Goal: Task Accomplishment & Management: Complete application form

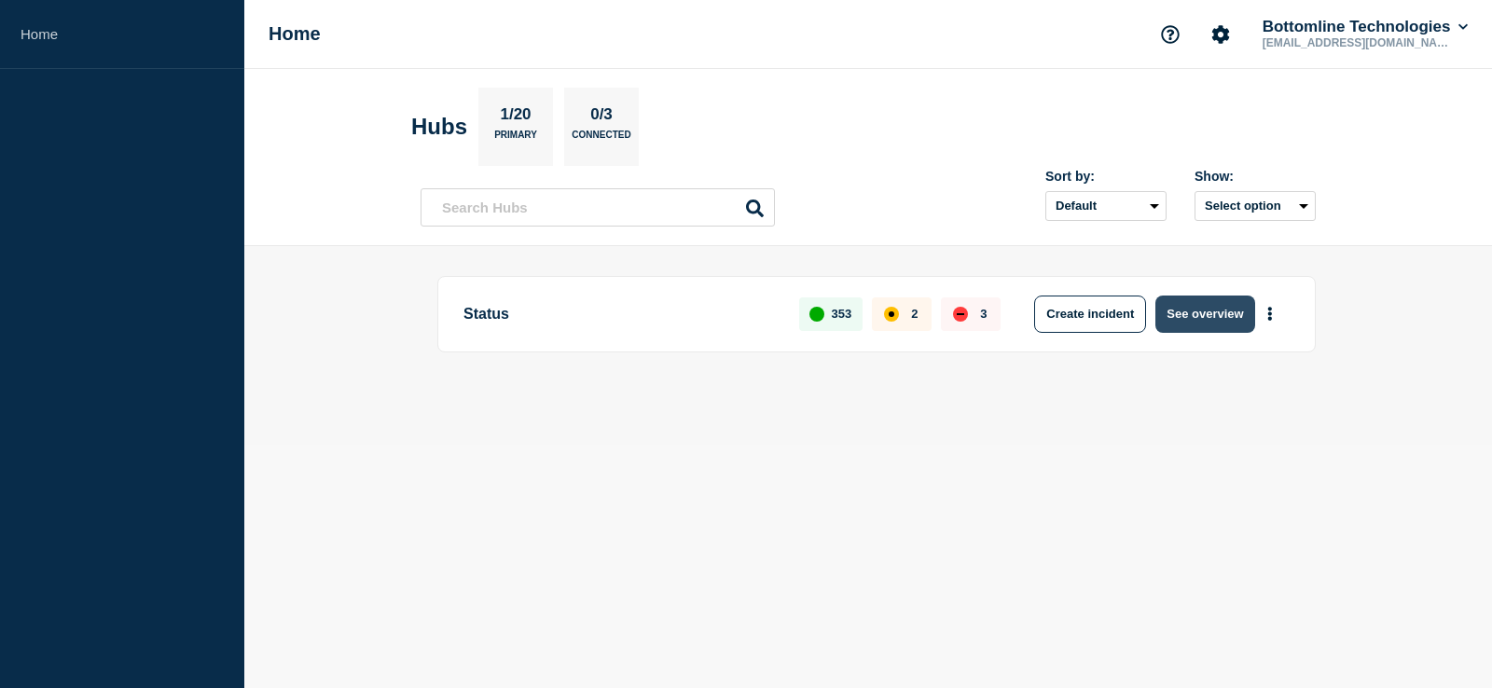
click at [1202, 311] on button "See overview" at bounding box center [1204, 314] width 99 height 37
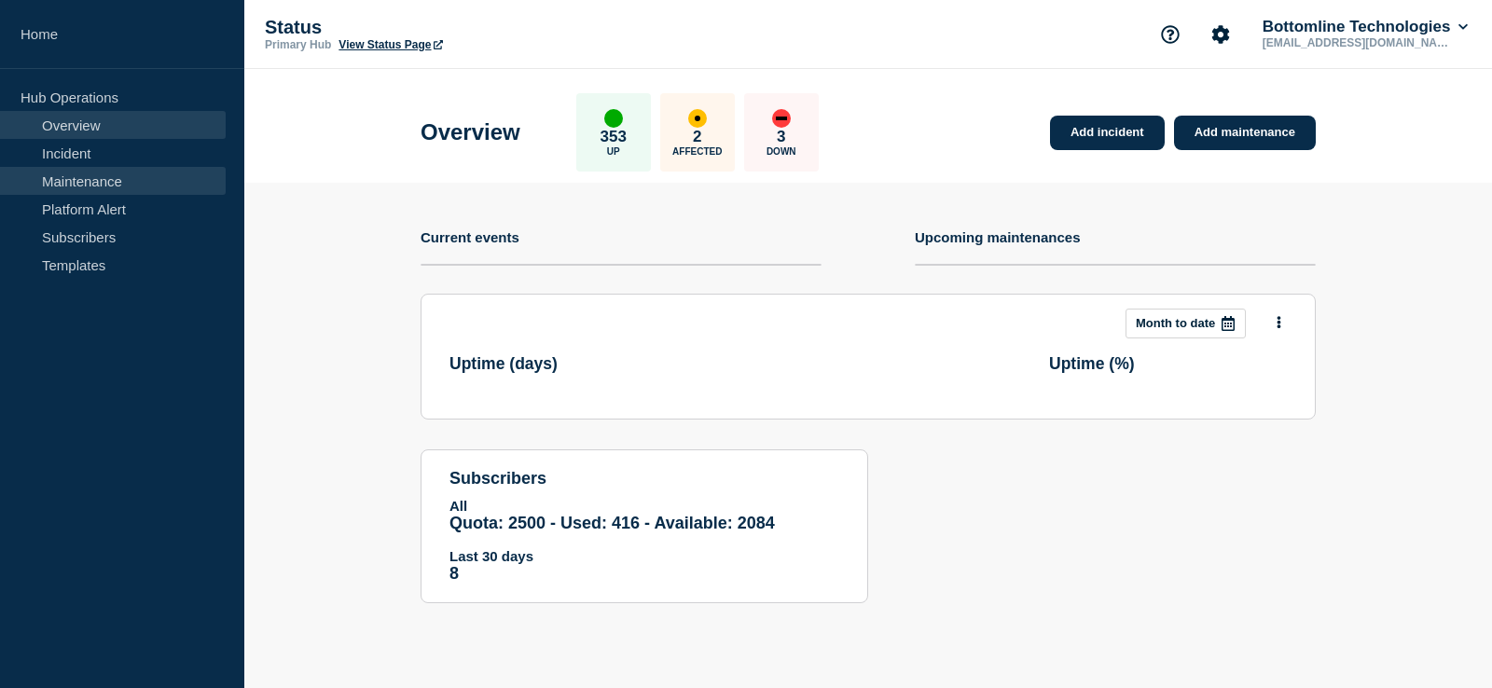
click at [91, 179] on link "Maintenance" at bounding box center [113, 181] width 226 height 28
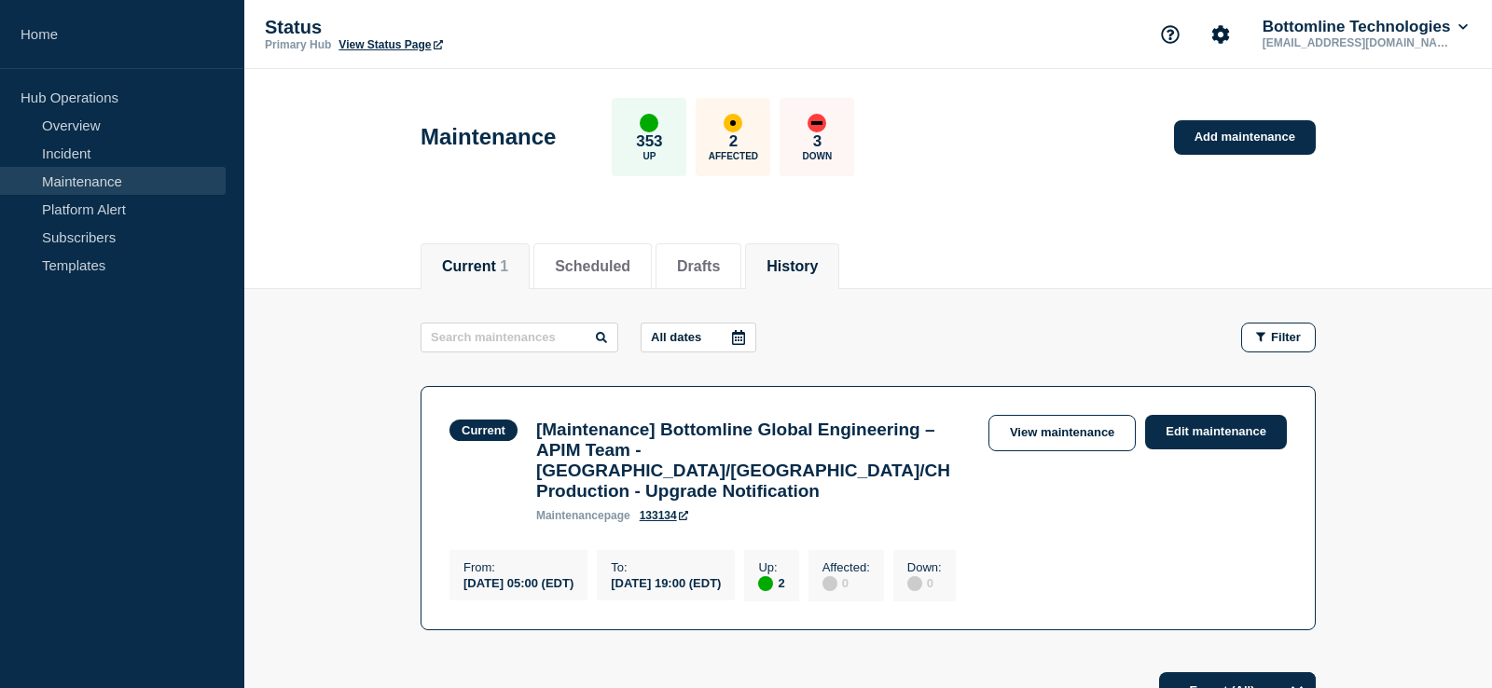
click at [818, 263] on button "History" at bounding box center [791, 266] width 51 height 17
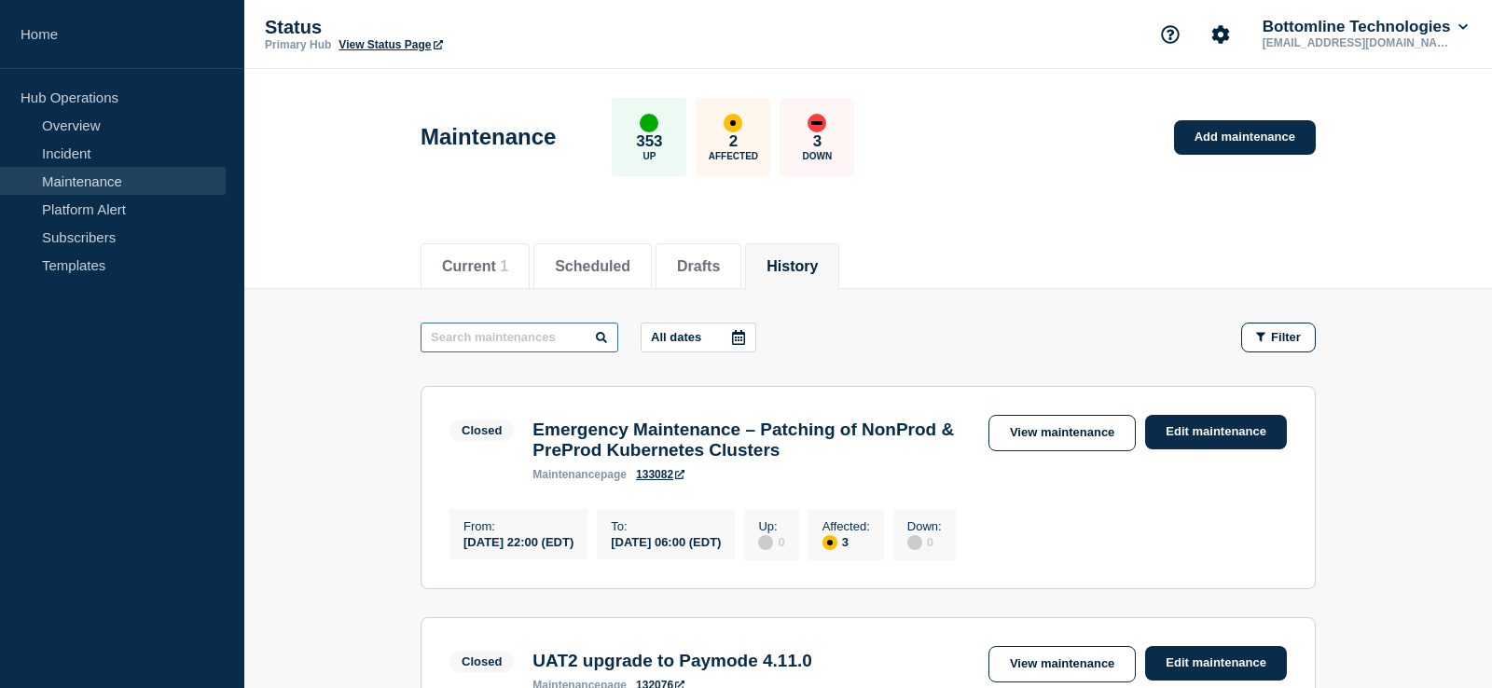
click at [494, 339] on input "text" at bounding box center [520, 338] width 198 height 30
type input "Panorama"
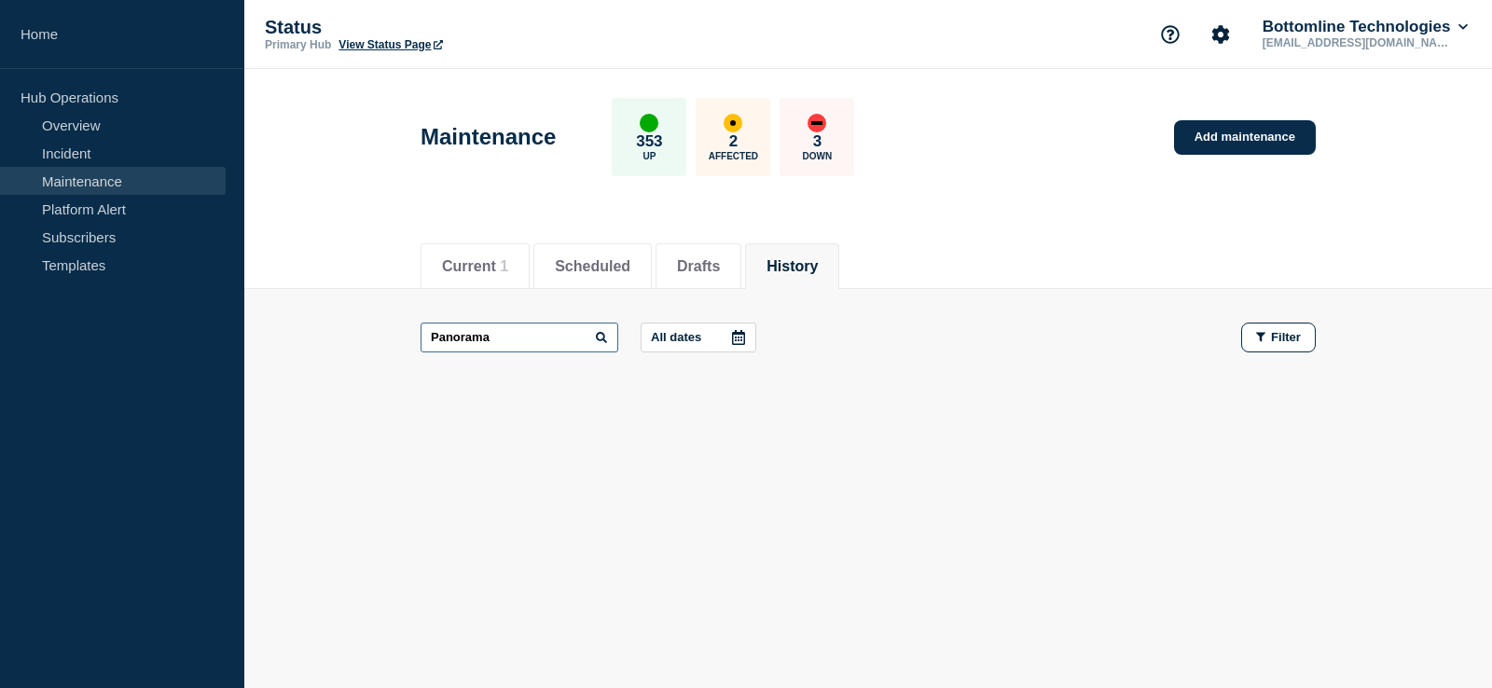
click at [458, 340] on input "Panorama" at bounding box center [520, 338] width 198 height 30
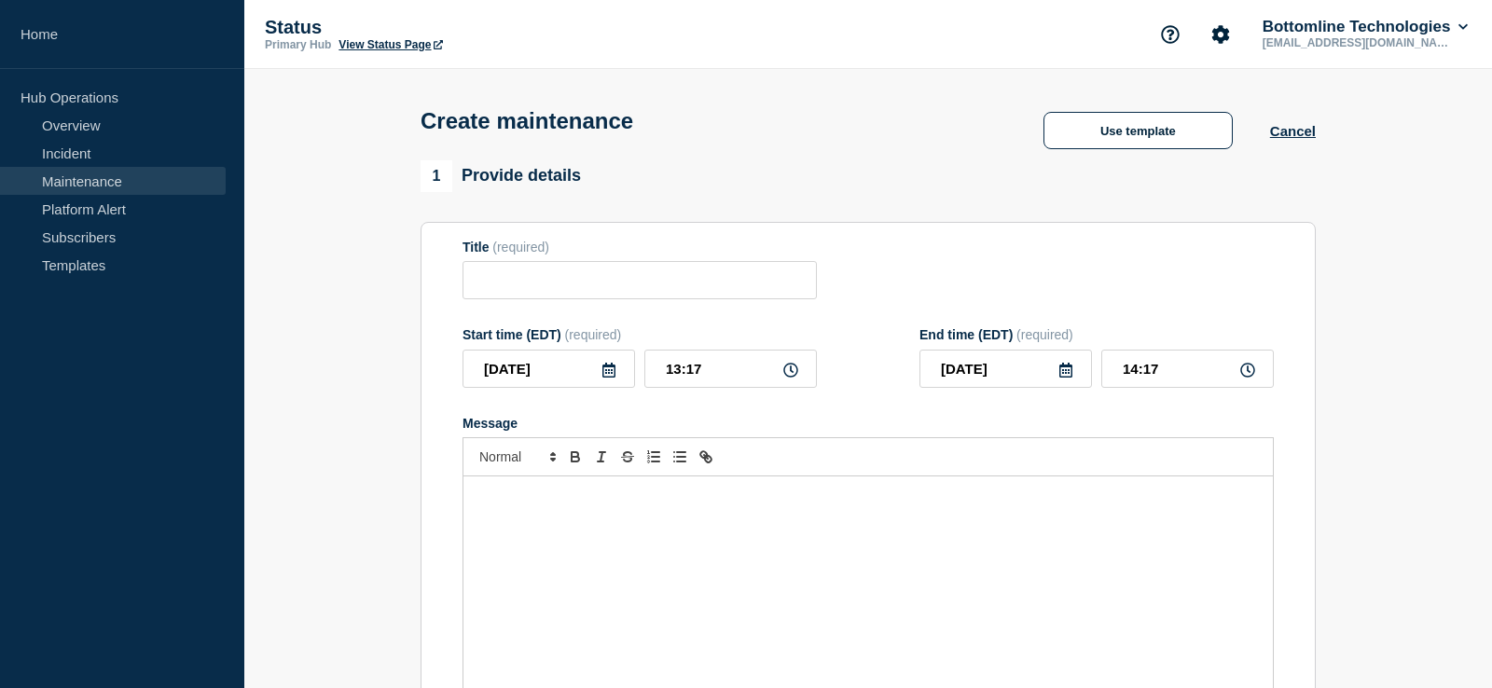
click at [593, 541] on div "Message" at bounding box center [867, 588] width 809 height 224
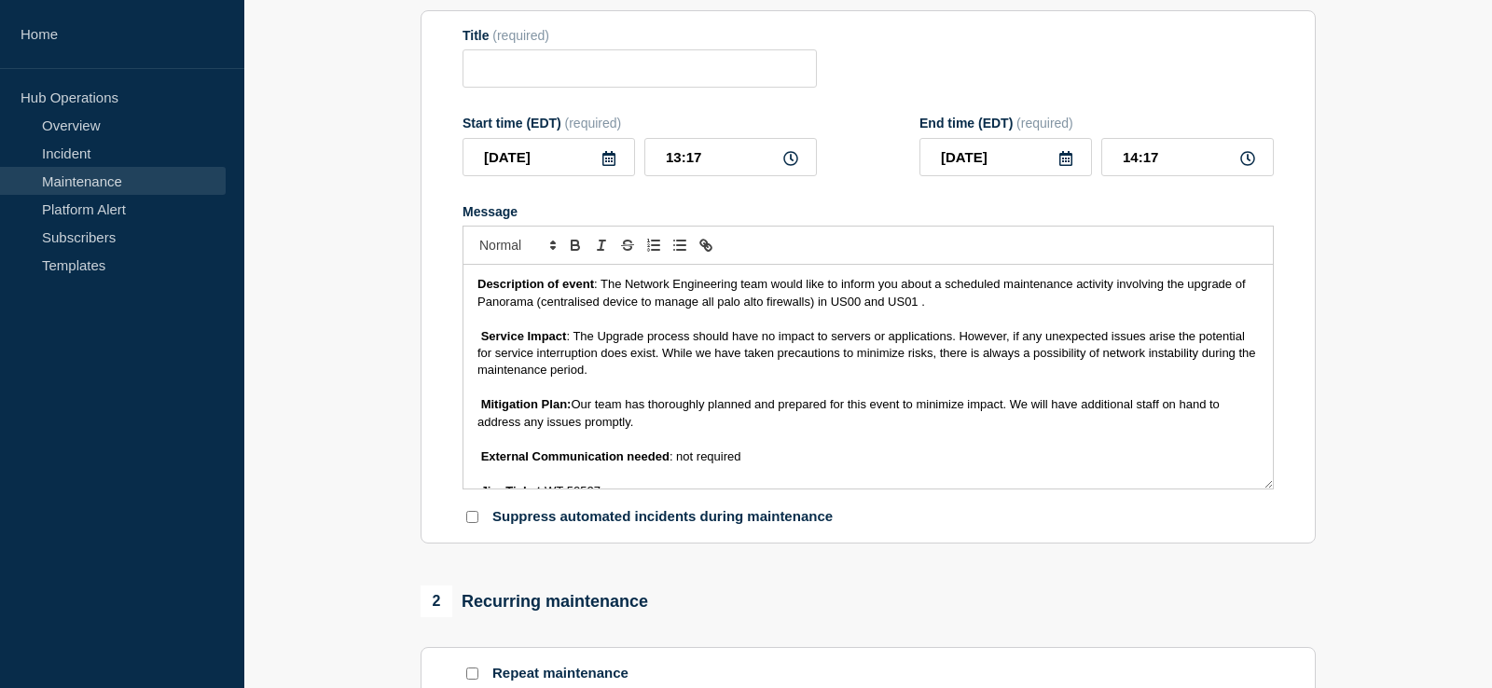
click at [485, 343] on strong "Service Impact" at bounding box center [524, 336] width 86 height 14
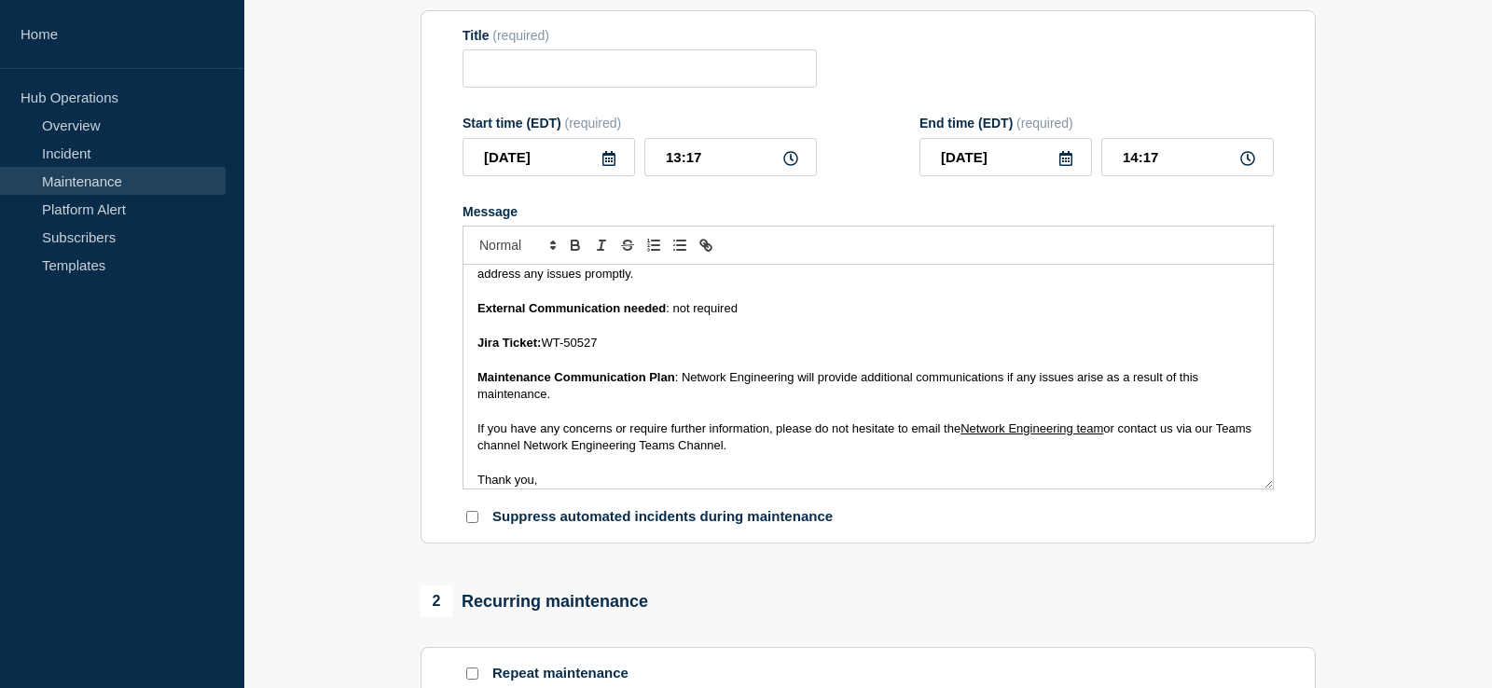
scroll to position [165, 0]
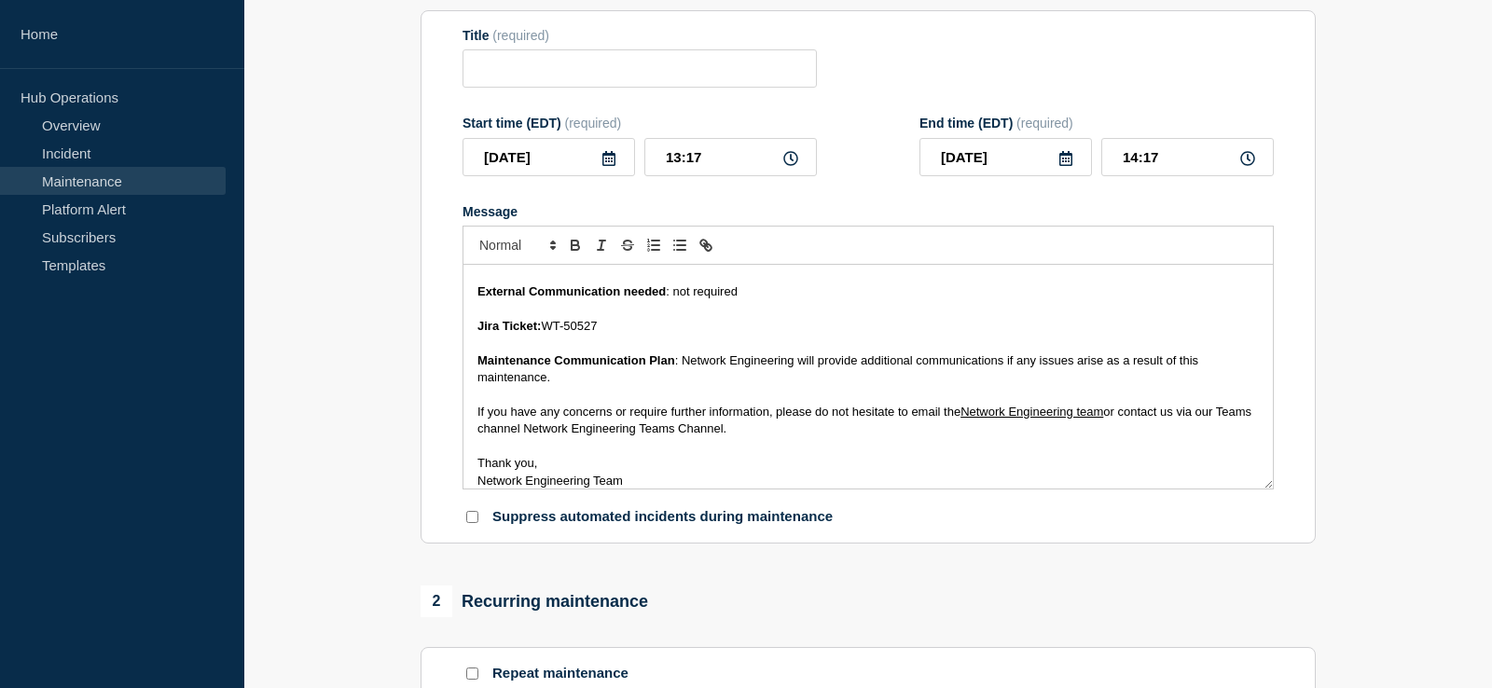
click at [476, 489] on div "Description of event : The Network Engineering team would like to inform you ab…" at bounding box center [867, 377] width 809 height 224
drag, startPoint x: 605, startPoint y: 342, endPoint x: 545, endPoint y: 335, distance: 60.1
click at [545, 335] on p "Jira Ticket: WT-50527" at bounding box center [867, 326] width 781 height 17
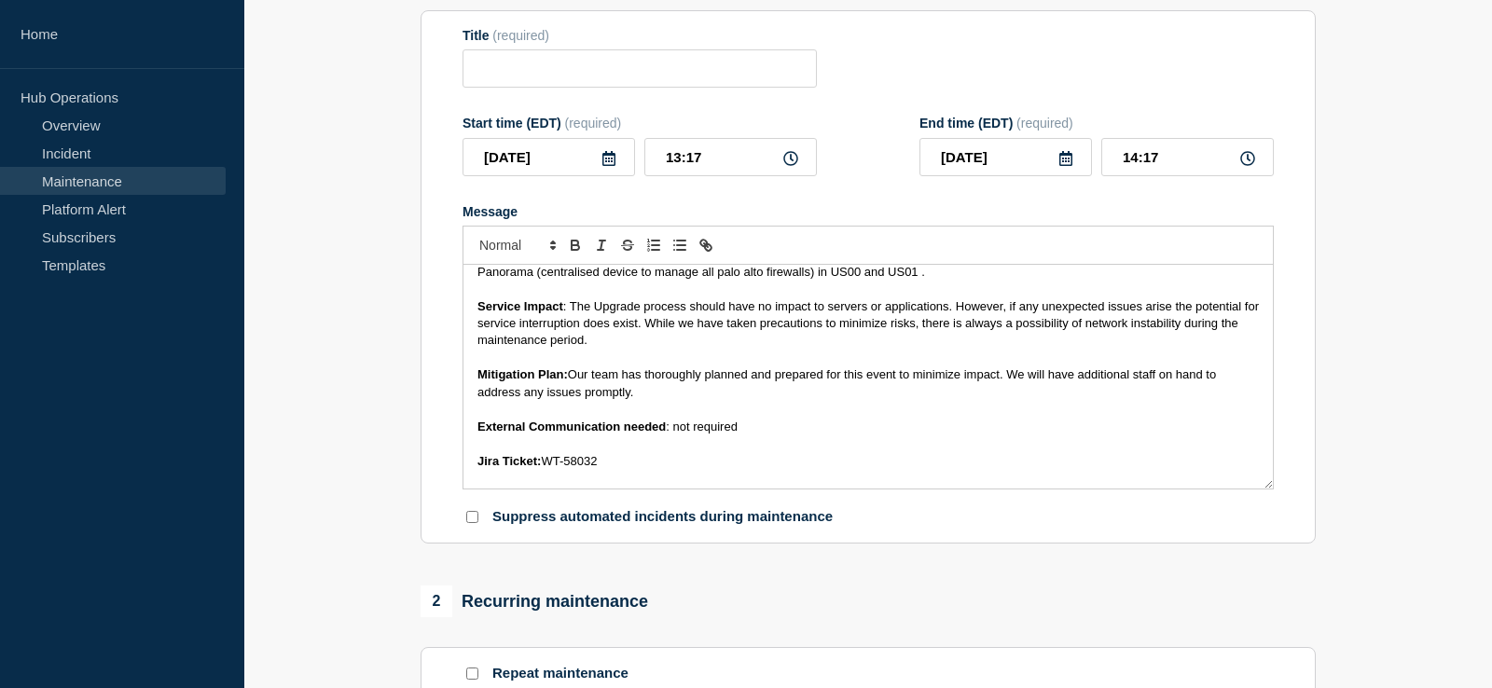
scroll to position [0, 0]
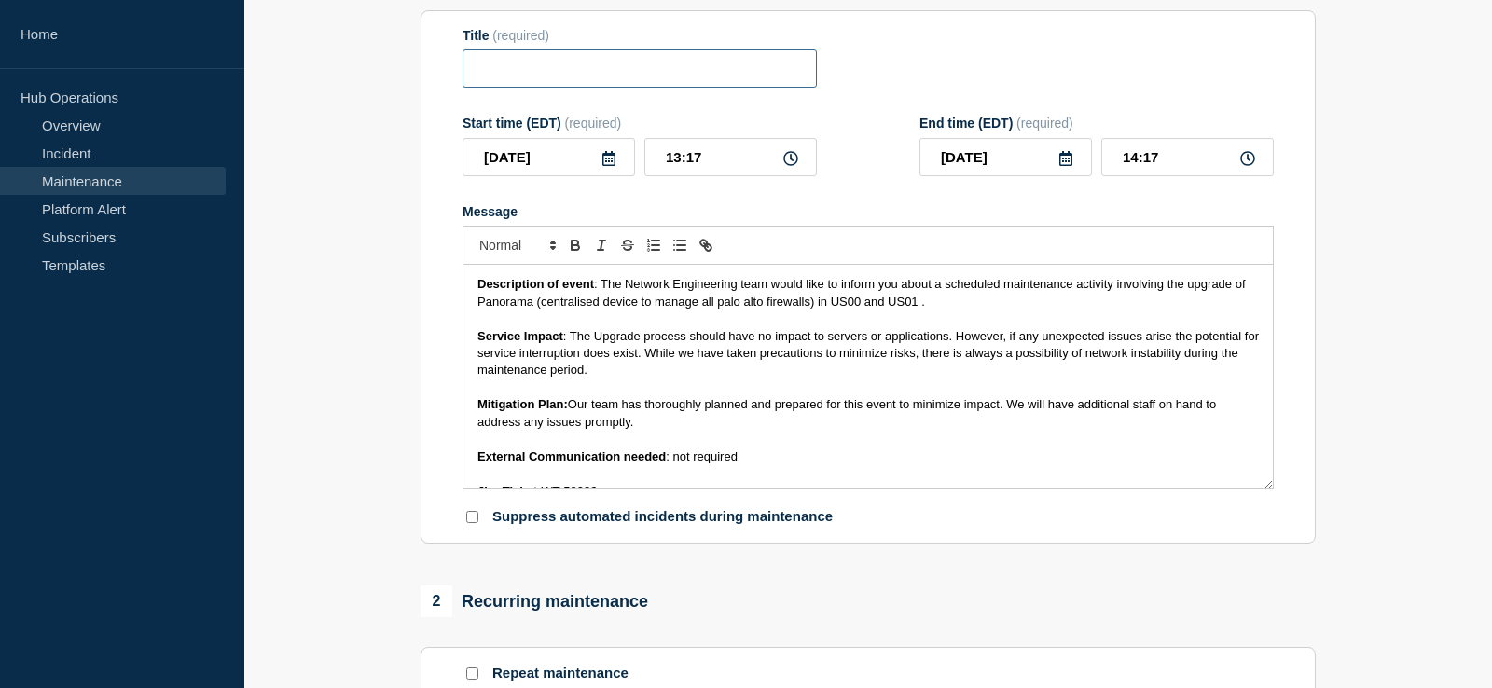
click at [529, 72] on input "Title" at bounding box center [639, 68] width 354 height 38
paste input "Restoring US00 Panorama and updating firmware on both US00 & US01 Panoramas to …"
drag, startPoint x: 552, startPoint y: 78, endPoint x: 161, endPoint y: 84, distance: 390.7
click at [462, 84] on input "Restoring US00 Panorama and updating firmware on both US00 & US01 Panoramas to …" at bounding box center [639, 68] width 354 height 38
click at [535, 74] on input "Restoring US00 Panorama and updating firmware on both US00 & US01 Panoramas to …" at bounding box center [639, 68] width 354 height 38
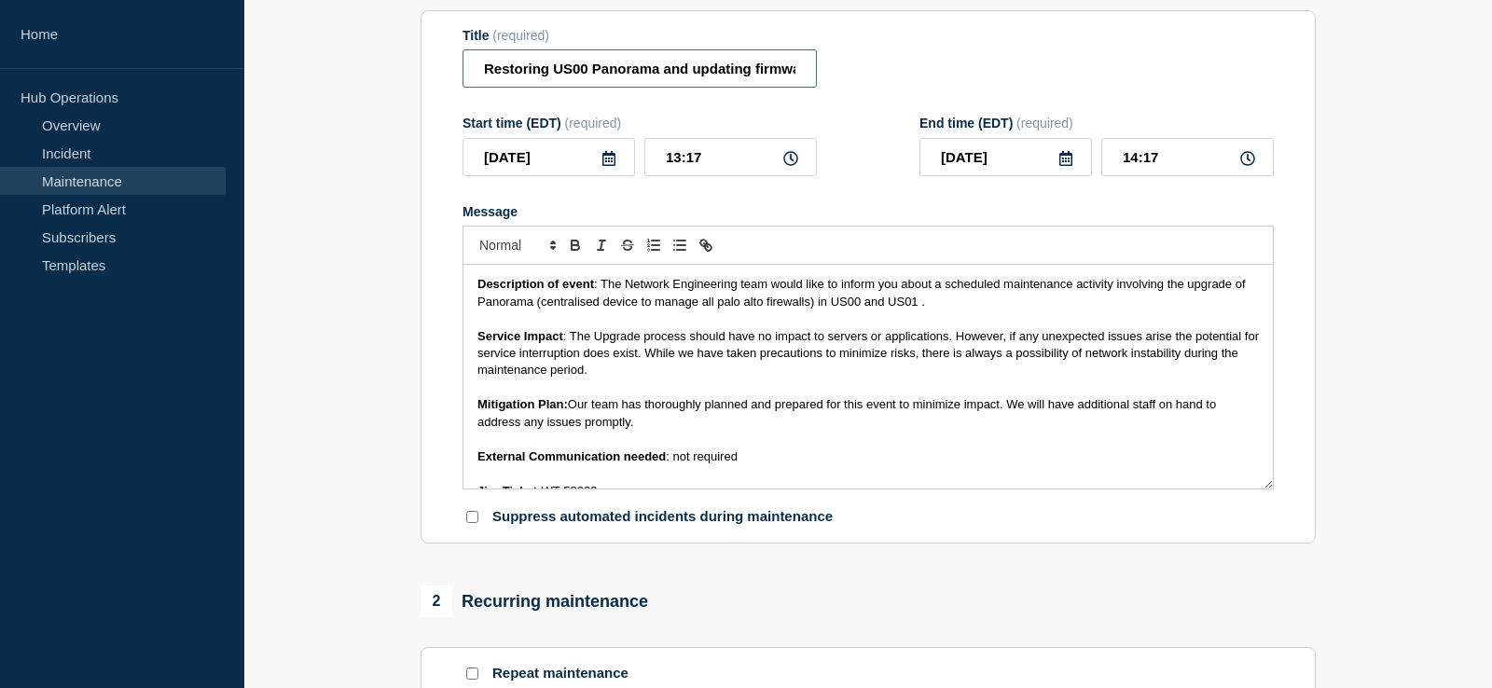
click at [615, 75] on input "Restoring US00 Panorama and updating firmware on both US00 & US01 Panoramas to …" at bounding box center [639, 68] width 354 height 38
drag, startPoint x: 717, startPoint y: 76, endPoint x: 877, endPoint y: 73, distance: 160.4
click at [817, 73] on input "Restoring US00 Panorama and updating firmware on both US00 & US01 Panoramas to …" at bounding box center [639, 68] width 354 height 38
click at [648, 80] on input "Restoring US00 Panorama and updating firmware on both US00 & US01 Panoramas to …" at bounding box center [639, 68] width 354 height 38
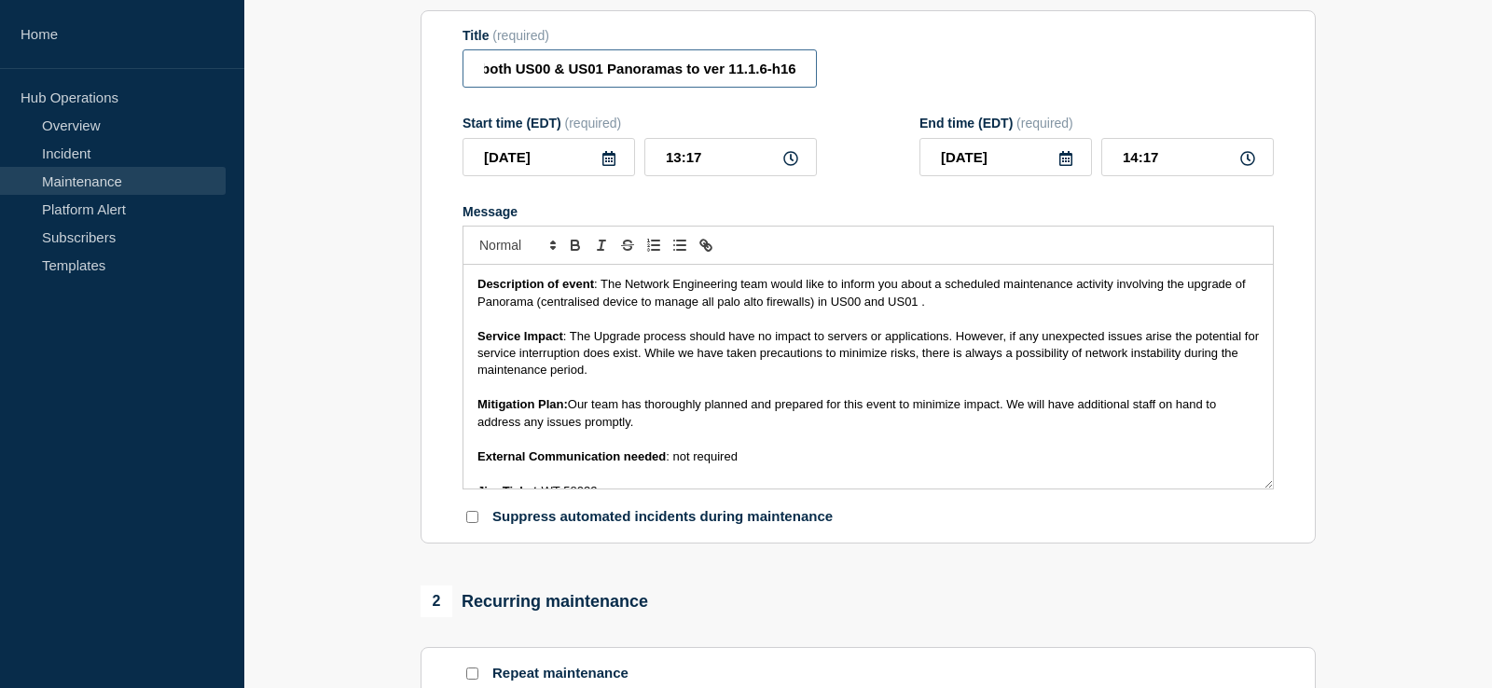
drag, startPoint x: 683, startPoint y: 74, endPoint x: 1050, endPoint y: 43, distance: 367.7
click at [817, 49] on input "Restoring US00 Panorama and updating firmware on both US00 & US01 Panoramas to …" at bounding box center [639, 68] width 354 height 38
drag, startPoint x: 584, startPoint y: 75, endPoint x: 300, endPoint y: 75, distance: 283.5
click at [462, 75] on input "Restoring US00 Panorama and updating firmware on both US00 & US01 Panoramas" at bounding box center [639, 68] width 354 height 38
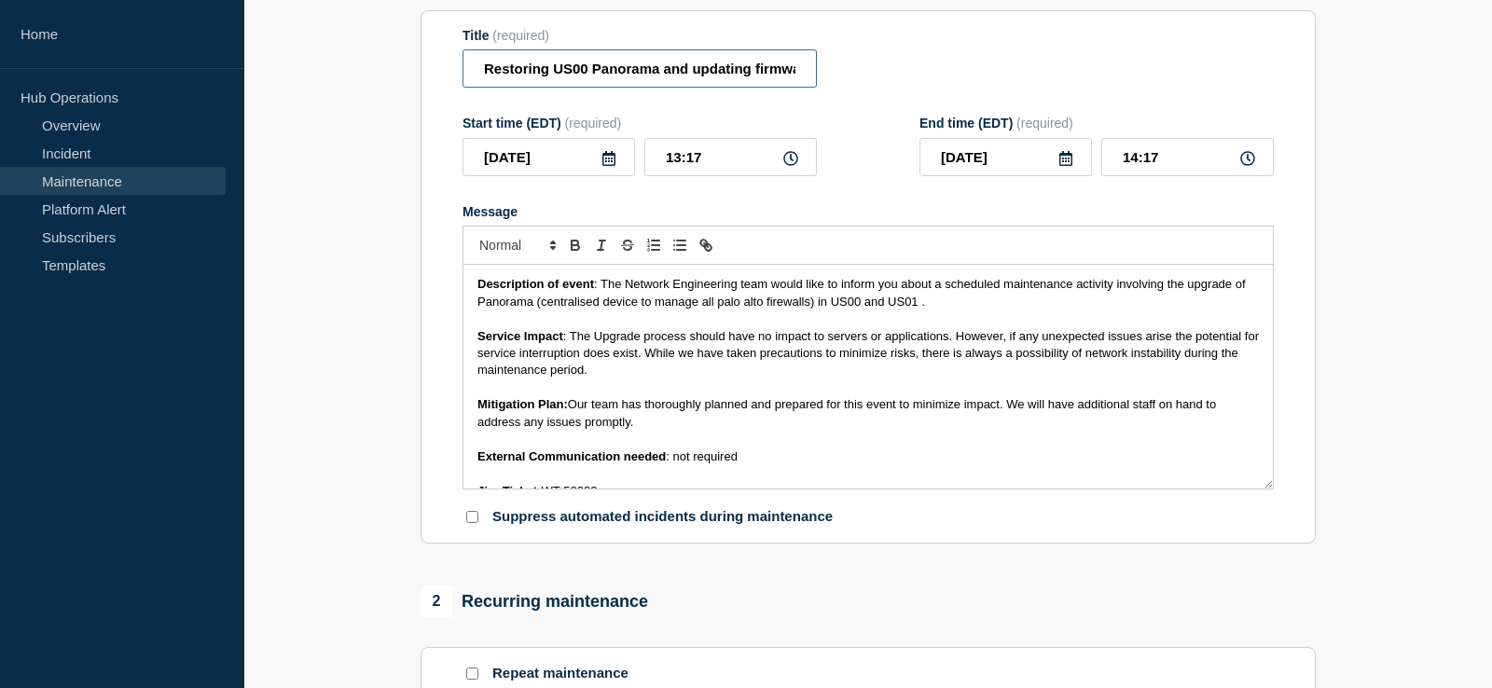
click at [569, 72] on input "Restoring US00 Panorama and updating firmware on both US00 & US01 Panoramas" at bounding box center [639, 68] width 354 height 38
type input "Restoring US00 Panorama and updating firmware on both US00 & US01 Panoramas"
click at [1162, 294] on span ": The Network Engineering team would like to inform you about a scheduled maint…" at bounding box center [862, 292] width 771 height 31
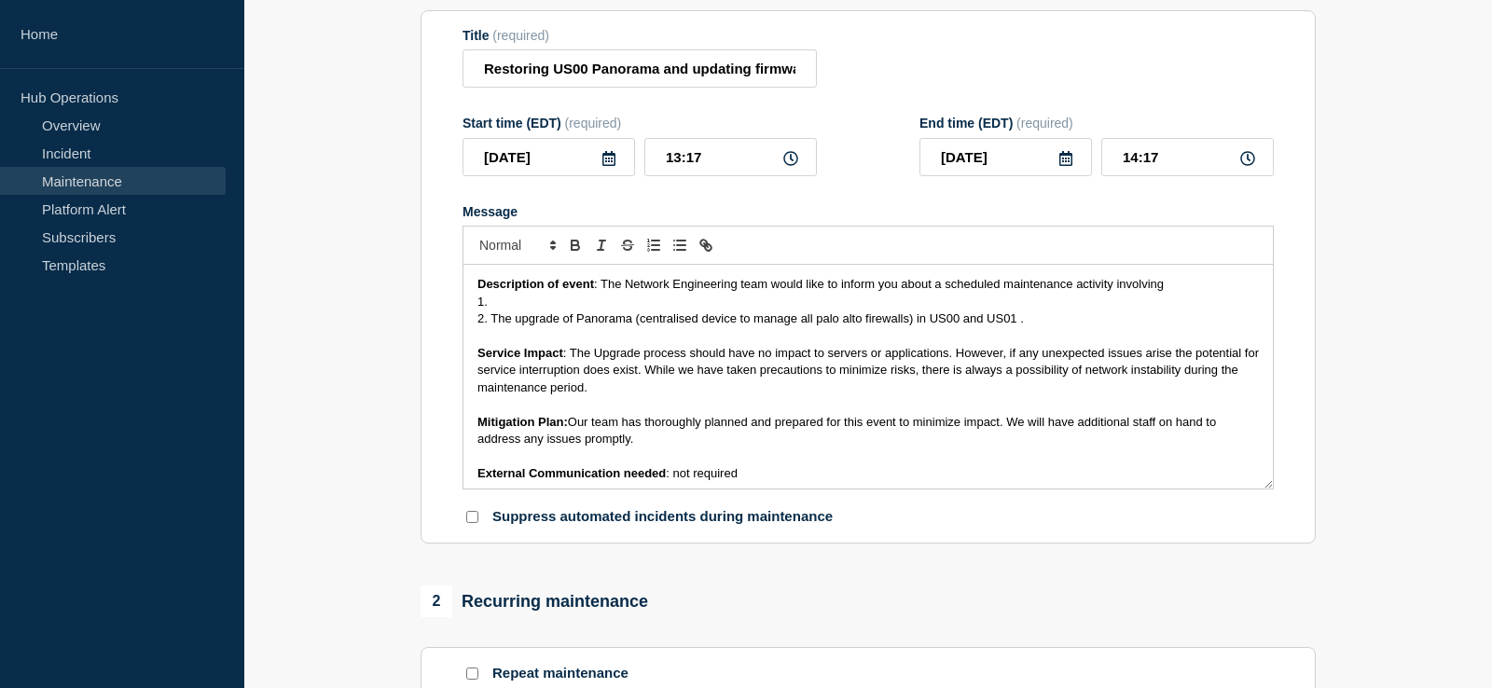
click at [490, 311] on p "1." at bounding box center [867, 302] width 781 height 17
click at [493, 309] on span "1. The US00 Panorama Firewall Management Server crashed over the weekend and it…" at bounding box center [802, 302] width 651 height 14
click at [576, 307] on span "1. Restoration of The US00 Panorama Firewall Management Server crashed over the…" at bounding box center [841, 302] width 729 height 14
click at [817, 309] on span "1. Restoration of US00 Panorama Firewall Management Server crashed over the wee…" at bounding box center [830, 302] width 706 height 14
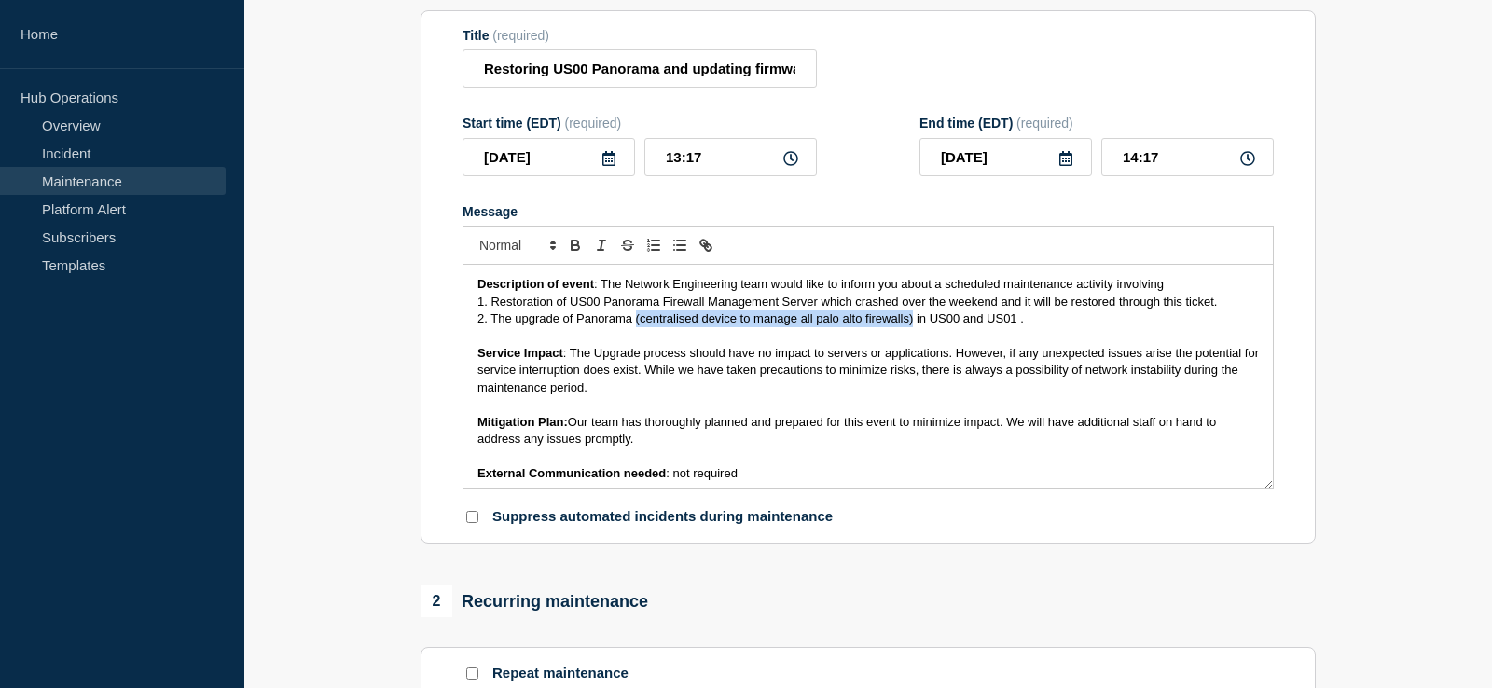
drag, startPoint x: 636, startPoint y: 326, endPoint x: 914, endPoint y: 337, distance: 278.1
click at [914, 327] on p "2. The upgrade of Panorama (centralised device to manage all palo alto firewall…" at bounding box center [867, 319] width 781 height 17
click at [662, 309] on span "1. Restoration of US00 Panorama Firewall Management Server which crashed over t…" at bounding box center [846, 302] width 739 height 14
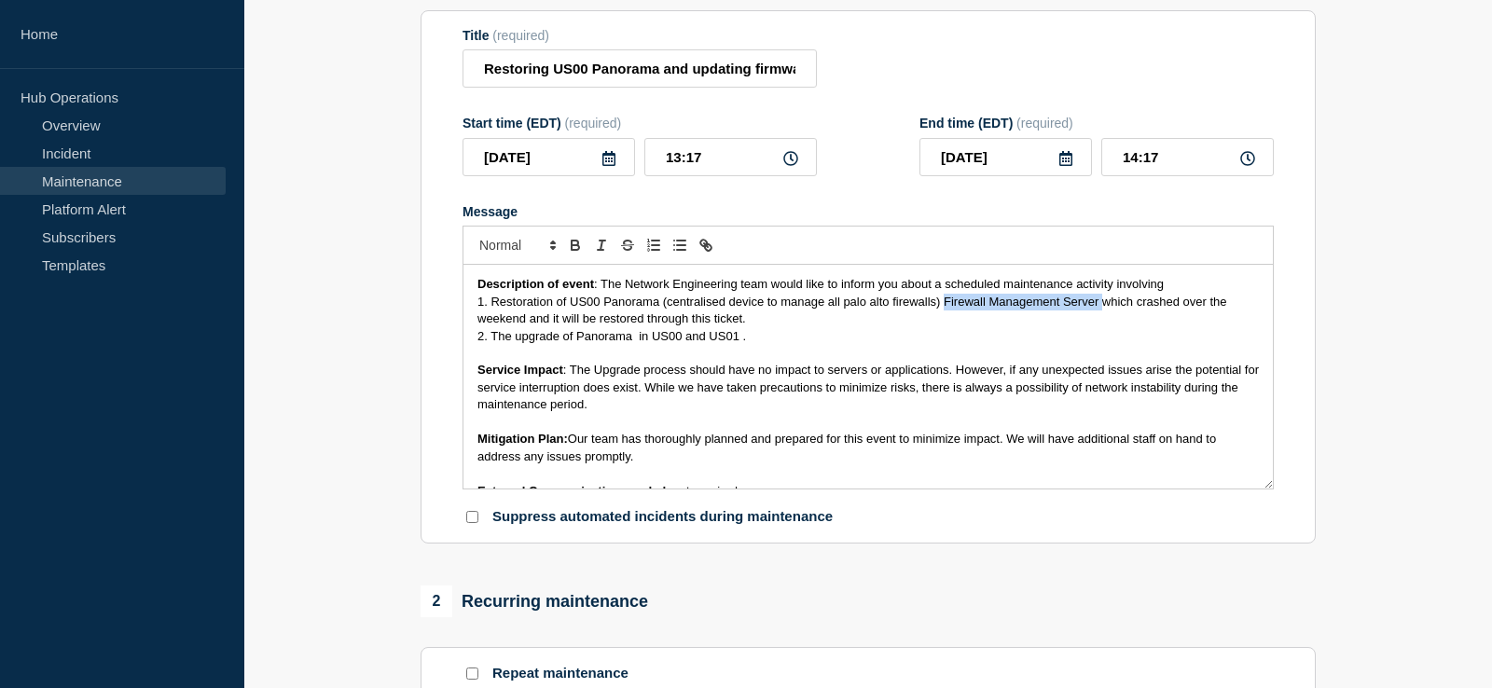
drag, startPoint x: 943, startPoint y: 310, endPoint x: 1101, endPoint y: 311, distance: 158.5
click at [1101, 311] on span "1. Restoration of US00 Panorama (centralised device to manage all palo alto fir…" at bounding box center [853, 310] width 752 height 31
drag, startPoint x: 1252, startPoint y: 313, endPoint x: 1120, endPoint y: 312, distance: 132.4
click at [1120, 312] on p "1. Restoration of US00 Panorama (centralised device to manage all palo alto fir…" at bounding box center [867, 311] width 781 height 35
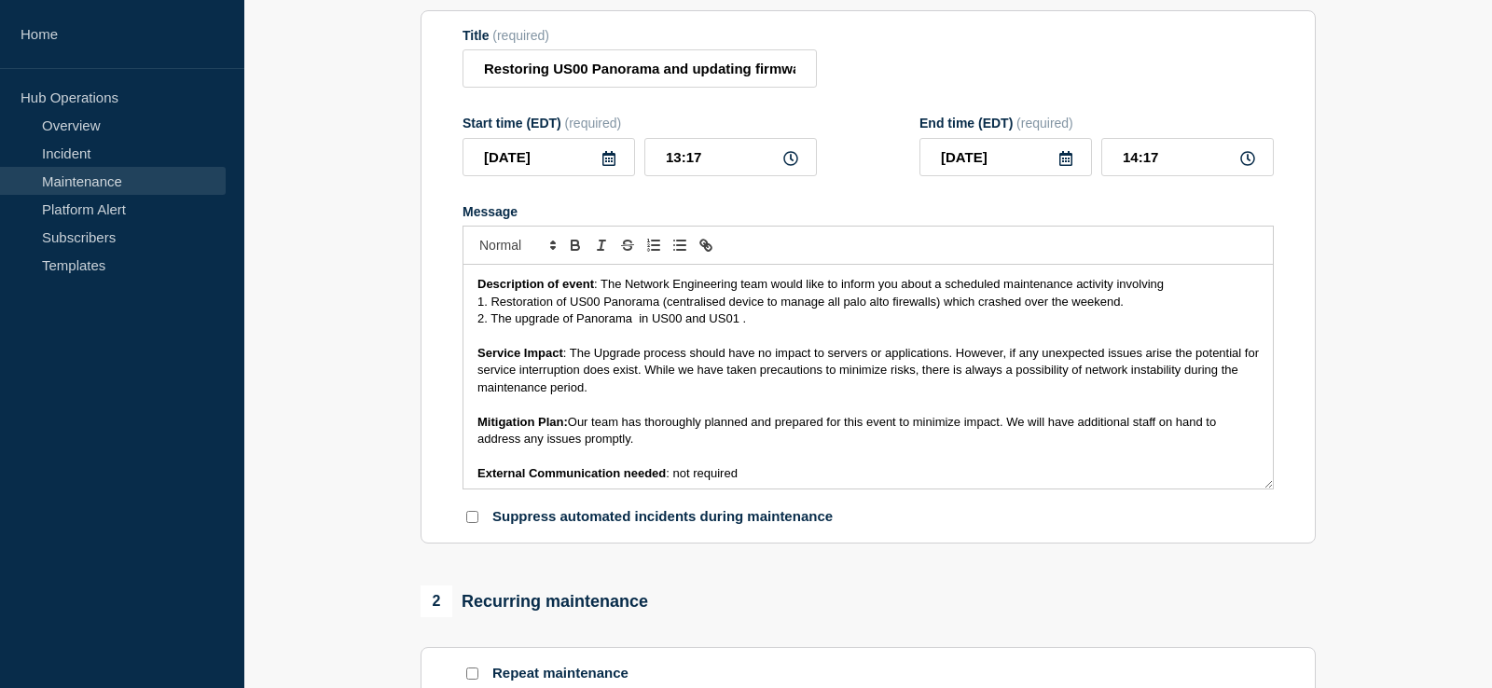
click at [632, 325] on span "2. The upgrade of Panorama in US00 and US01 ." at bounding box center [611, 318] width 269 height 14
click at [605, 394] on p "Service Impact : The Upgrade process should have no impact to servers or applic…" at bounding box center [867, 370] width 781 height 51
click at [572, 365] on span ": The Upgrade process should have no impact to servers or applications. However…" at bounding box center [869, 370] width 785 height 48
click at [956, 368] on span ": The Upgrade process should have no impact to servers or applications. However…" at bounding box center [869, 370] width 785 height 48
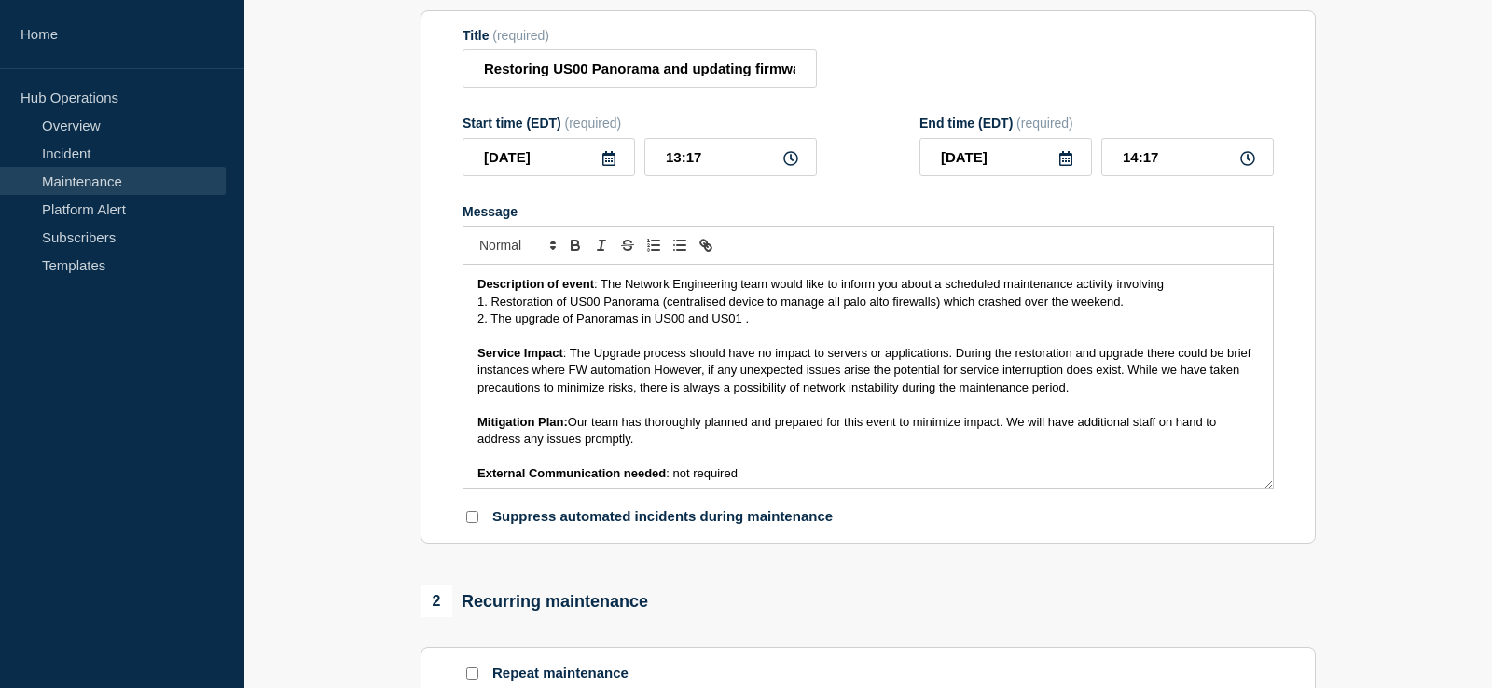
click at [1197, 363] on span ": The Upgrade process should have no impact to servers or applications. During …" at bounding box center [865, 370] width 777 height 48
click at [652, 382] on span ": The Upgrade process should have no impact to servers or applications. During …" at bounding box center [860, 370] width 766 height 48
click at [656, 380] on span ": The Upgrade process should have no impact to servers or applications. During …" at bounding box center [868, 370] width 783 height 48
click at [757, 385] on span ": The Upgrade process should have no impact to servers or applications. During …" at bounding box center [859, 370] width 765 height 48
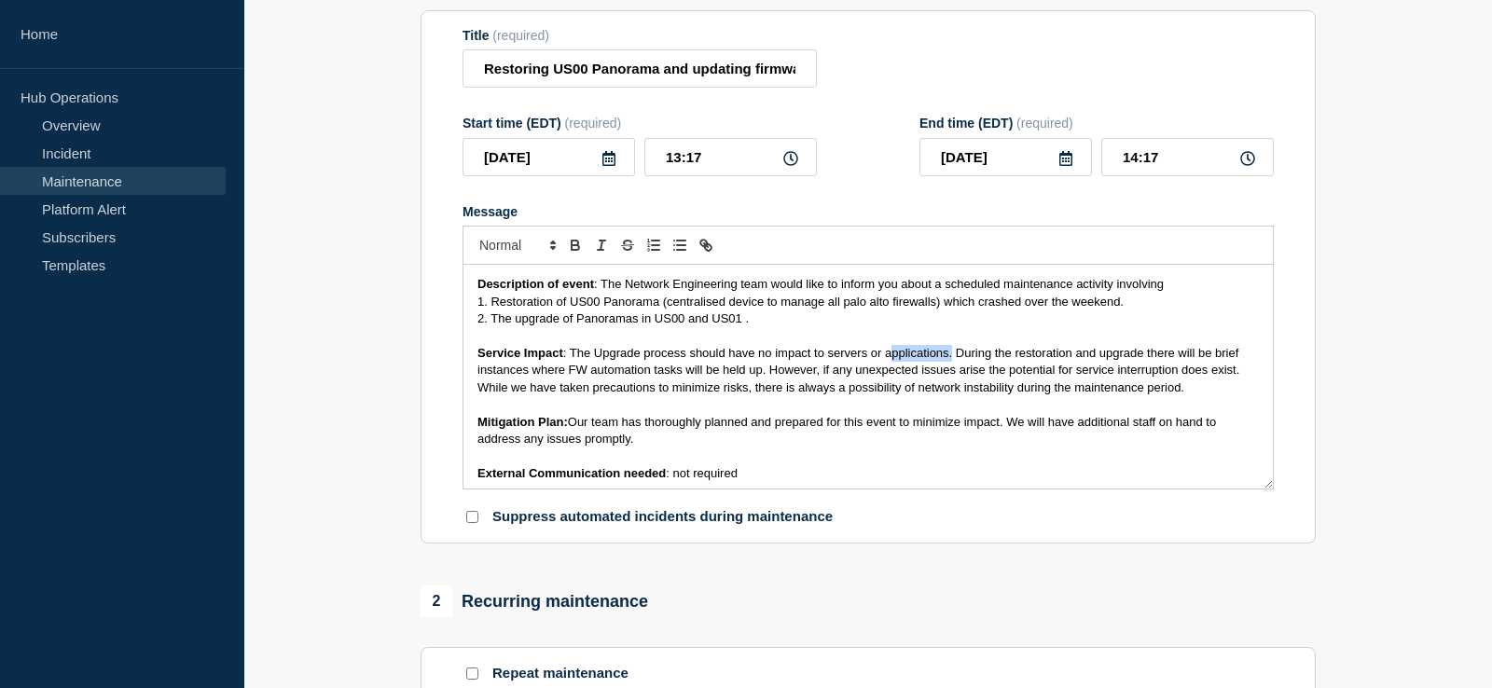
drag, startPoint x: 952, startPoint y: 358, endPoint x: 891, endPoint y: 356, distance: 60.6
click at [891, 356] on span ": The Upgrade process should have no impact to servers or applications. During …" at bounding box center [860, 370] width 766 height 48
click at [612, 358] on span ": The Upgrade process should have no impact to servers or applications. During …" at bounding box center [860, 370] width 766 height 48
drag, startPoint x: 571, startPoint y: 363, endPoint x: 955, endPoint y: 363, distance: 384.2
click at [955, 363] on span ": The Upgrade process should have no impact to servers or applications. During …" at bounding box center [860, 370] width 766 height 48
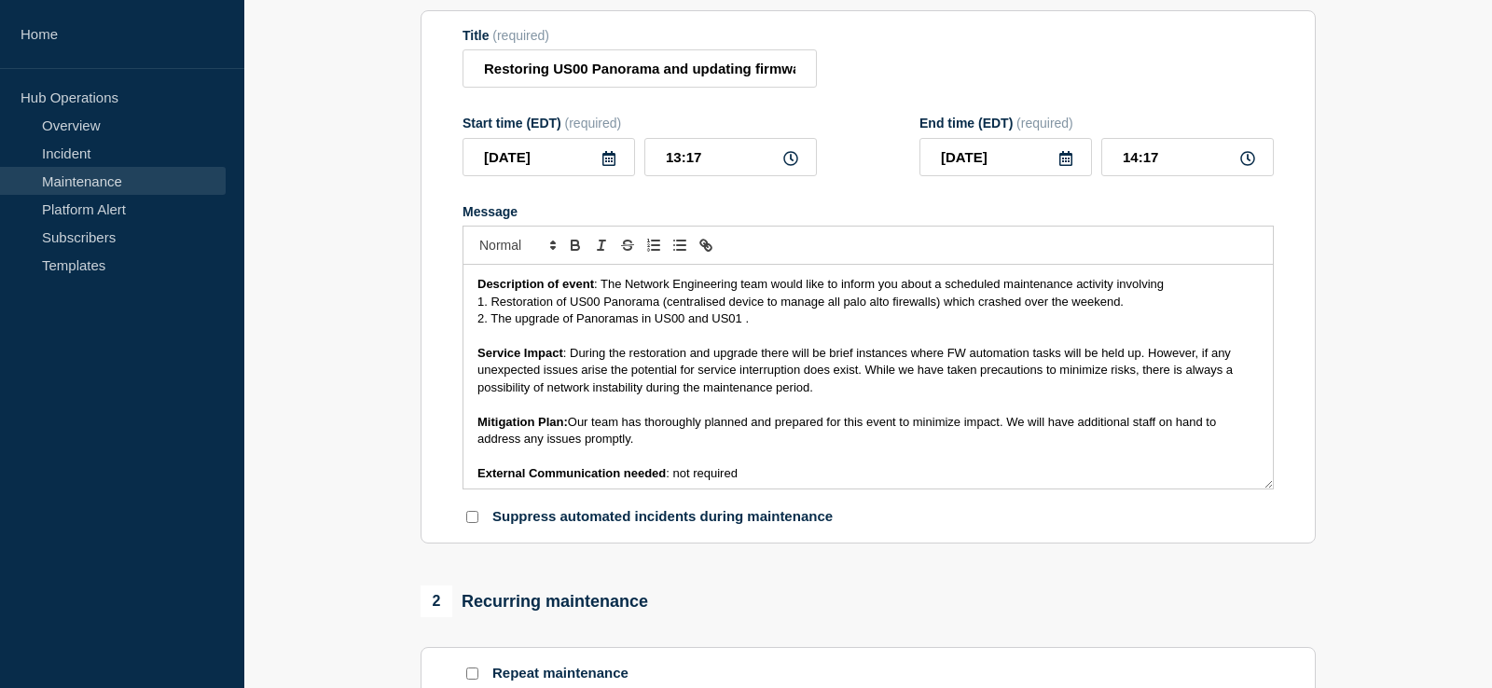
click at [1150, 361] on span ": During the restoration and upgrade there will be brief instances where FW aut…" at bounding box center [856, 370] width 759 height 48
click at [1153, 361] on span ": During the restoration and upgrade there will be brief instances where FW aut…" at bounding box center [854, 370] width 754 height 48
click at [1195, 362] on span ": During the restoration and upgrade there will be brief instances where FW aut…" at bounding box center [854, 370] width 754 height 48
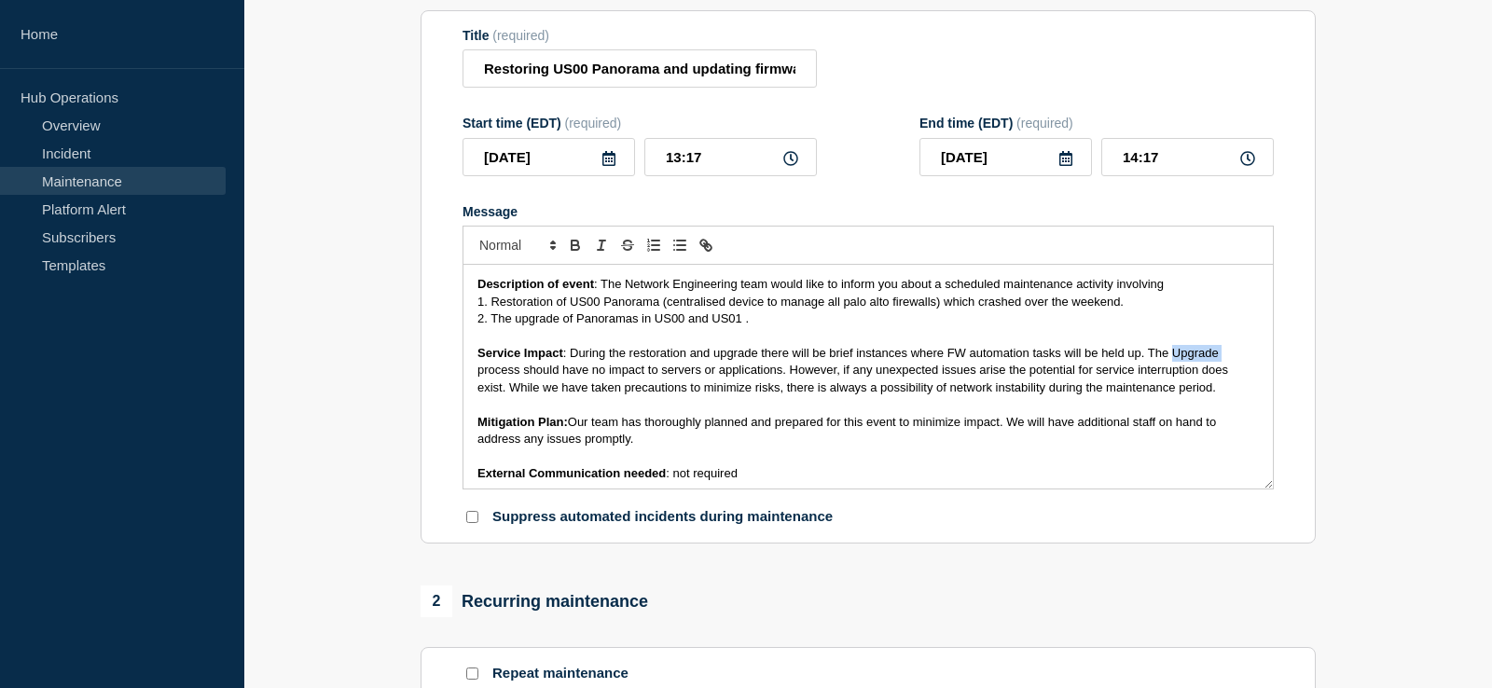
click at [1195, 362] on span ": During the restoration and upgrade there will be brief instances where FW aut…" at bounding box center [854, 370] width 754 height 48
click at [1122, 396] on p "Service Impact : During the restoration and upgrade there will be brief instanc…" at bounding box center [867, 370] width 781 height 51
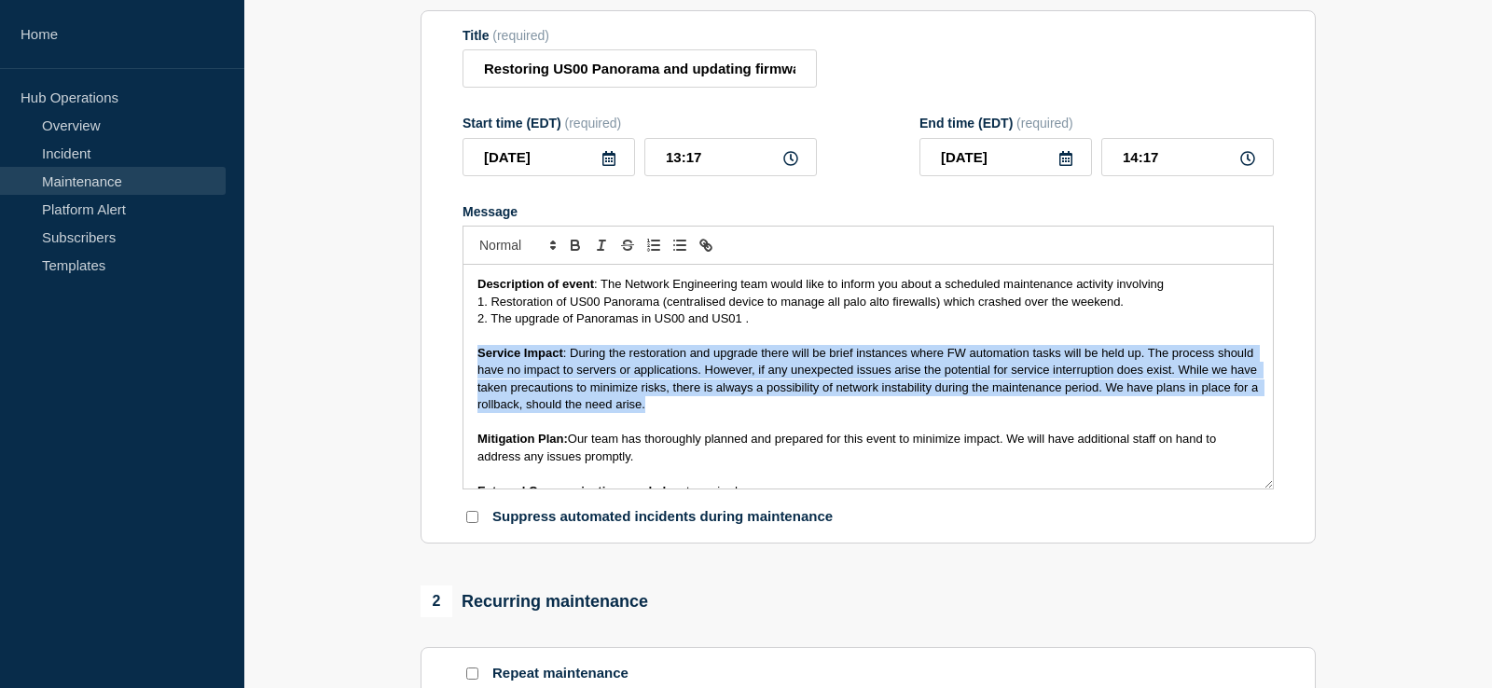
drag, startPoint x: 669, startPoint y: 416, endPoint x: 463, endPoint y: 357, distance: 214.3
click at [463, 357] on div "Description of event : The Network Engineering team would like to inform you ab…" at bounding box center [867, 377] width 809 height 224
copy p "Service Impact : During the restoration and upgrade there will be brief instanc…"
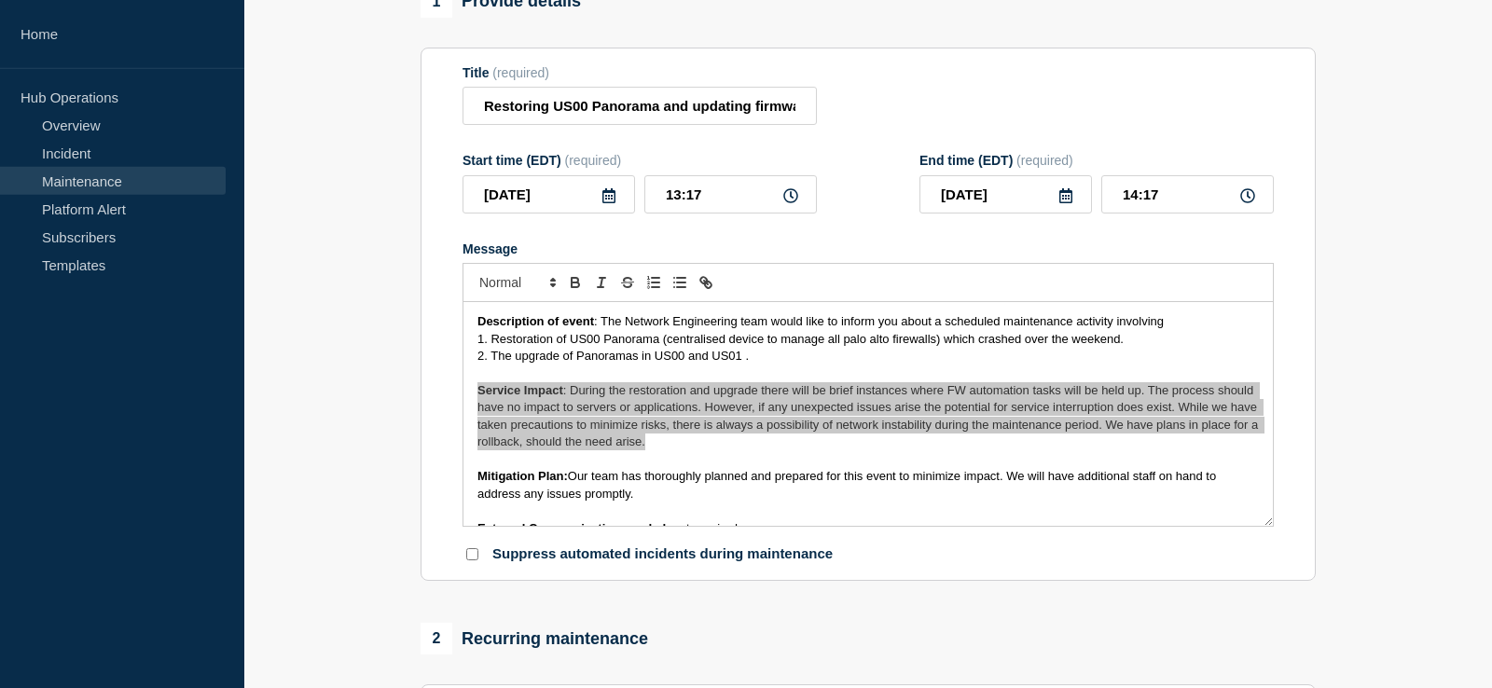
scroll to position [212, 0]
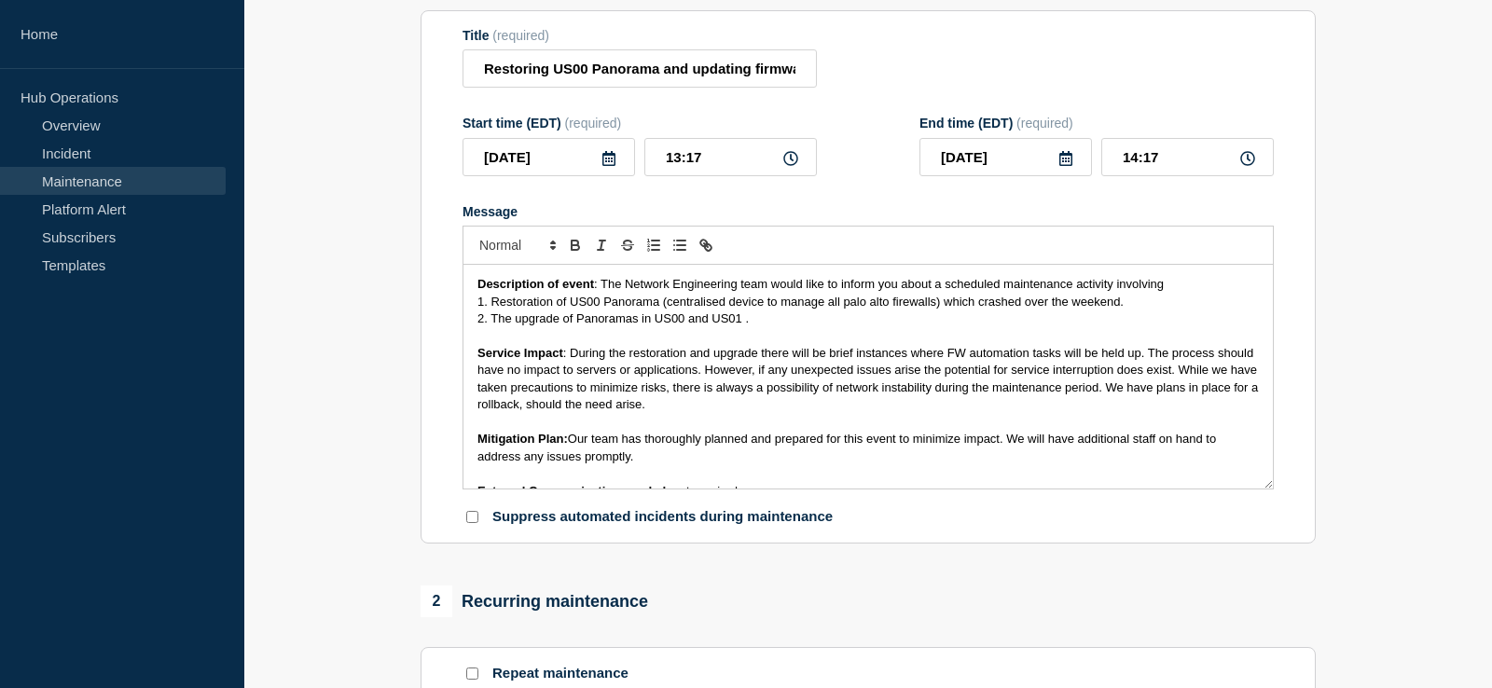
click at [476, 358] on div "Description of event : The Network Engineering team would like to inform you ab…" at bounding box center [867, 377] width 809 height 224
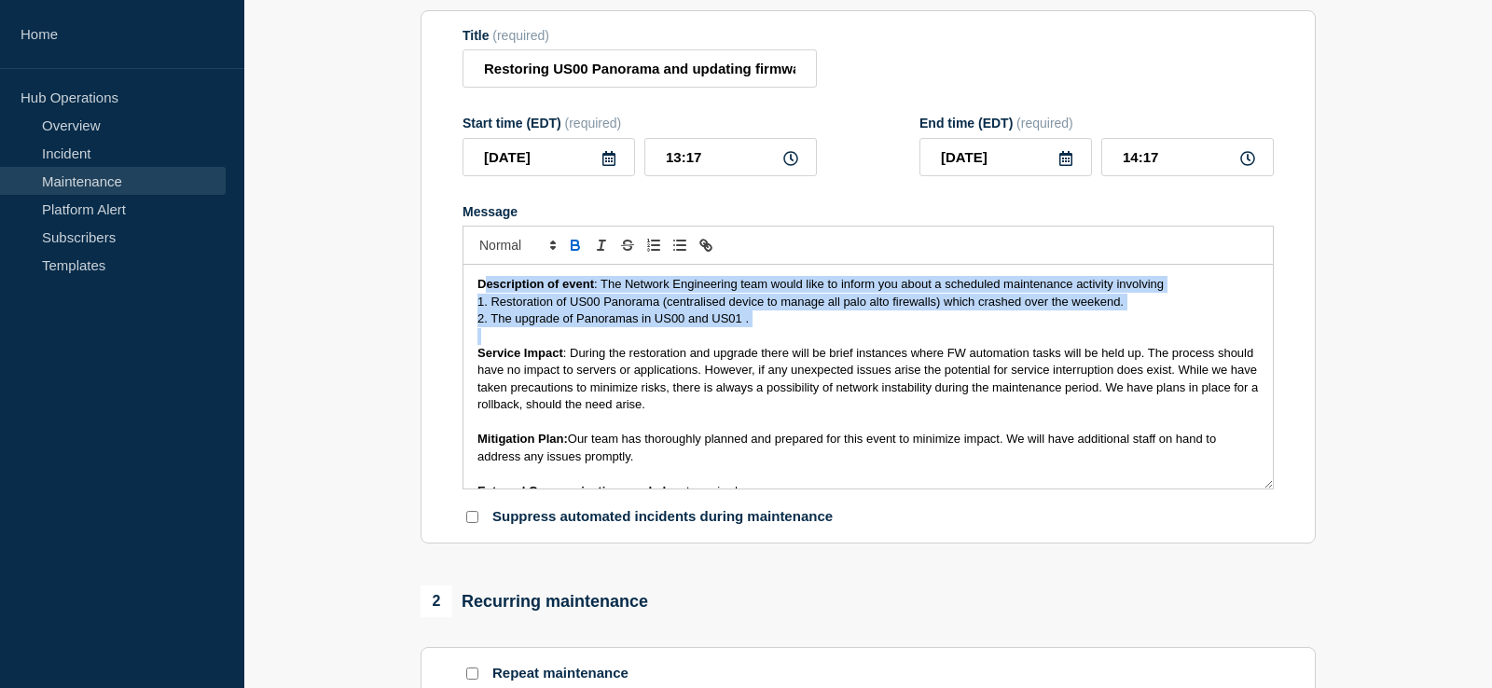
drag, startPoint x: 519, startPoint y: 354, endPoint x: 484, endPoint y: 254, distance: 106.8
click at [484, 265] on div "Description of event : The Network Engineering team would like to inform you ab…" at bounding box center [867, 377] width 809 height 224
click at [601, 345] on p "Message" at bounding box center [867, 336] width 781 height 17
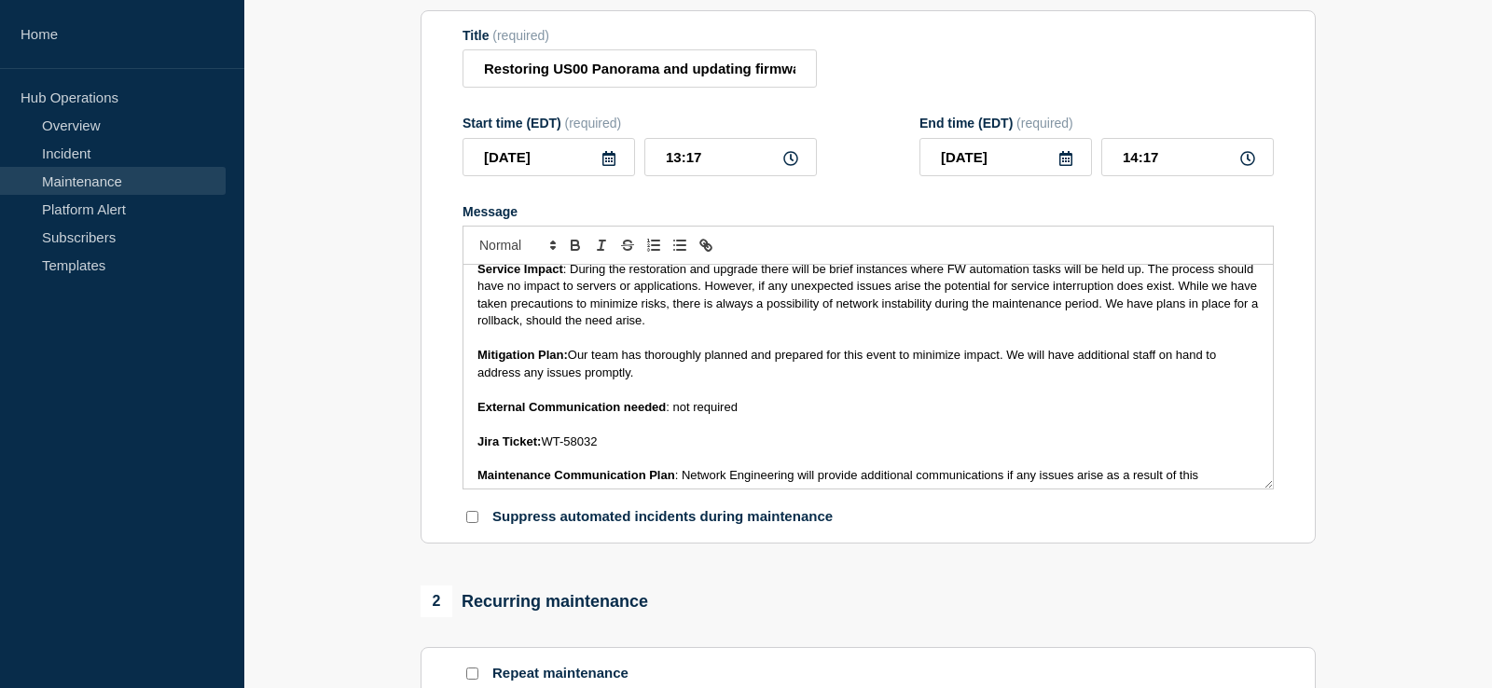
scroll to position [168, 0]
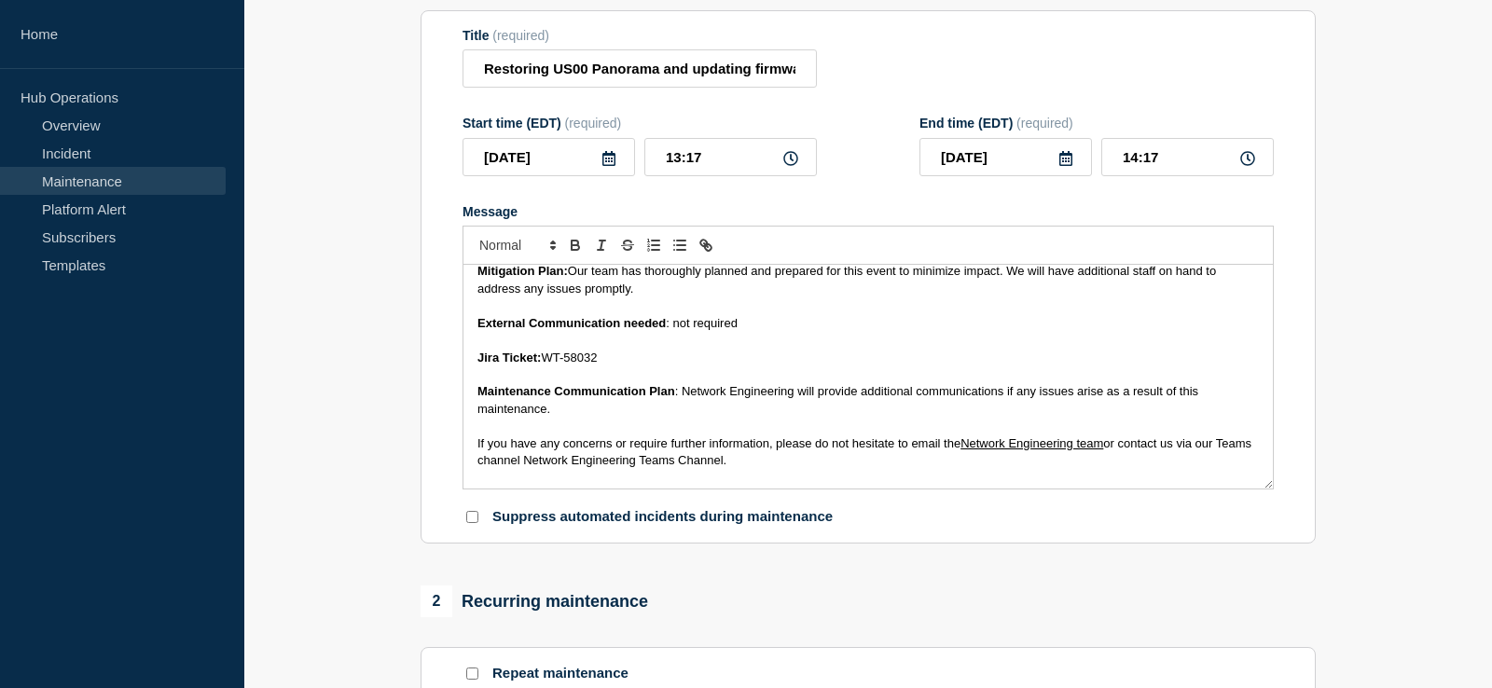
click at [682, 330] on span ": not required" at bounding box center [702, 323] width 72 height 14
click at [715, 366] on p "Jira Ticket: WT-58032" at bounding box center [867, 358] width 781 height 17
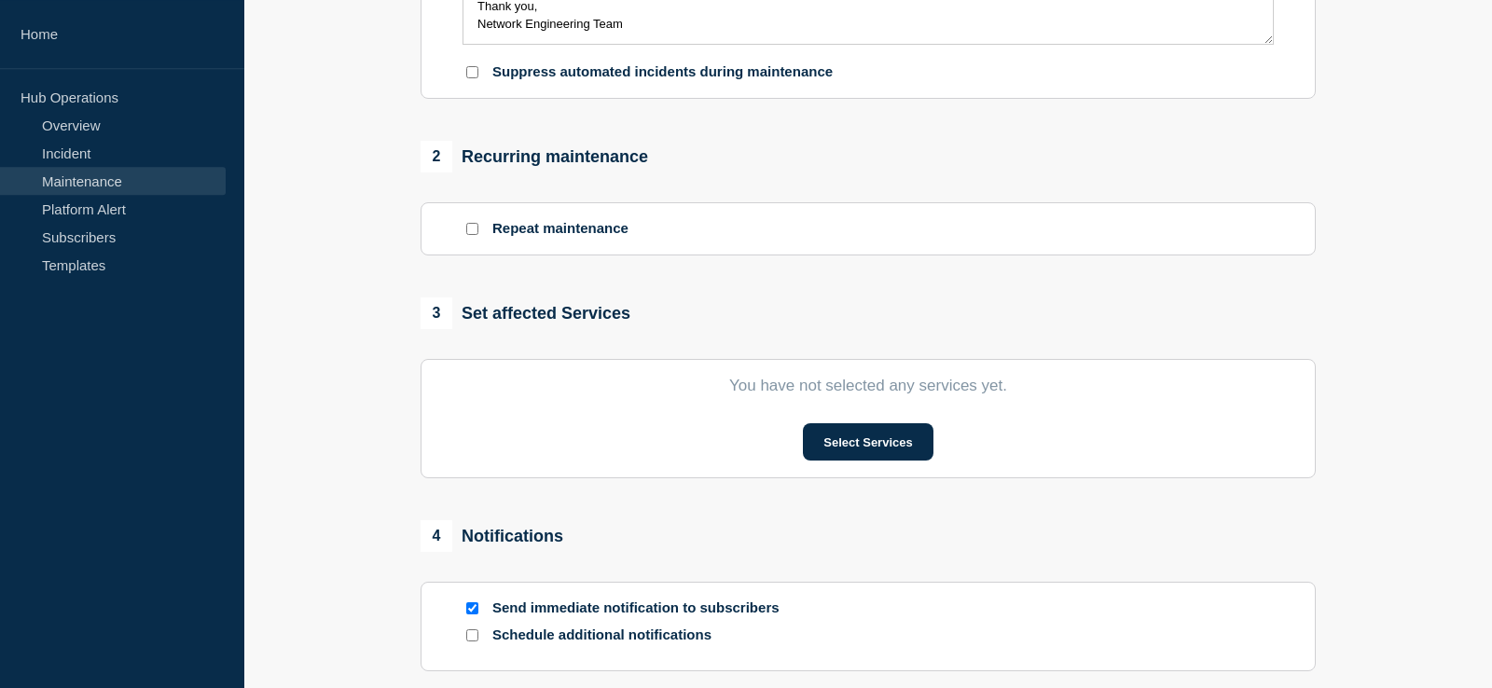
scroll to position [687, 0]
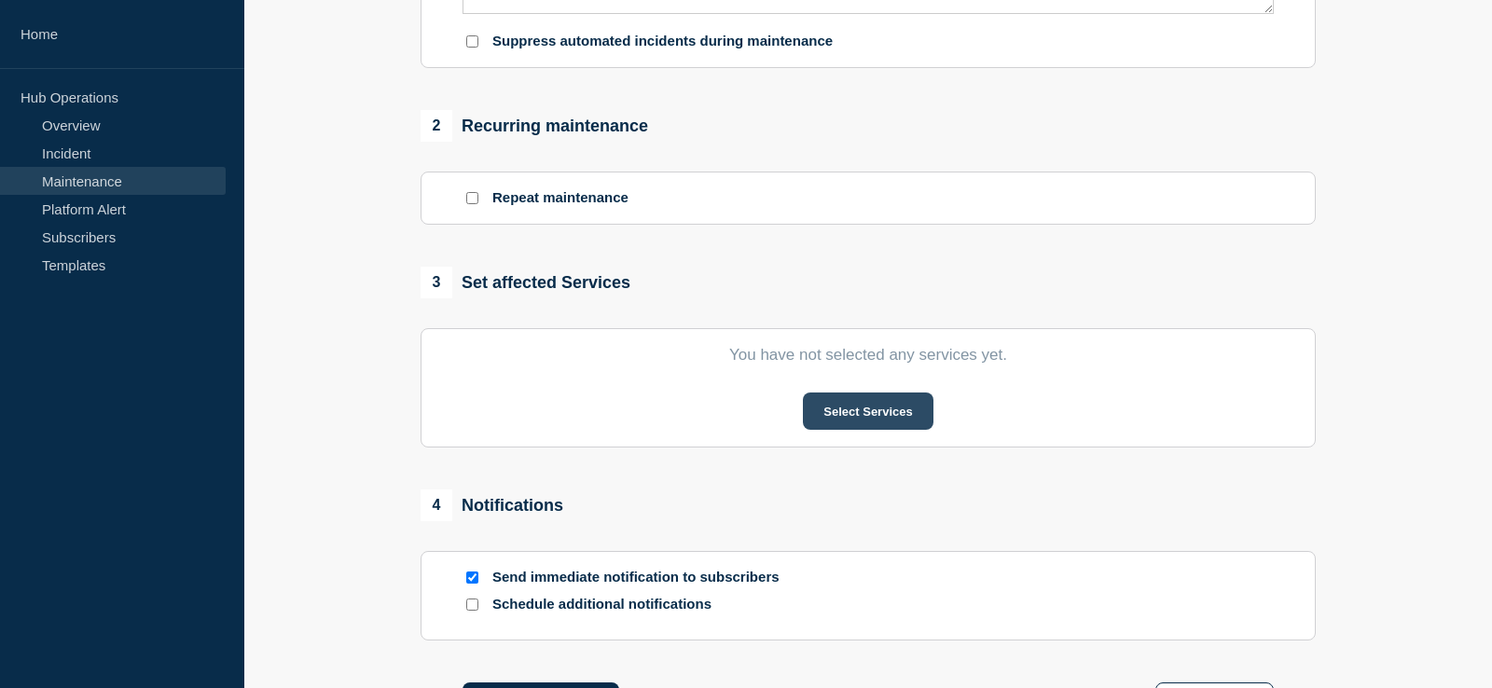
click at [862, 410] on button "Select Services" at bounding box center [868, 411] width 130 height 37
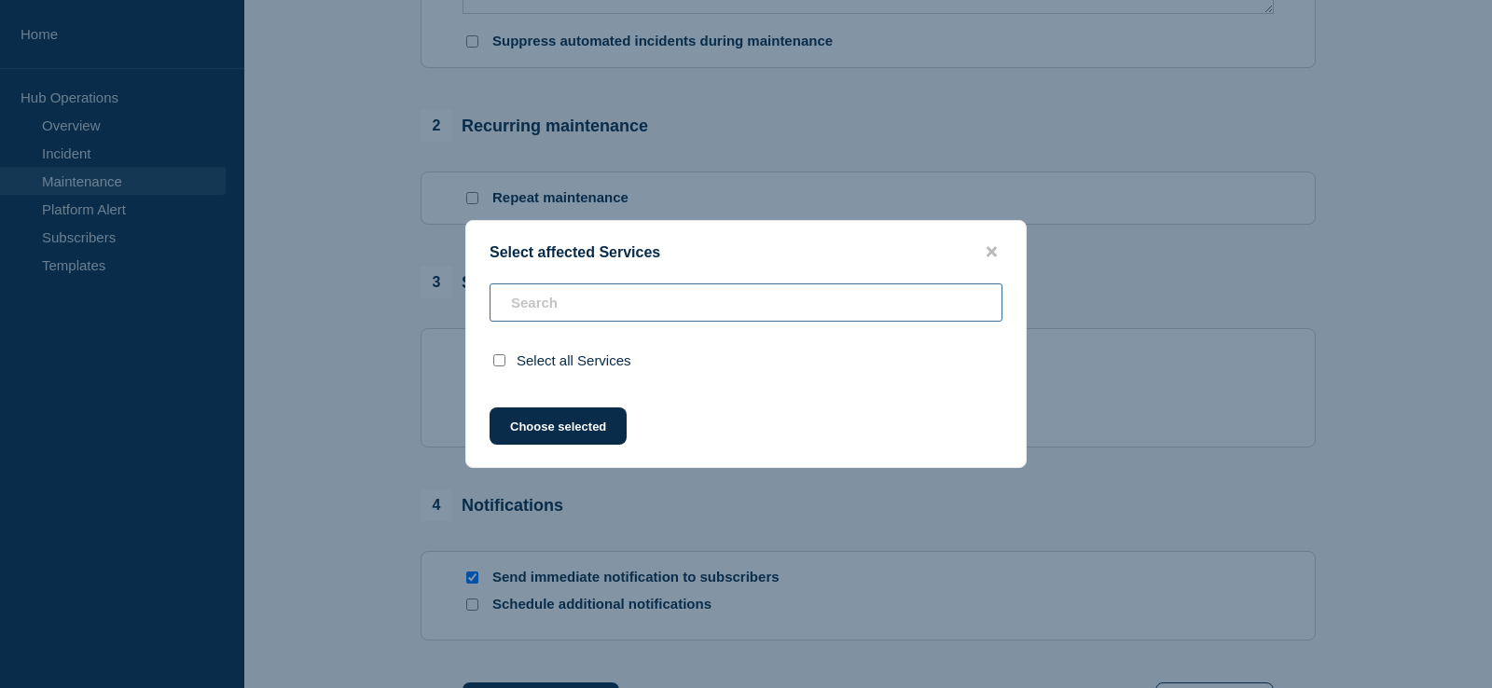
click at [596, 294] on input "text" at bounding box center [746, 302] width 513 height 38
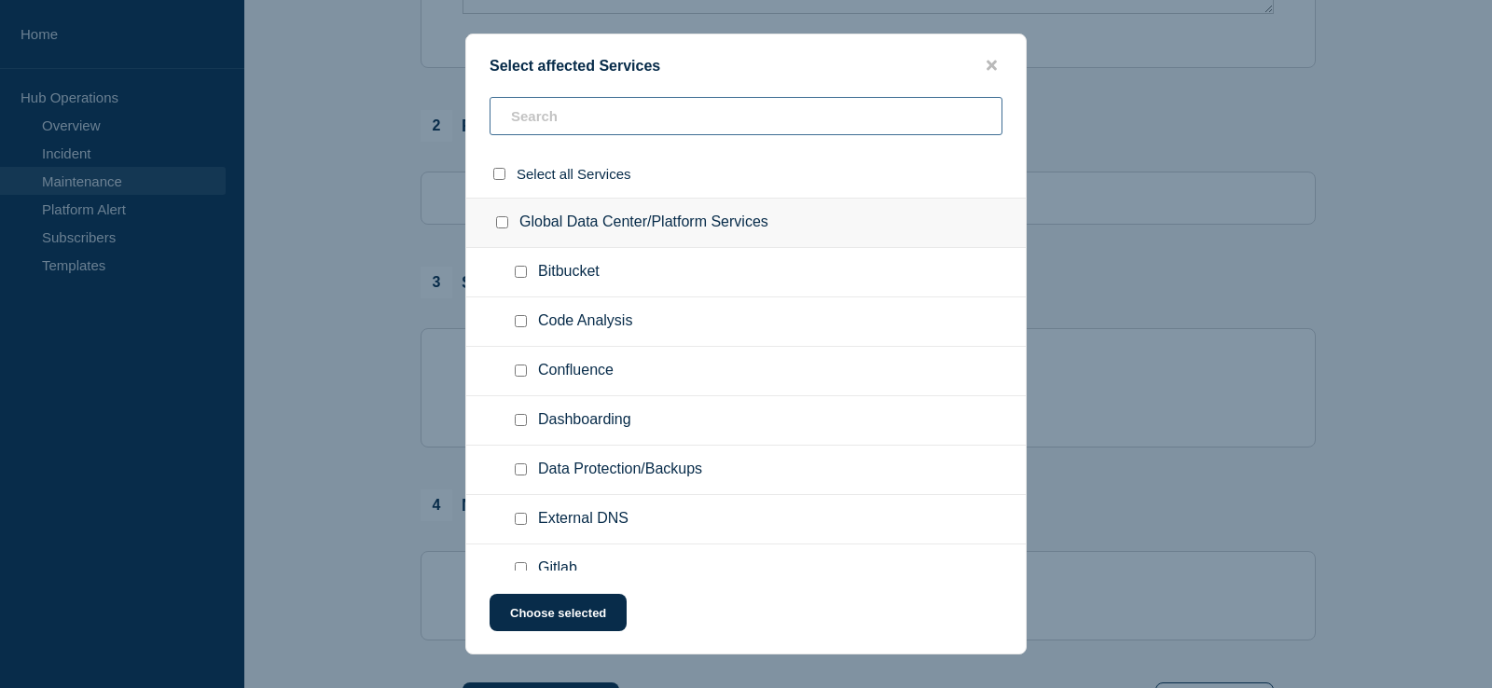
click at [571, 121] on input "text" at bounding box center [746, 116] width 513 height 38
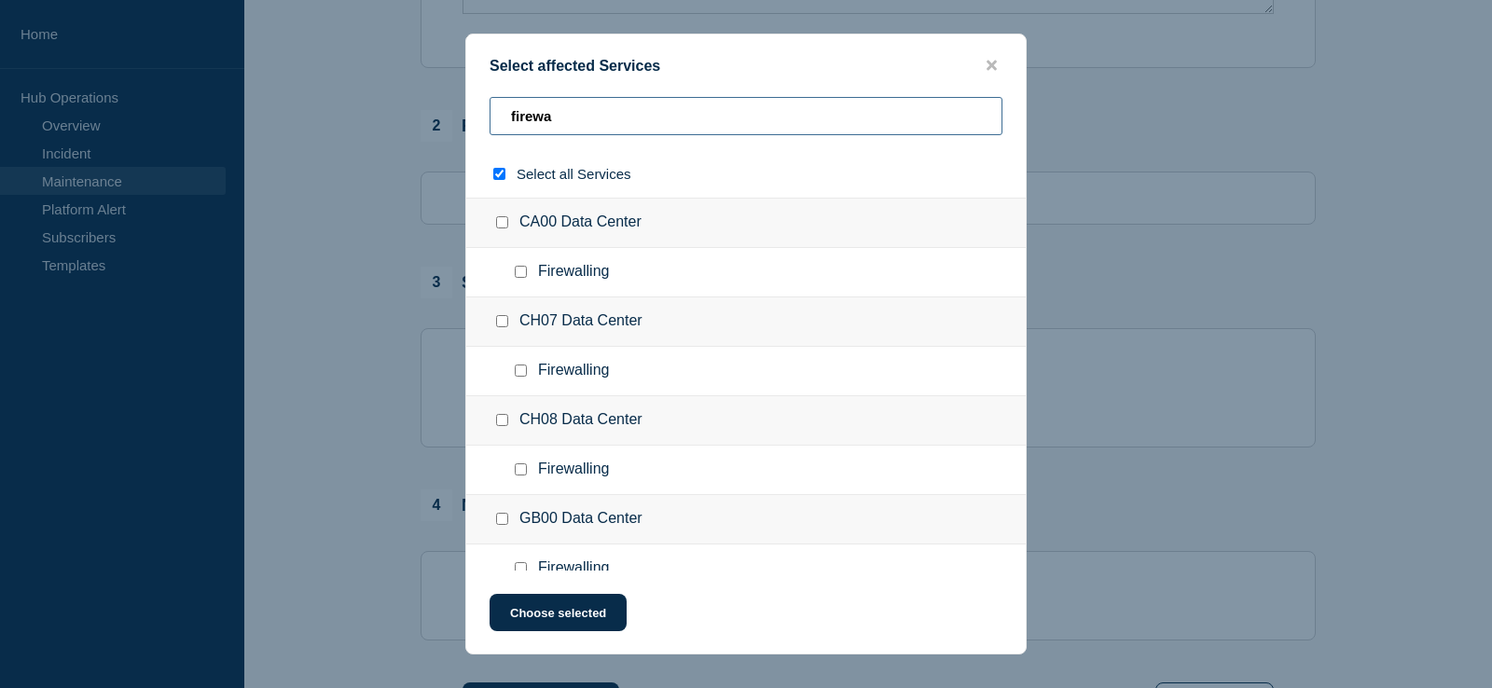
type input "firewak"
checkbox input "true"
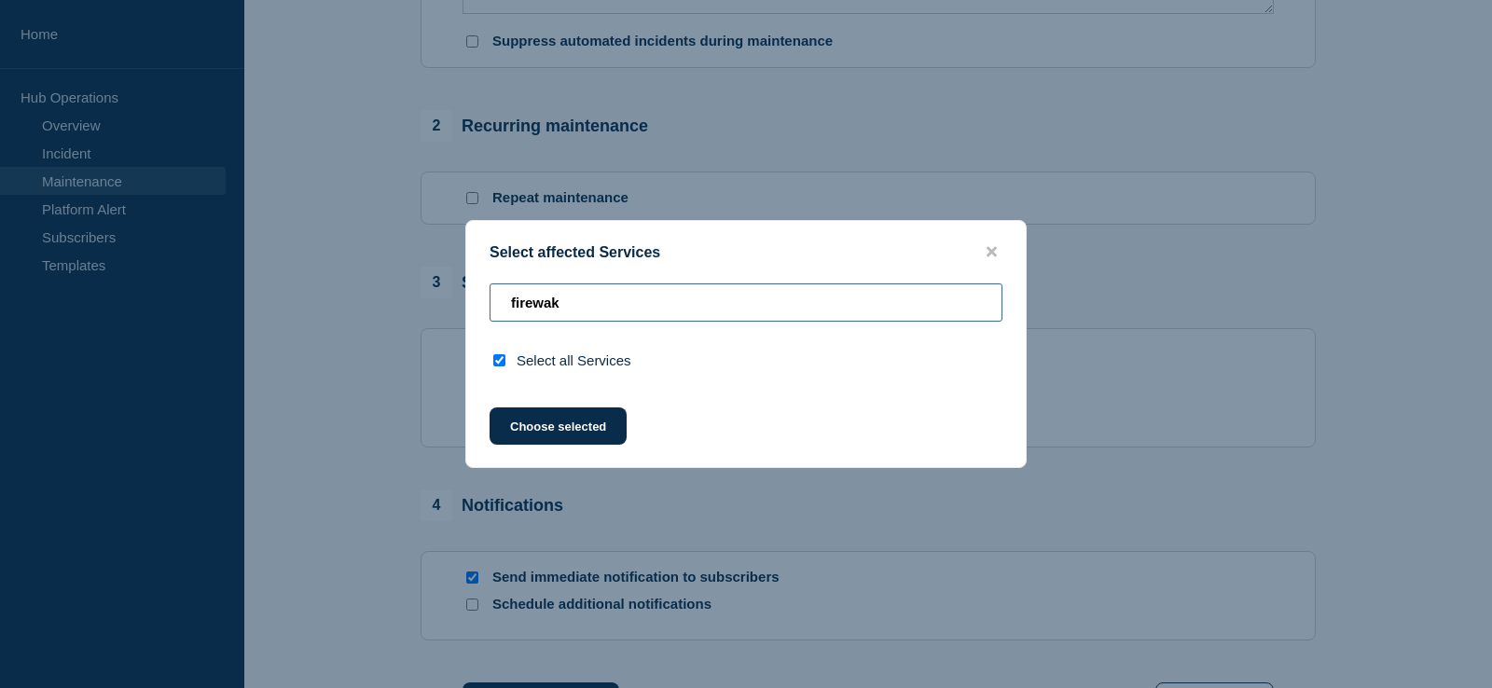
type input "firewa"
checkbox input "false"
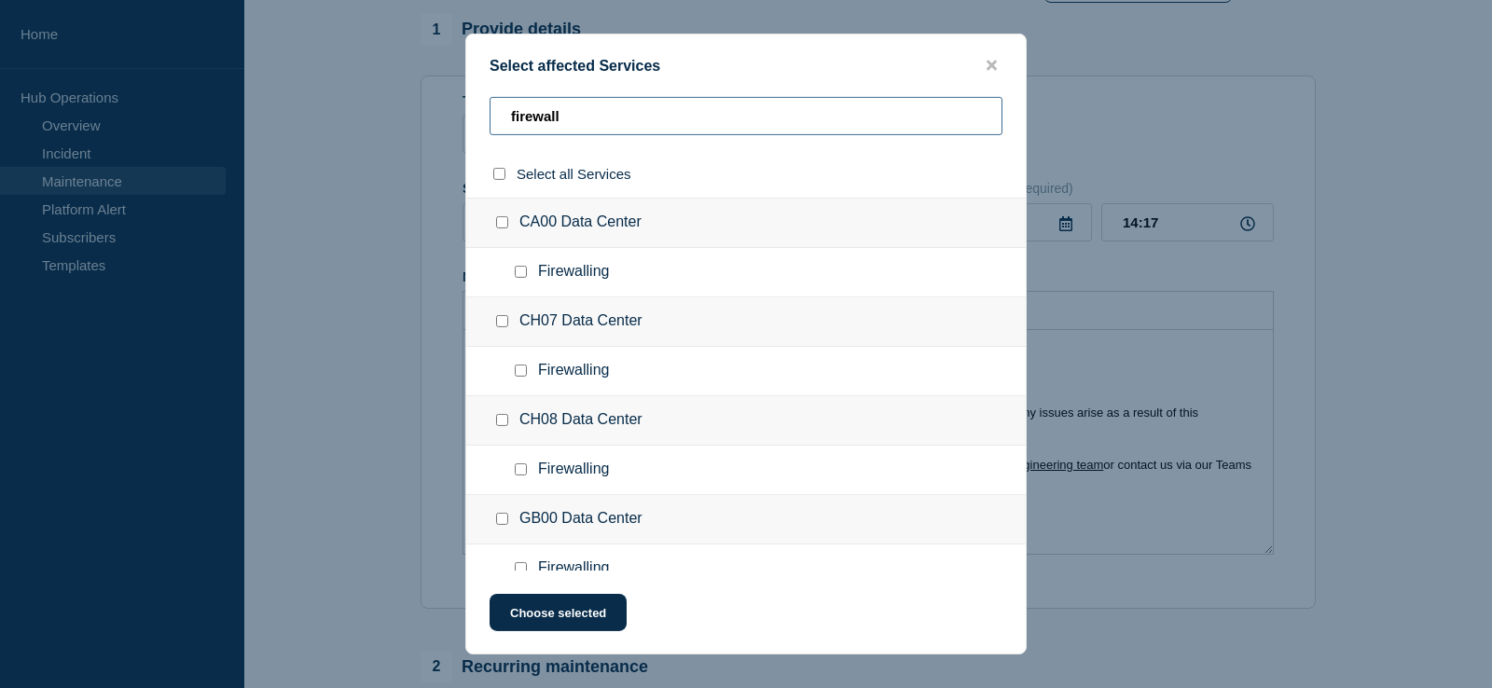
scroll to position [0, 0]
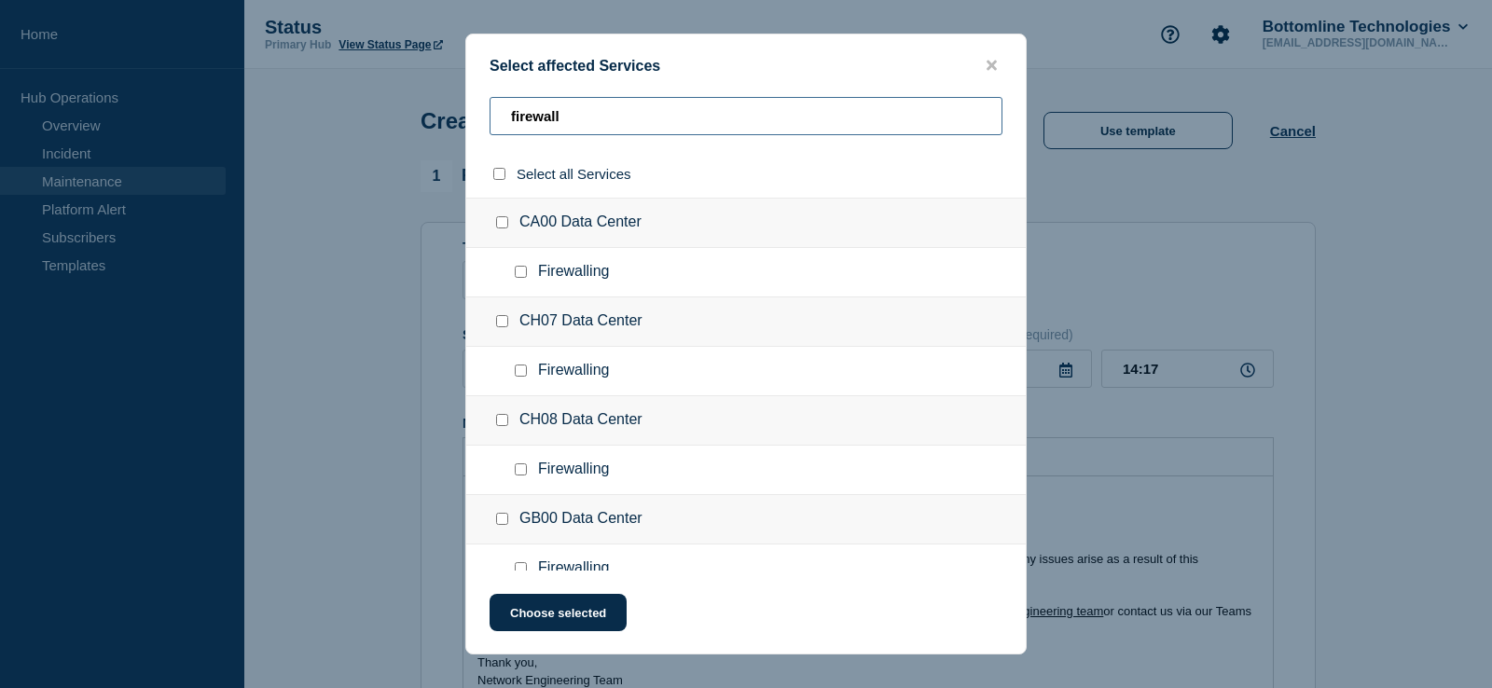
click at [538, 116] on input "firewall" at bounding box center [746, 116] width 513 height 38
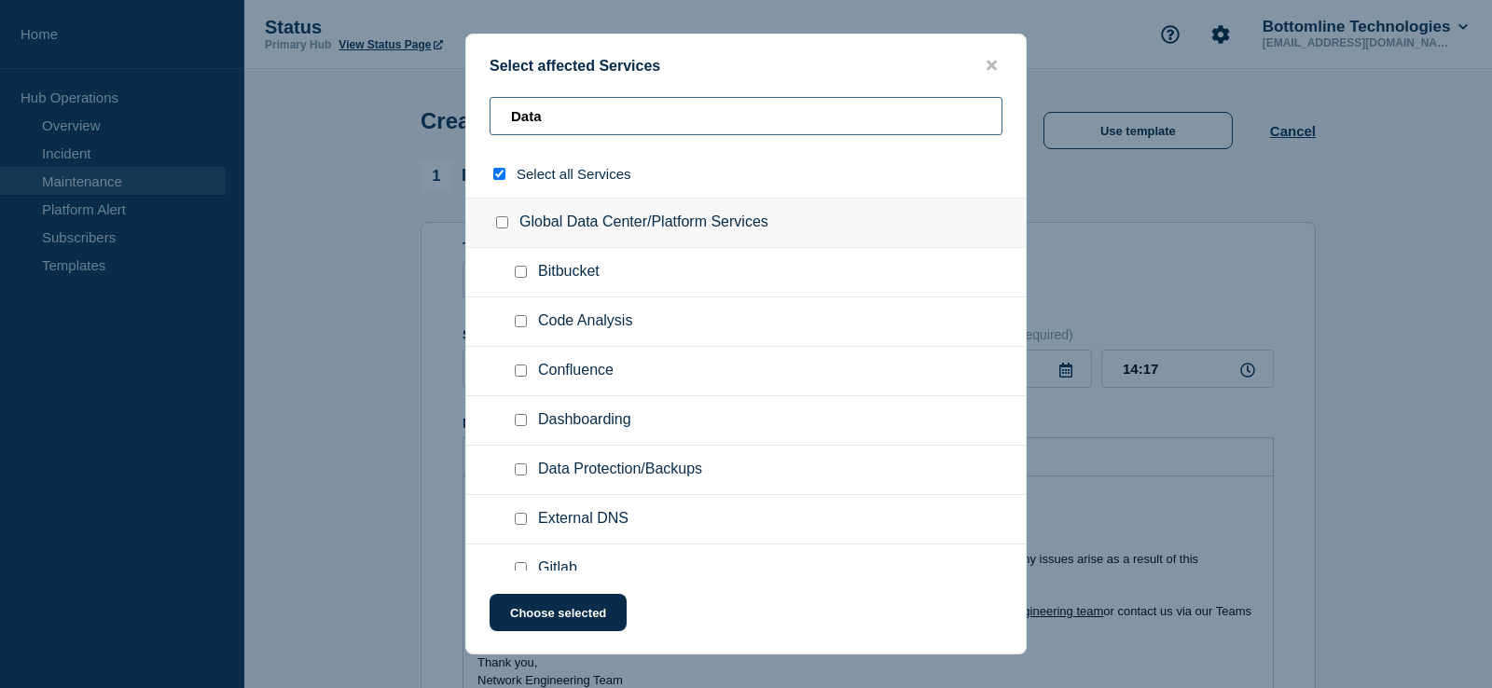
type input "Datac"
checkbox input "true"
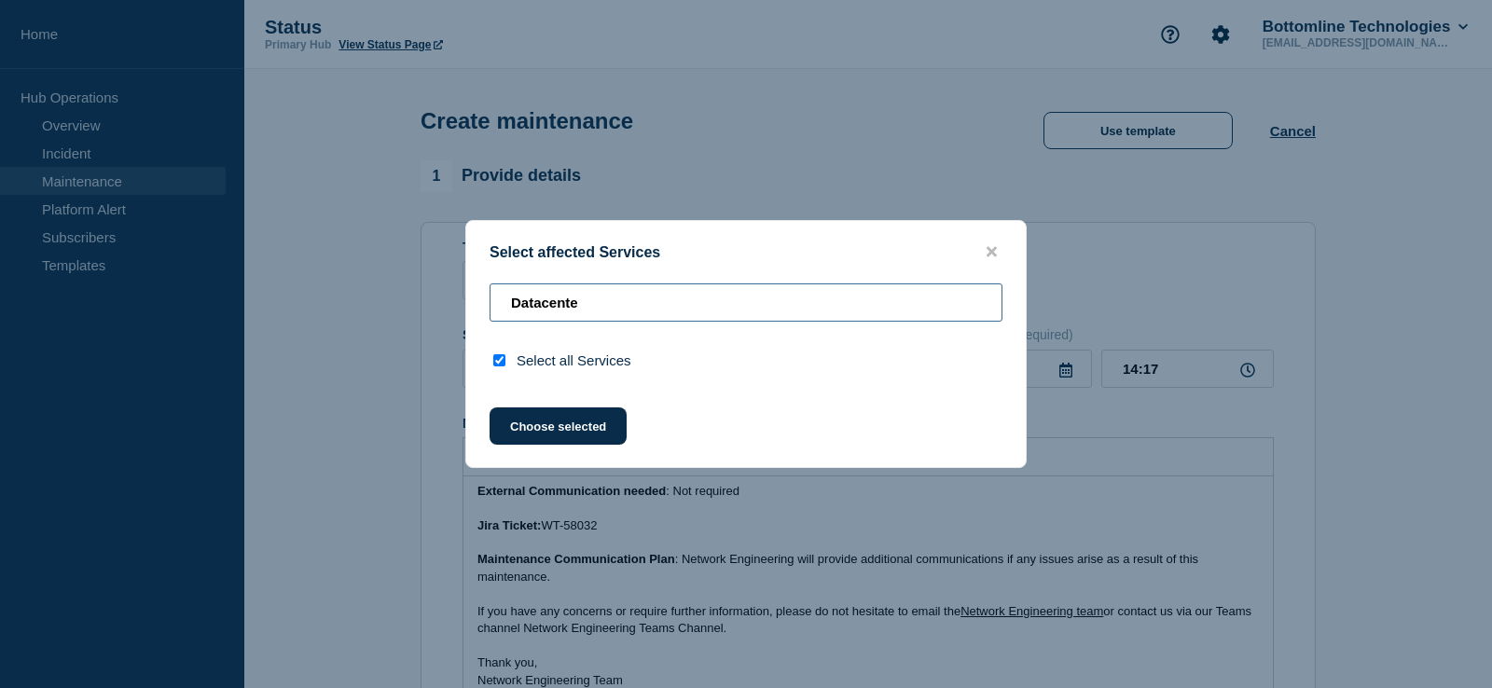
type input "Datacenter"
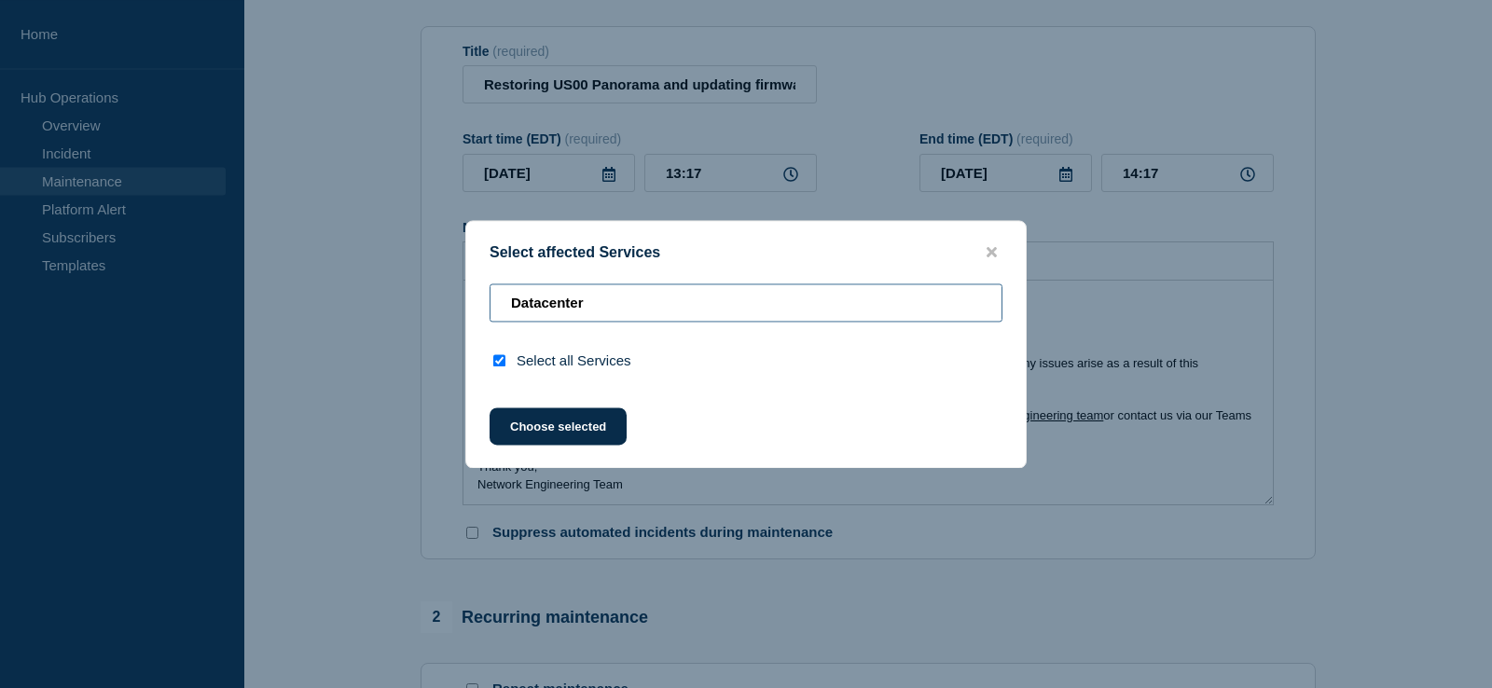
scroll to position [285, 0]
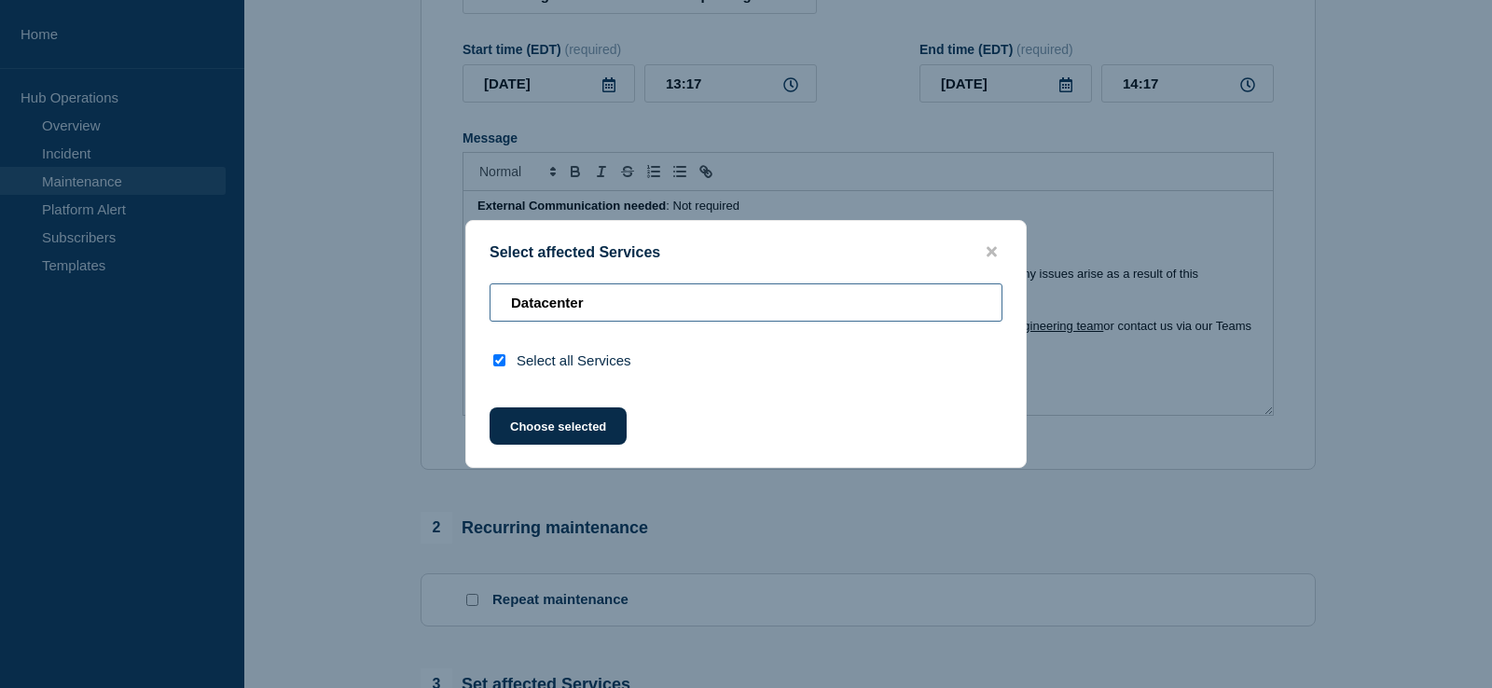
drag, startPoint x: 634, startPoint y: 309, endPoint x: 37, endPoint y: 266, distance: 598.3
click at [490, 283] on input "Datacenter" at bounding box center [746, 302] width 513 height 38
checkbox input "false"
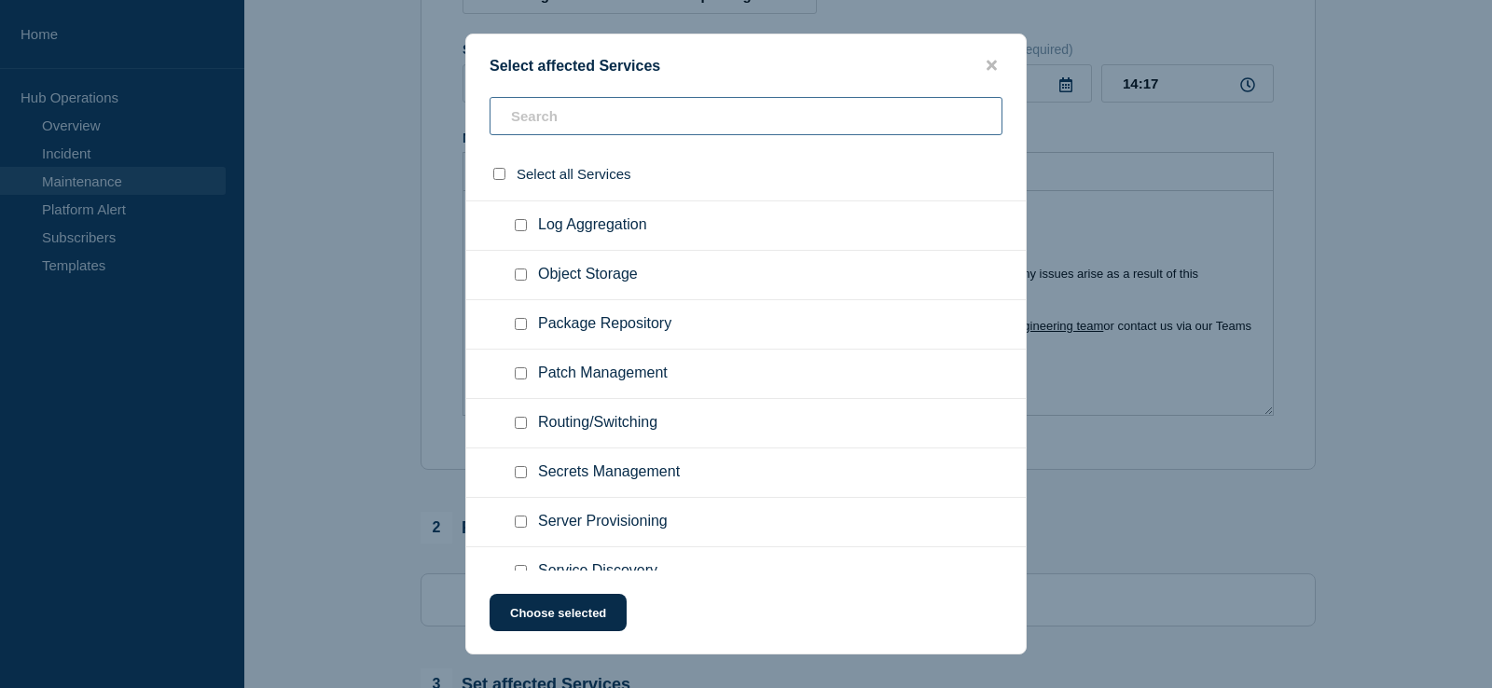
scroll to position [1617, 0]
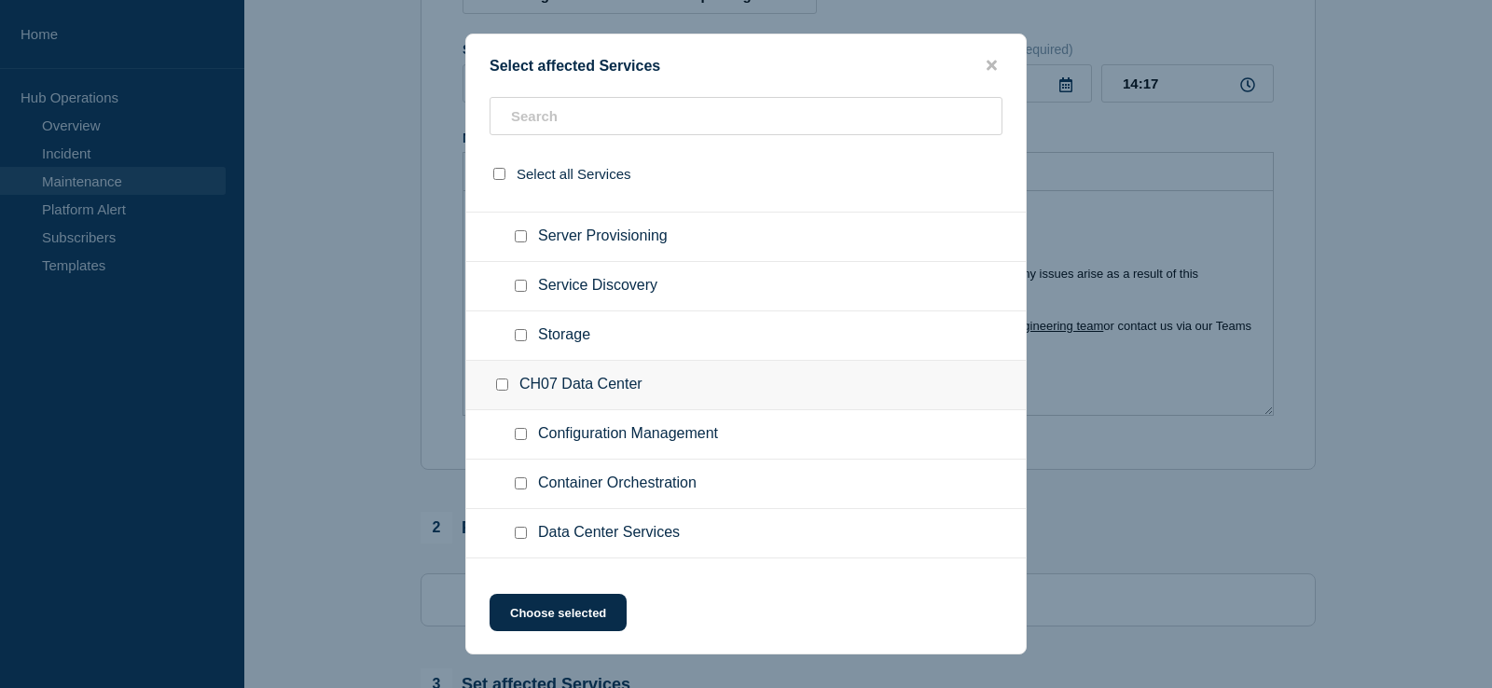
click at [1000, 65] on button "close button" at bounding box center [991, 66] width 21 height 18
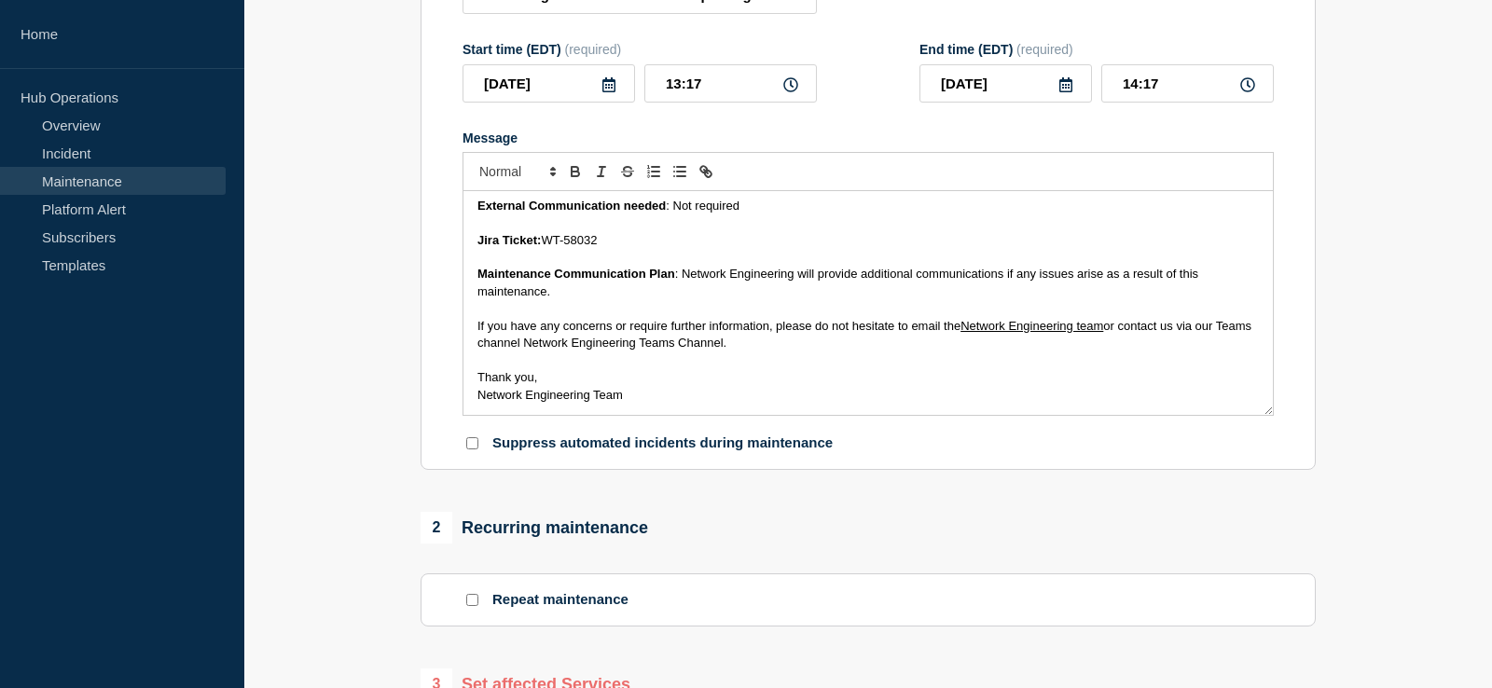
click at [357, 395] on section "1 Provide details Title (required) Restoring US00 Panorama and updating firmwar…" at bounding box center [868, 531] width 1248 height 1312
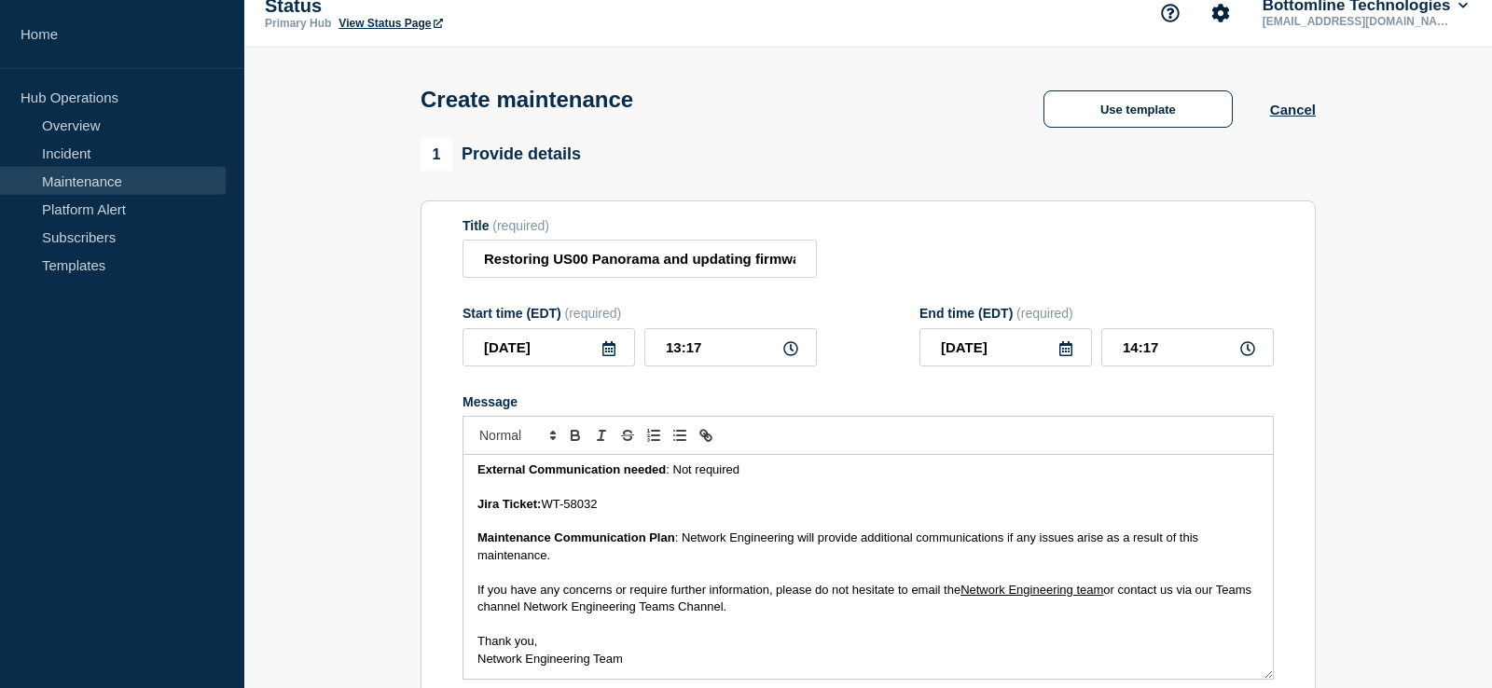
scroll to position [0, 0]
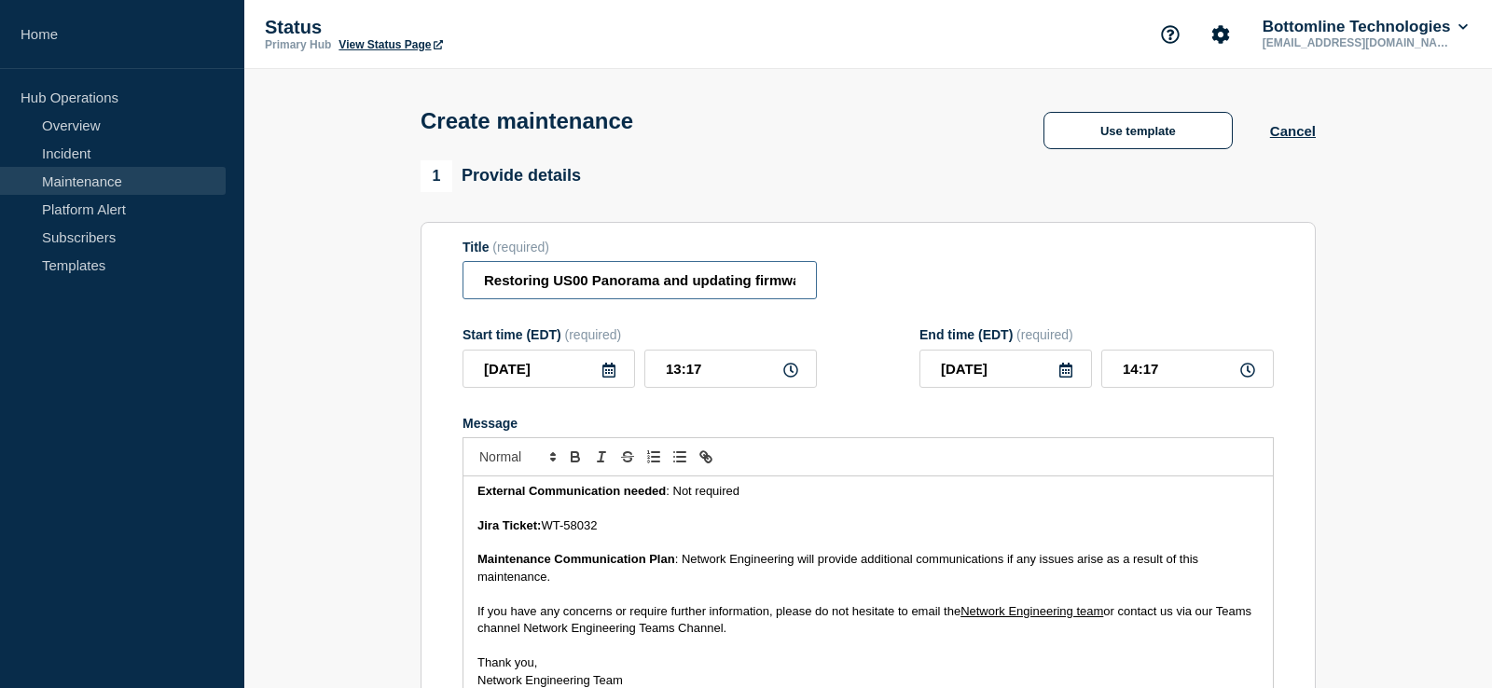
drag, startPoint x: 487, startPoint y: 292, endPoint x: 325, endPoint y: 289, distance: 161.3
click at [462, 289] on input "Restoring US00 Panorama and updating firmware on both US00 & US01 Panoramas" at bounding box center [639, 280] width 354 height 38
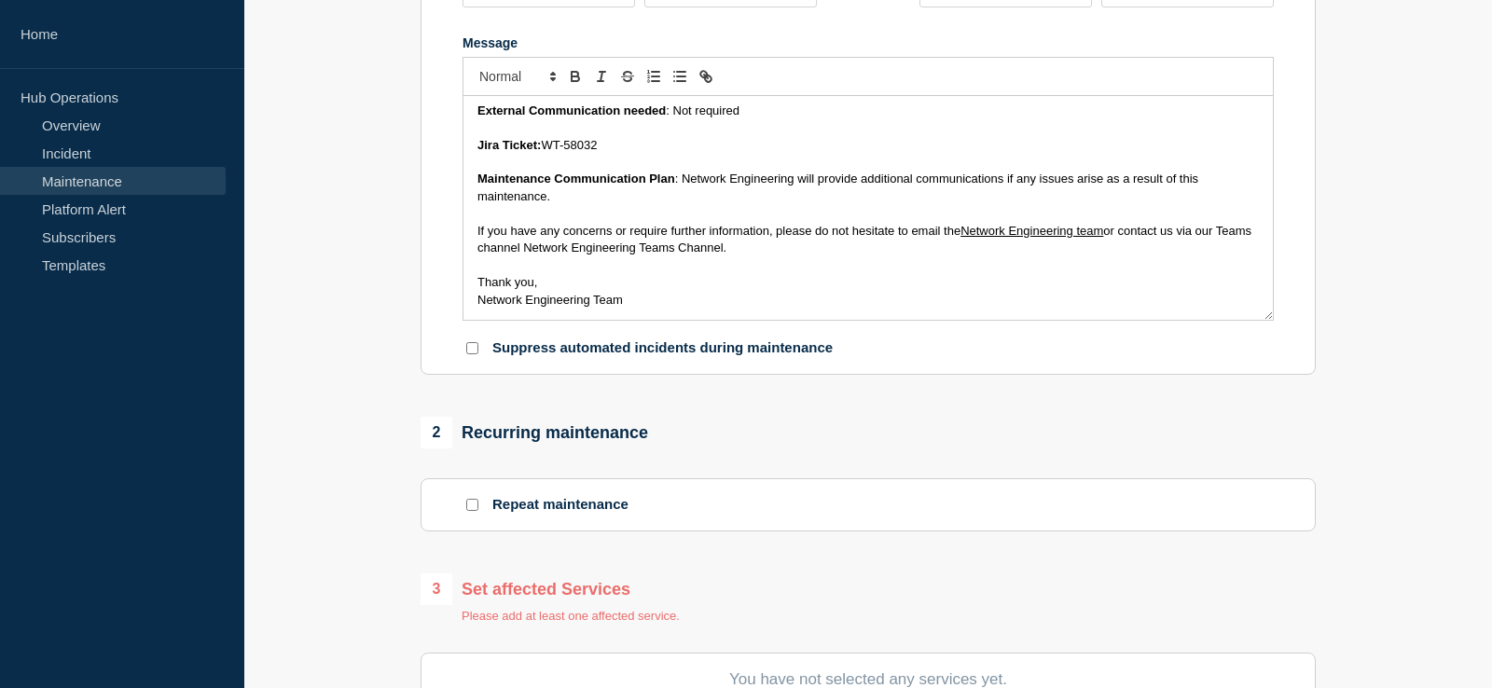
scroll to position [476, 0]
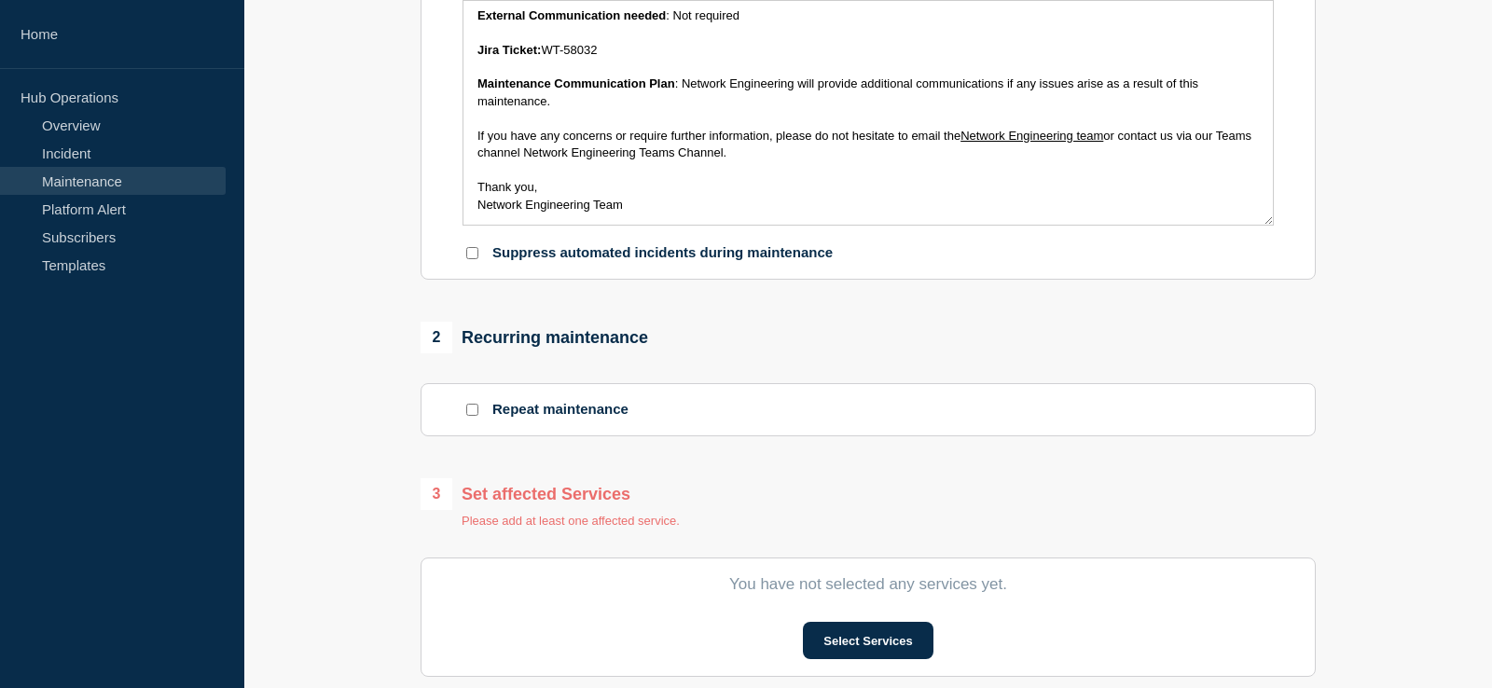
click at [468, 416] on input "Repeat maintenance" at bounding box center [472, 410] width 12 height 12
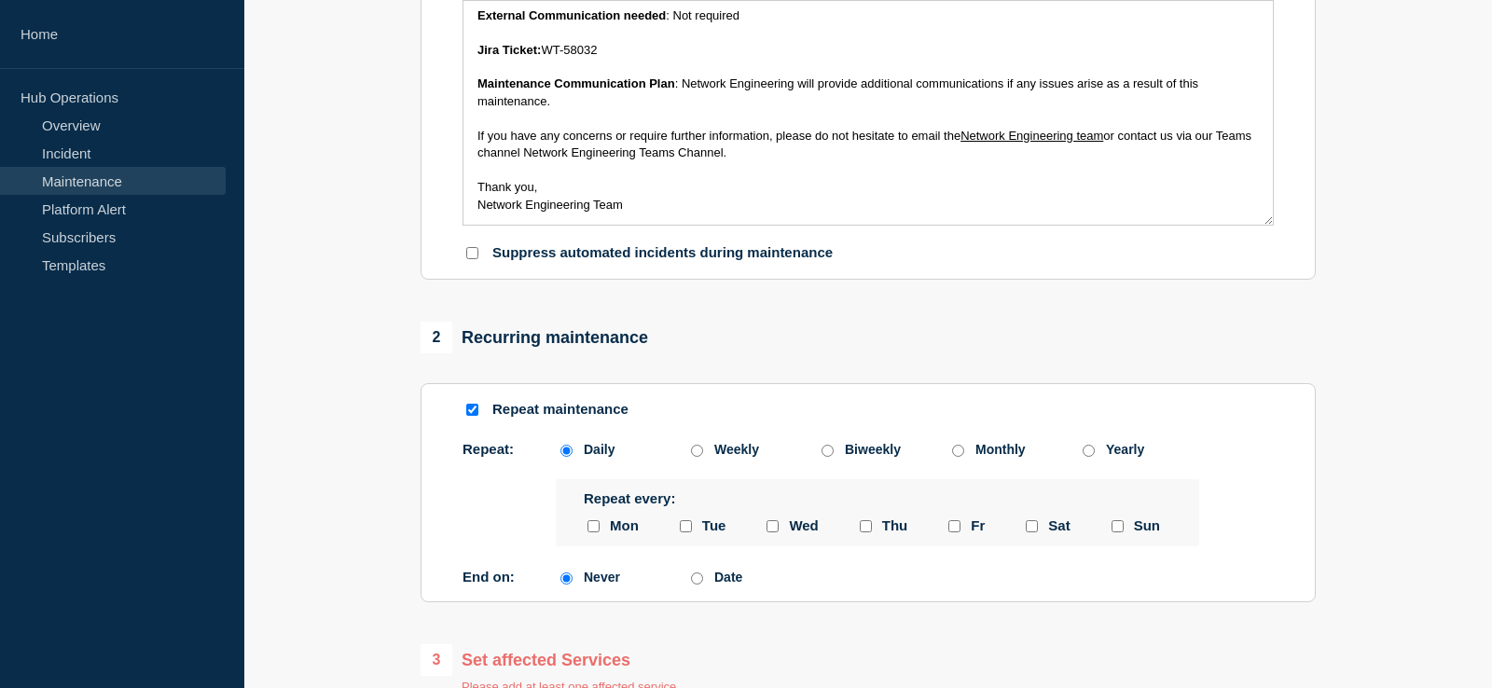
click at [468, 416] on input "Repeat maintenance" at bounding box center [472, 410] width 12 height 12
checkbox input "false"
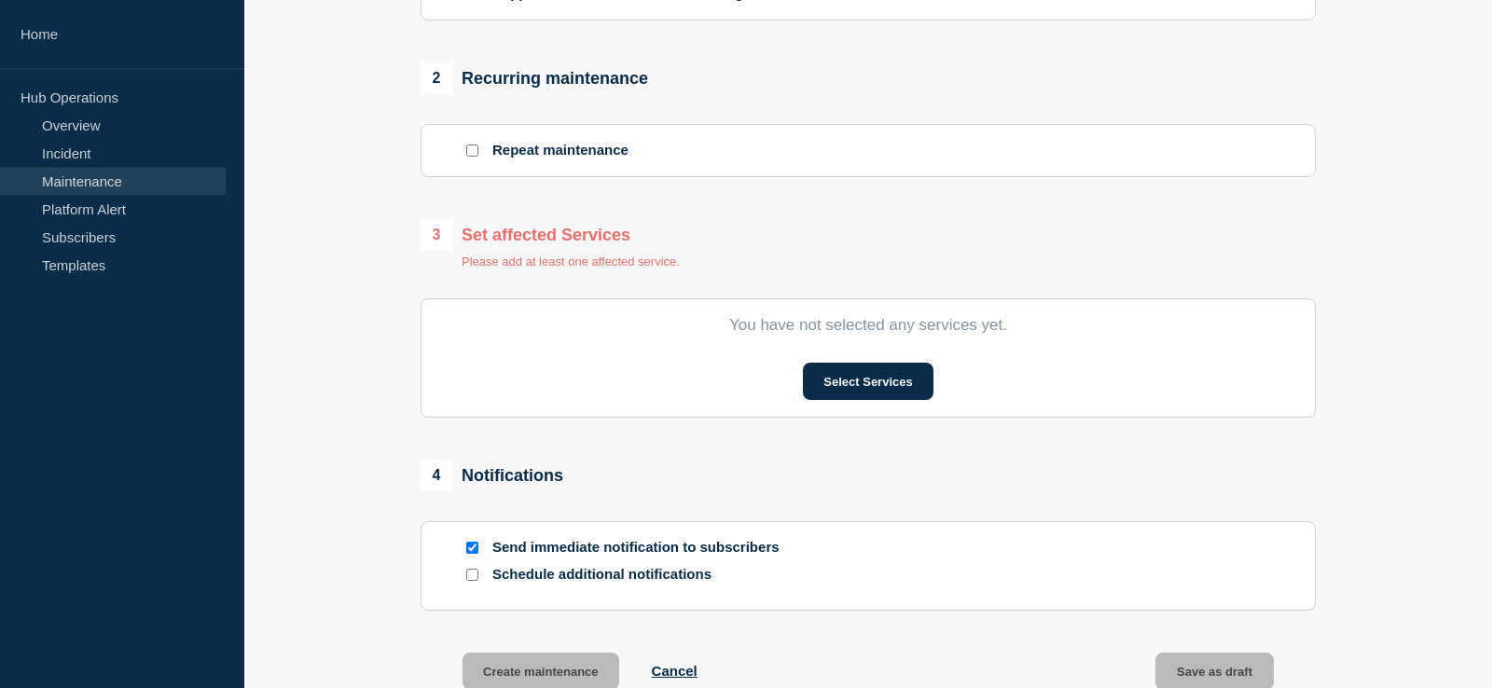
scroll to position [761, 0]
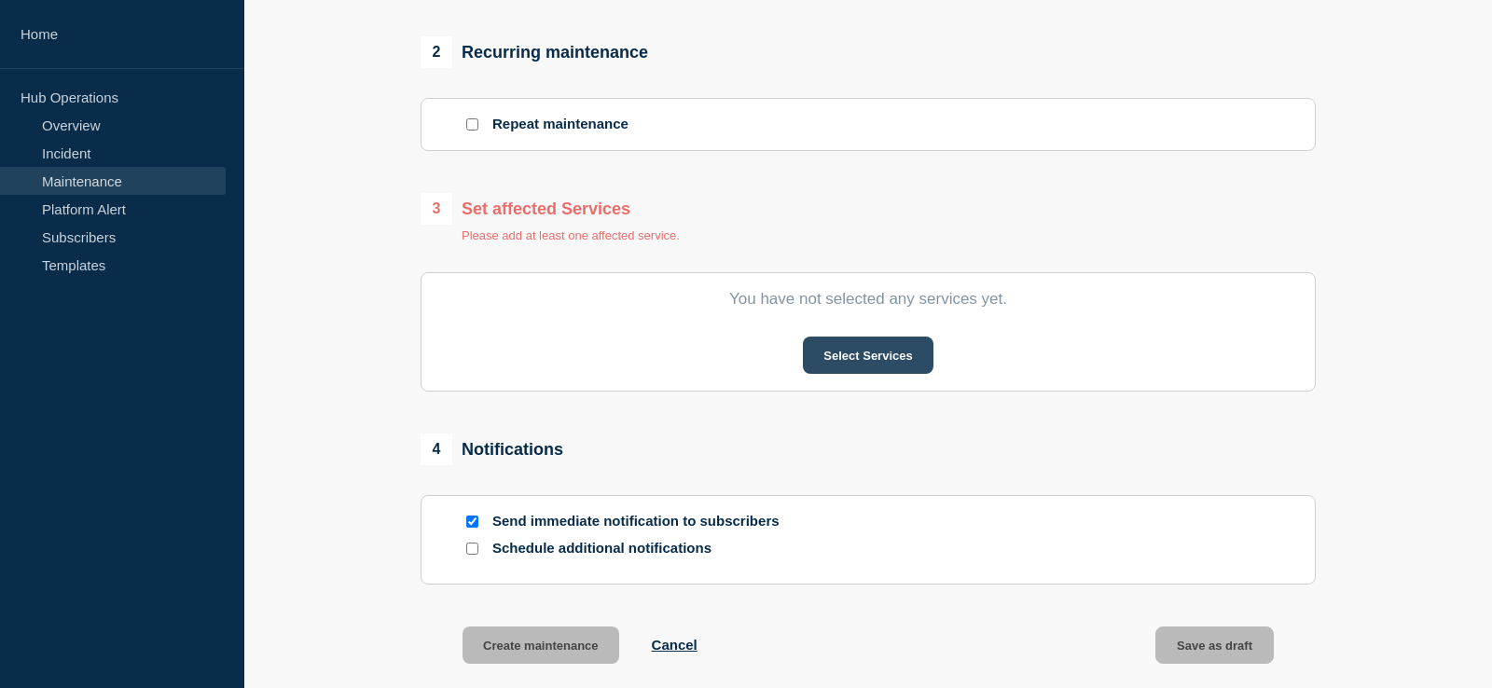
click at [923, 374] on button "Select Services" at bounding box center [868, 355] width 130 height 37
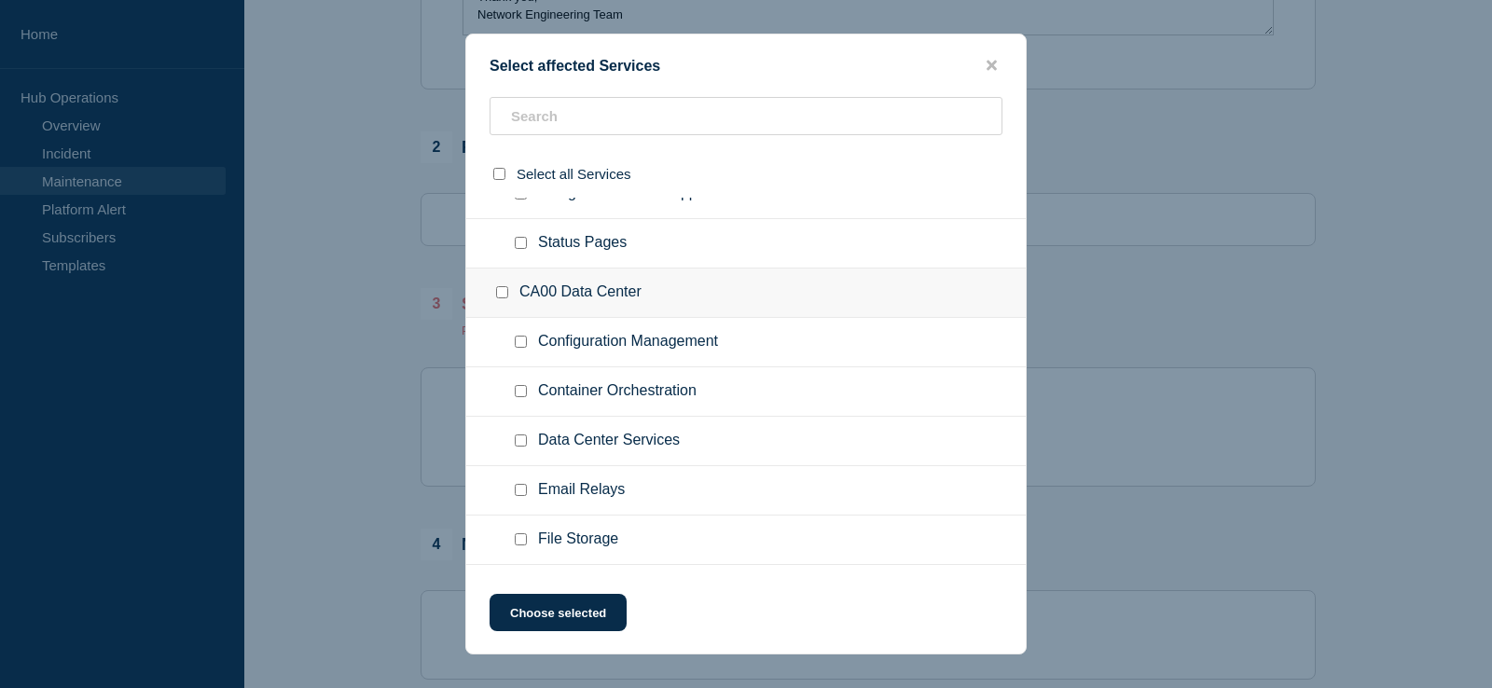
scroll to position [571, 0]
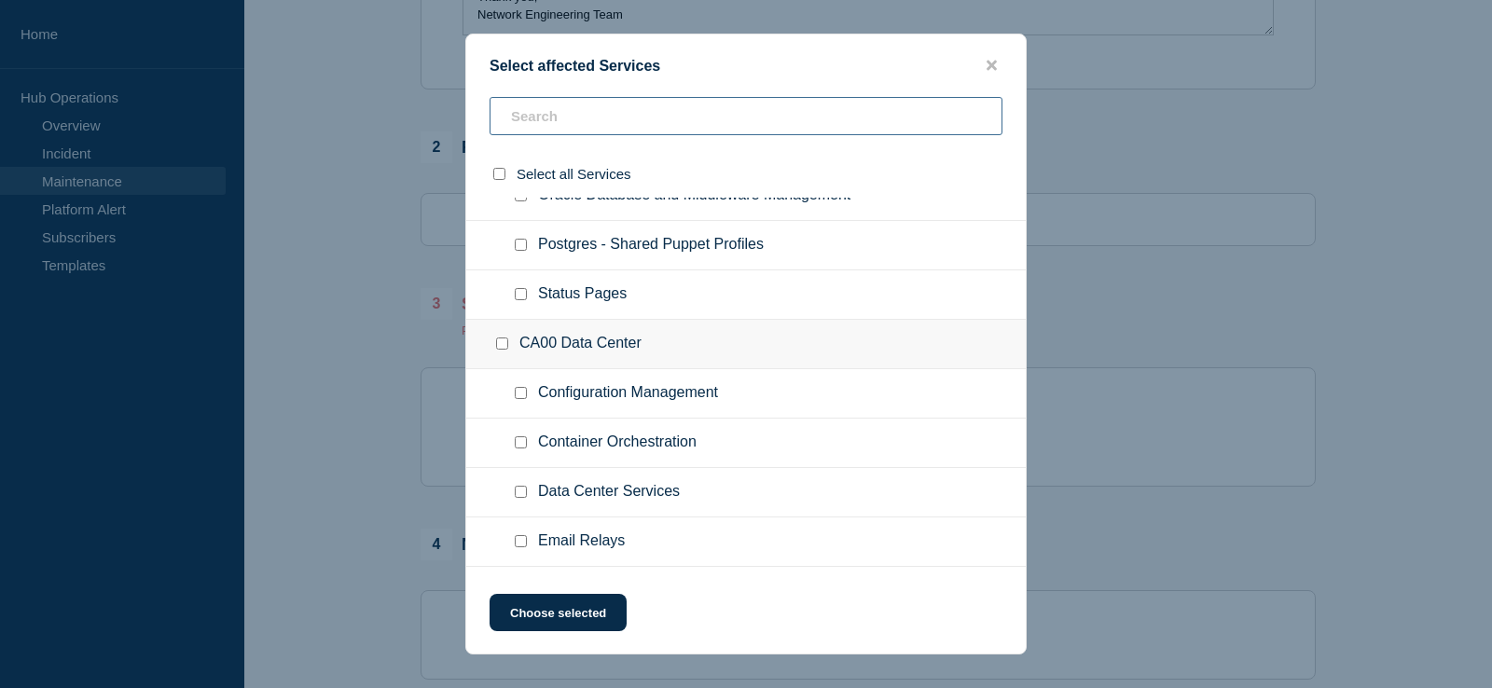
click at [605, 118] on input "text" at bounding box center [746, 116] width 513 height 38
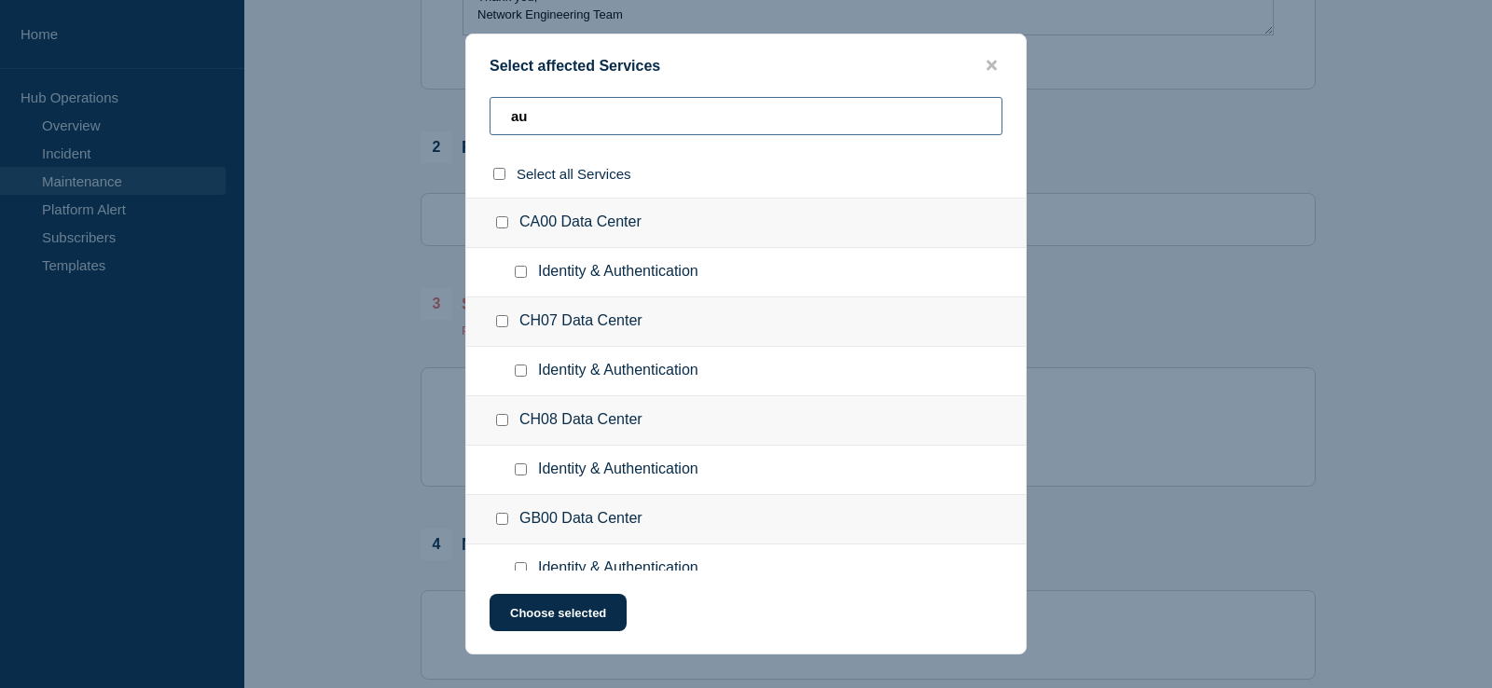
type input "a"
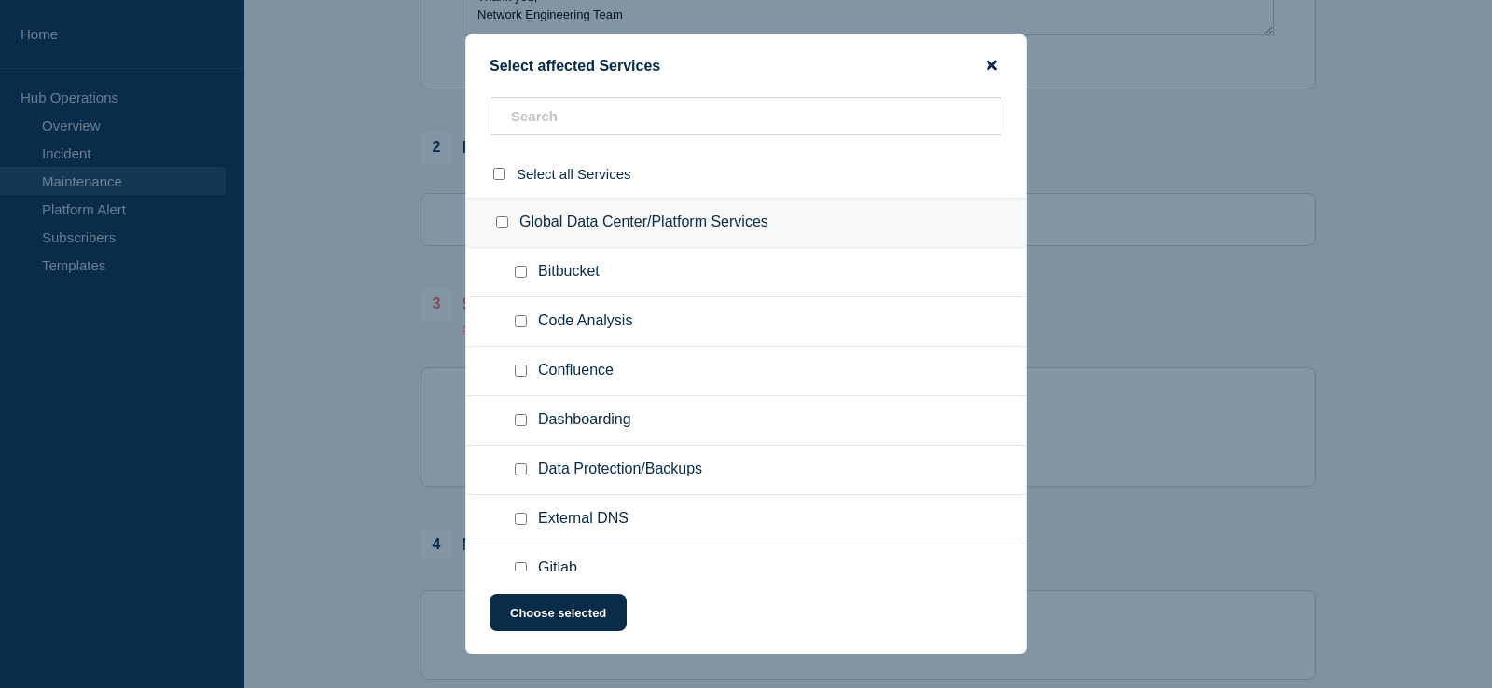
click at [997, 63] on icon "close button" at bounding box center [992, 65] width 10 height 15
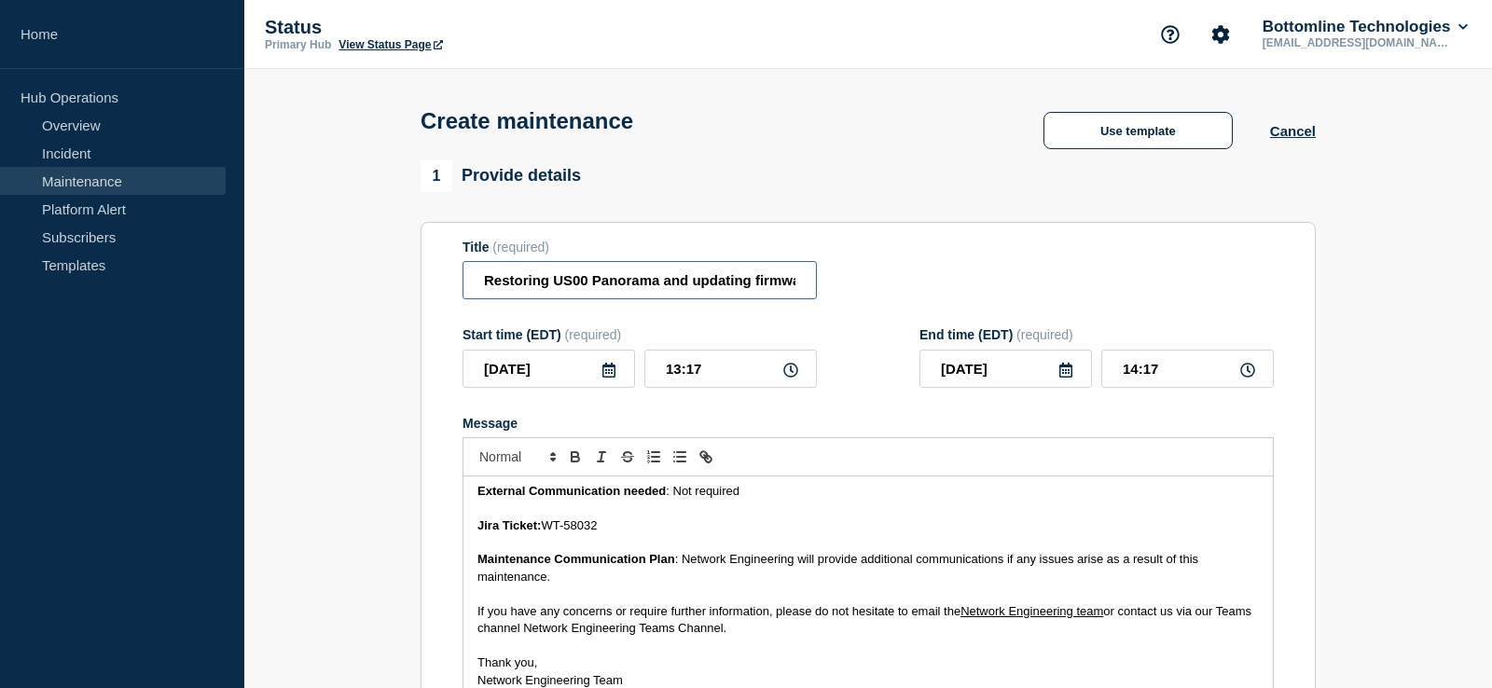
click at [480, 288] on input "Restoring US00 Panorama and updating firmware on both US00 & US01 Panoramas" at bounding box center [639, 280] width 354 height 38
paste input "Network Maintenance"
click at [630, 286] on input "Network MaintenanceRestoring US00 Panorama and updating firmware on both US00 &…" at bounding box center [639, 280] width 354 height 38
type input "Network Maintenance: Restoring US00 Panorama and updating firmware on both US00…"
click at [919, 270] on div "Title (required) Network Maintenance: Restoring US00 Panorama and updating firm…" at bounding box center [867, 270] width 811 height 61
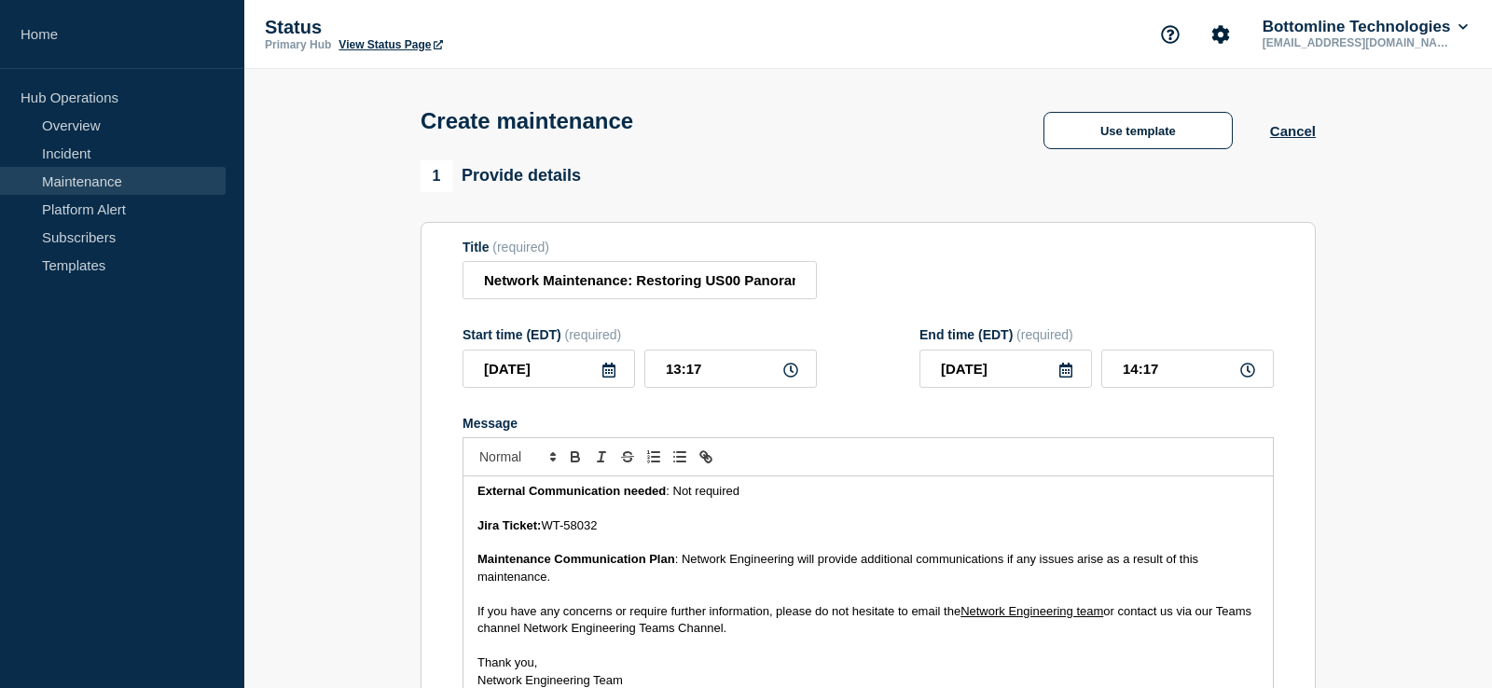
click at [613, 378] on icon at bounding box center [608, 370] width 13 height 15
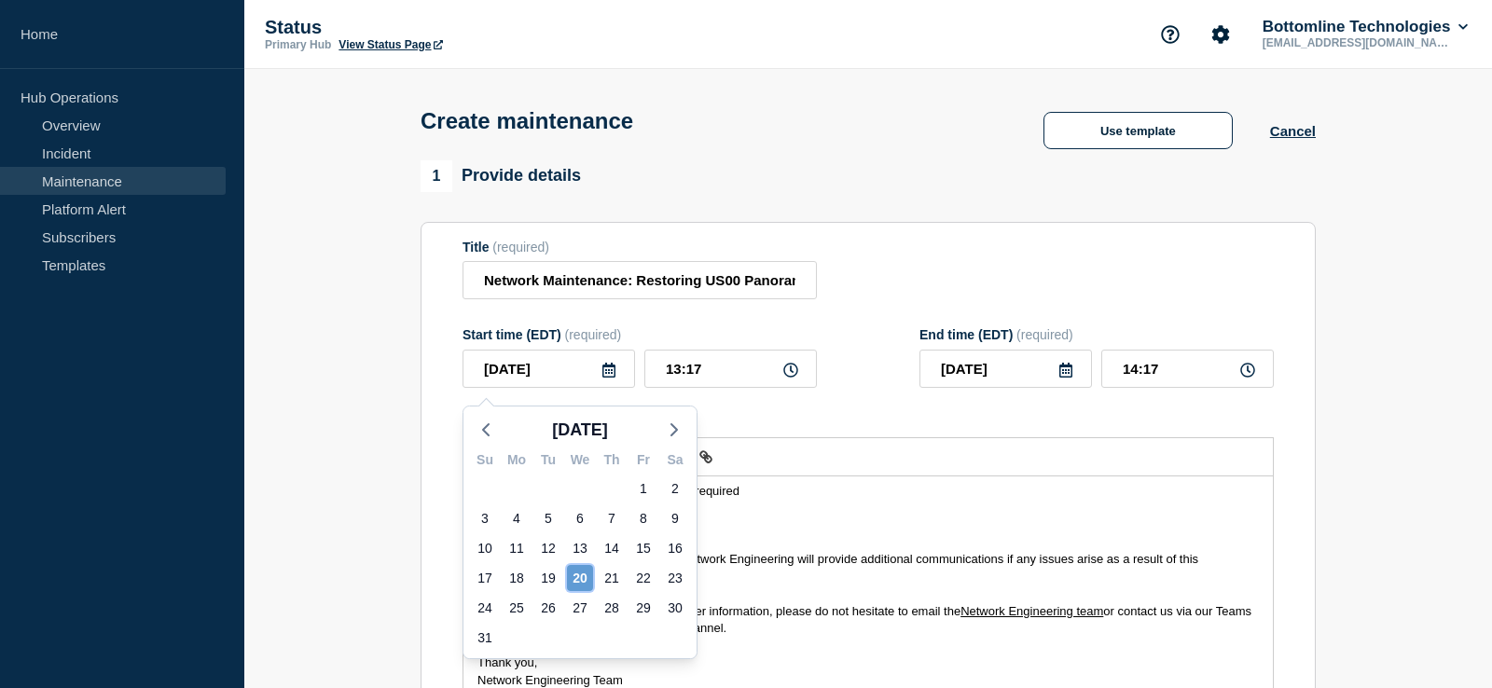
click at [582, 568] on div "20" at bounding box center [580, 578] width 26 height 26
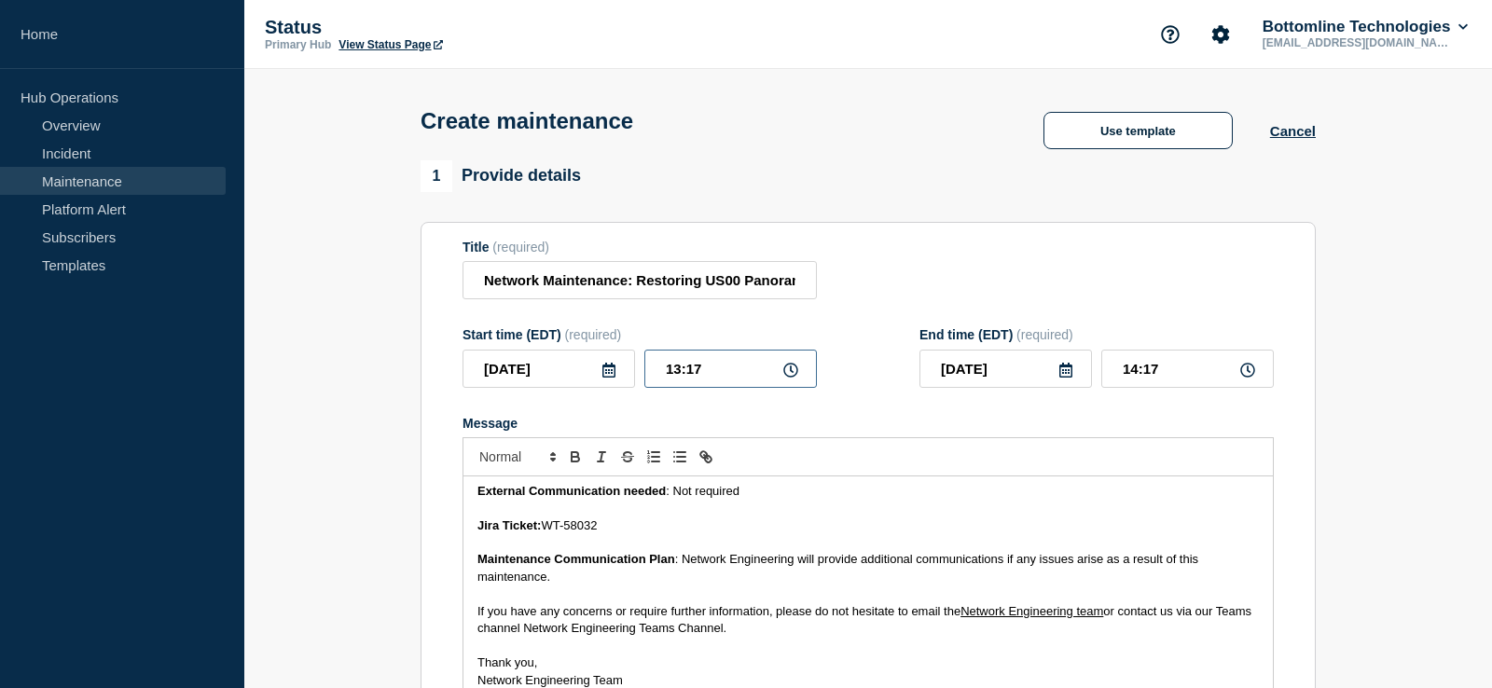
click at [672, 377] on input "13:17" at bounding box center [730, 369] width 173 height 38
click at [672, 376] on input "13:17" at bounding box center [730, 369] width 173 height 38
type input "21:17"
type input "22:17"
type input "00__-__-__"
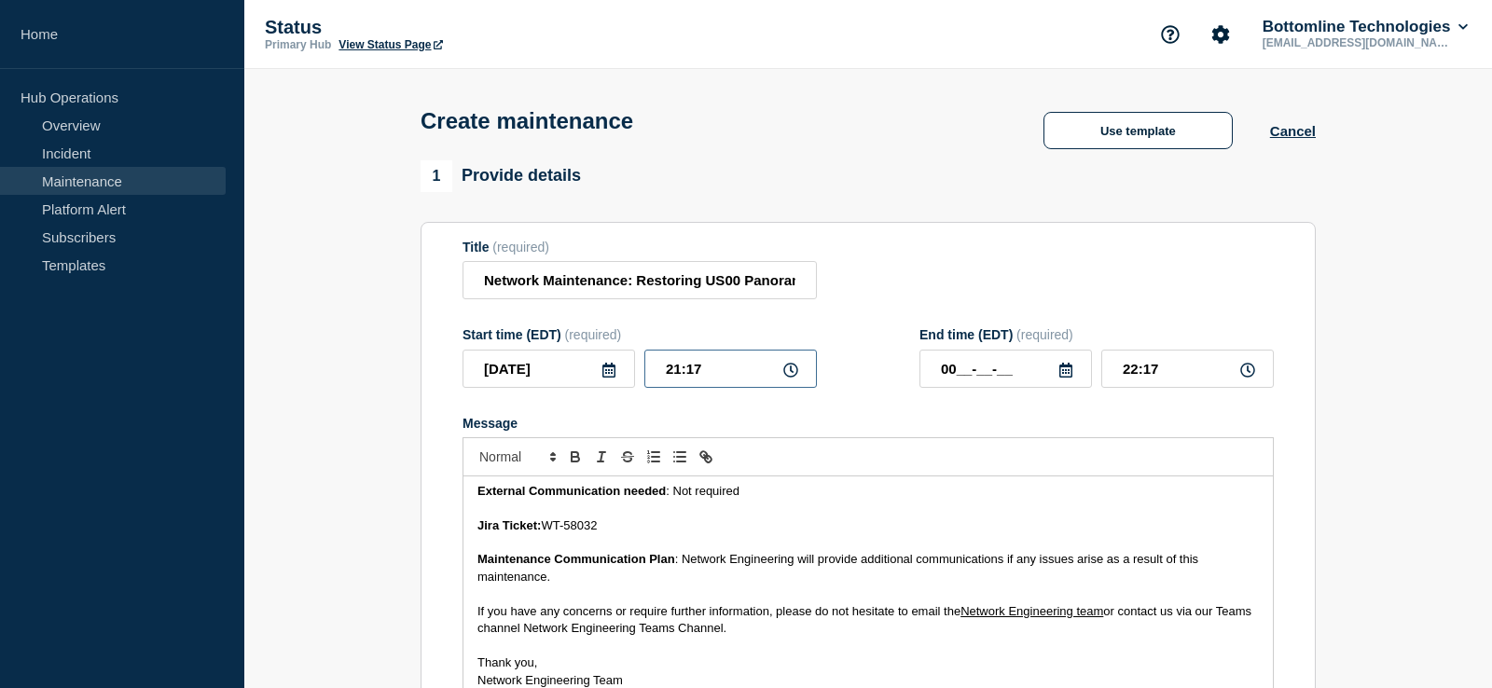
click at [704, 380] on input "21:17" at bounding box center [730, 369] width 173 height 38
type input "21:00"
type input "22:00"
click at [1065, 378] on icon at bounding box center [1065, 370] width 13 height 15
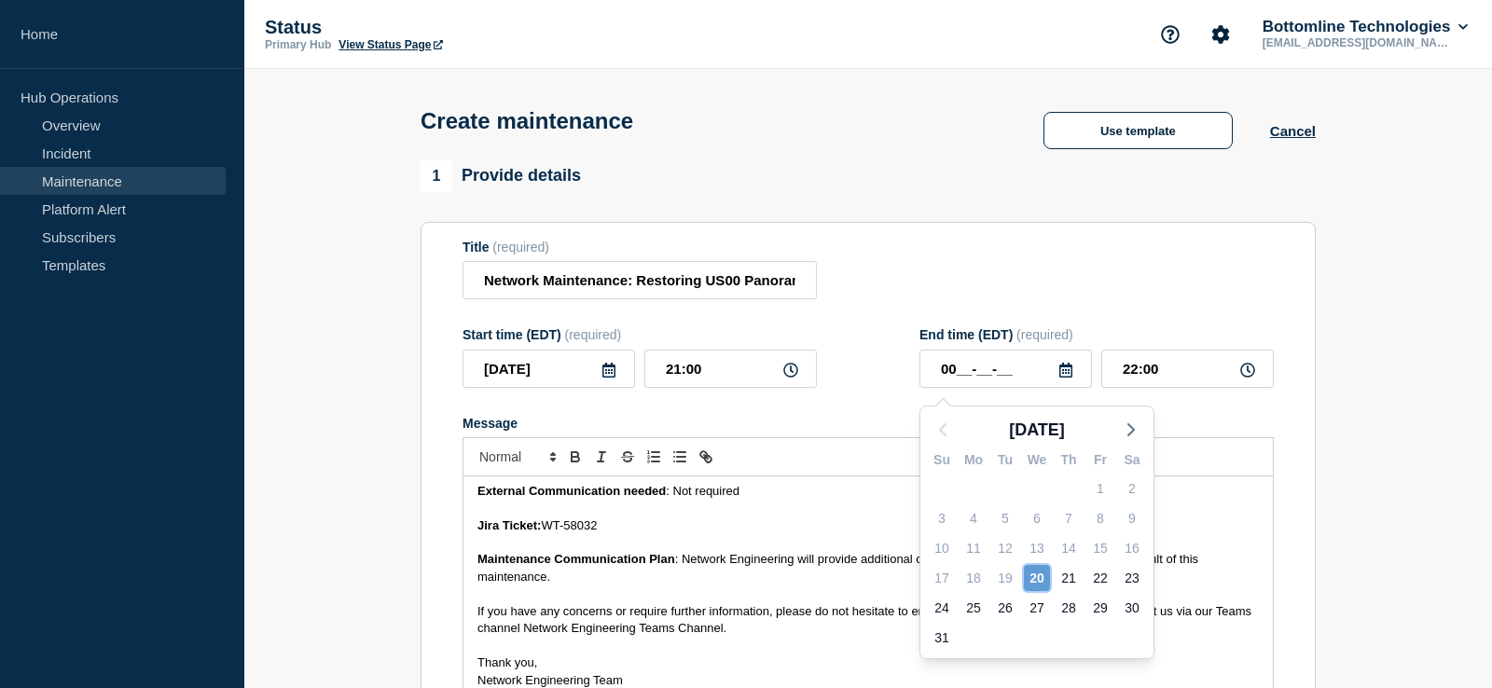
click at [1034, 581] on div "20" at bounding box center [1037, 578] width 26 height 26
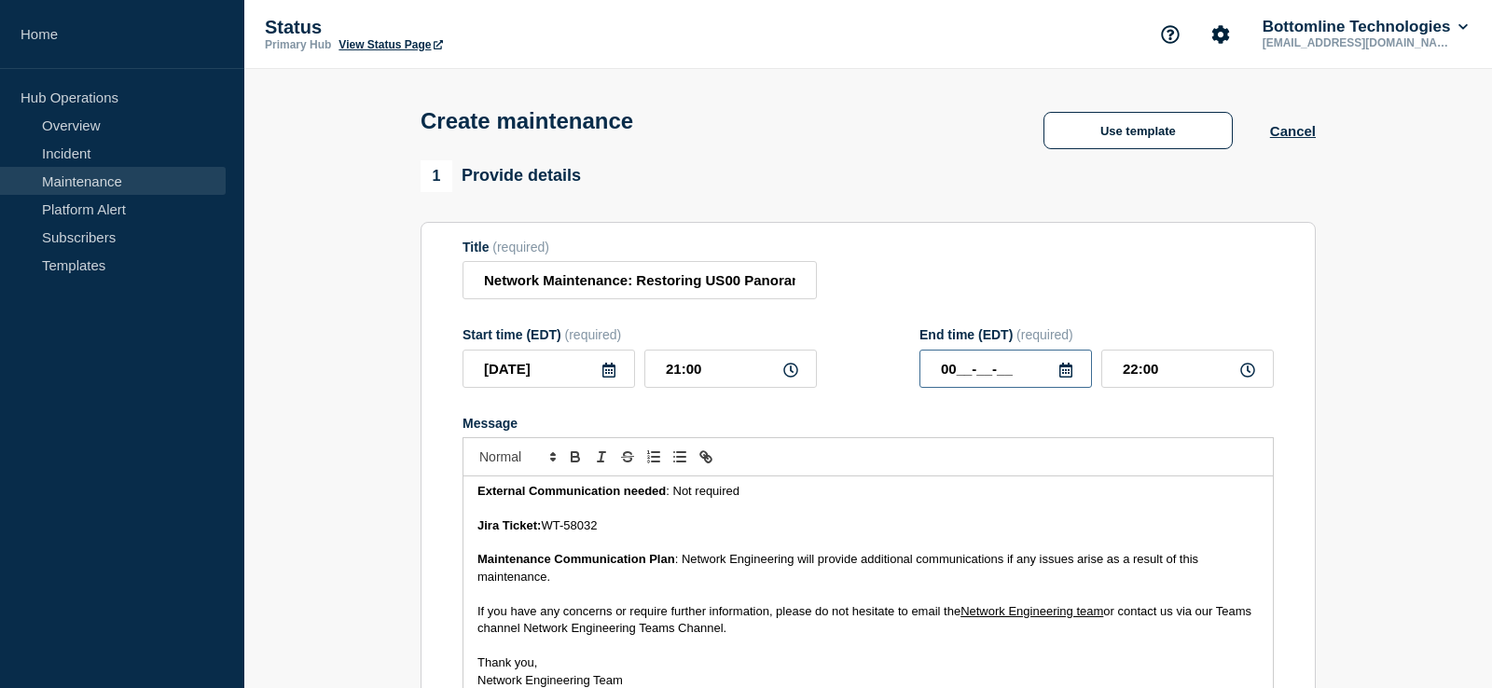
click at [1083, 375] on input "00__-__-__" at bounding box center [1005, 369] width 173 height 38
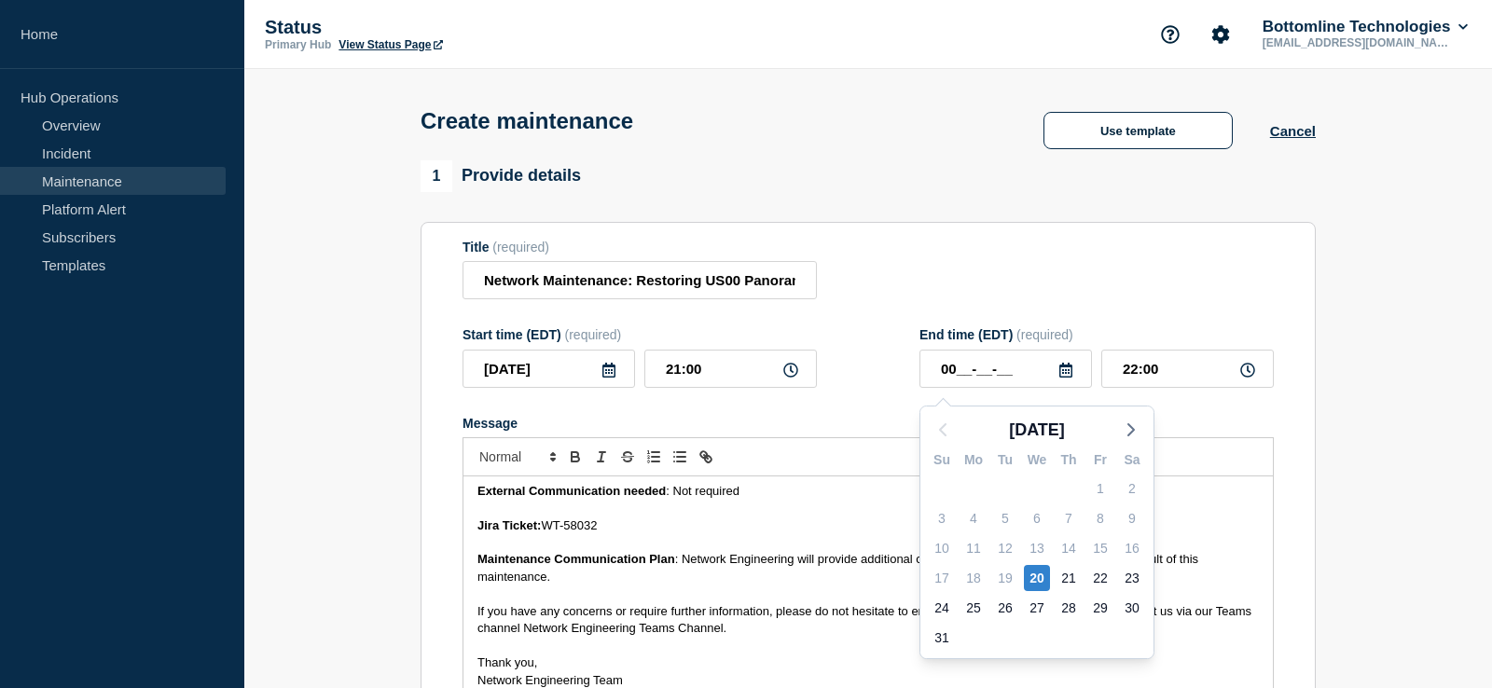
click at [1072, 378] on icon at bounding box center [1065, 370] width 15 height 15
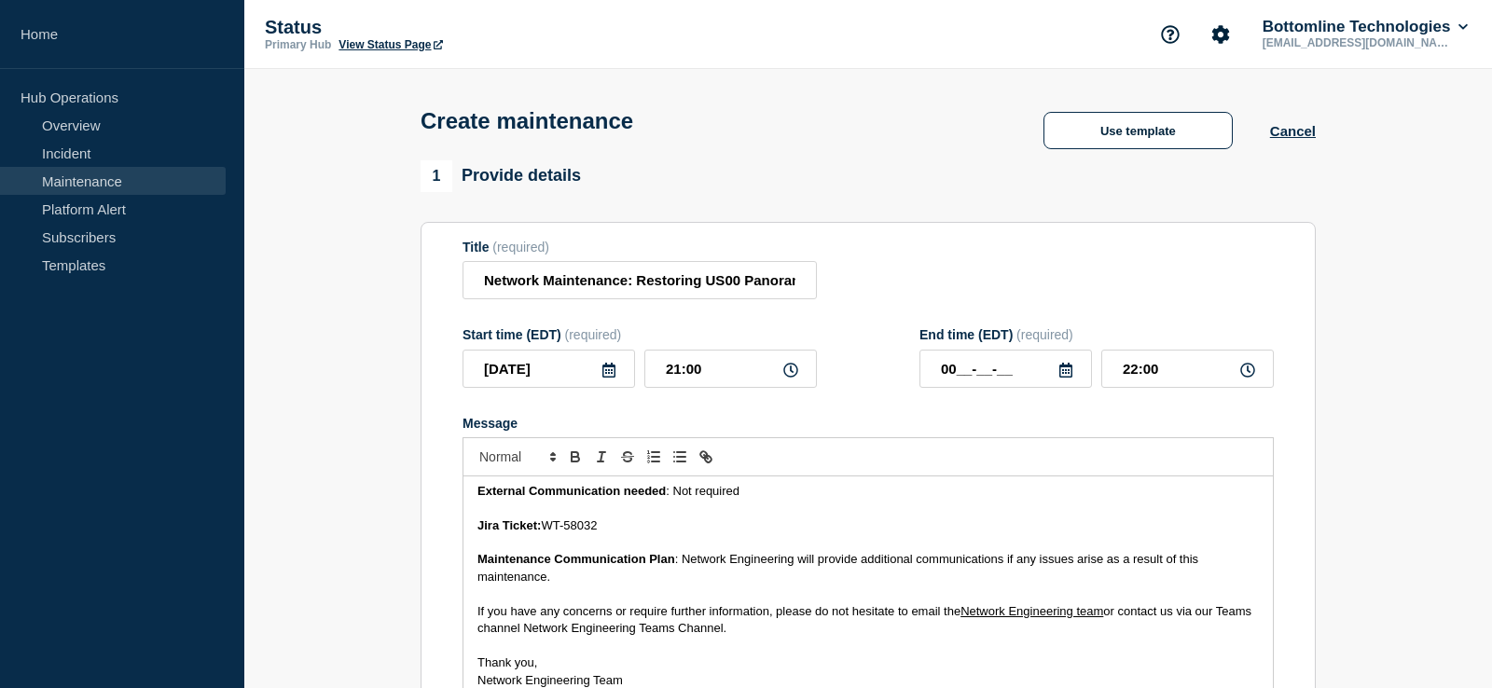
click at [1070, 378] on icon at bounding box center [1065, 370] width 13 height 15
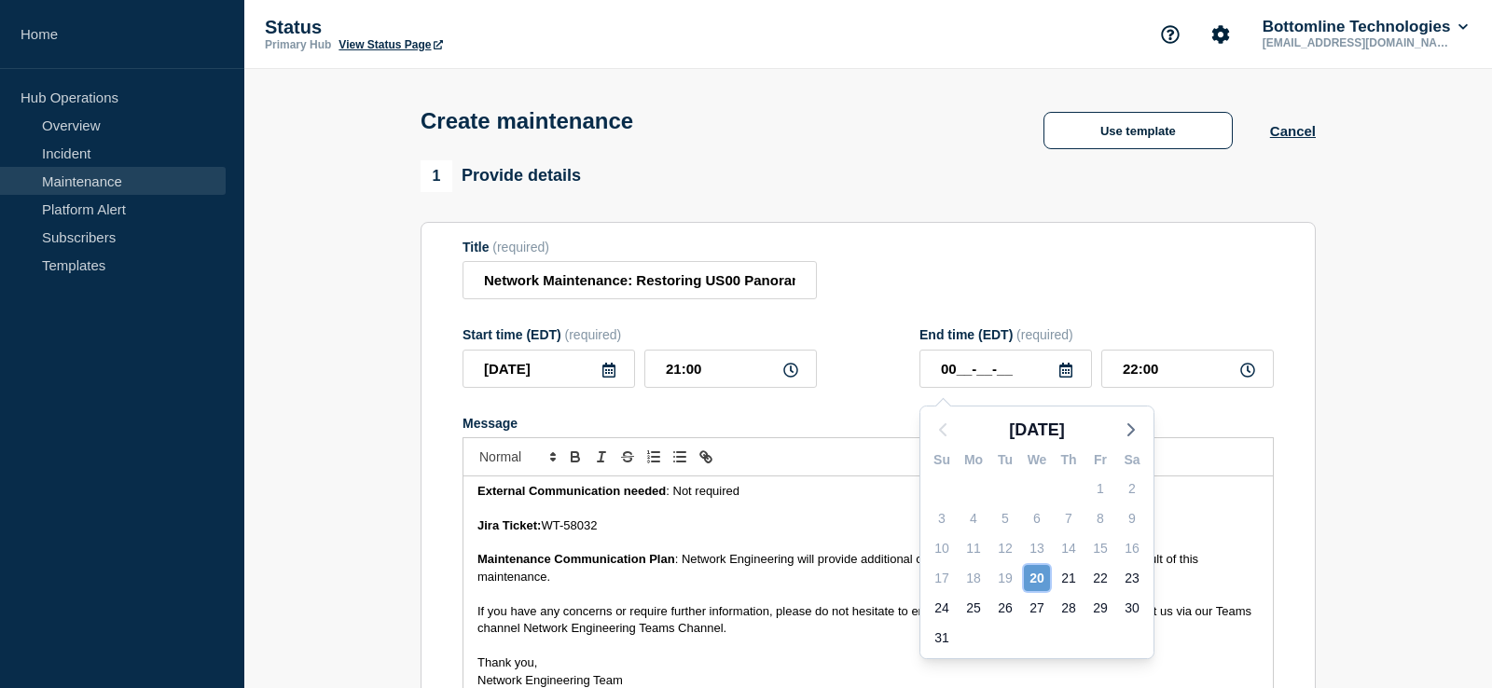
click at [1035, 584] on div "20" at bounding box center [1037, 578] width 26 height 26
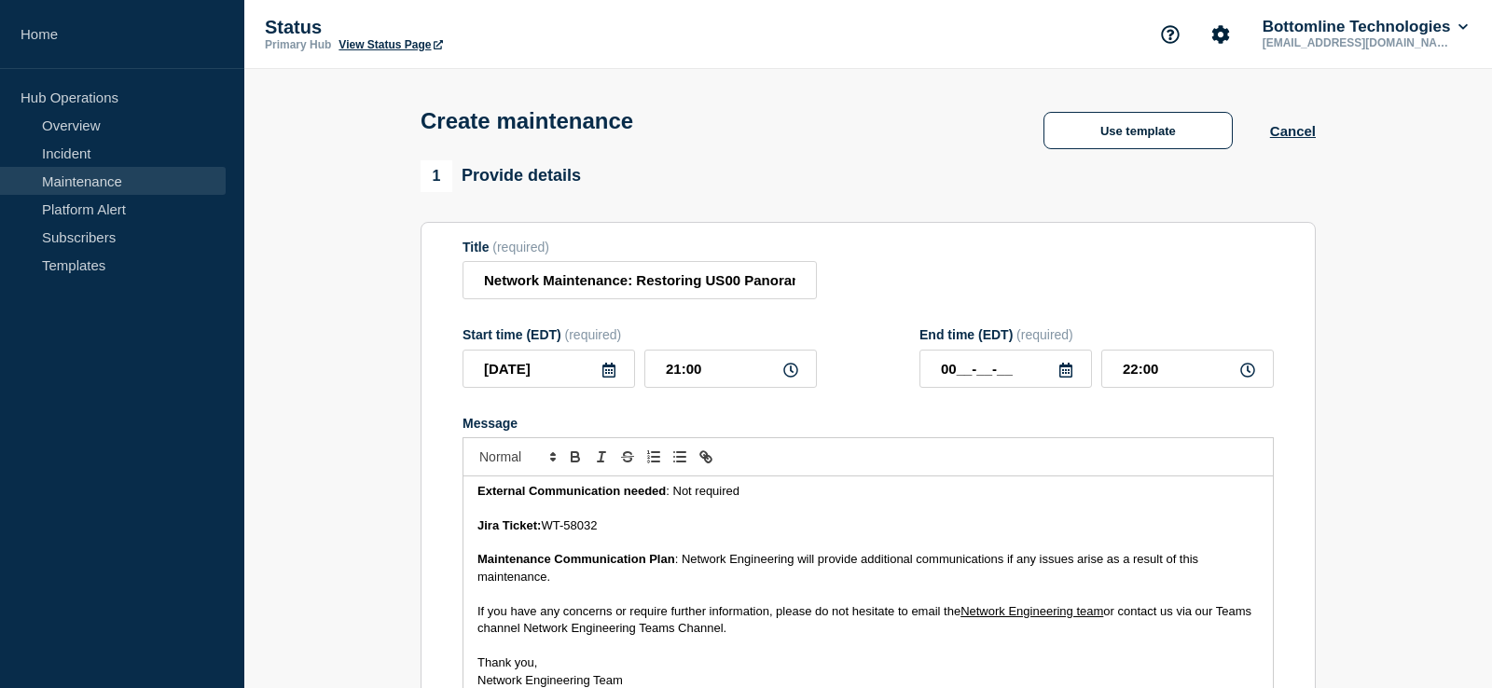
click at [950, 422] on form "Title (required) Network Maintenance: Restoring US00 Panorama and updating firm…" at bounding box center [867, 489] width 811 height 499
click at [952, 377] on input "00__-__-__" at bounding box center [1005, 369] width 173 height 38
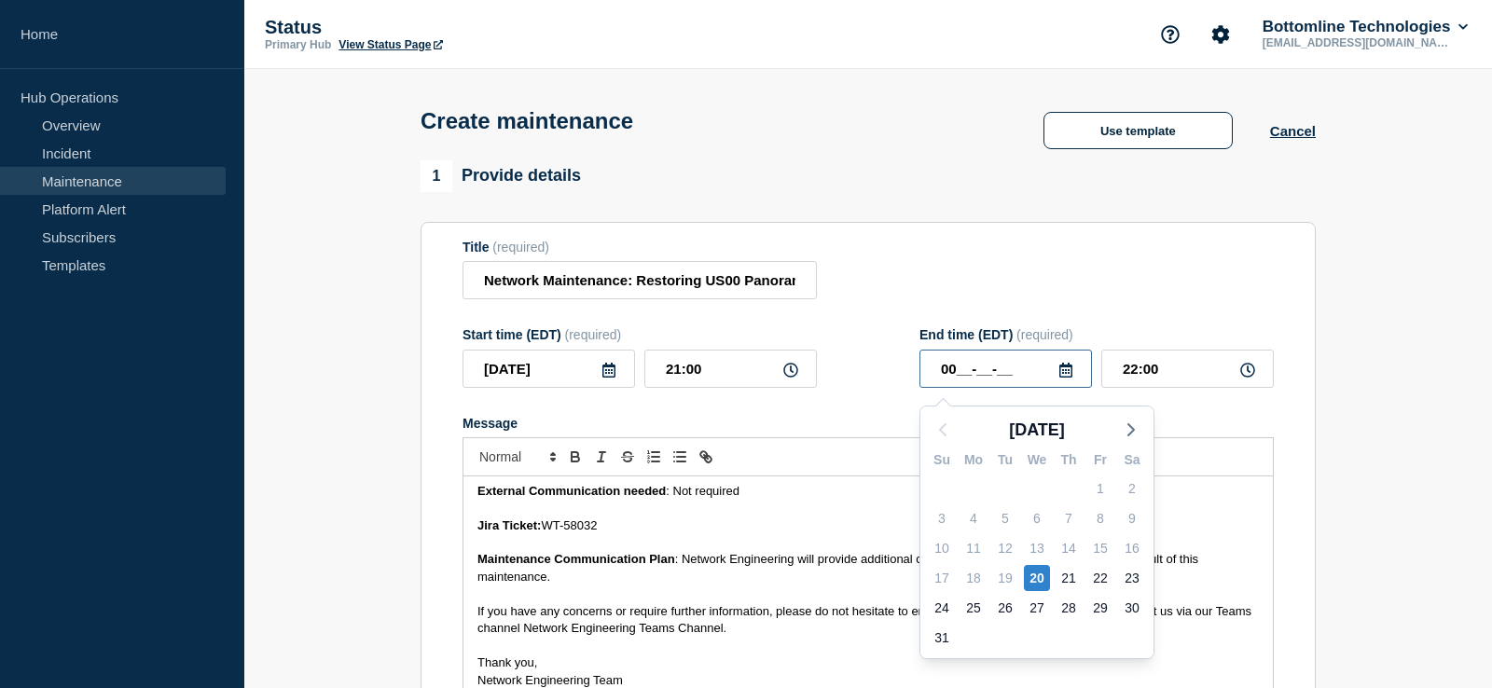
click at [952, 377] on input "00__-__-__" at bounding box center [1005, 369] width 173 height 38
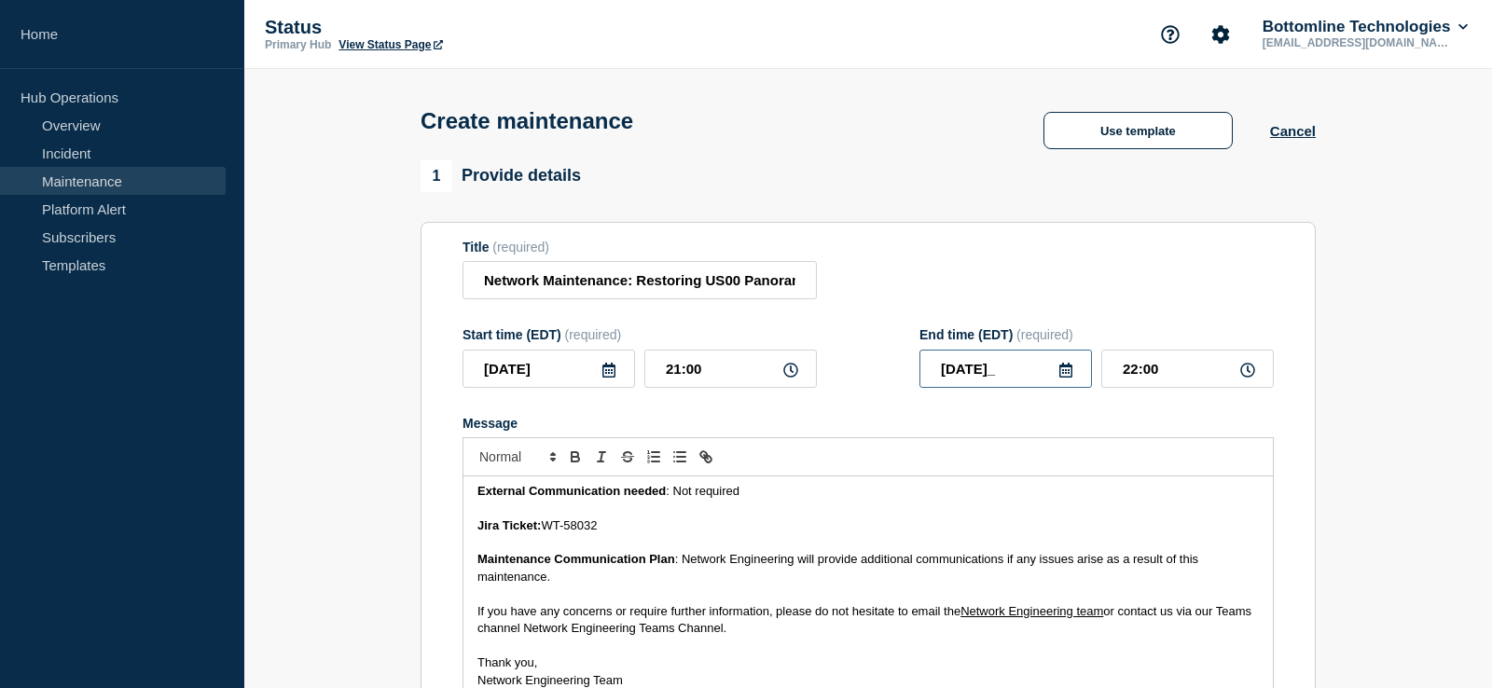
type input "2025-08-21"
click at [1126, 378] on input "22:00" at bounding box center [1187, 369] width 173 height 38
type input "05:00"
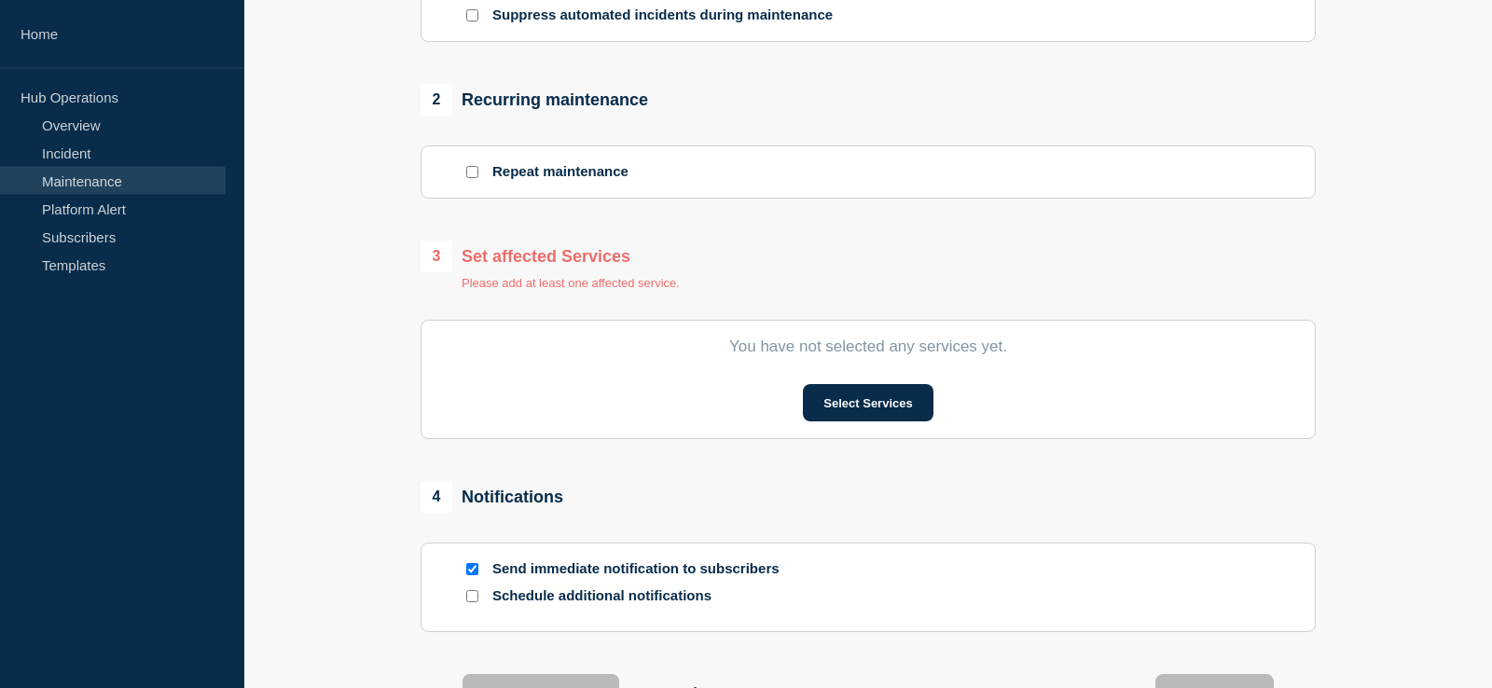
scroll to position [761, 0]
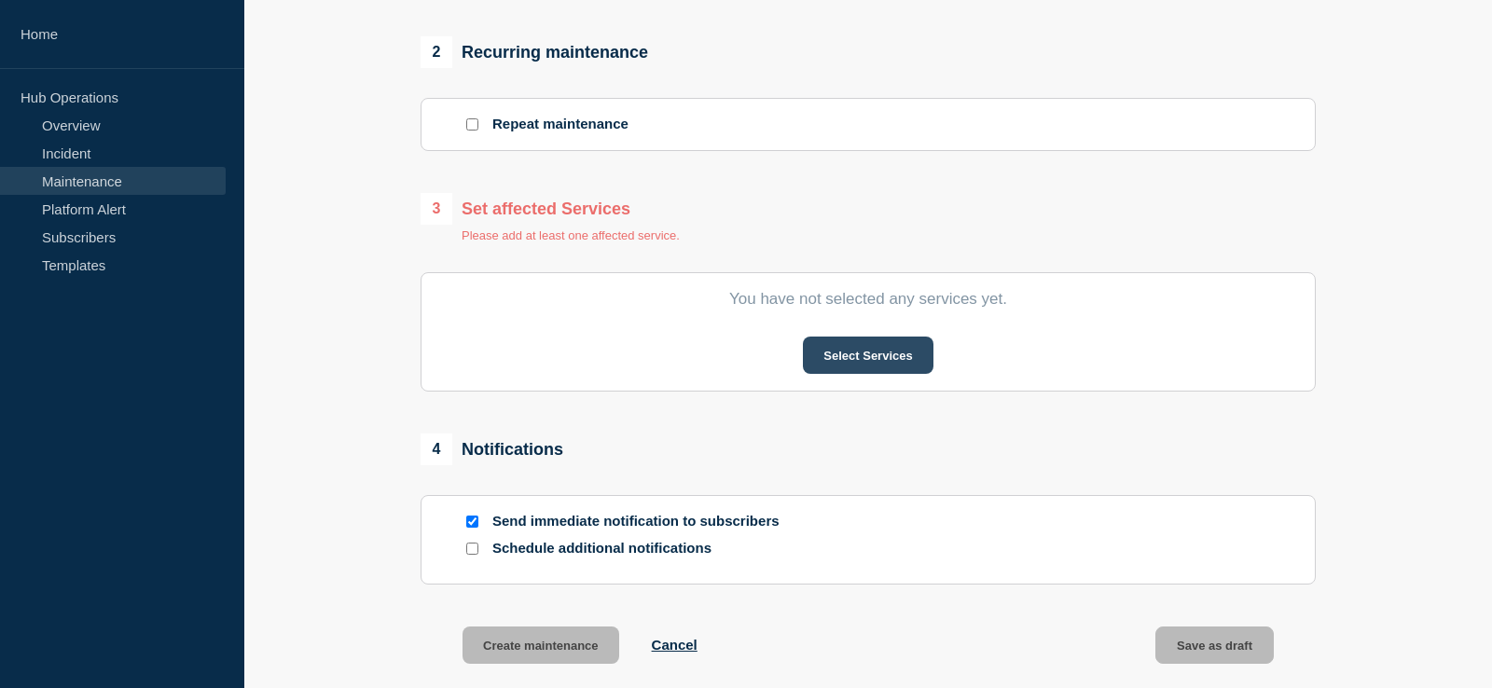
click at [907, 374] on button "Select Services" at bounding box center [868, 355] width 130 height 37
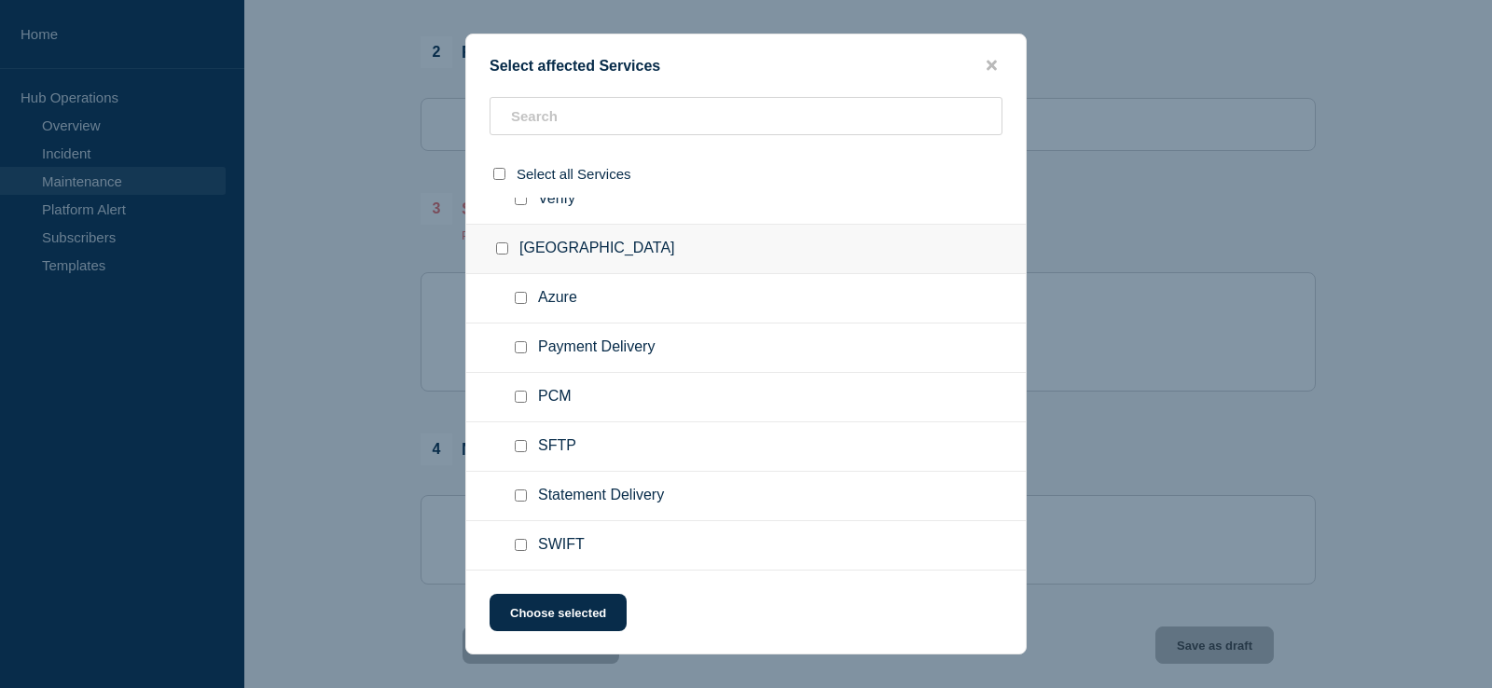
scroll to position [965, 0]
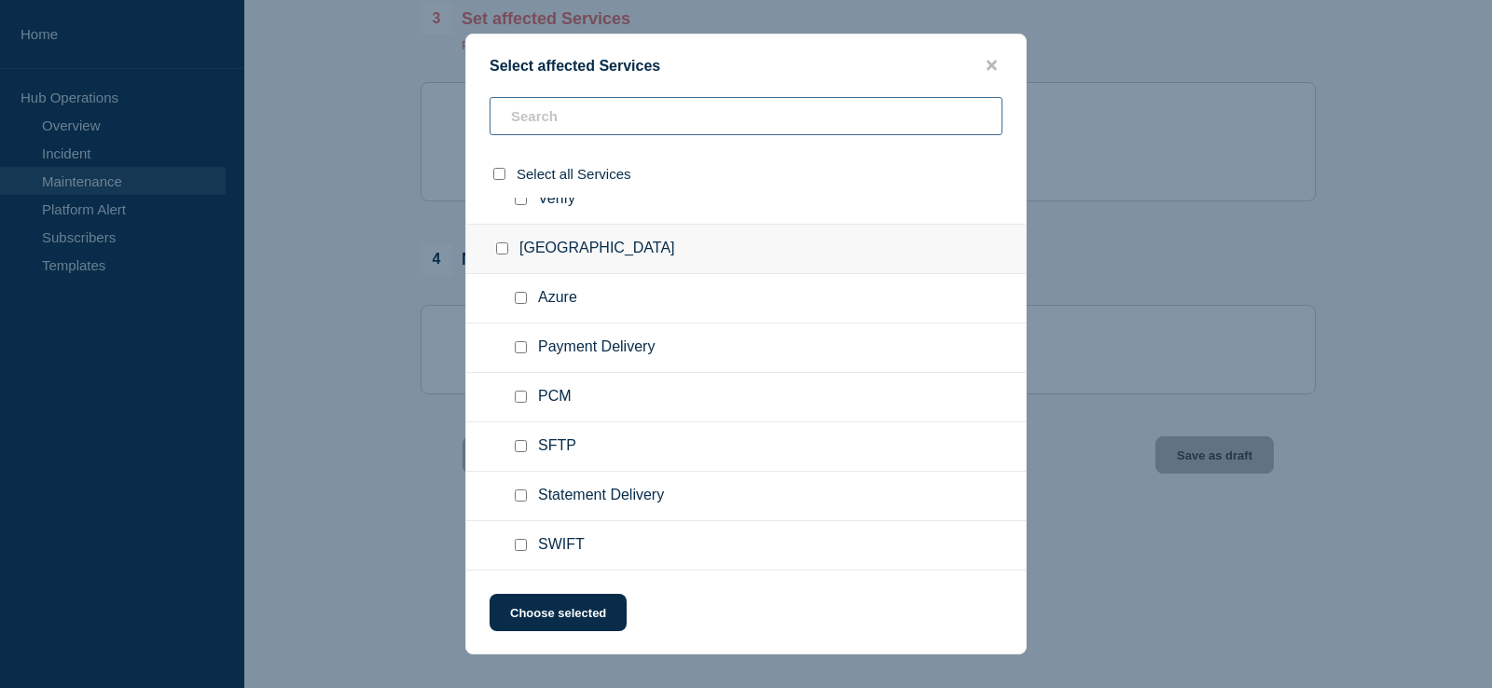
click at [561, 128] on input "text" at bounding box center [746, 116] width 513 height 38
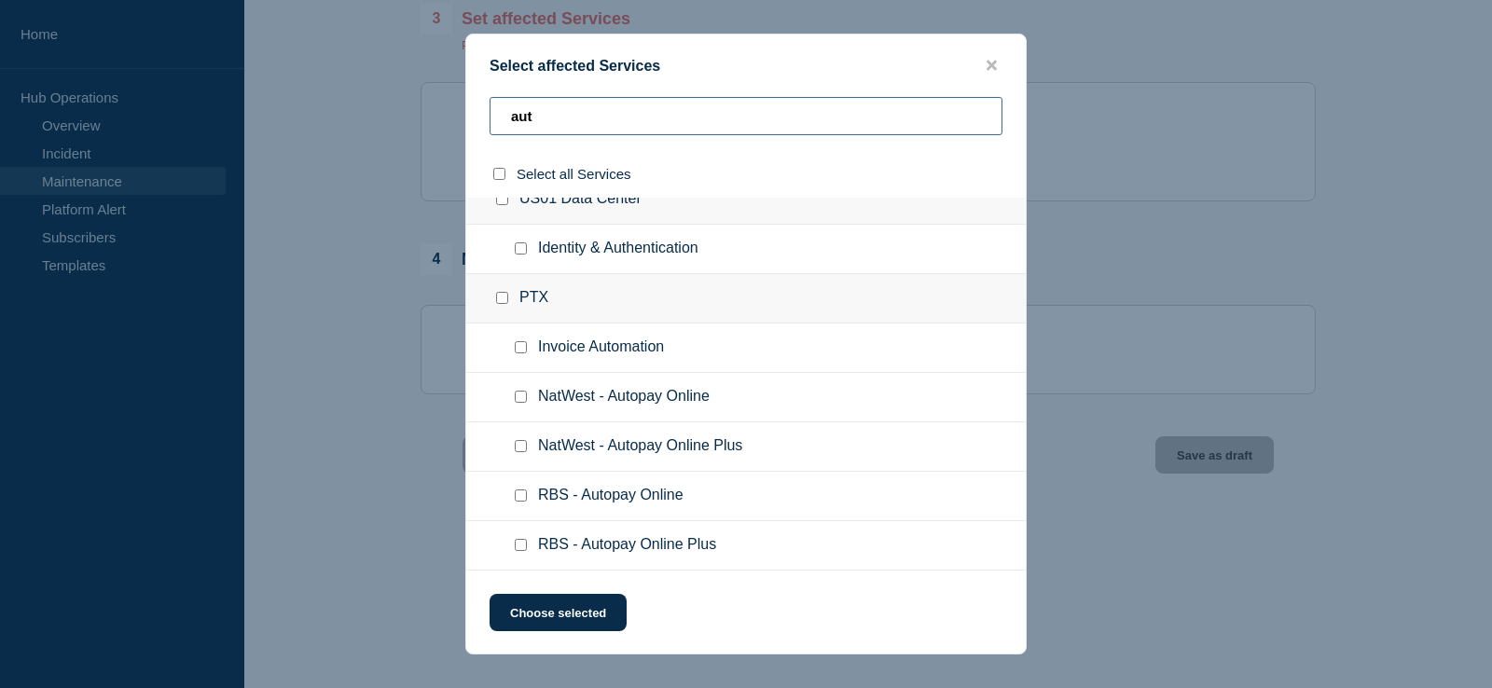
scroll to position [0, 0]
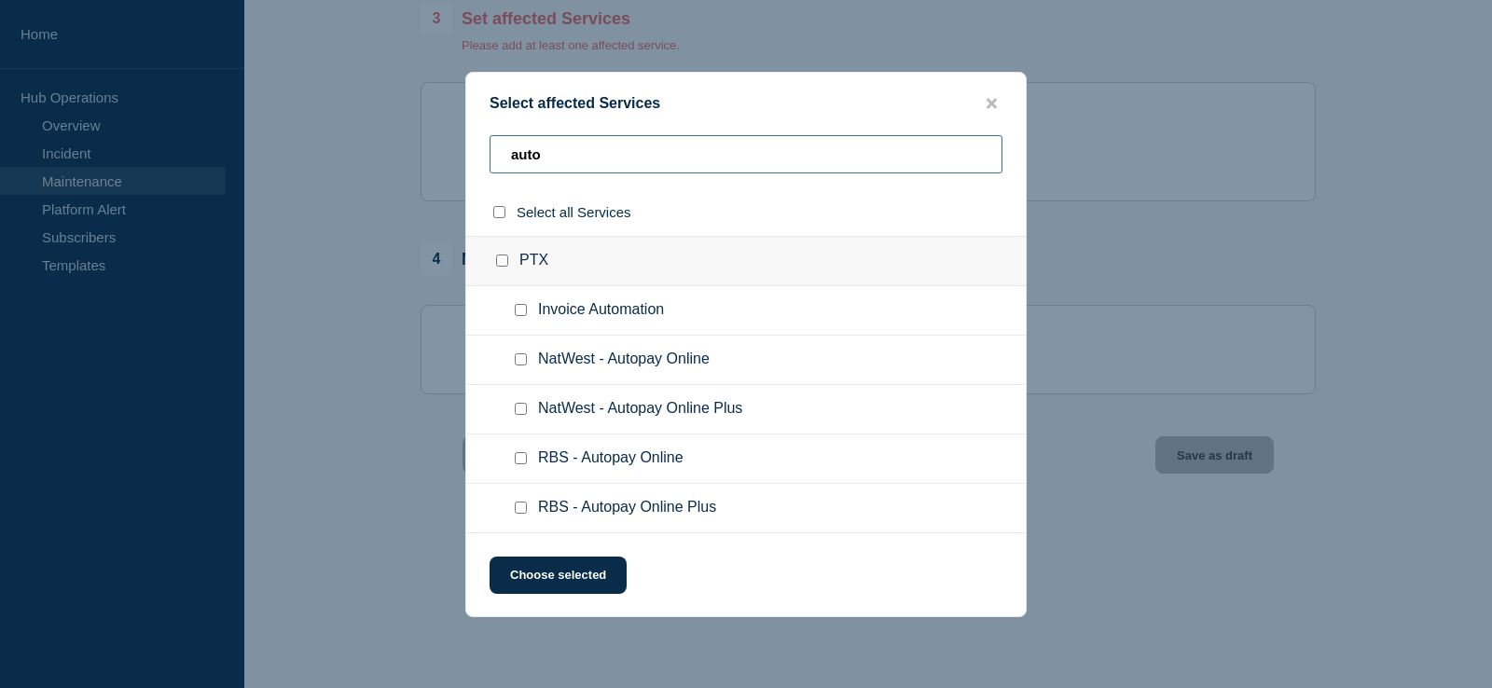
drag, startPoint x: 559, startPoint y: 159, endPoint x: 286, endPoint y: 142, distance: 272.8
click at [490, 142] on input "auto" at bounding box center [746, 154] width 513 height 38
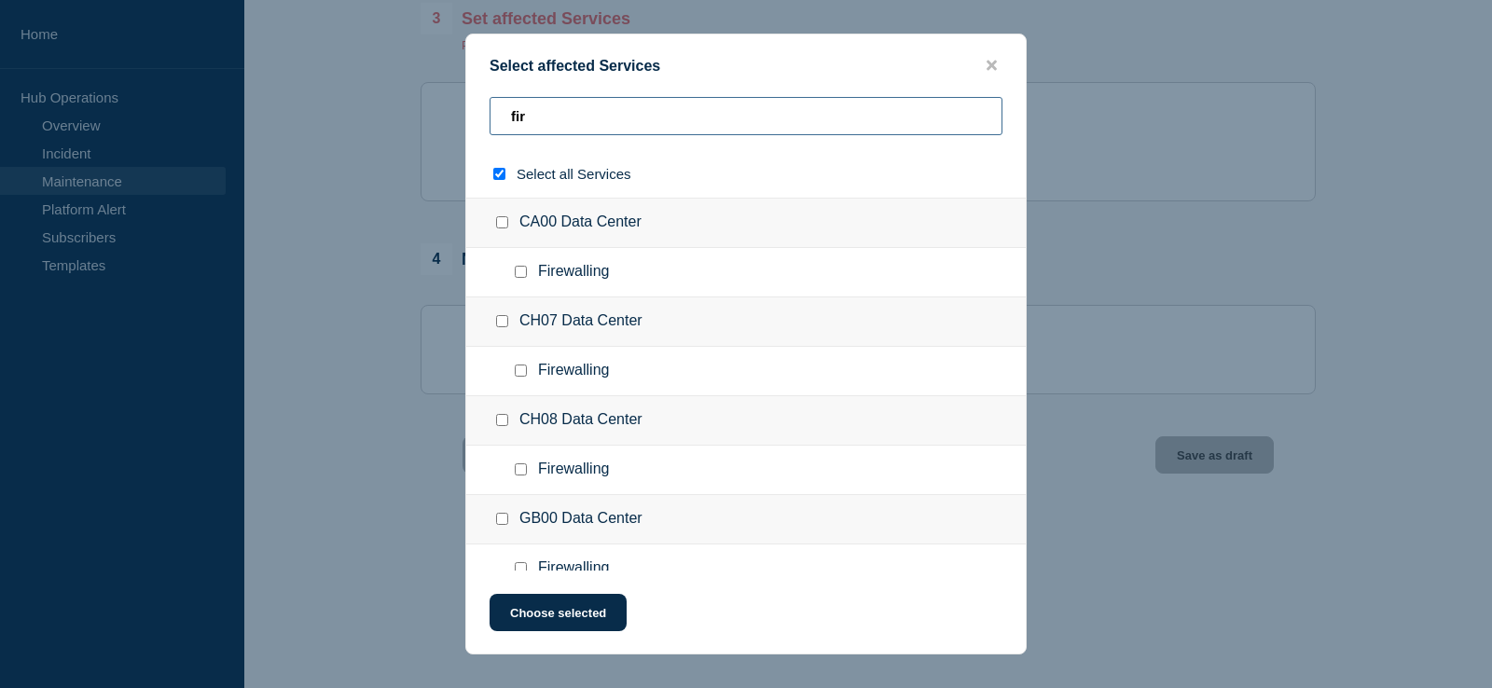
type input "firw"
checkbox input "true"
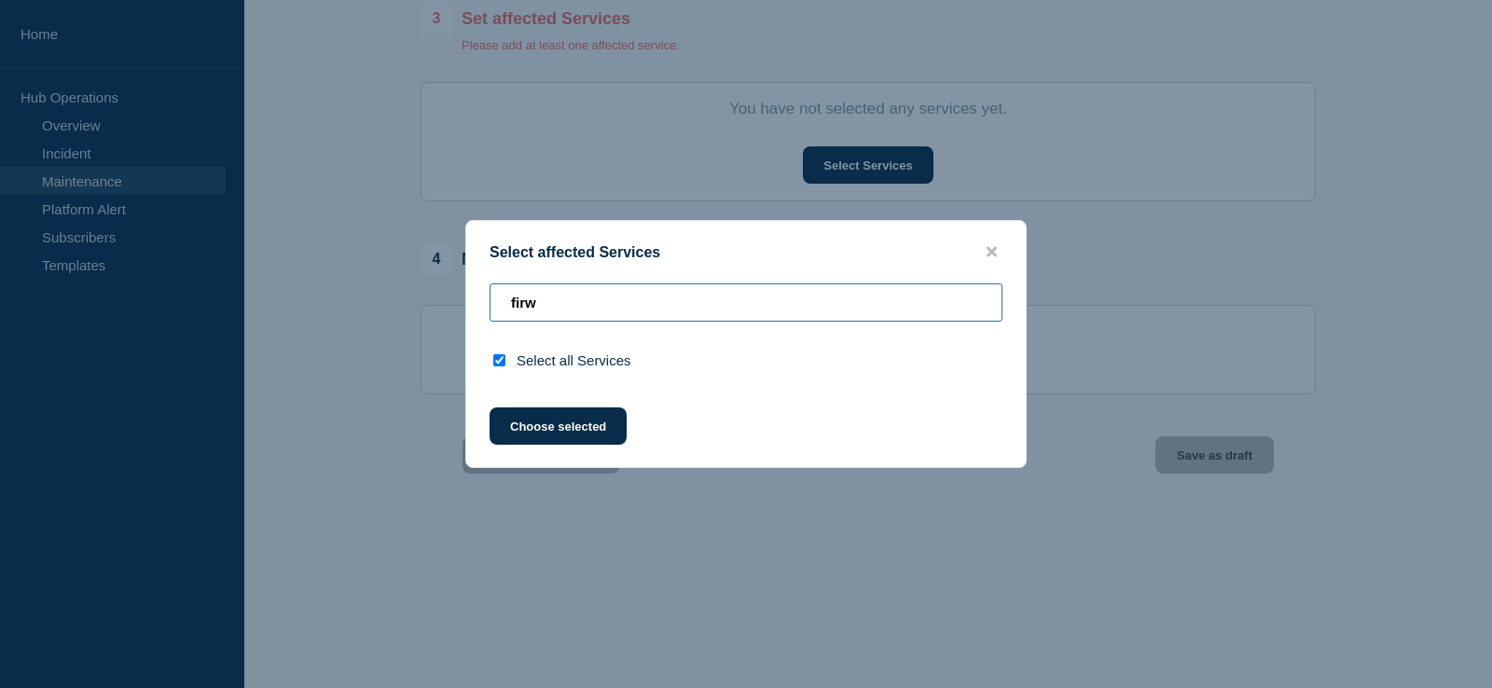
type input "fir"
checkbox input "false"
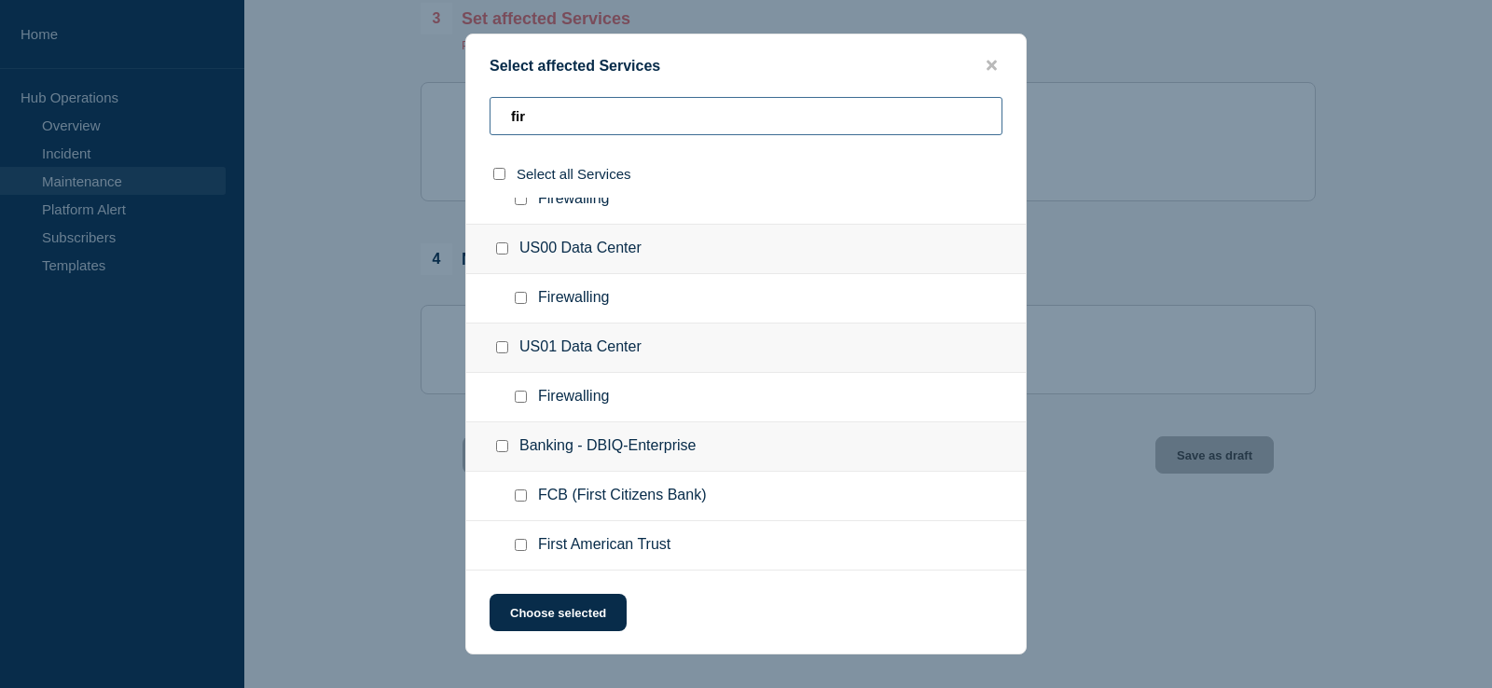
scroll to position [715, 0]
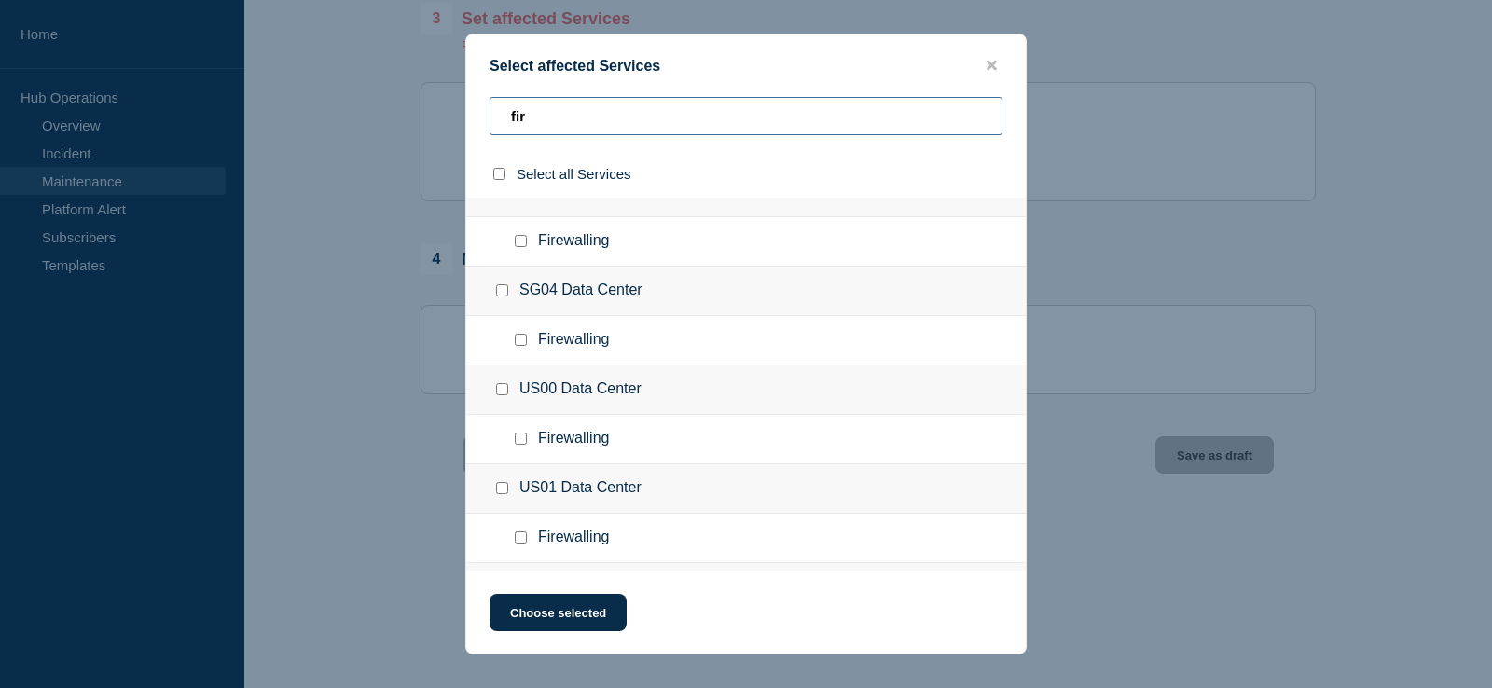
type input "fir"
click at [987, 64] on button "close button" at bounding box center [991, 66] width 21 height 18
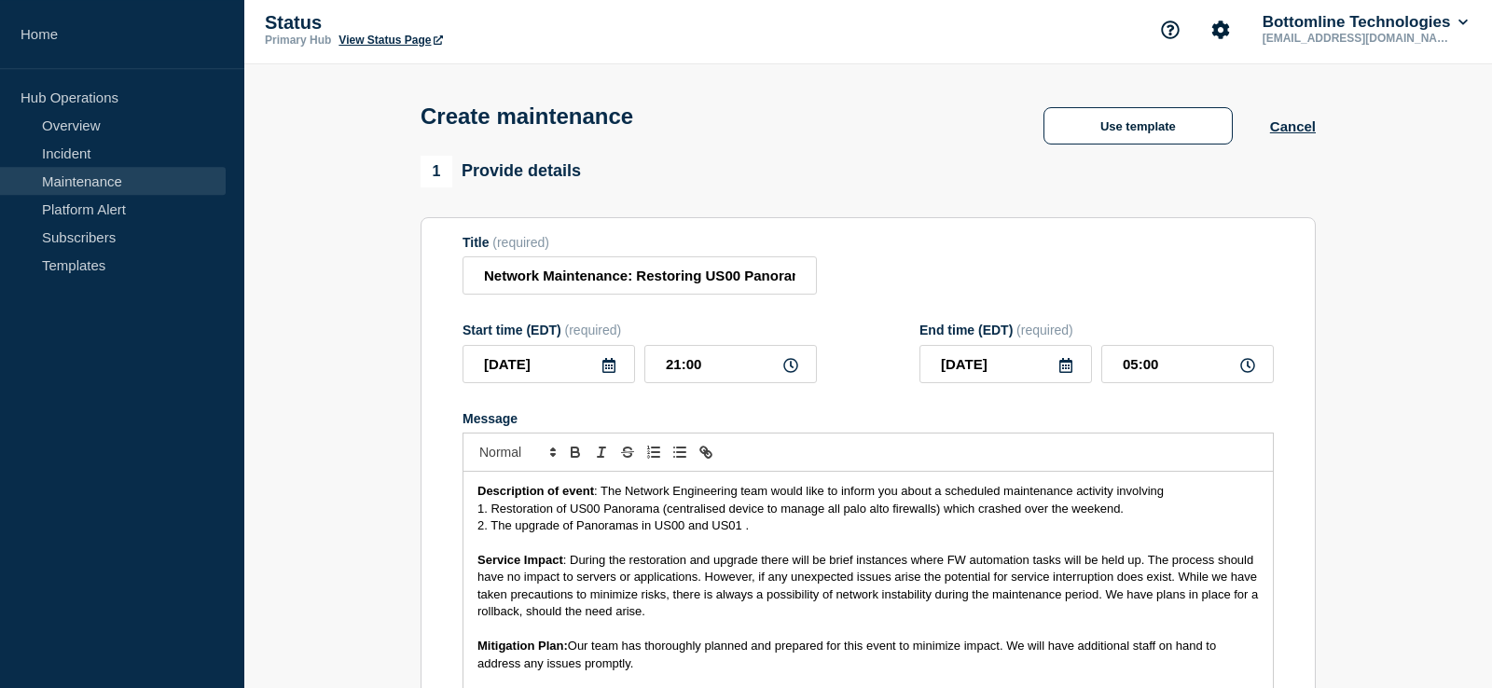
scroll to position [0, 0]
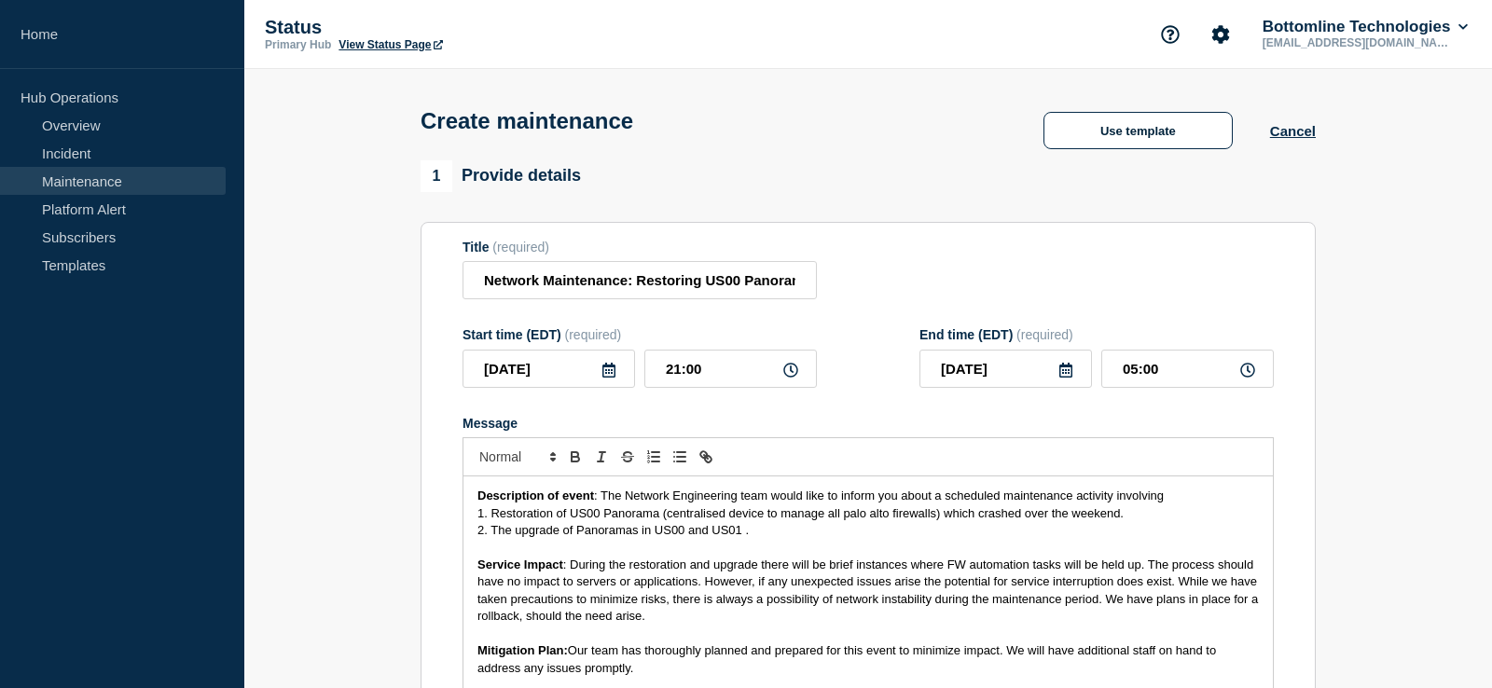
click at [856, 388] on div "Start time (EDT) (required) 2025-08-20 21:00 End time (EDT) (required) 2025-08-…" at bounding box center [867, 357] width 811 height 61
drag, startPoint x: 482, startPoint y: 276, endPoint x: 360, endPoint y: 273, distance: 122.2
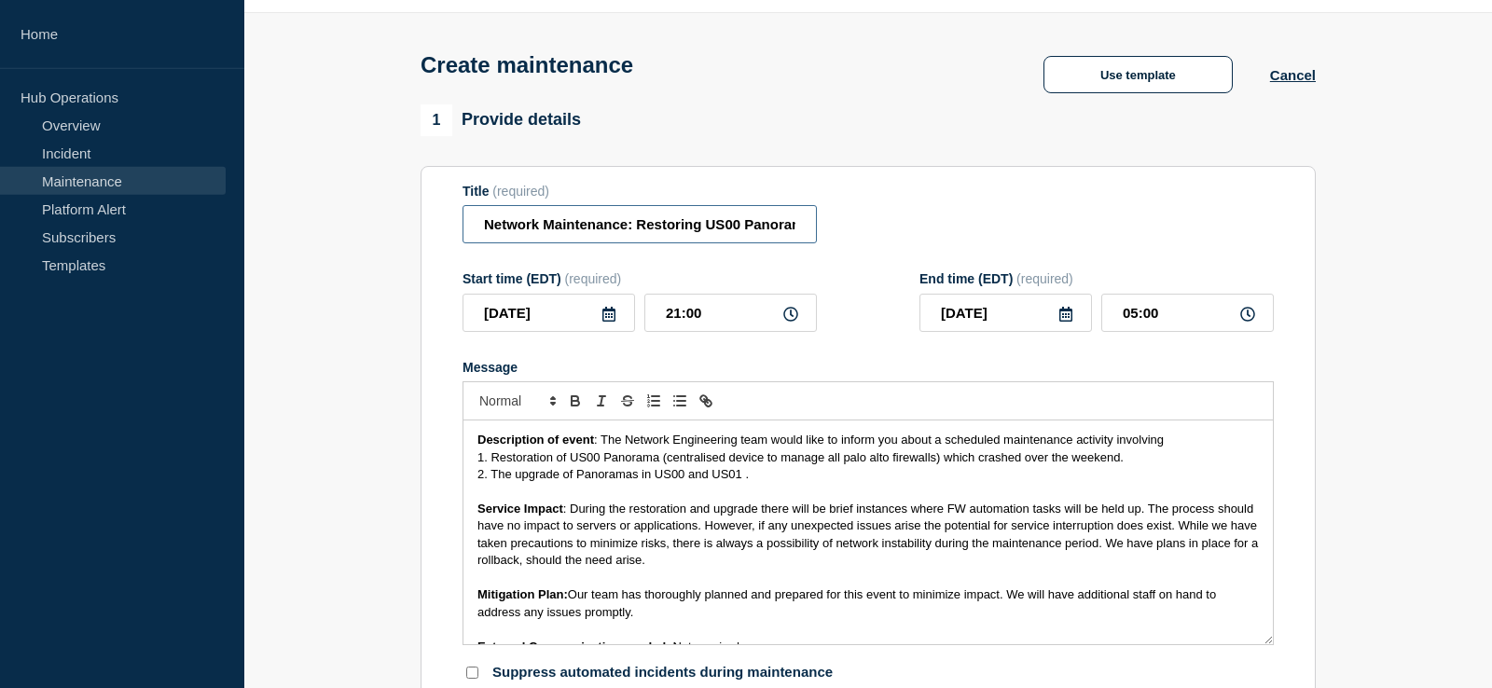
scroll to position [95, 0]
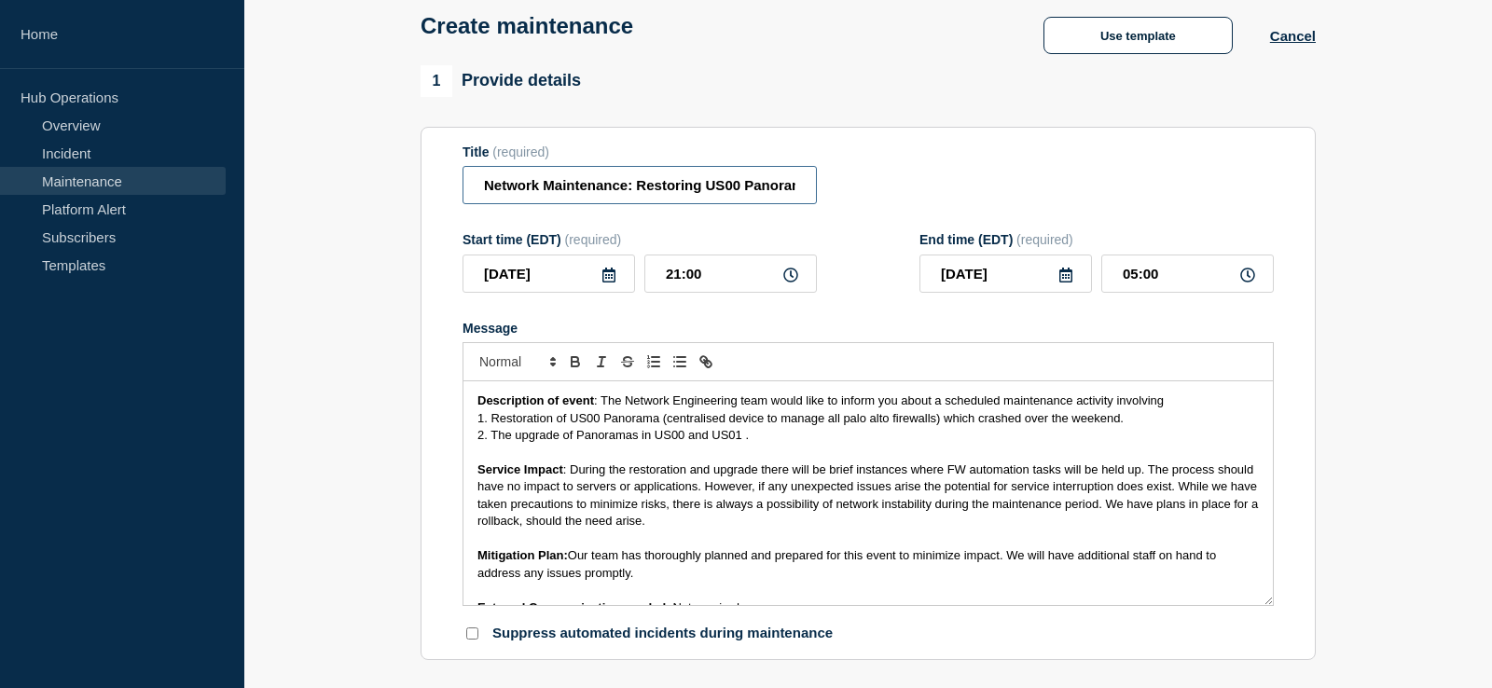
click at [641, 188] on input "Network Maintenance: Restoring US00 Panorama and updating firmware on both US00…" at bounding box center [639, 185] width 354 height 38
drag, startPoint x: 740, startPoint y: 190, endPoint x: 609, endPoint y: 198, distance: 131.7
click at [609, 198] on input "Network Maintenance: Restoring US00 Panorama and updating firmware on both US00…" at bounding box center [639, 185] width 354 height 38
click at [593, 193] on input "Network Maintenance: Restoring US00 Panorama and updating firmware on both US00…" at bounding box center [639, 185] width 354 height 38
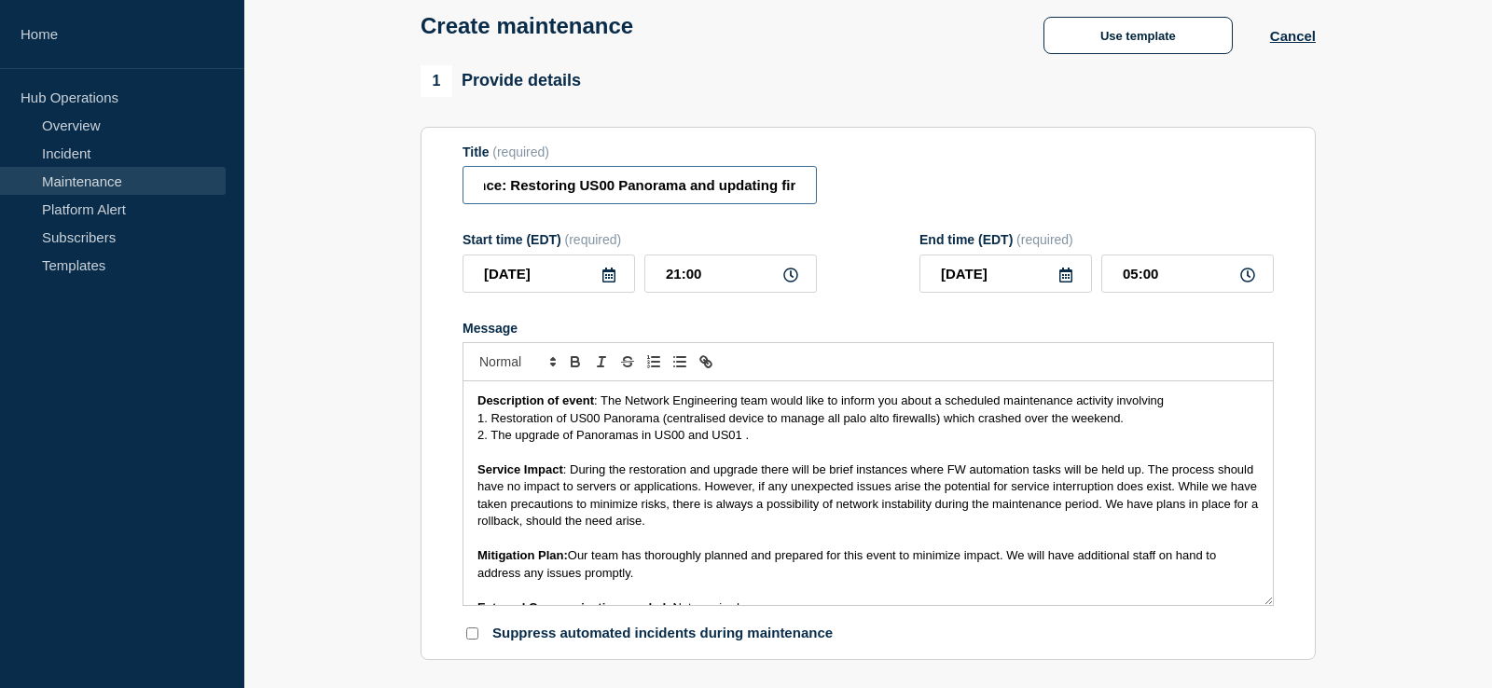
scroll to position [0, 100]
drag, startPoint x: 566, startPoint y: 195, endPoint x: 687, endPoint y: 185, distance: 121.7
click at [683, 185] on input "Network Maintenance: Restoring US00 Panorama and updating firmware on both US00…" at bounding box center [639, 185] width 354 height 38
click at [714, 189] on input "Network Maintenance: Restoring US00 Panorama and updating firmware on both US00…" at bounding box center [639, 185] width 354 height 38
click at [579, 189] on input "Network Maintenance: Restoring US00 Panorama restoratoin and updating firmware …" at bounding box center [639, 185] width 354 height 38
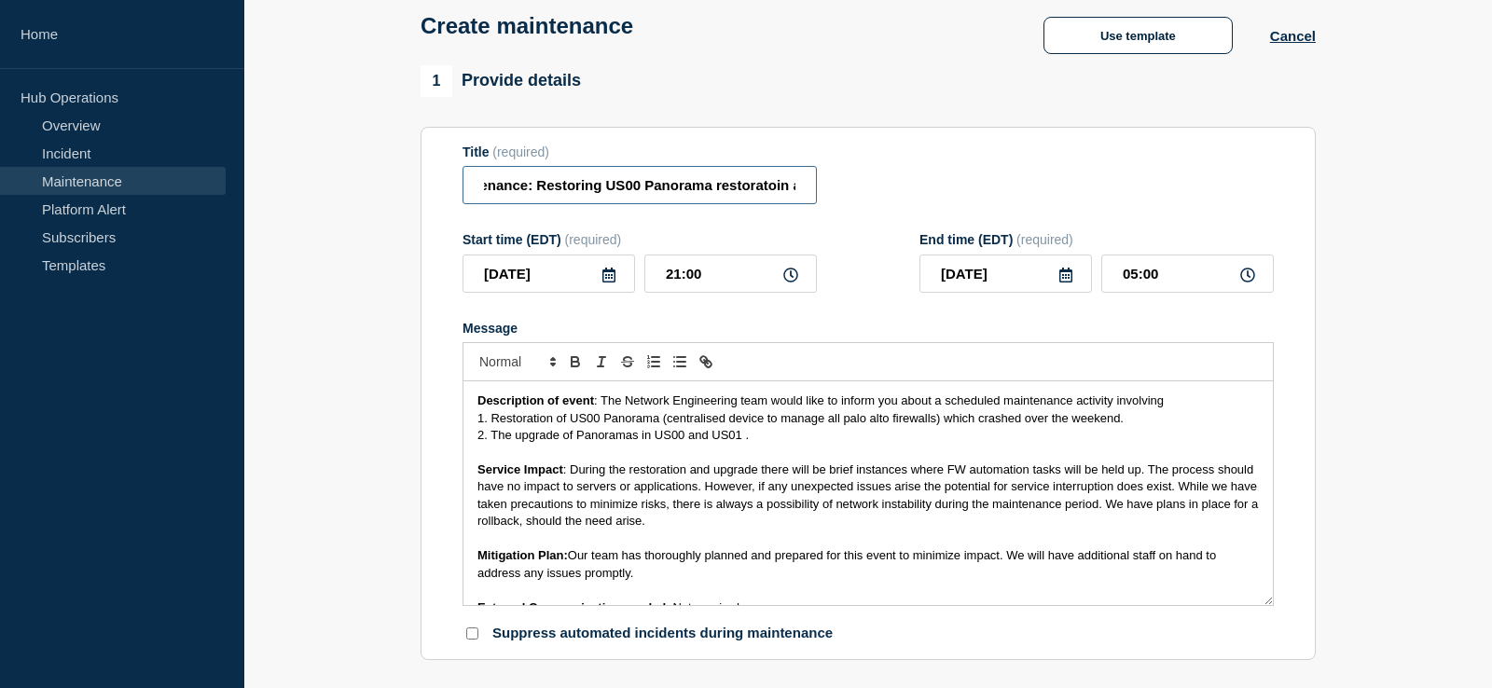
click at [579, 189] on input "Network Maintenance: Restoring US00 Panorama restoratoin and updating firmware …" at bounding box center [639, 185] width 354 height 38
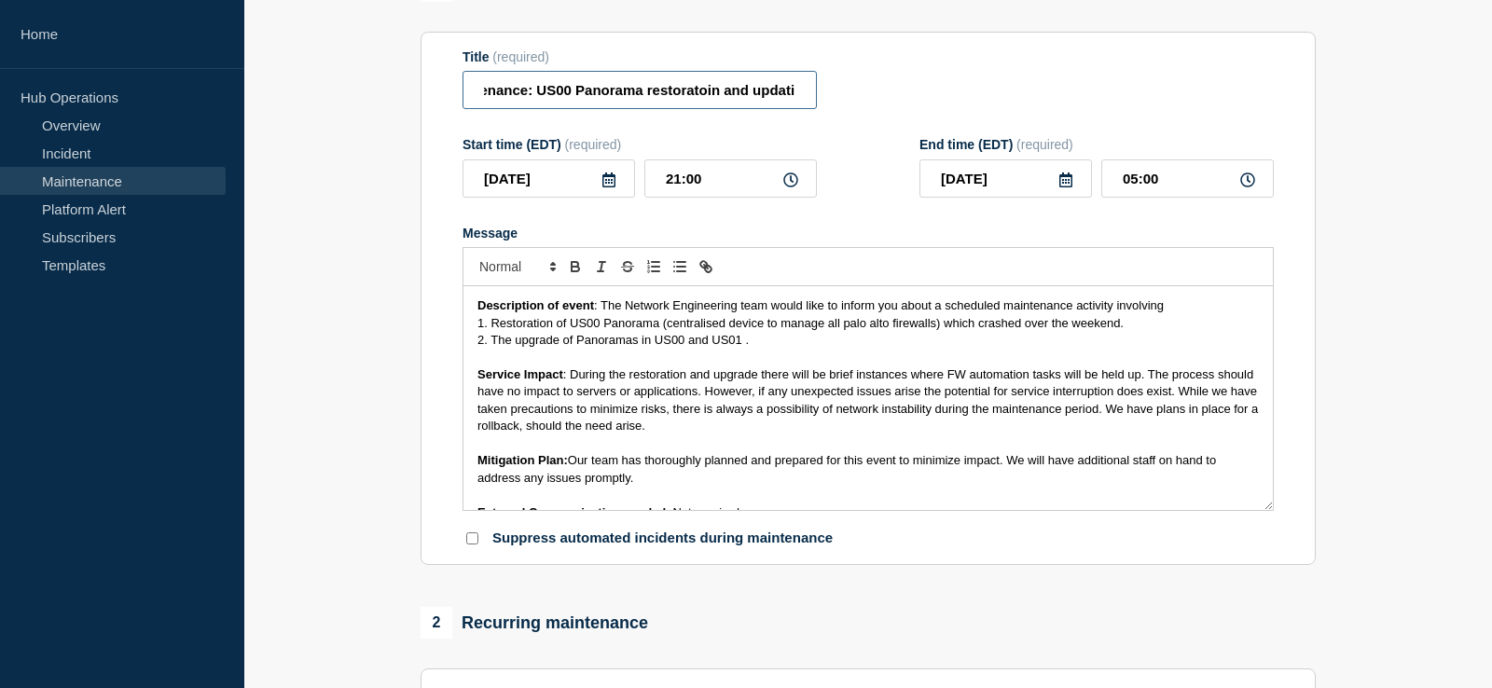
click at [572, 92] on input "Network Maintenance: US00 Panorama restoratoin and updating firmware on both US…" at bounding box center [639, 90] width 354 height 38
click at [719, 97] on input "Network Maintenance: US00 Panorama restoratoin and updating firmware on both US…" at bounding box center [639, 90] width 354 height 38
click at [573, 101] on input "Network Maintenance: US00 Panorama restoratoin at US00 and updating firmware on…" at bounding box center [639, 90] width 354 height 38
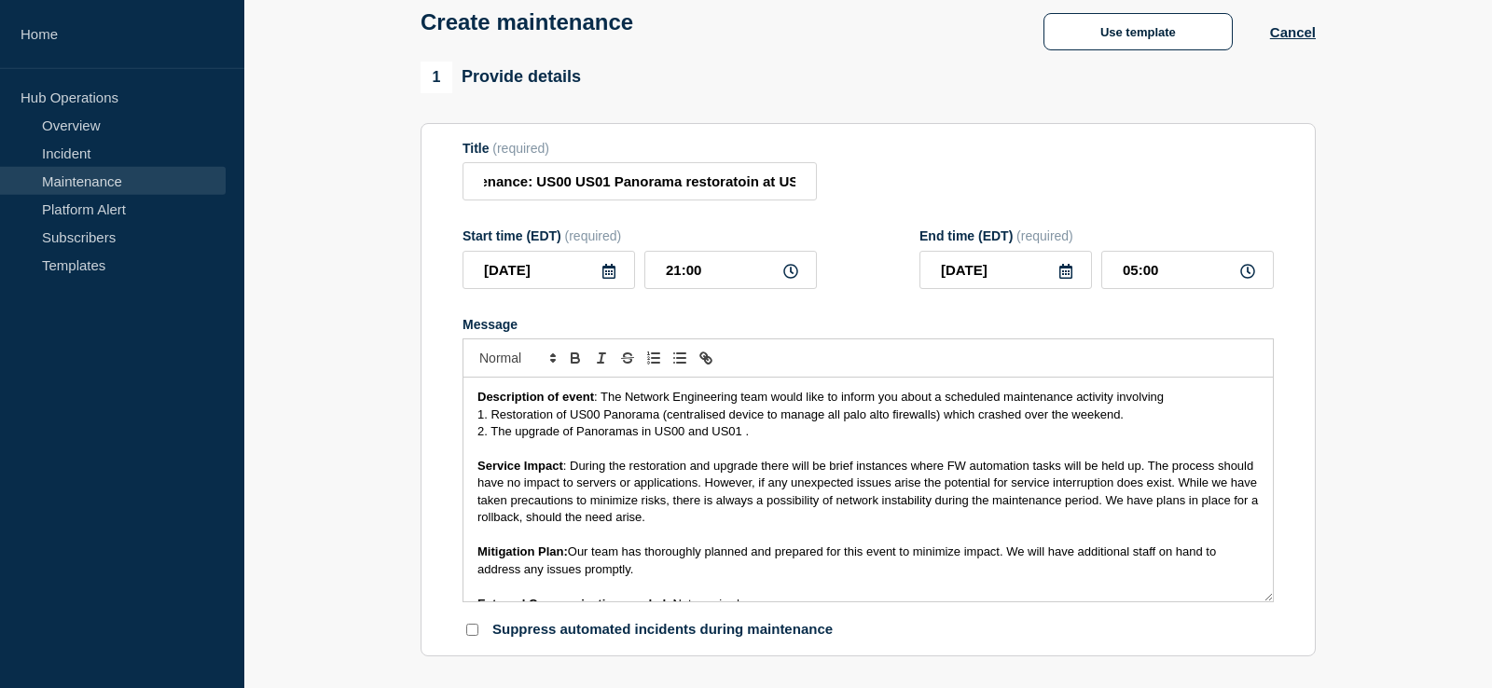
scroll to position [95, 0]
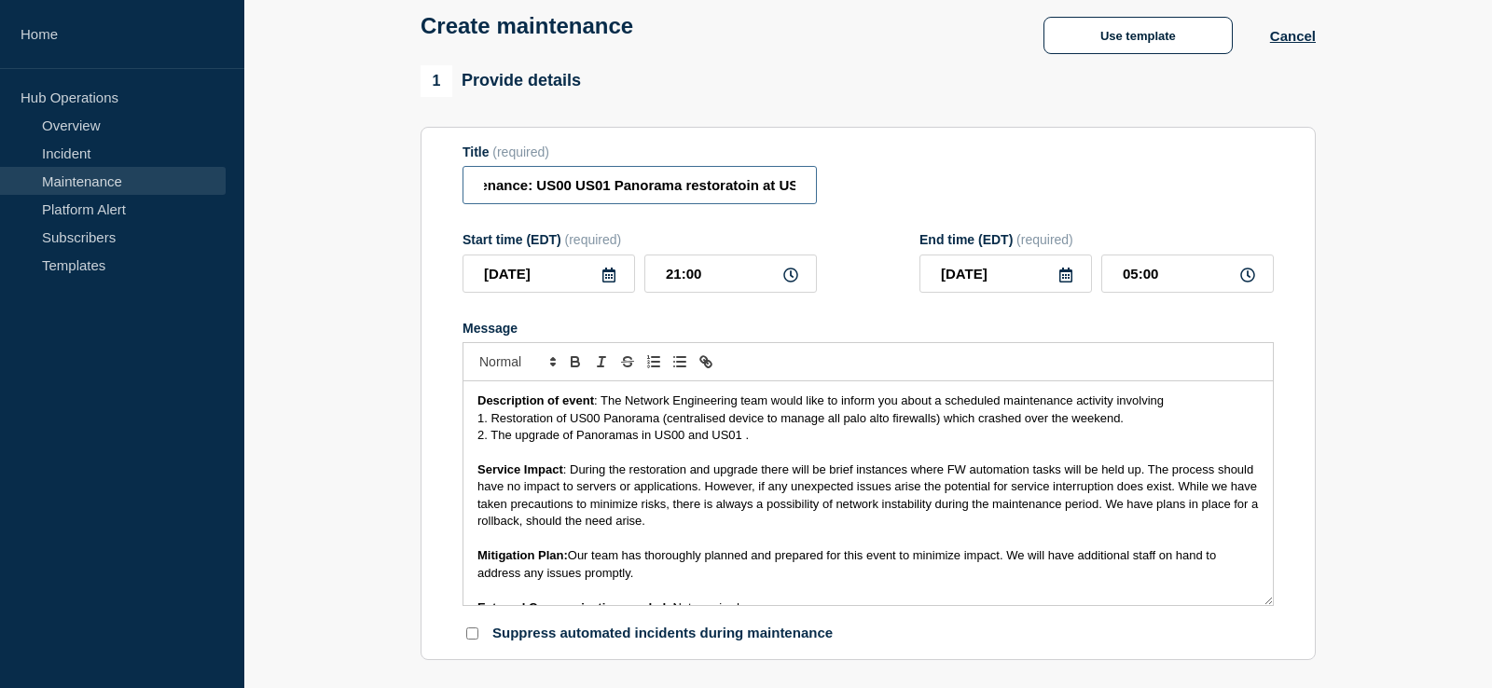
click at [620, 182] on input "Network Maintenance: US00 US01 Panorama restoratoin at US00 and updating firmwa…" at bounding box center [639, 185] width 354 height 38
click at [618, 189] on input "Network Maintenance: US00 US01 Panorama restoratoin at US00 and updating firmwa…" at bounding box center [639, 185] width 354 height 38
click at [539, 195] on input "Network Maintenance: US00 US01 Panorama restoratoin at US00 and updating firmwa…" at bounding box center [639, 185] width 354 height 38
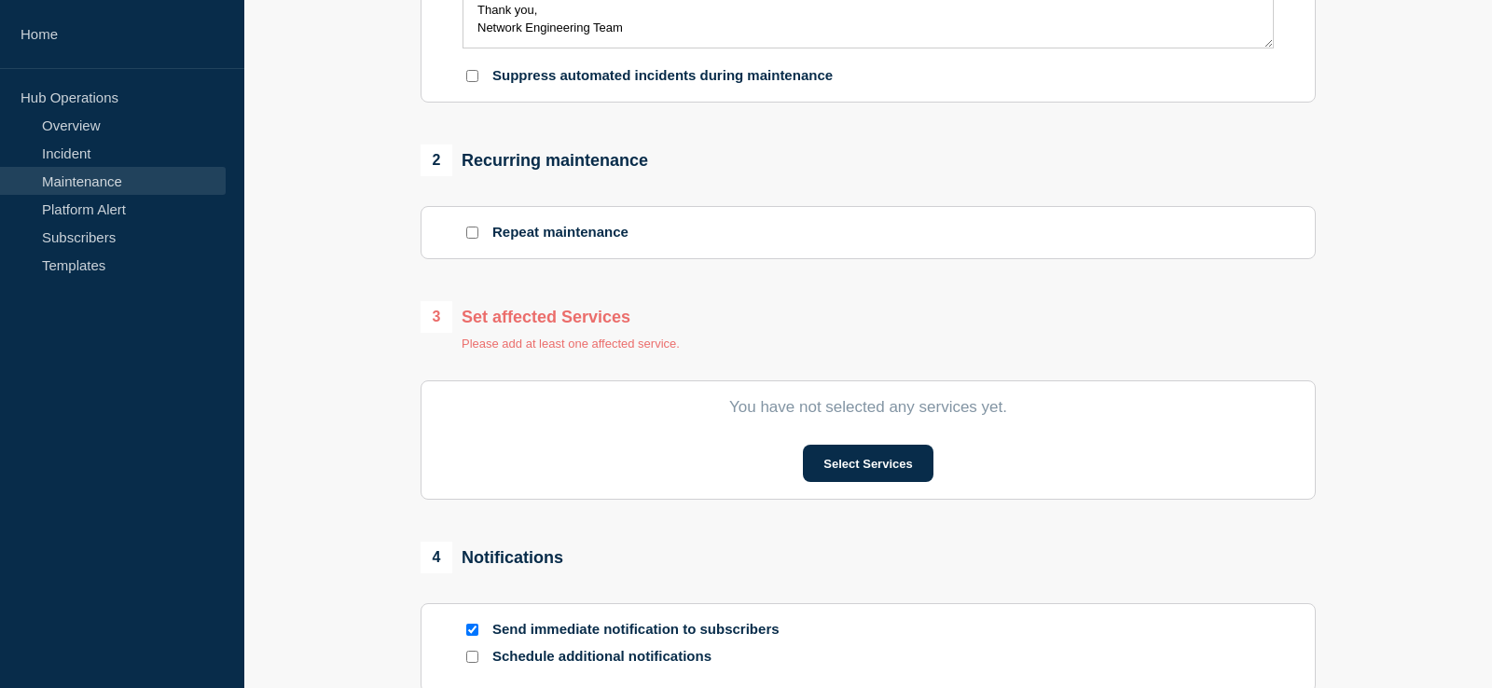
scroll to position [666, 0]
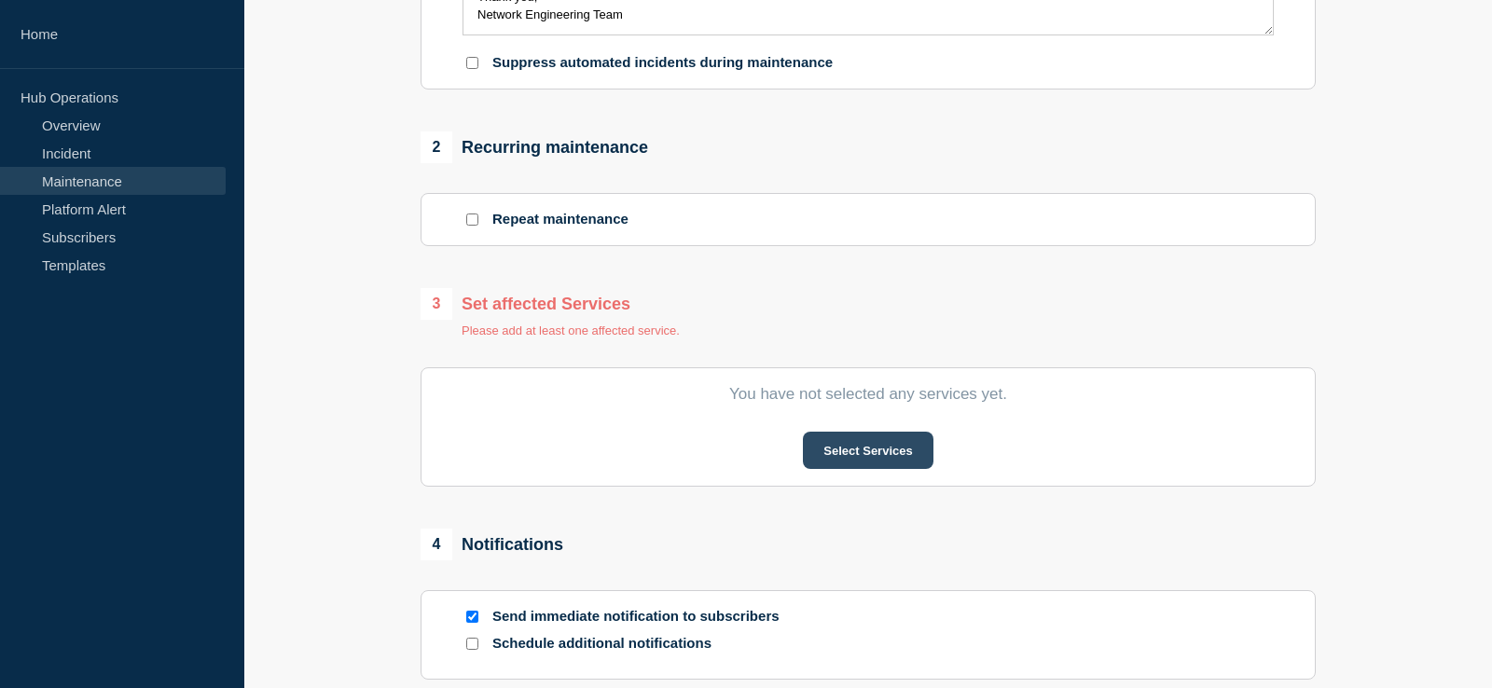
type input "Network Maintenance: [US00 US01] Panorama restoratoin at US00 and updating firm…"
click at [851, 469] on button "Select Services" at bounding box center [868, 450] width 130 height 37
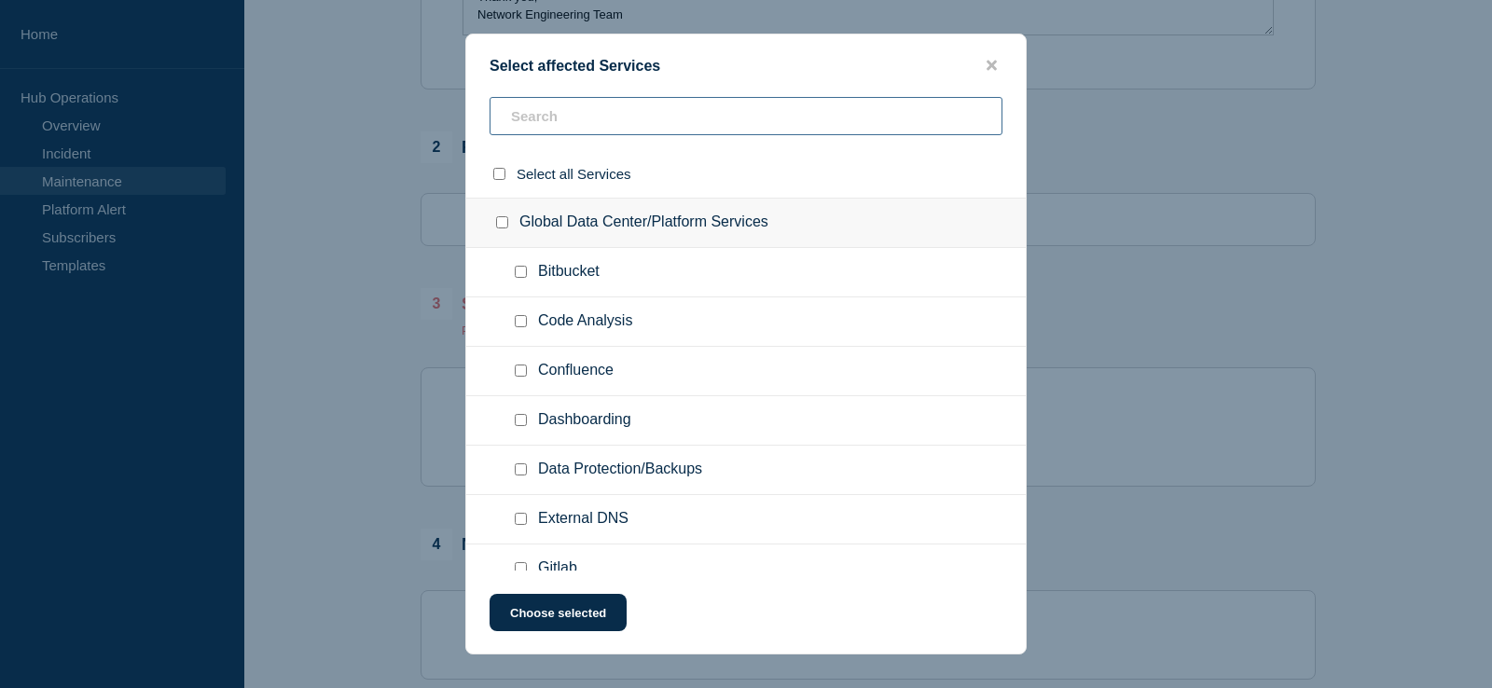
click at [642, 117] on input "text" at bounding box center [746, 116] width 513 height 38
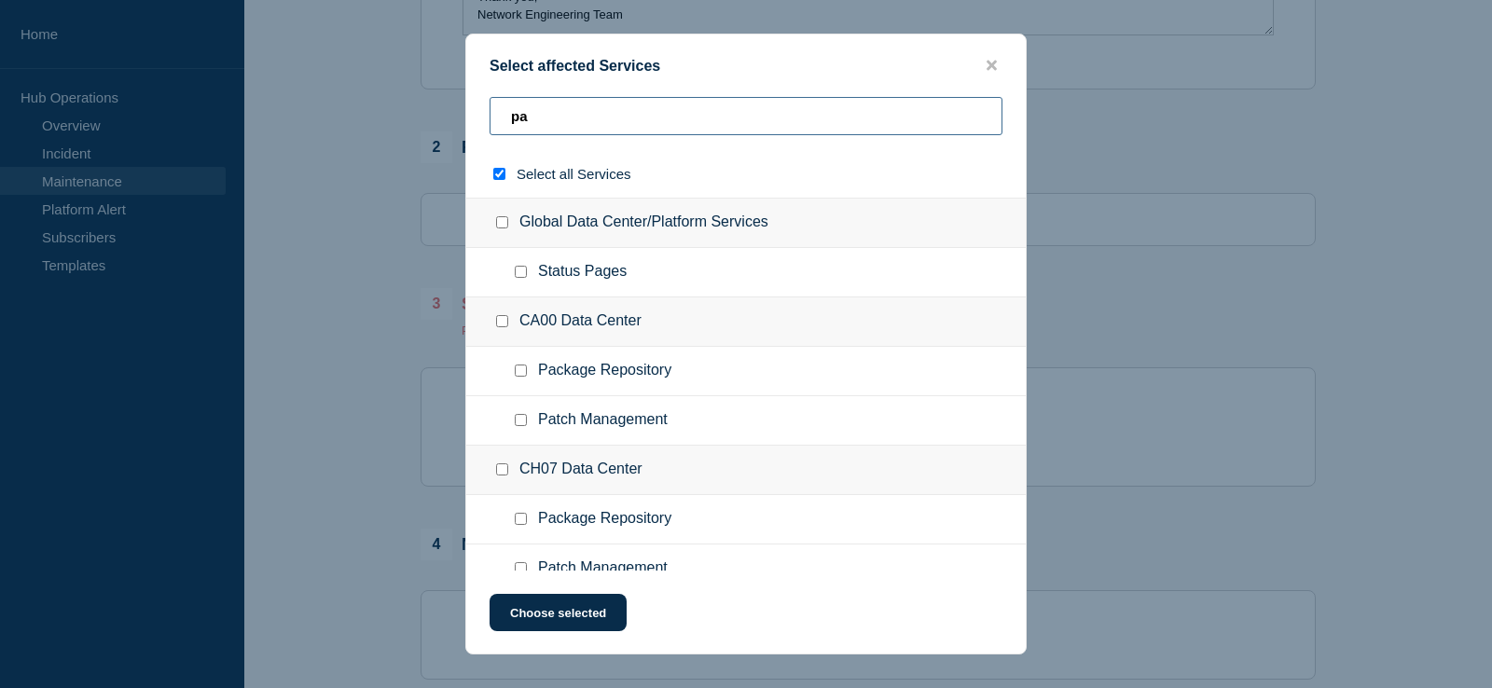
type input "pan"
checkbox input "true"
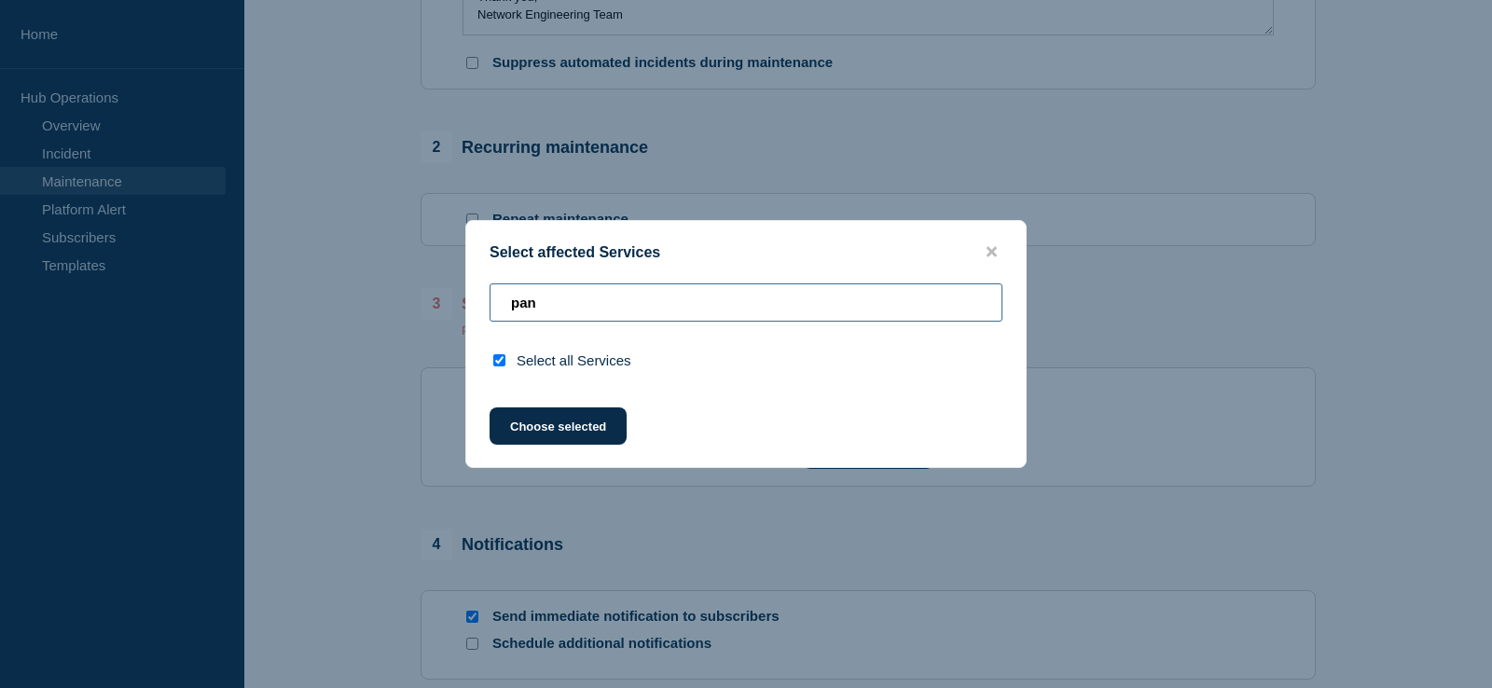
type input "pa"
checkbox input "false"
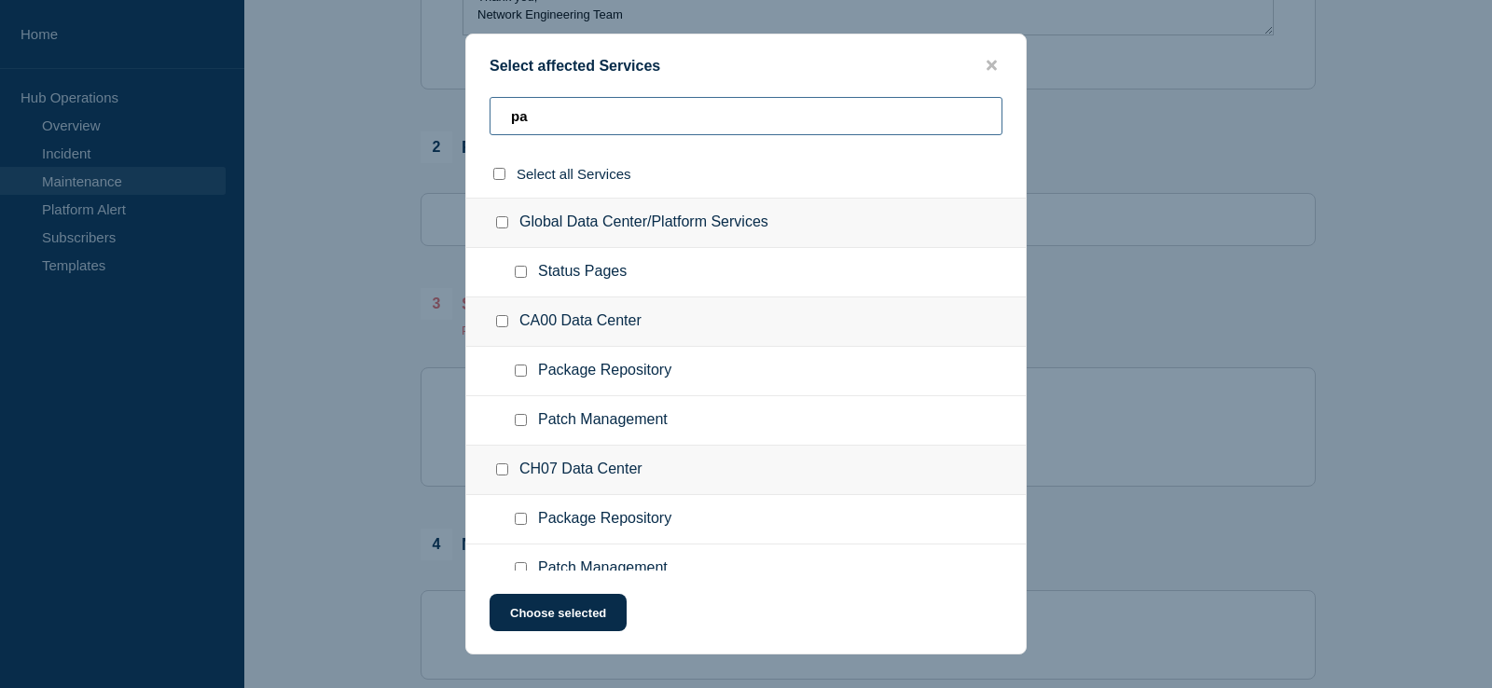
type input "p"
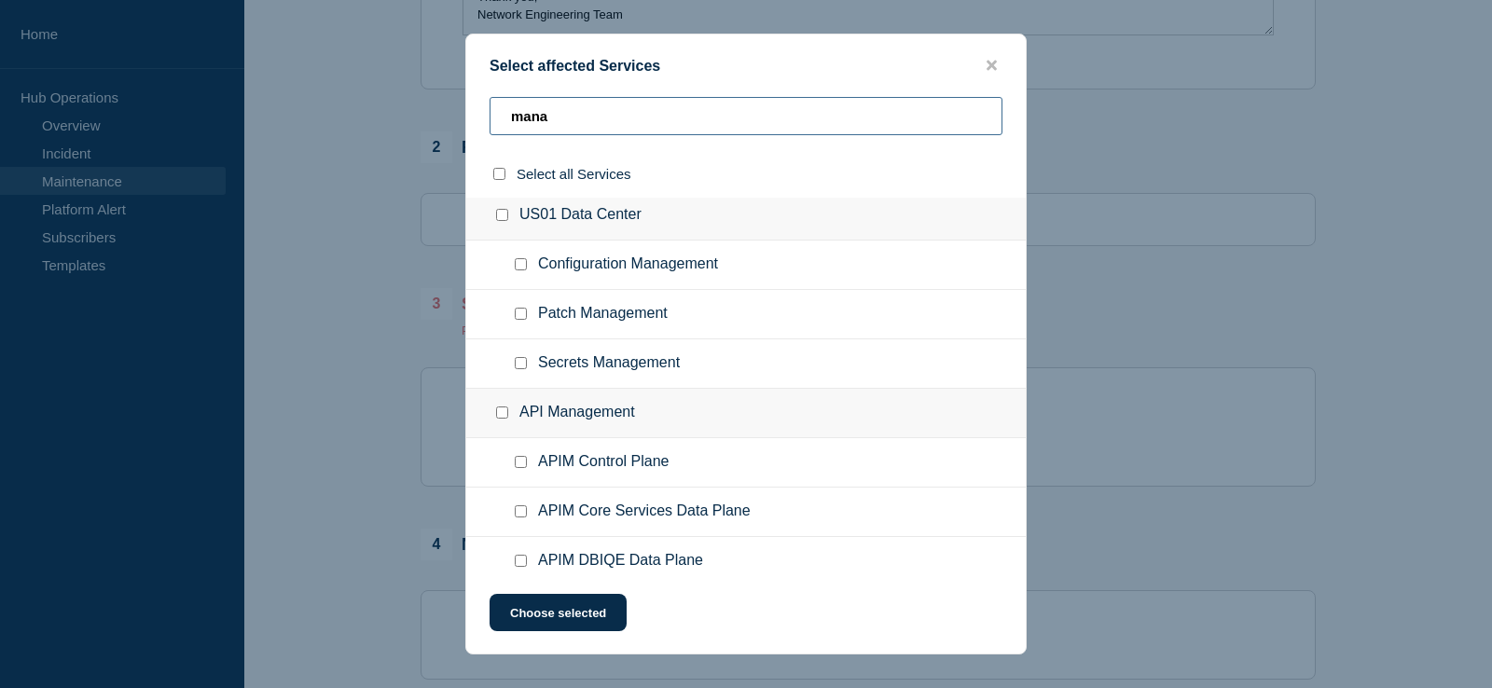
scroll to position [1427, 0]
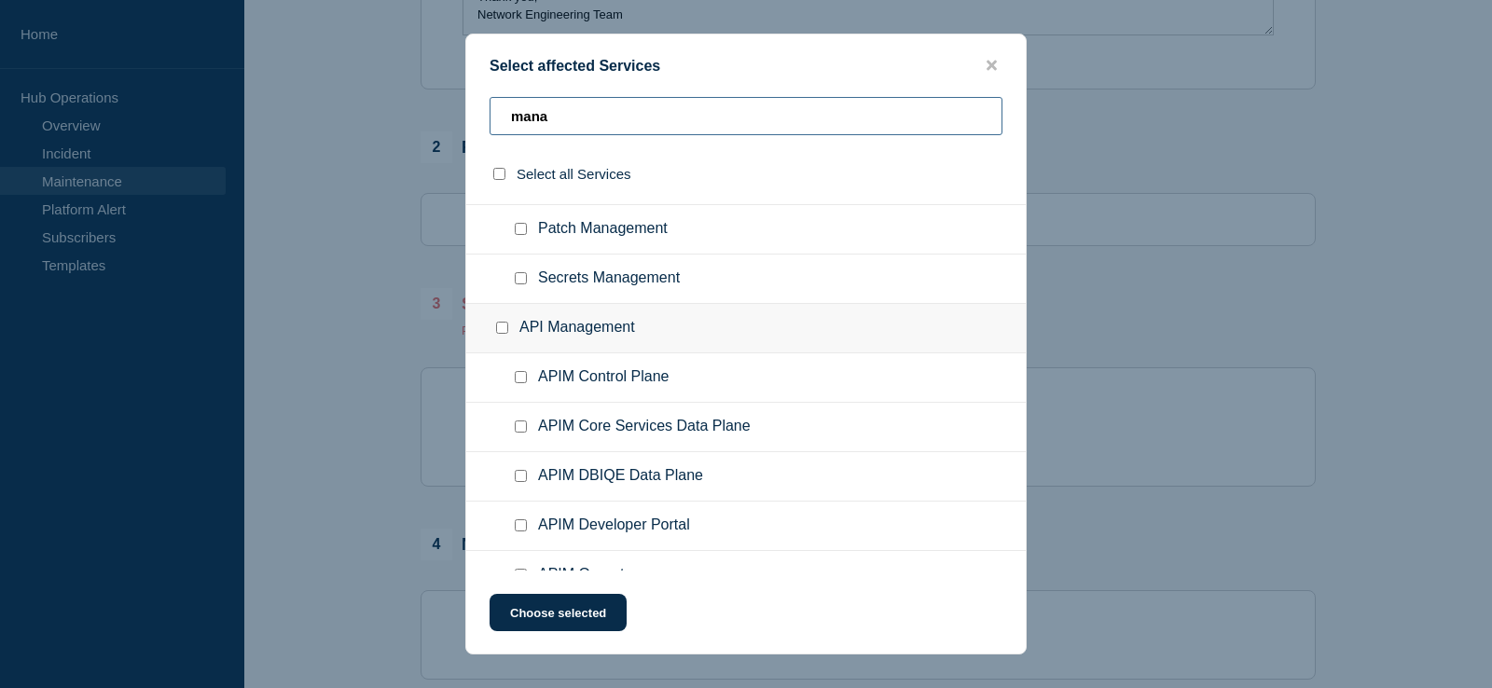
click at [529, 114] on input "mana" at bounding box center [746, 116] width 513 height 38
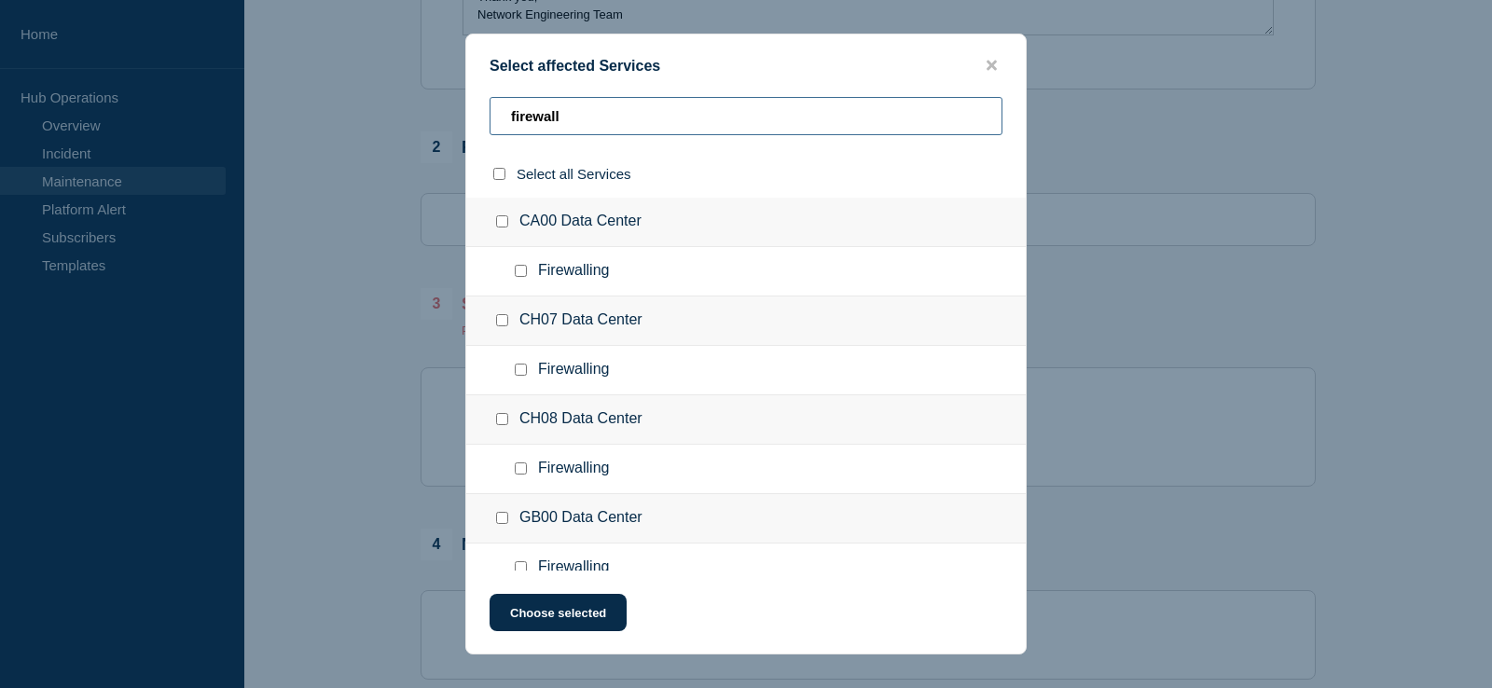
scroll to position [0, 0]
type input "firewall"
click at [754, 286] on ul "Firewalling" at bounding box center [745, 272] width 559 height 49
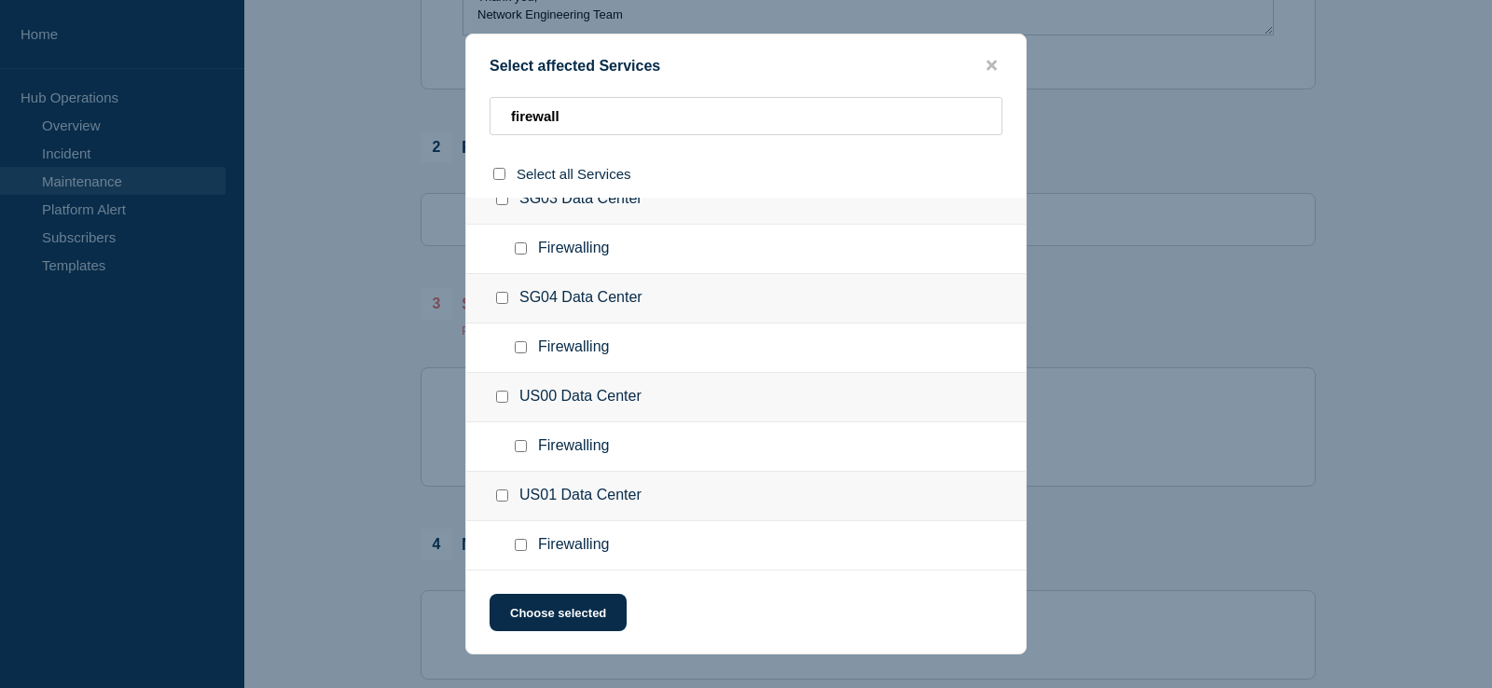
click at [524, 543] on input "Firewalling checkbox" at bounding box center [521, 545] width 12 height 12
checkbox input "true"
click at [525, 446] on input "Firewalling checkbox" at bounding box center [521, 446] width 12 height 12
checkbox input "true"
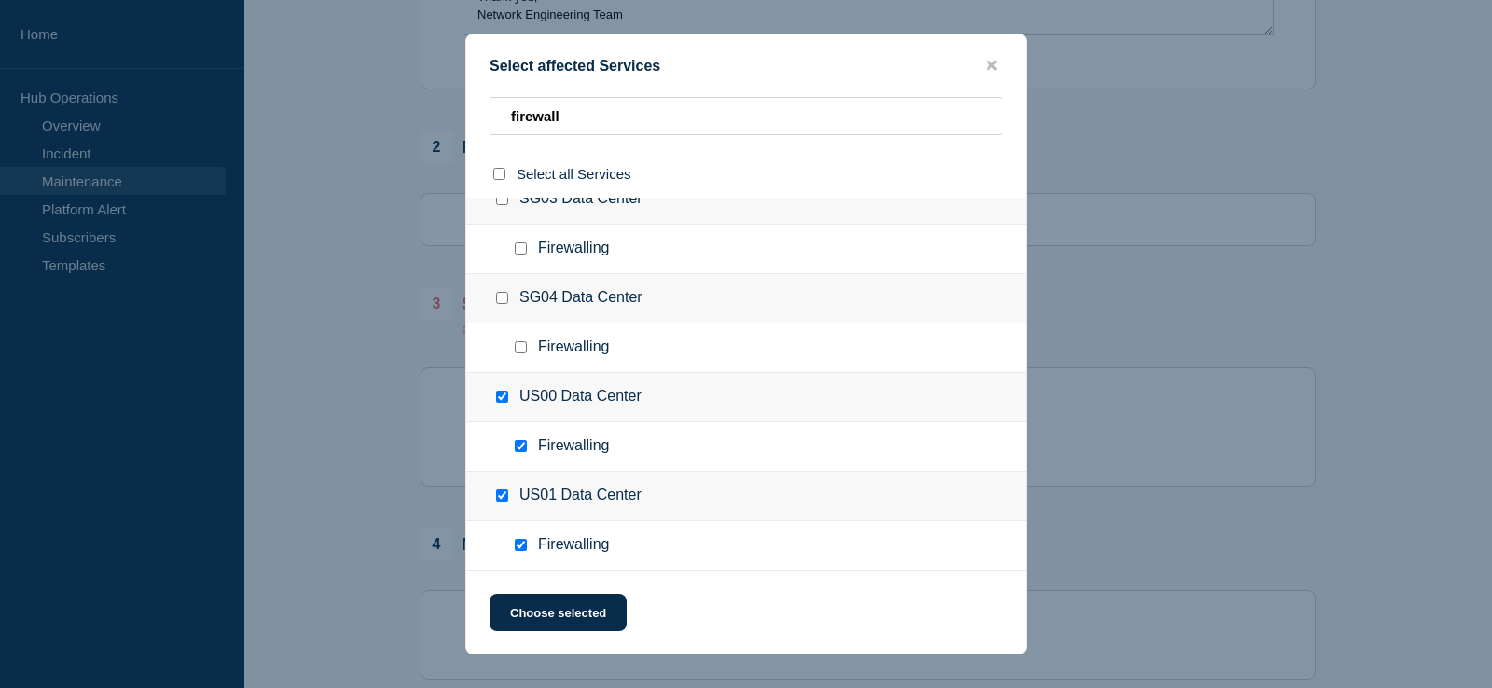
checkbox input "true"
click at [522, 351] on input "Firewalling checkbox" at bounding box center [521, 347] width 12 height 12
checkbox input "true"
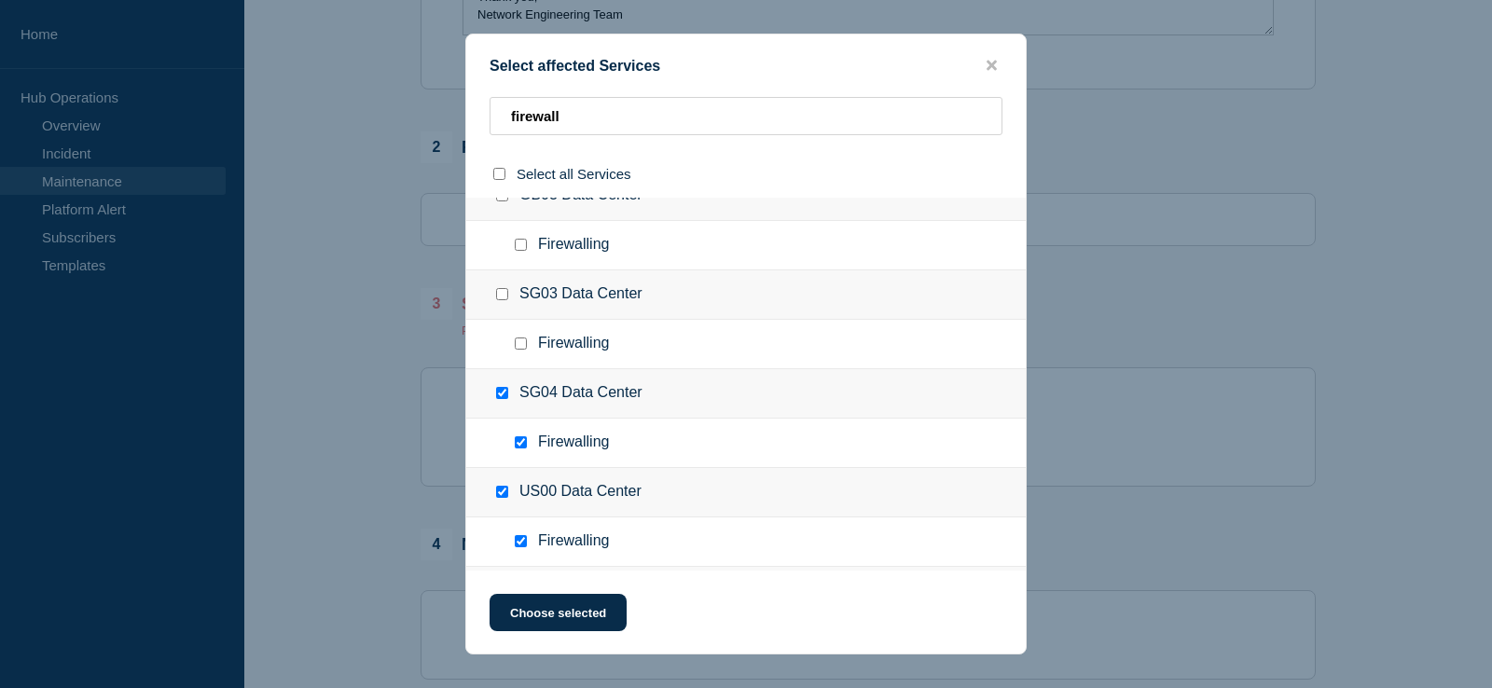
click at [519, 350] on input "Firewalling checkbox" at bounding box center [521, 344] width 12 height 12
checkbox input "true"
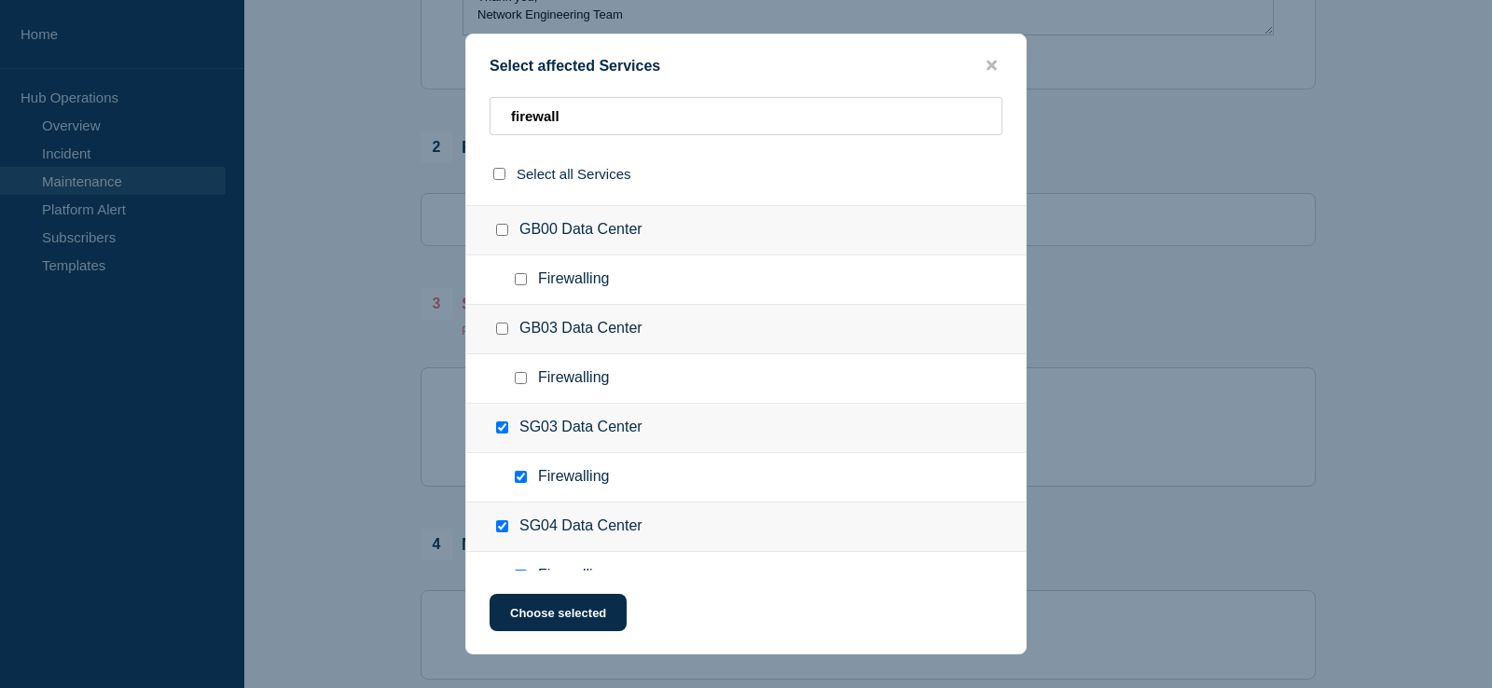
scroll to position [232, 0]
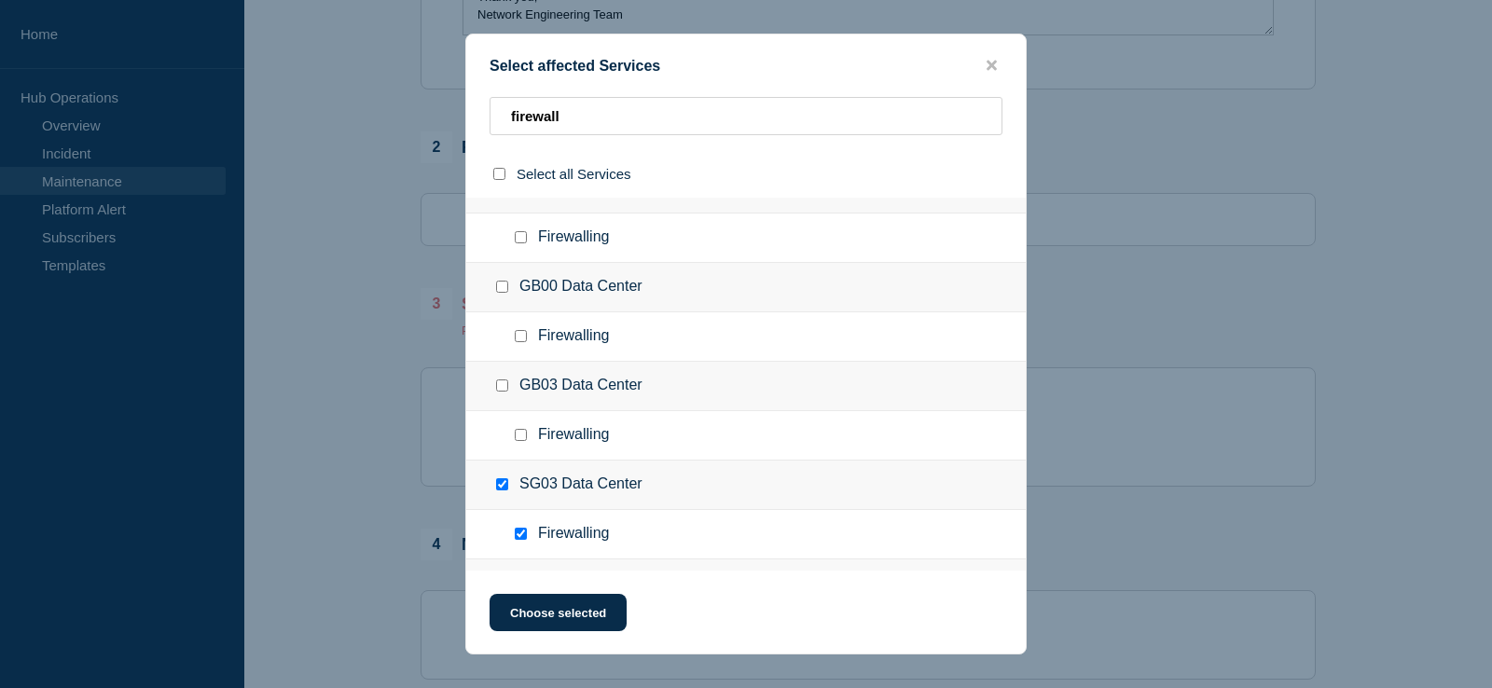
click at [520, 432] on input "Firewalling checkbox" at bounding box center [521, 435] width 12 height 12
checkbox input "true"
click at [515, 341] on input "Firewalling checkbox" at bounding box center [521, 336] width 12 height 12
checkbox input "true"
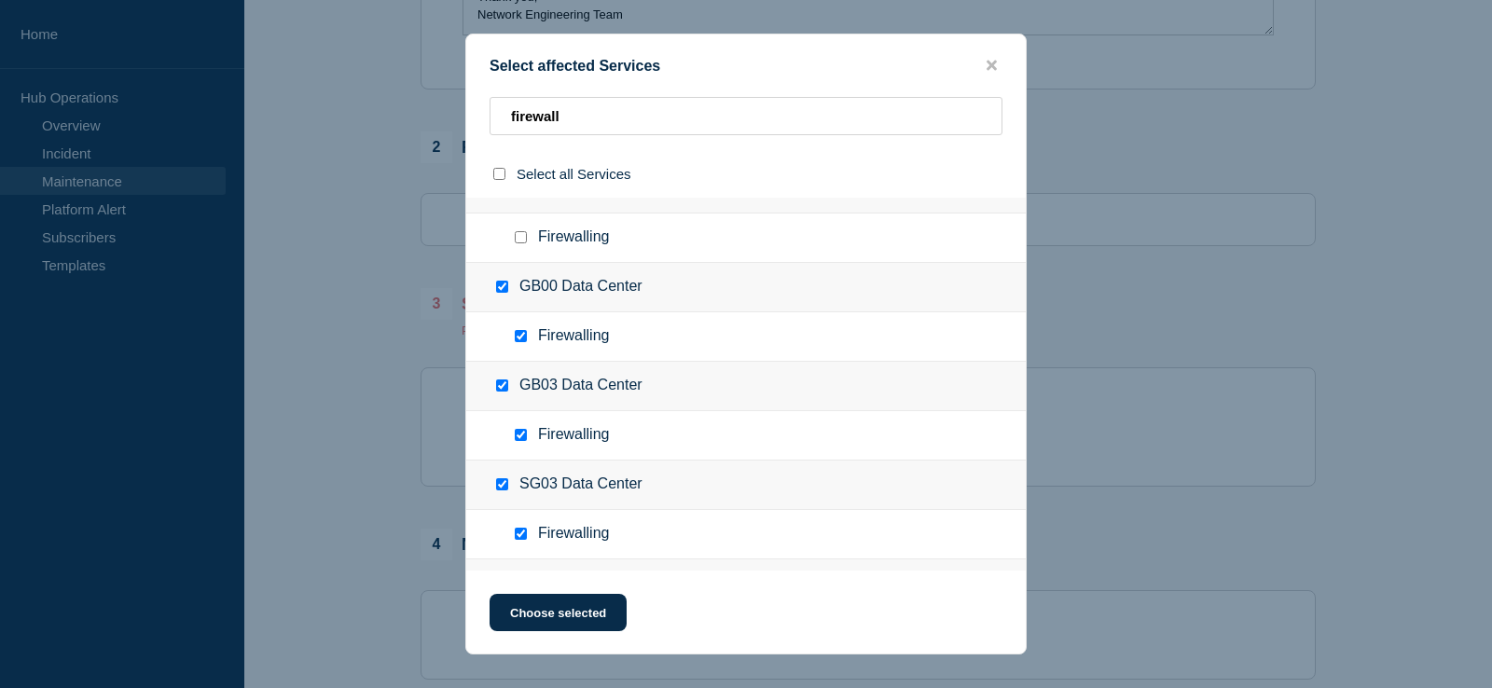
checkbox input "true"
click at [525, 239] on input "Firewalling checkbox" at bounding box center [521, 237] width 12 height 12
checkbox input "true"
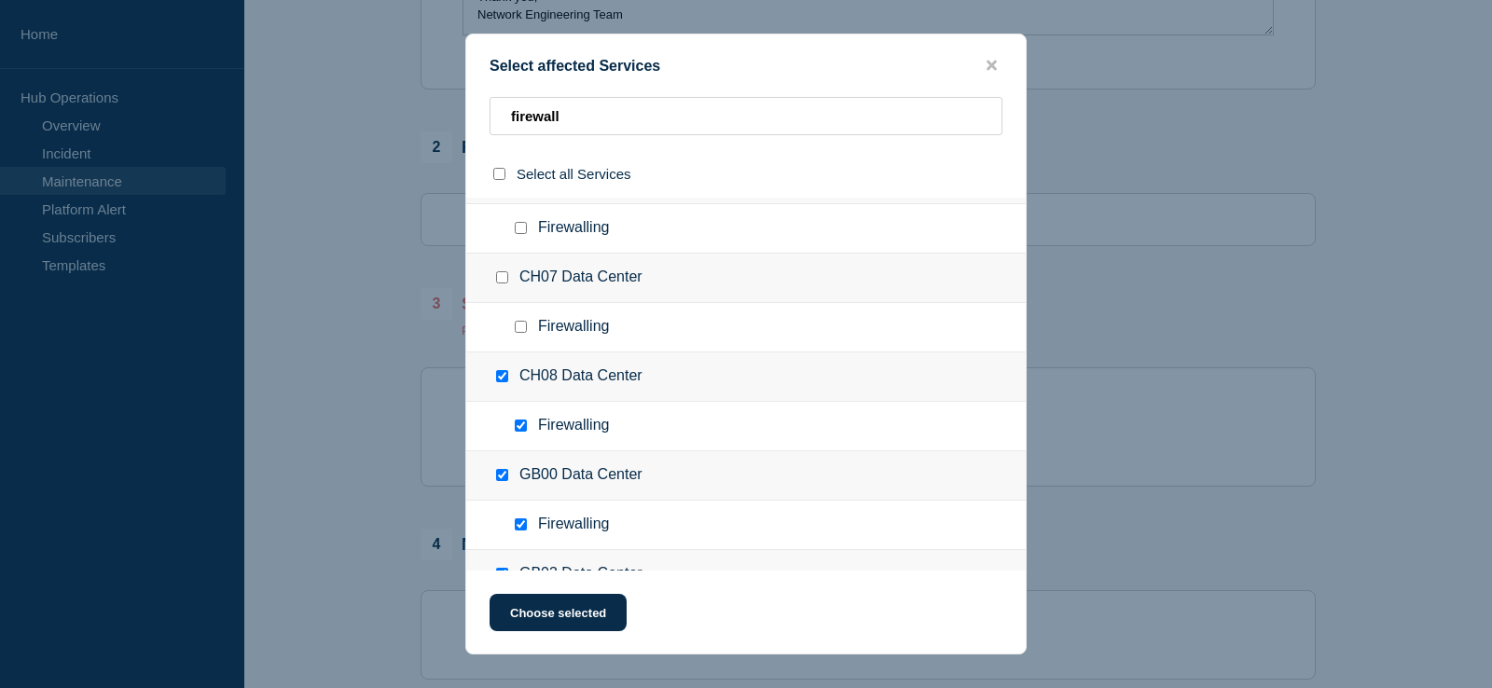
scroll to position [42, 0]
click at [519, 332] on input "Firewalling checkbox" at bounding box center [521, 329] width 12 height 12
checkbox input "true"
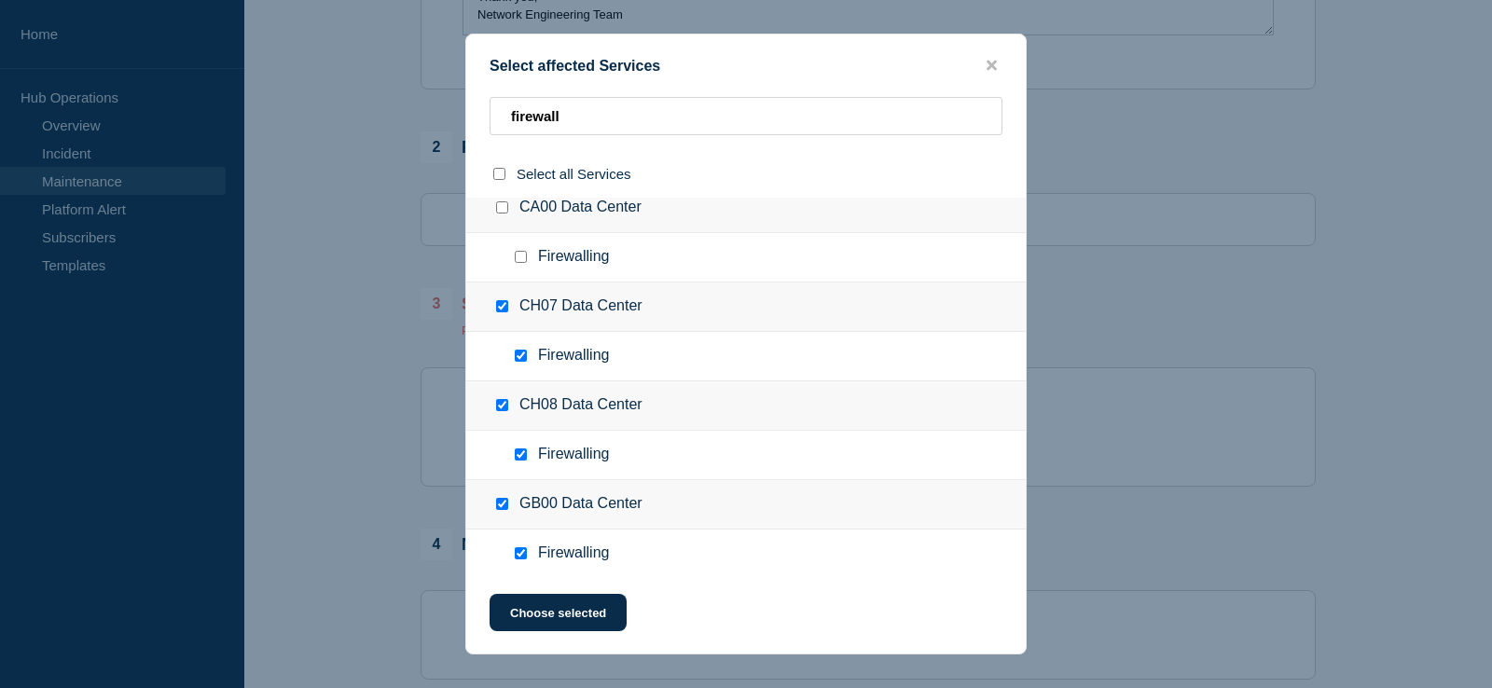
scroll to position [0, 0]
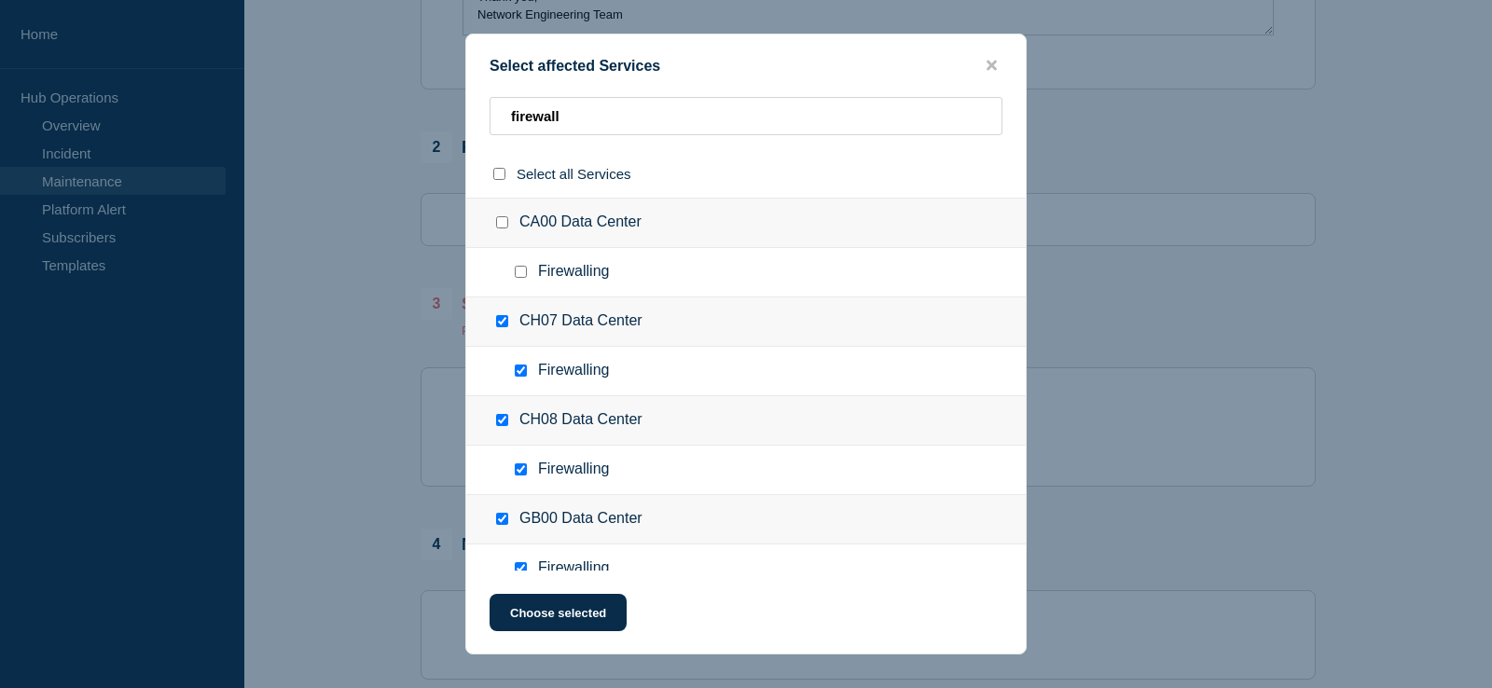
click at [523, 273] on input "Firewalling checkbox" at bounding box center [521, 272] width 12 height 12
checkbox input "true"
click at [590, 603] on button "Choose selected" at bounding box center [558, 612] width 137 height 37
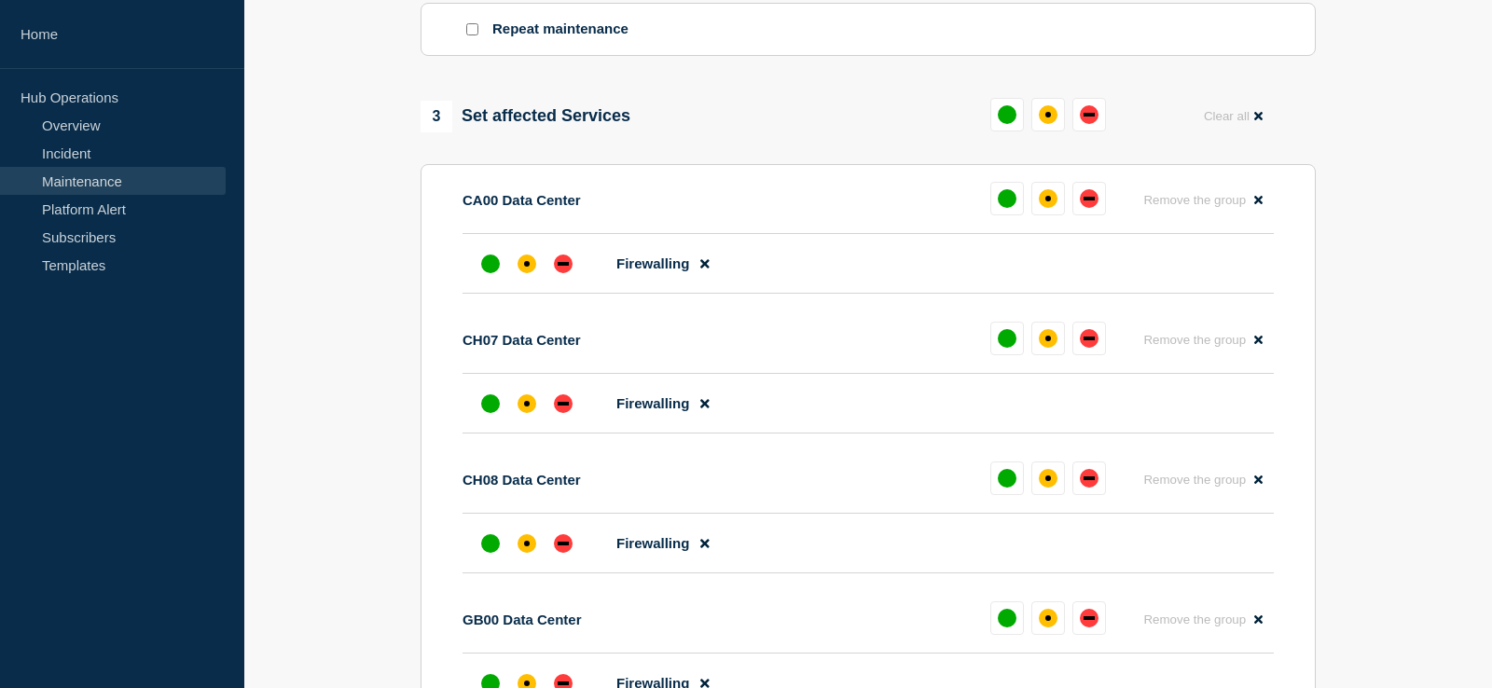
scroll to position [951, 0]
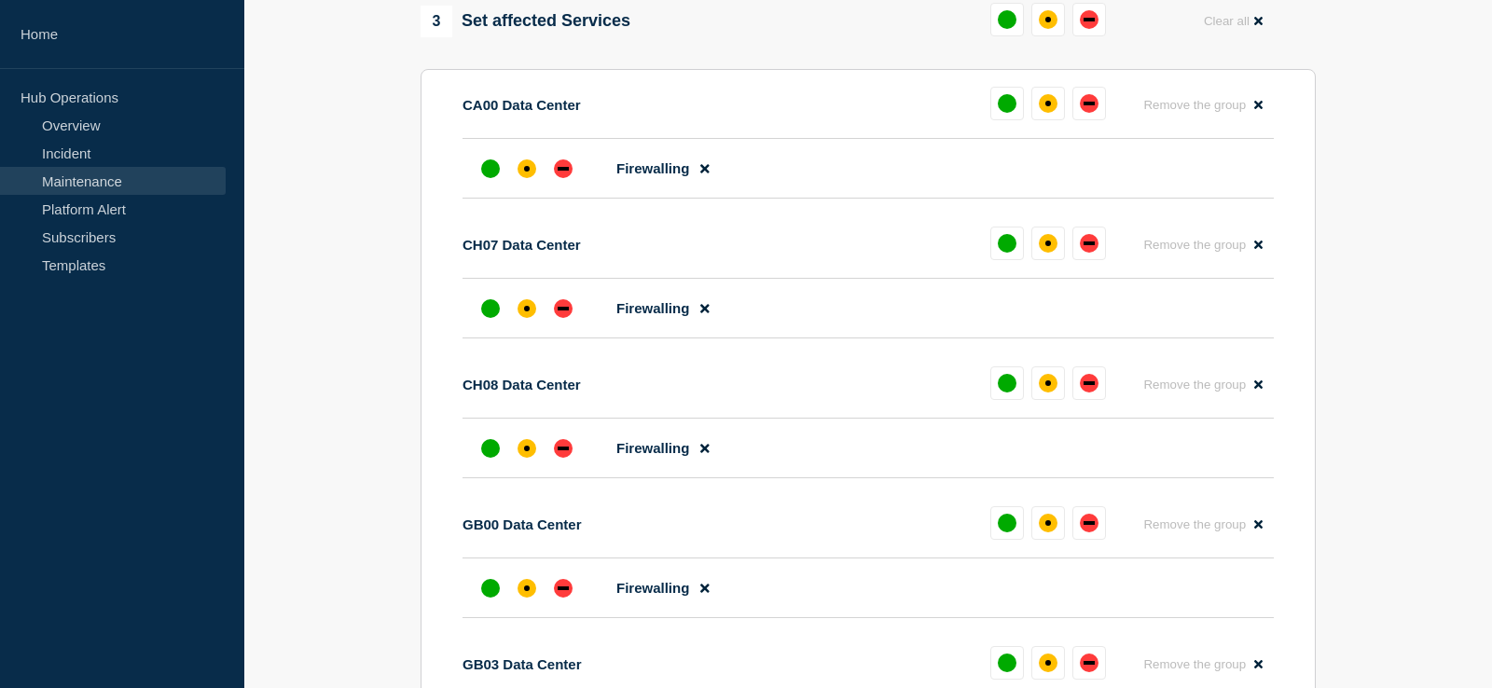
click at [366, 311] on section "1 Provide details Title (required) Network Maintenance: [US00 US01] Panorama re…" at bounding box center [868, 464] width 1248 height 2511
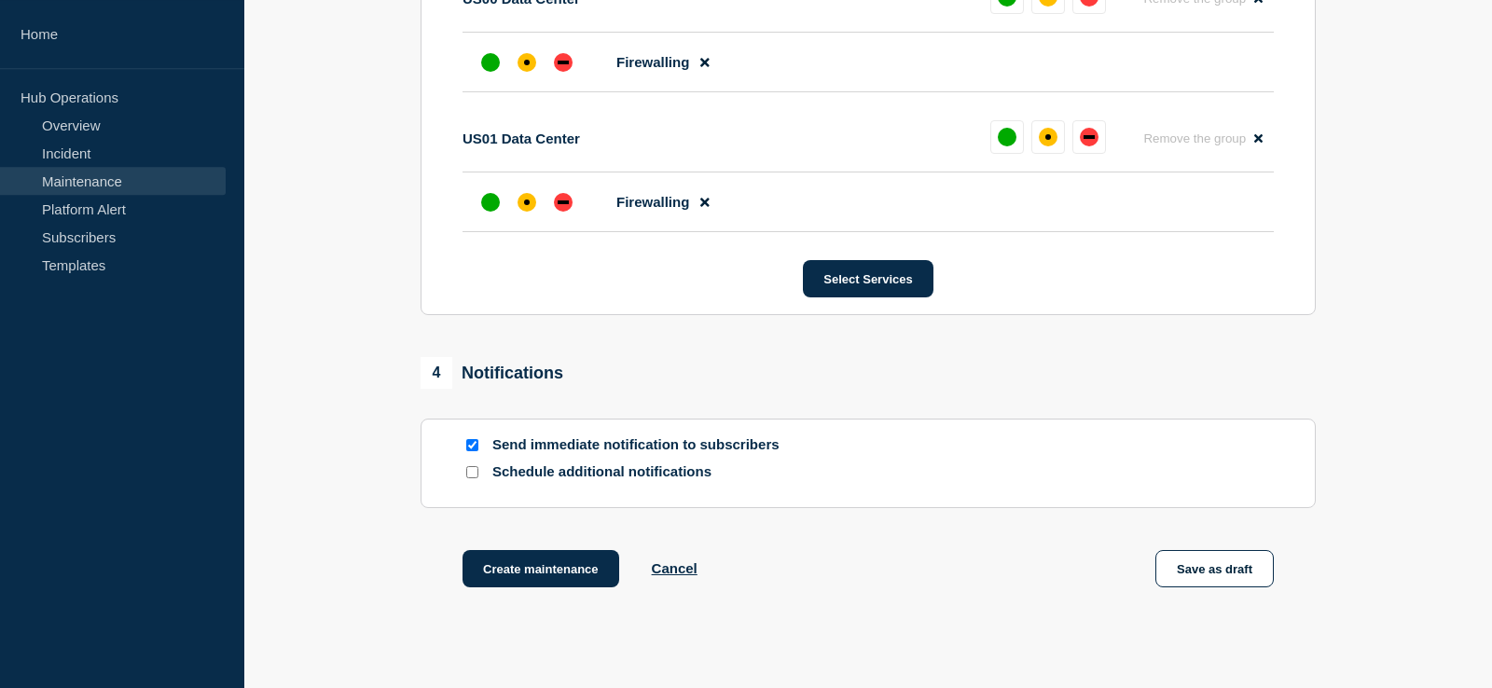
scroll to position [2092, 0]
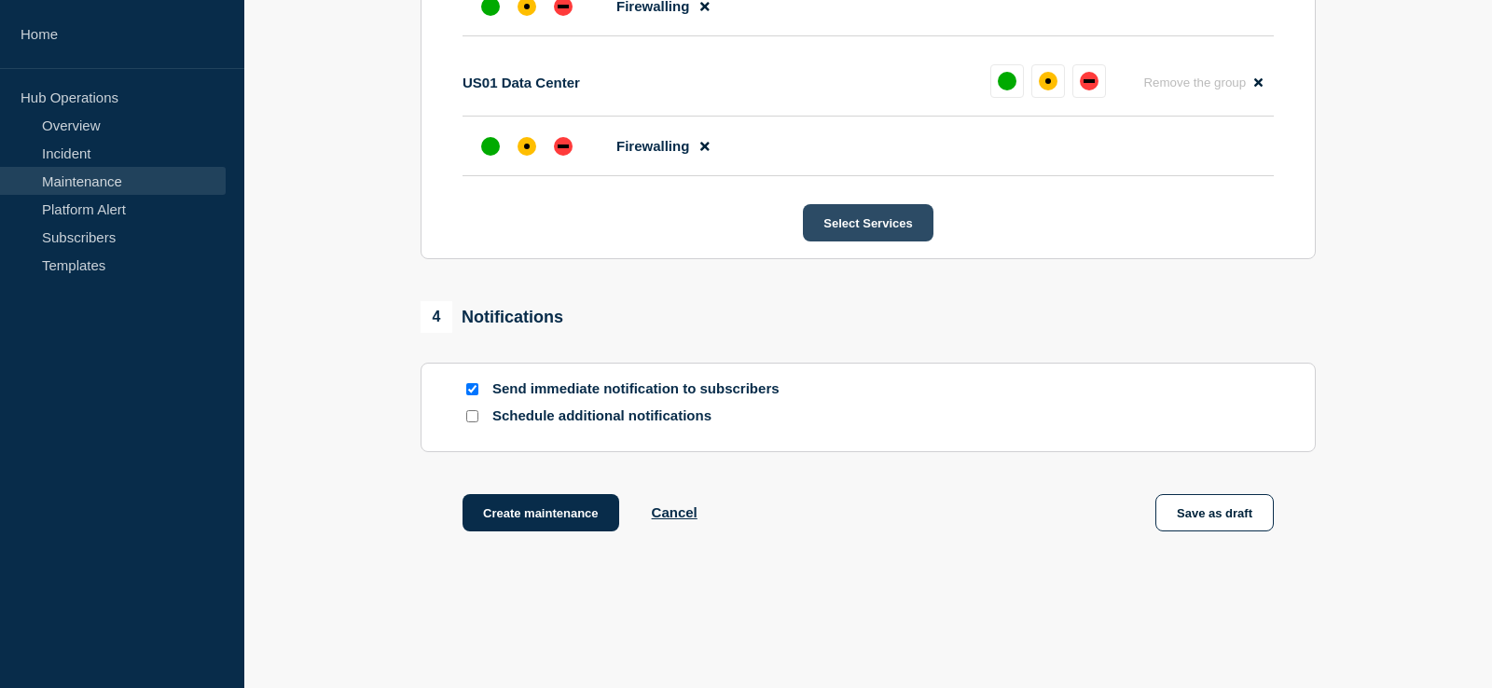
click at [860, 242] on button "Select Services" at bounding box center [868, 222] width 130 height 37
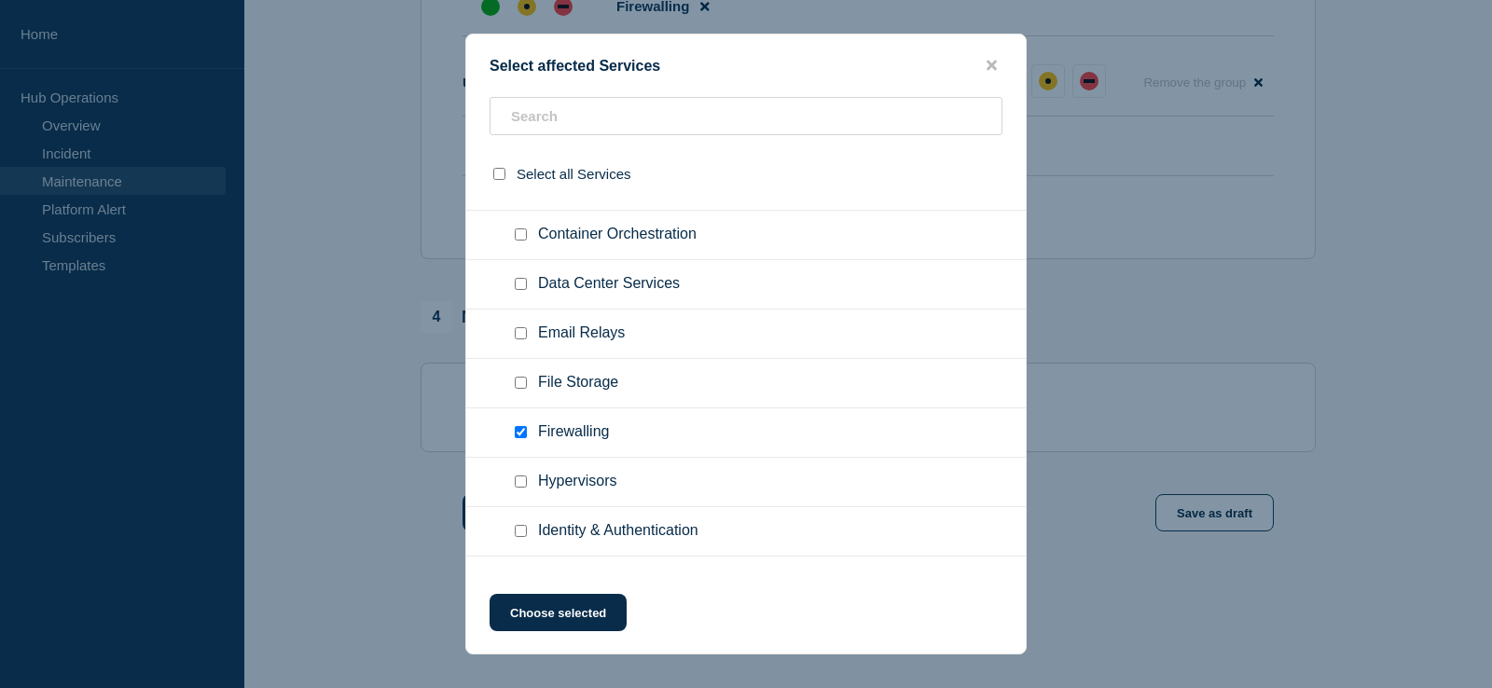
scroll to position [1902, 0]
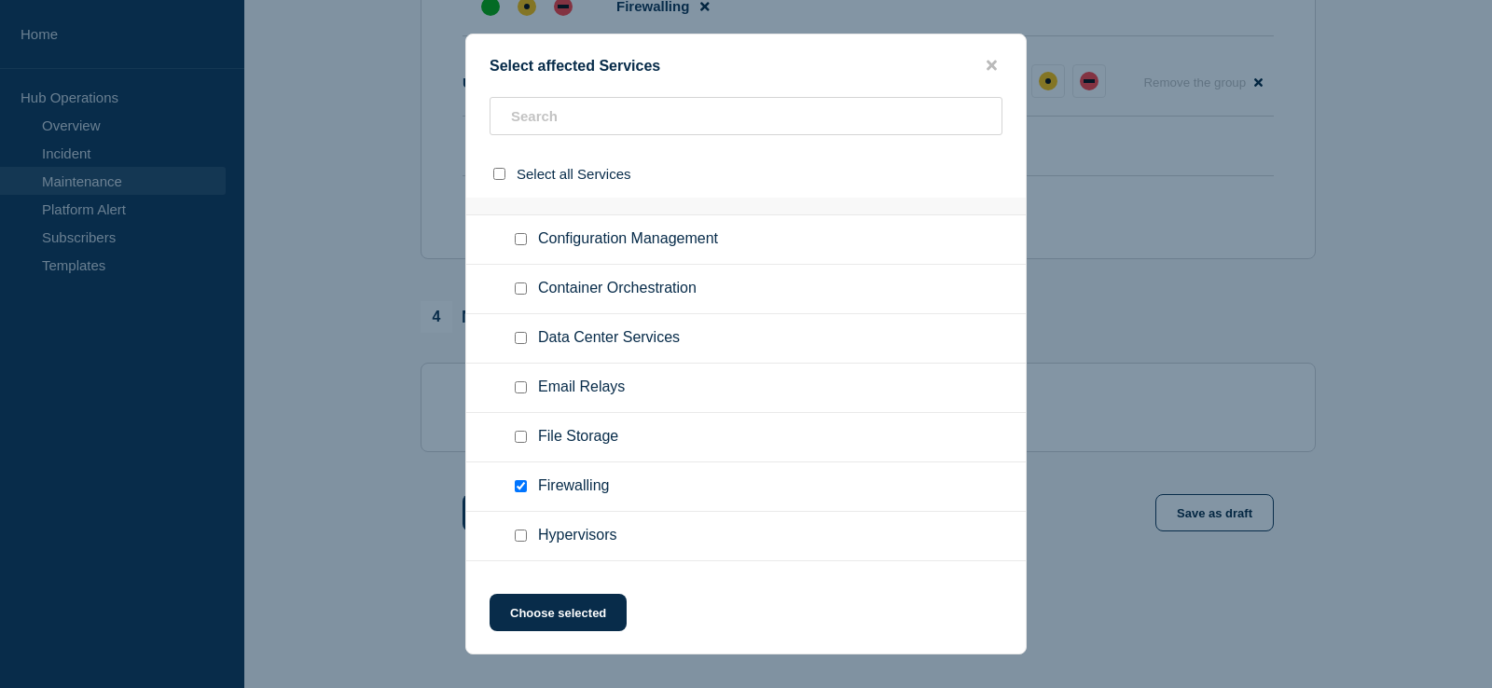
click at [1227, 216] on div at bounding box center [746, 344] width 1492 height 688
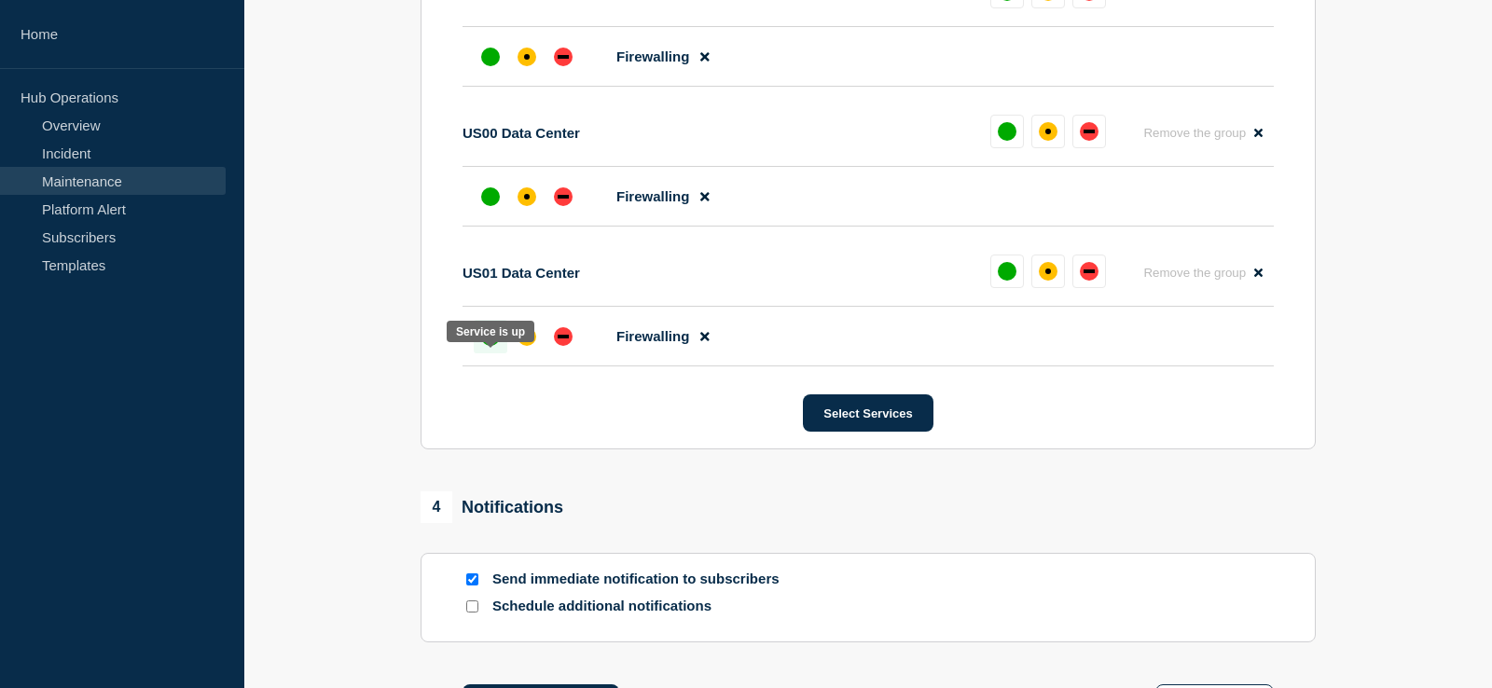
click at [486, 353] on div at bounding box center [491, 337] width 34 height 34
click at [492, 206] on div "up" at bounding box center [490, 196] width 19 height 19
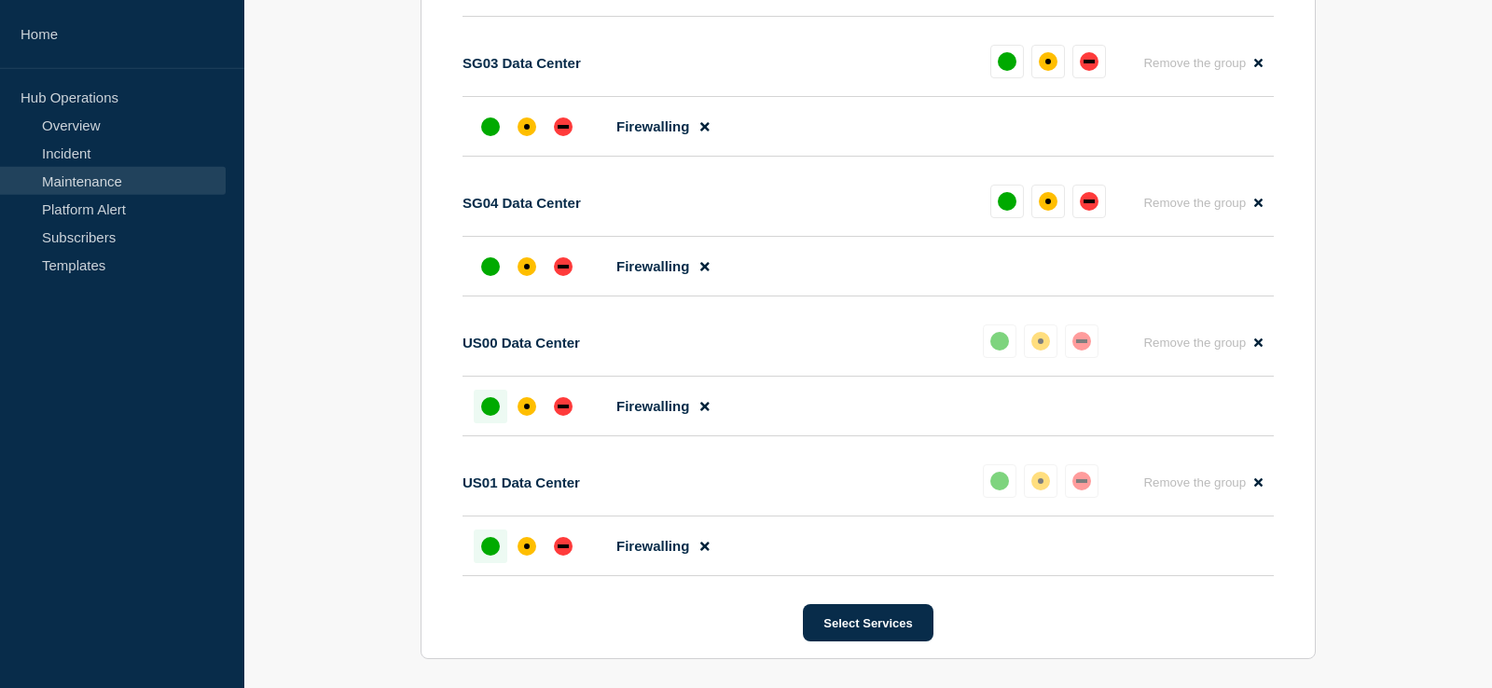
scroll to position [1535, 0]
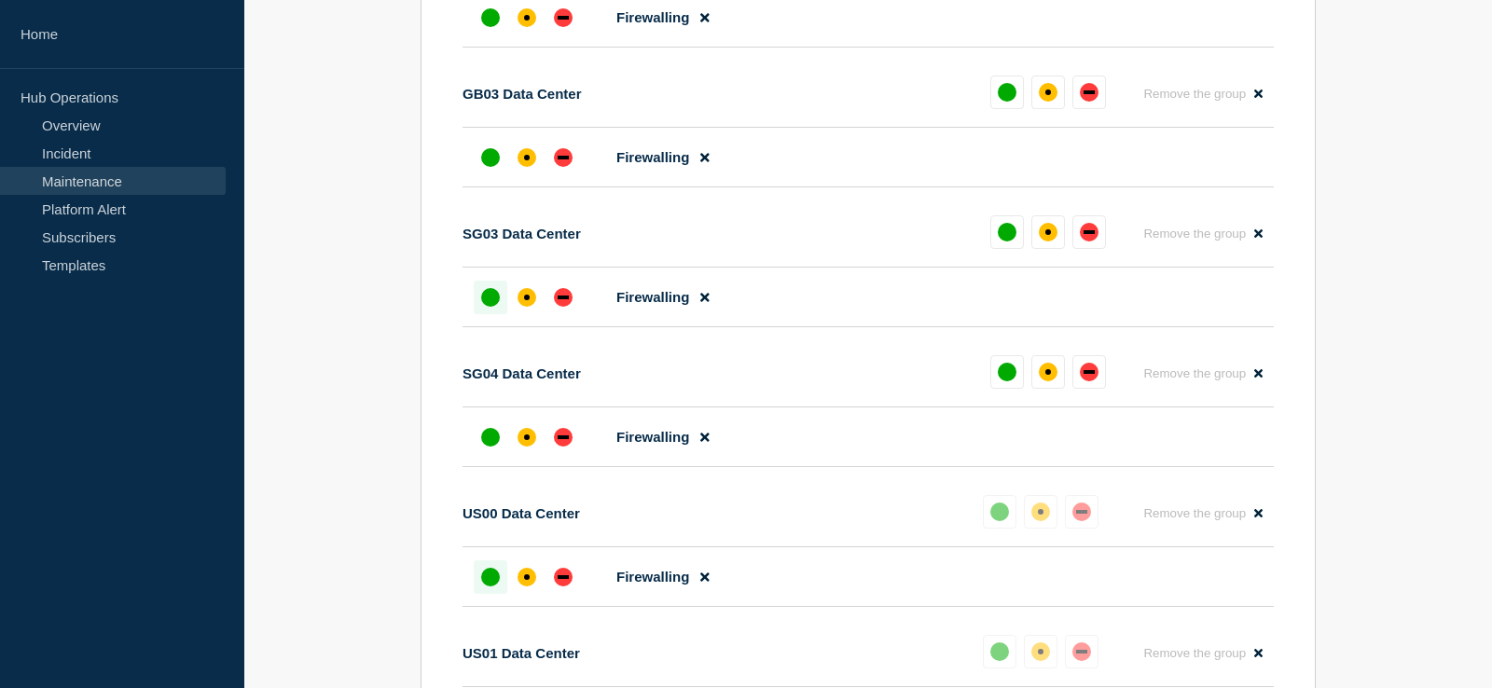
click at [484, 307] on div "up" at bounding box center [490, 297] width 19 height 19
click at [483, 447] on div "up" at bounding box center [490, 437] width 19 height 19
click at [479, 174] on div at bounding box center [491, 158] width 34 height 34
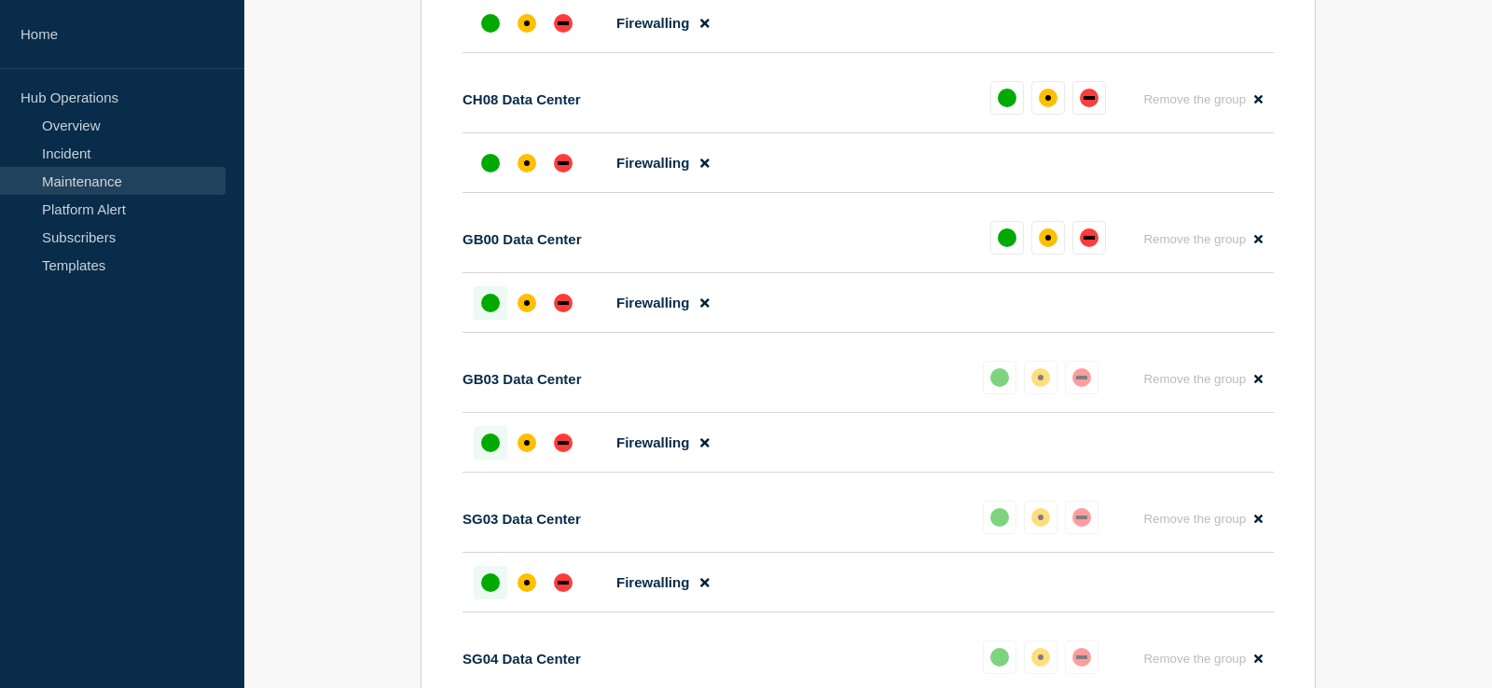
click at [490, 312] on div "up" at bounding box center [490, 303] width 19 height 19
click at [488, 173] on div "up" at bounding box center [490, 163] width 19 height 19
click at [501, 37] on div at bounding box center [491, 24] width 34 height 34
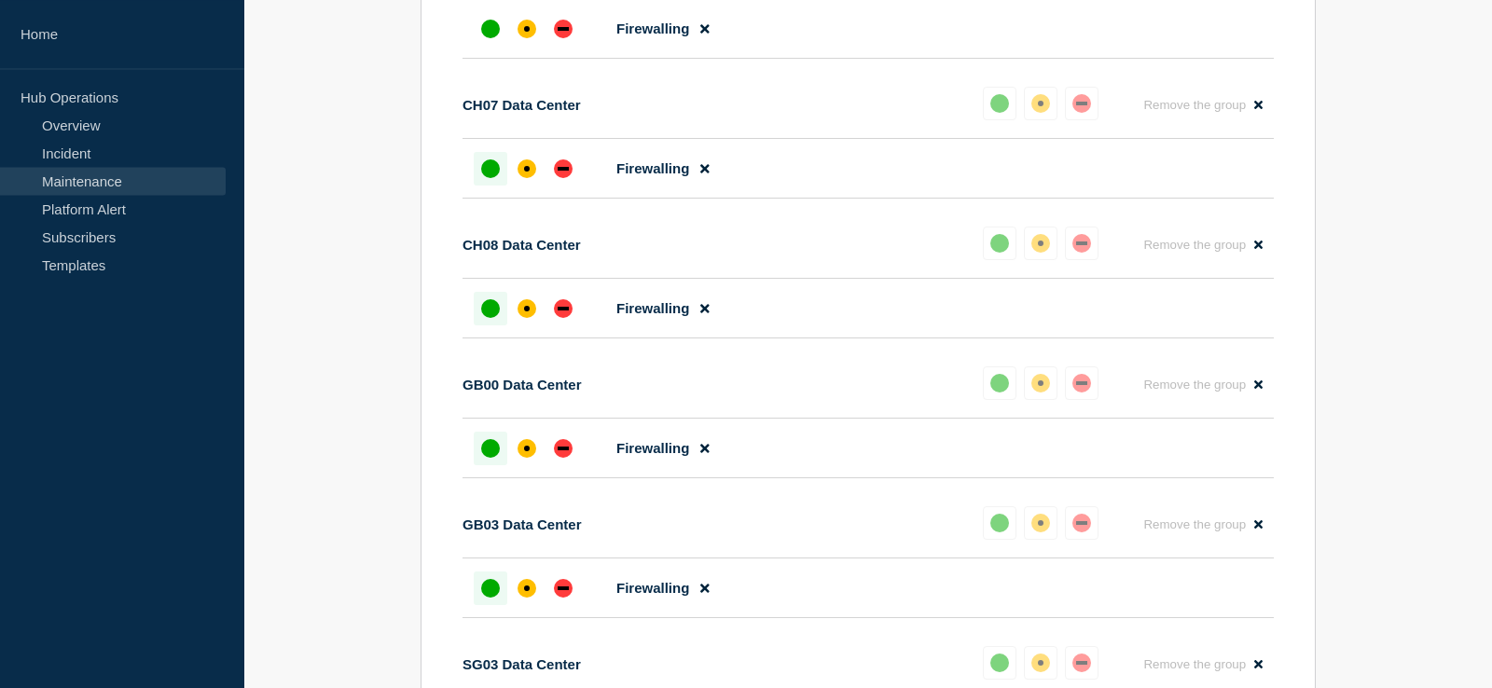
scroll to position [964, 0]
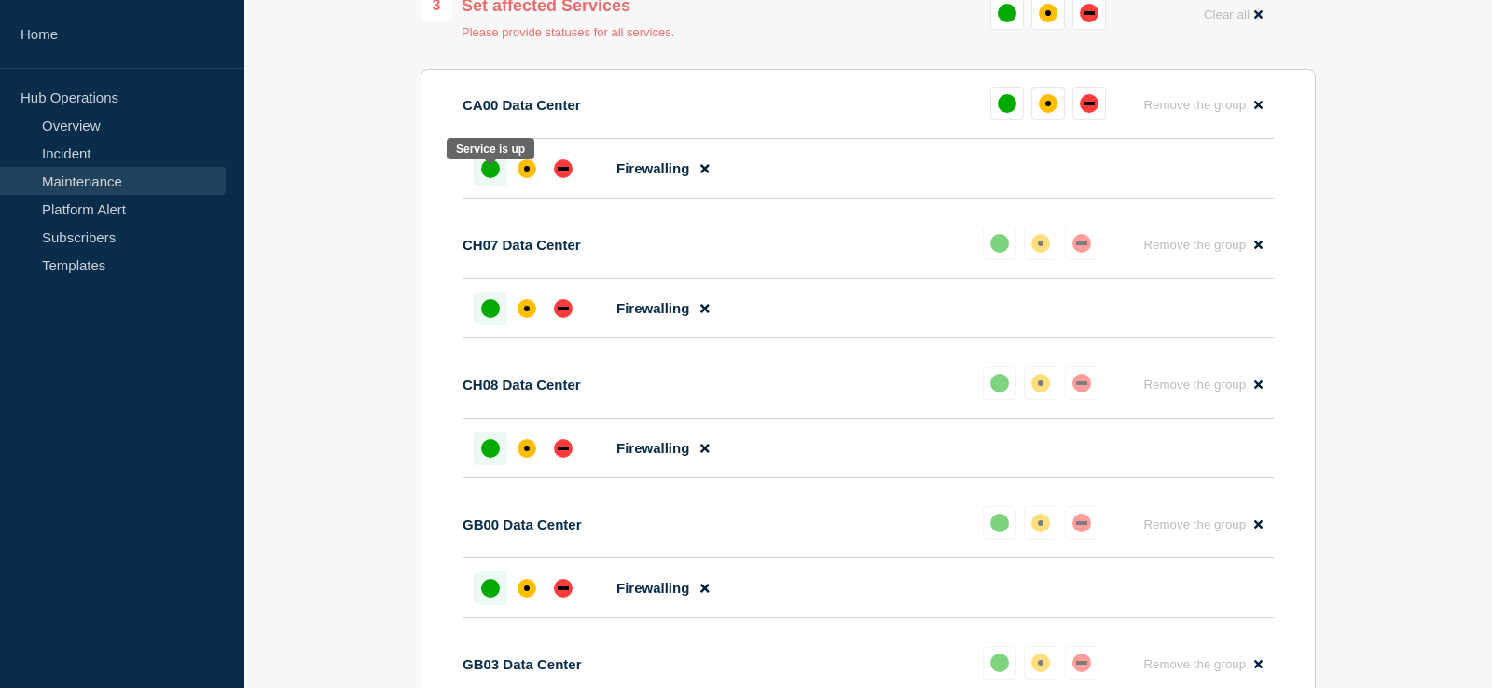
click at [479, 186] on div at bounding box center [491, 169] width 34 height 34
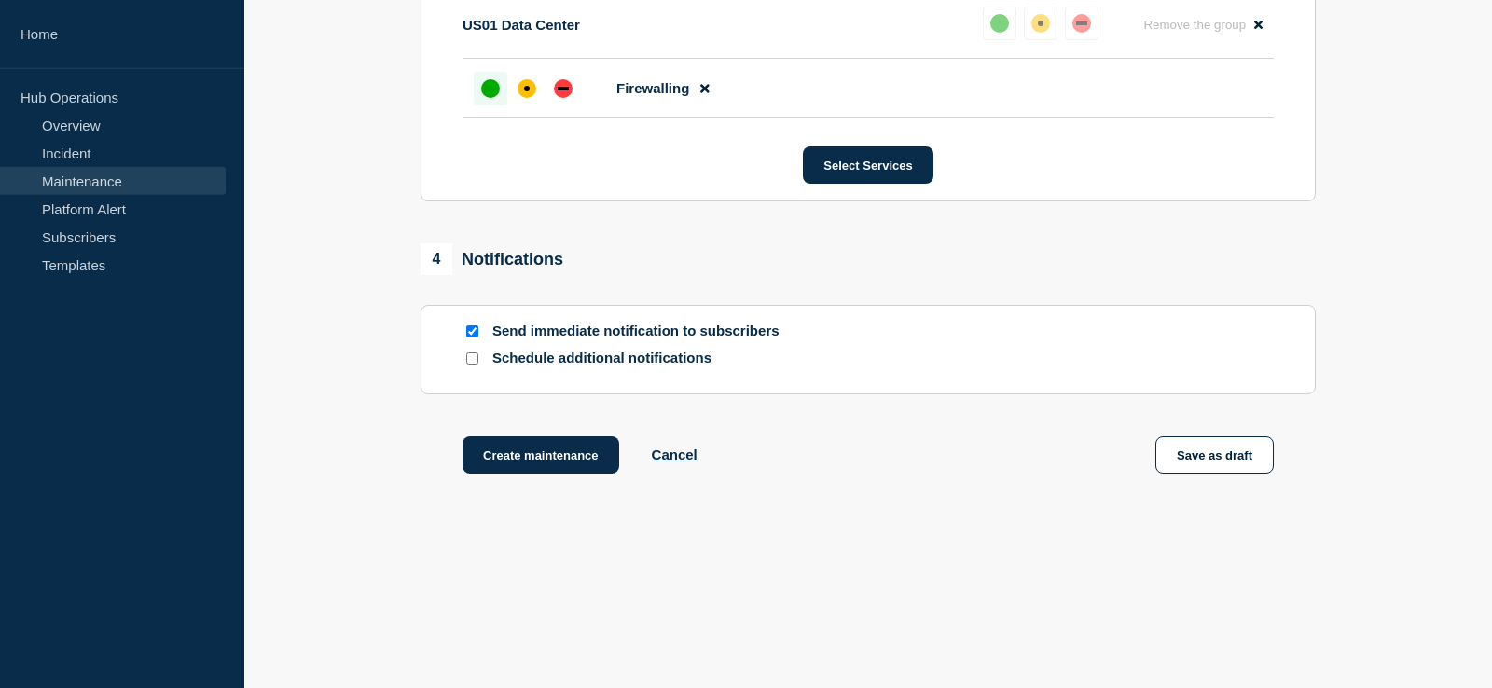
scroll to position [2181, 0]
click at [475, 357] on input "Schedule additional notifications" at bounding box center [472, 358] width 12 height 12
checkbox input "true"
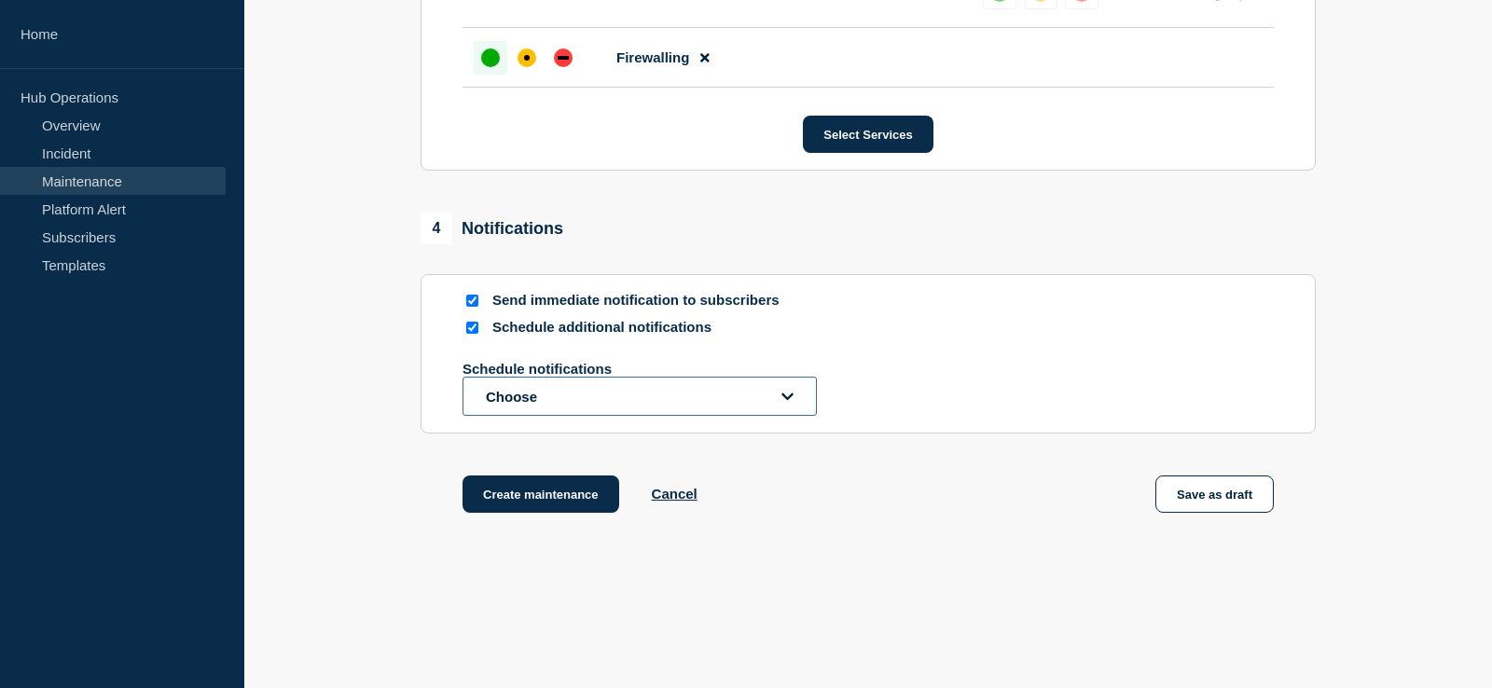
click at [620, 415] on button "Choose" at bounding box center [639, 396] width 354 height 39
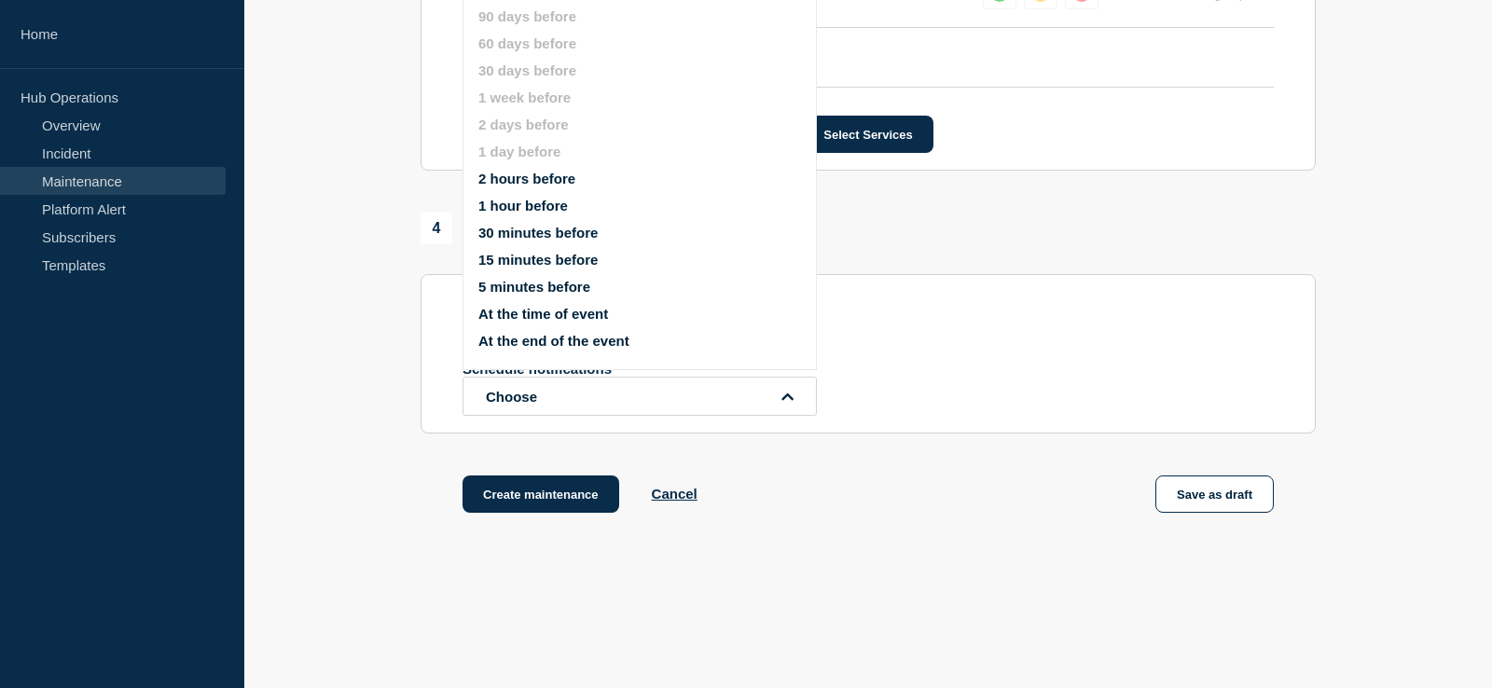
click at [540, 186] on button "2 hours before" at bounding box center [526, 179] width 97 height 16
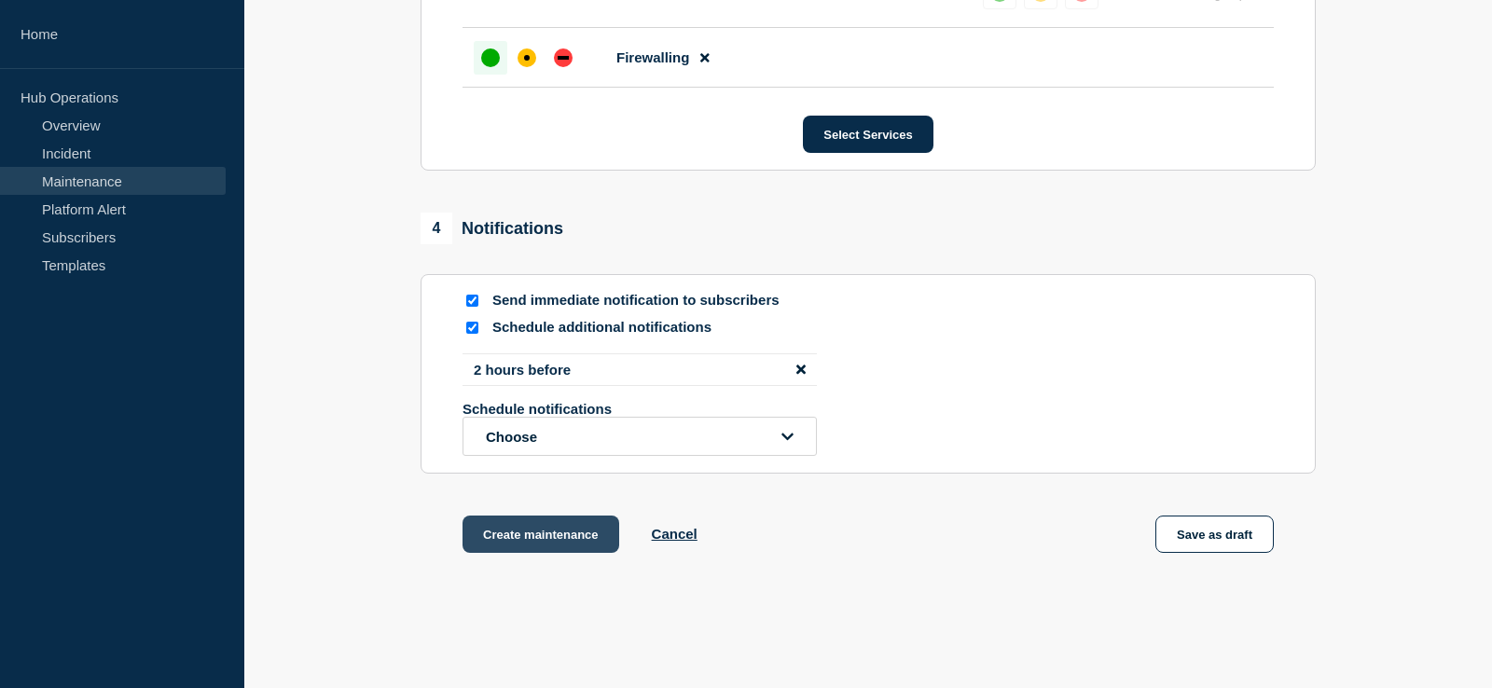
click at [504, 553] on button "Create maintenance" at bounding box center [540, 534] width 157 height 37
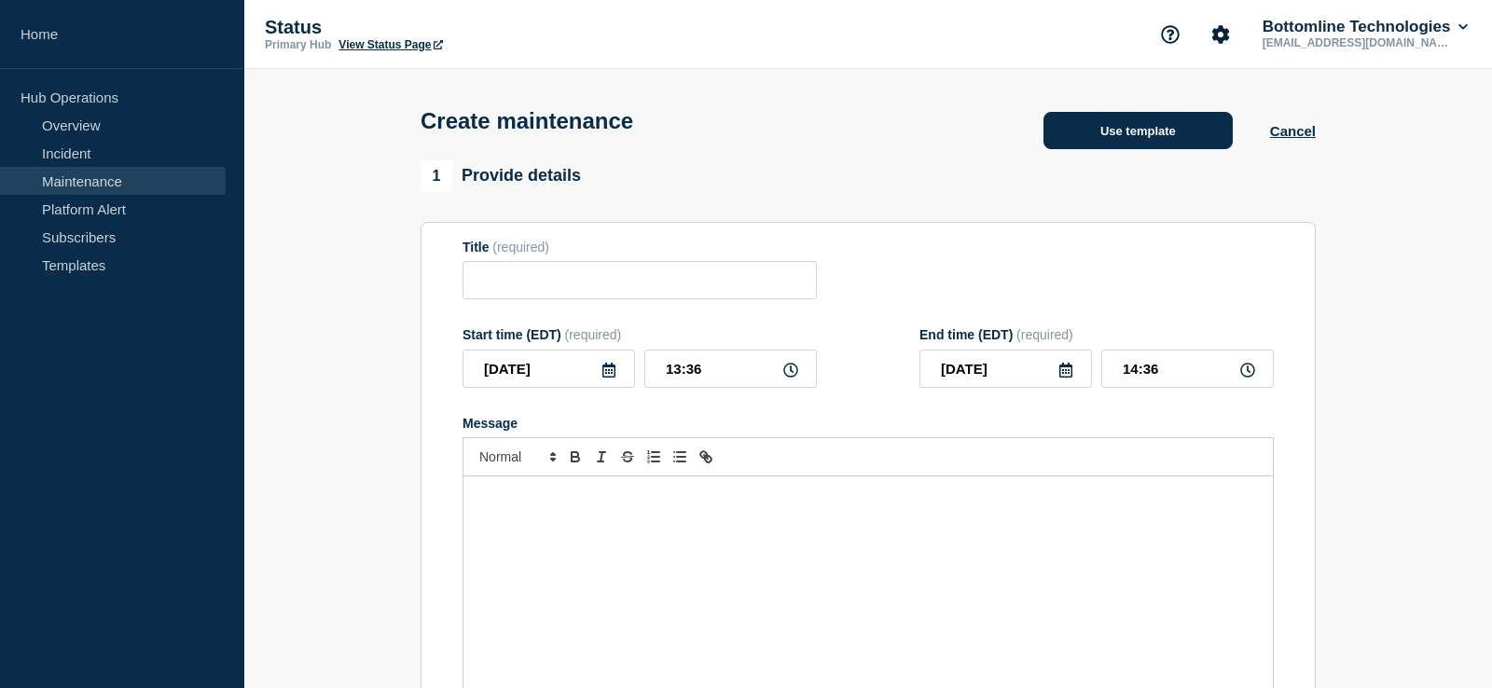
click at [1117, 147] on button "Use template" at bounding box center [1137, 130] width 189 height 37
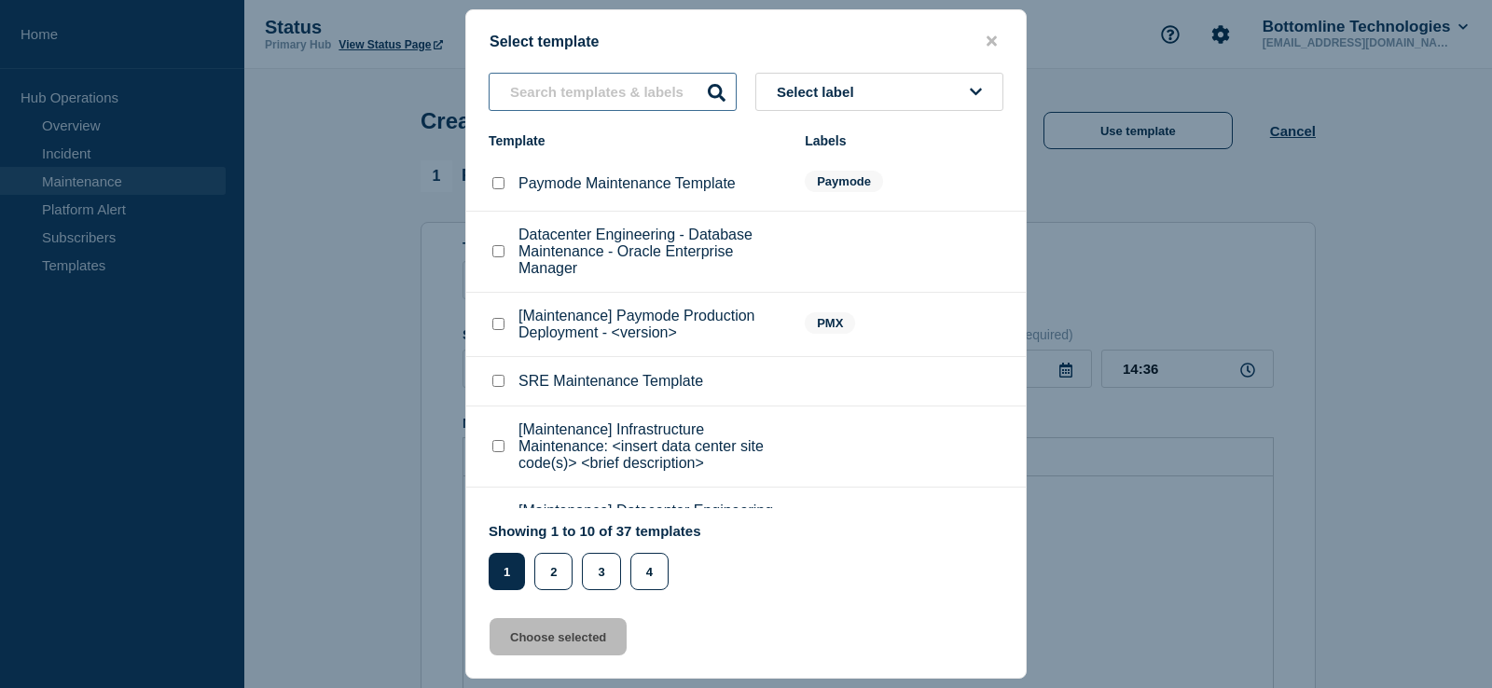
click at [608, 88] on input "text" at bounding box center [613, 92] width 248 height 38
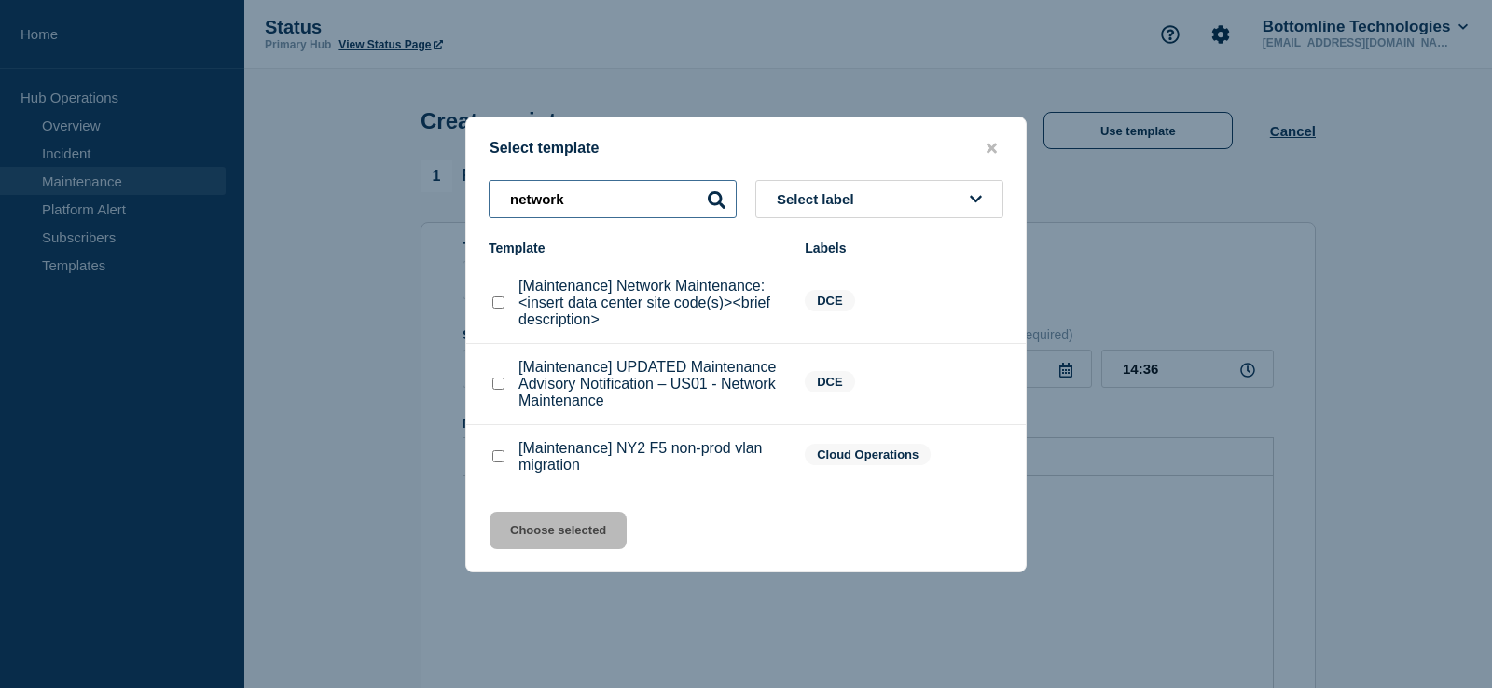
type input "network"
click at [500, 309] on checkbox"] "[Maintenance] Network Maintenance: <insert data center site code(s)><brief desc…" at bounding box center [498, 303] width 12 height 12
checkbox checkbox"] "true"
click at [567, 520] on button "Choose selected" at bounding box center [558, 530] width 137 height 37
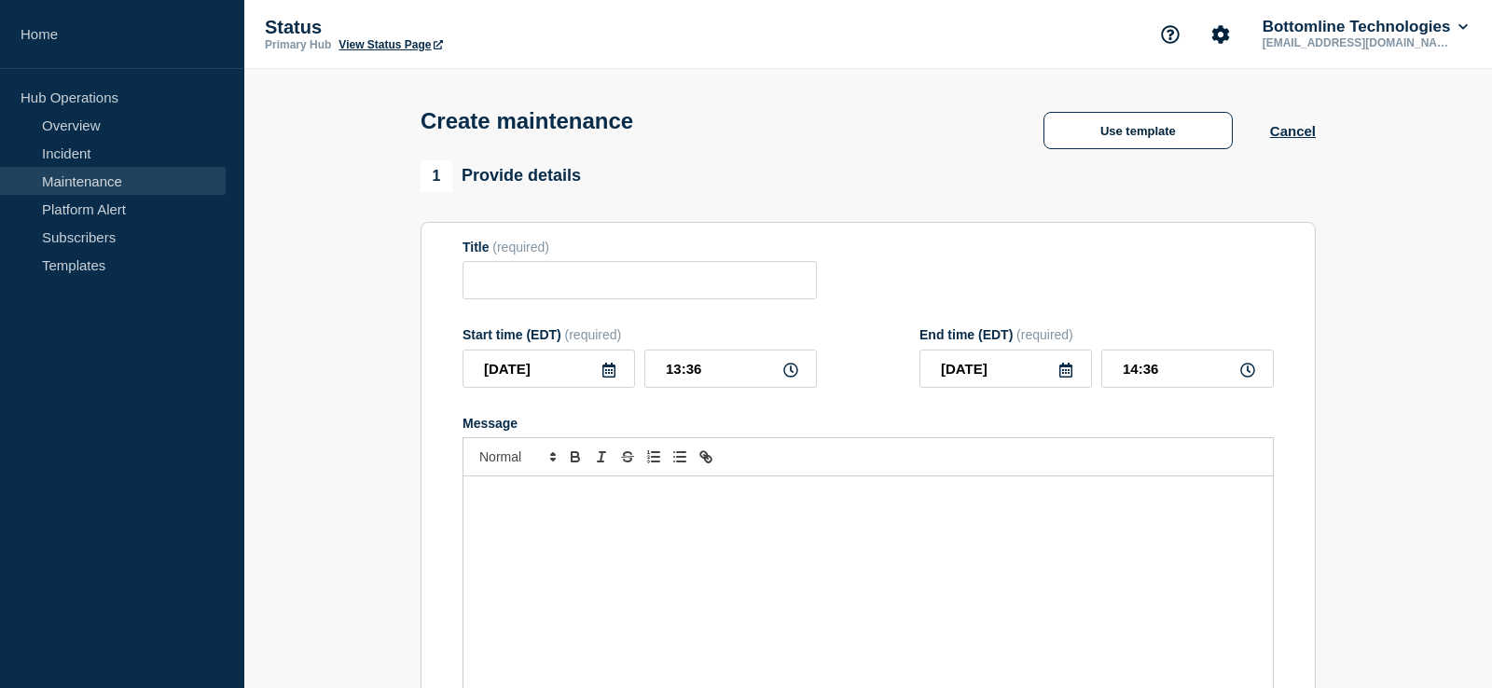
type input "[Maintenance] Network Maintenance: <insert data center site code(s)><brief desc…"
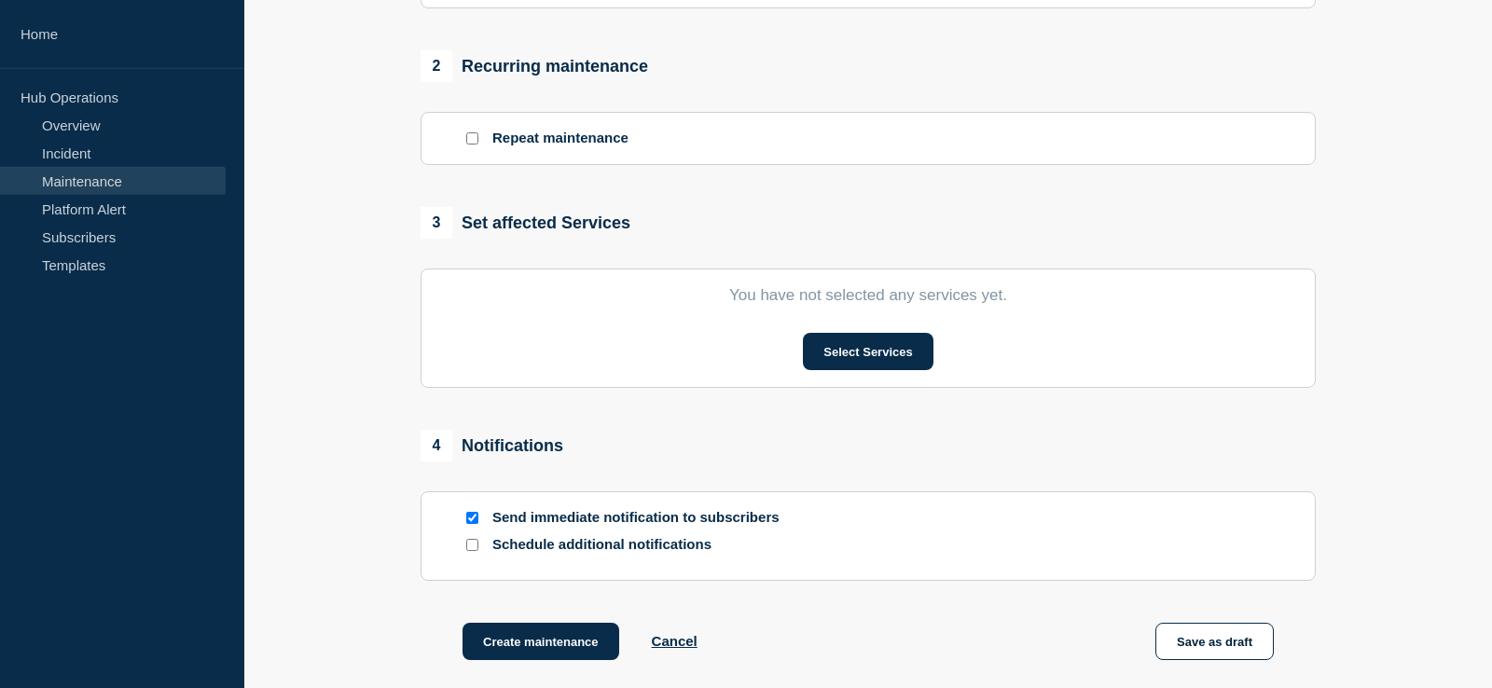
scroll to position [761, 0]
click at [858, 350] on button "Select Services" at bounding box center [868, 350] width 130 height 37
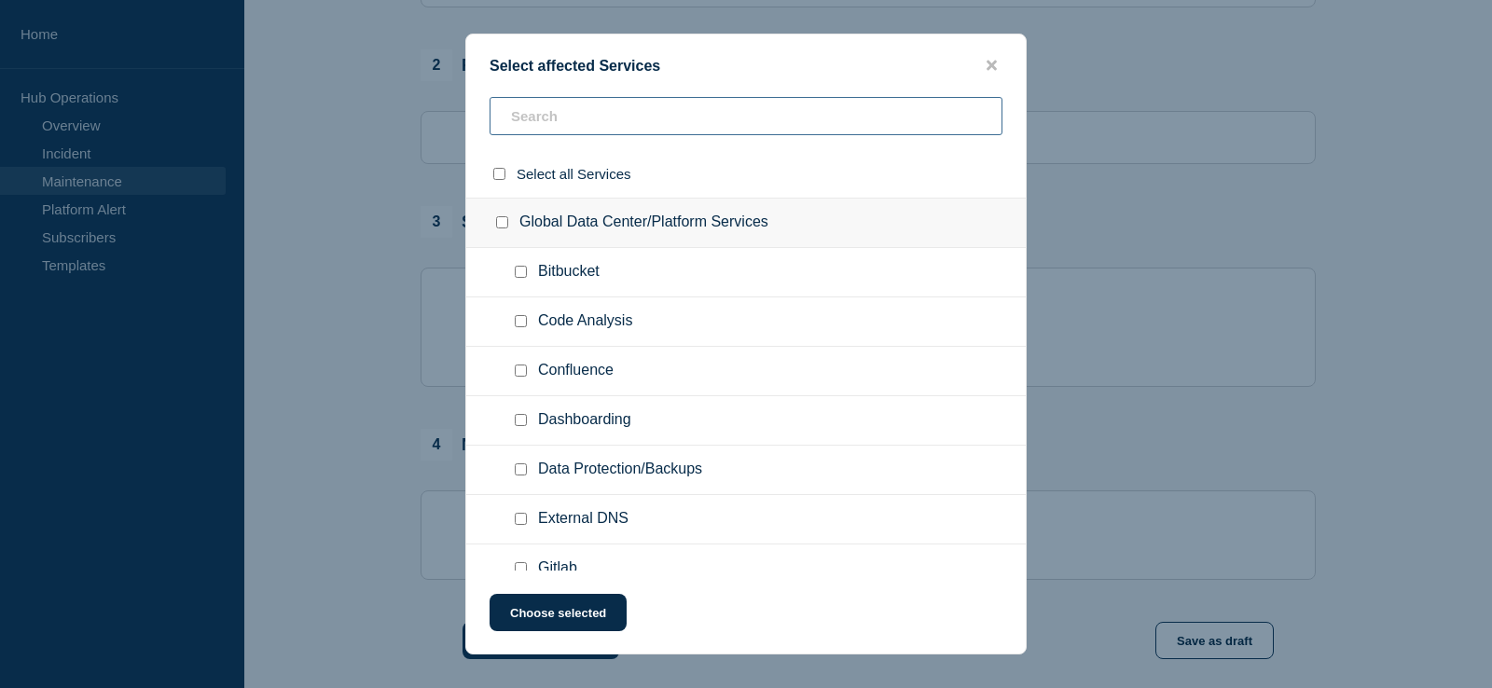
click at [559, 129] on input "text" at bounding box center [746, 116] width 513 height 38
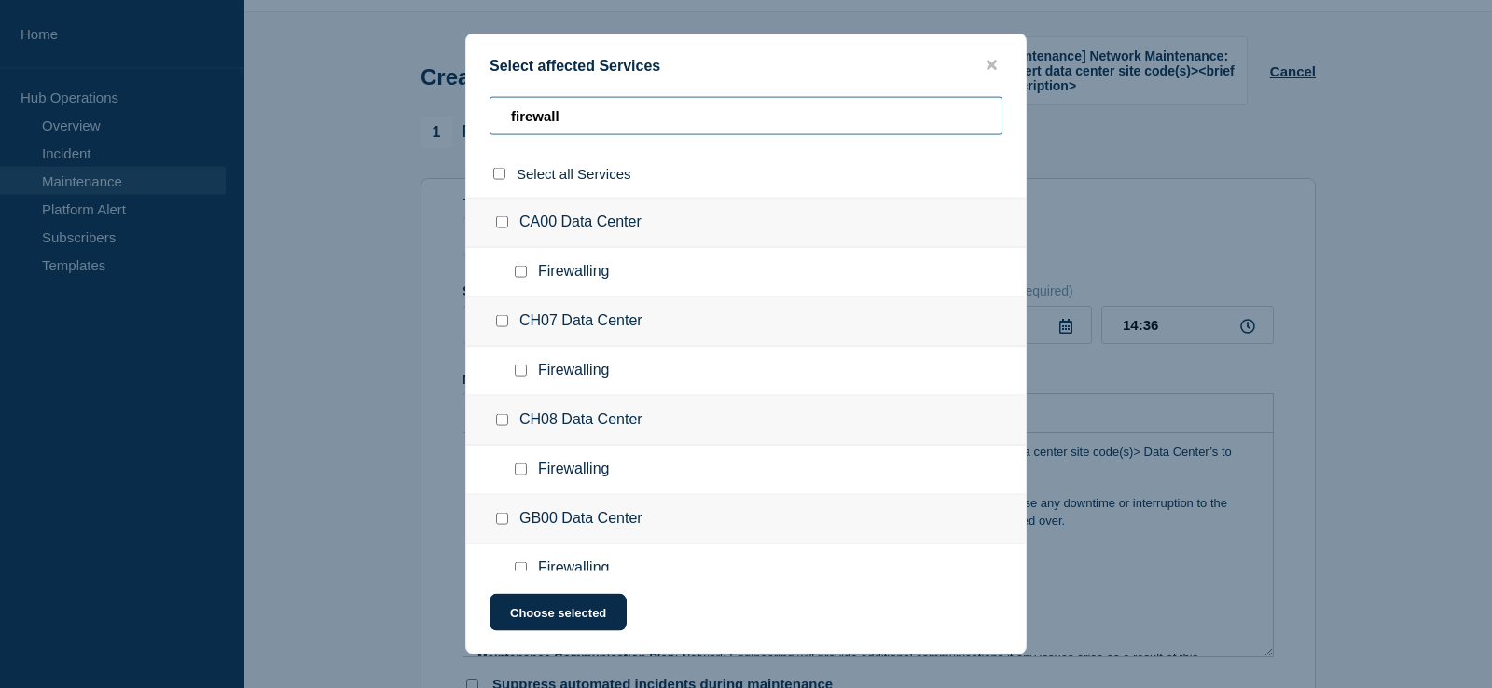
scroll to position [0, 0]
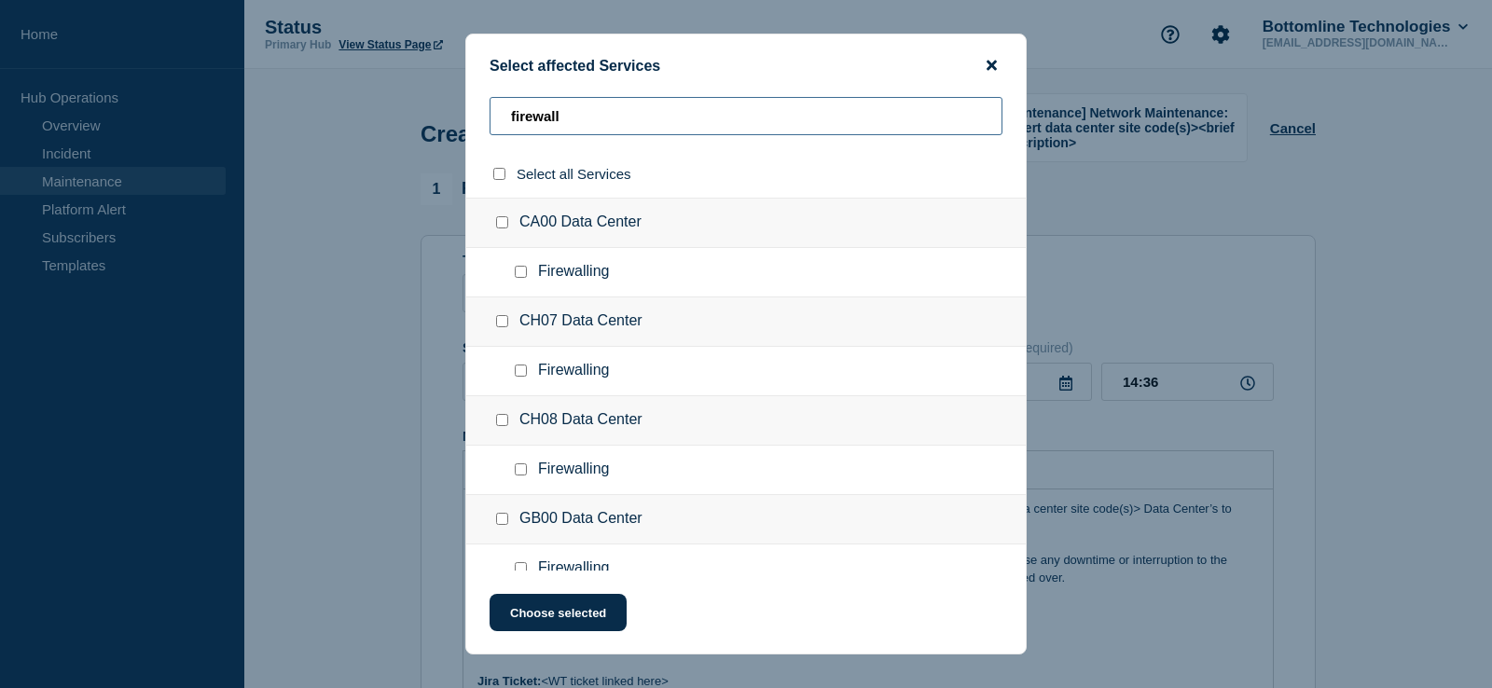
type input "firewall"
click at [992, 68] on icon "close button" at bounding box center [992, 65] width 10 height 15
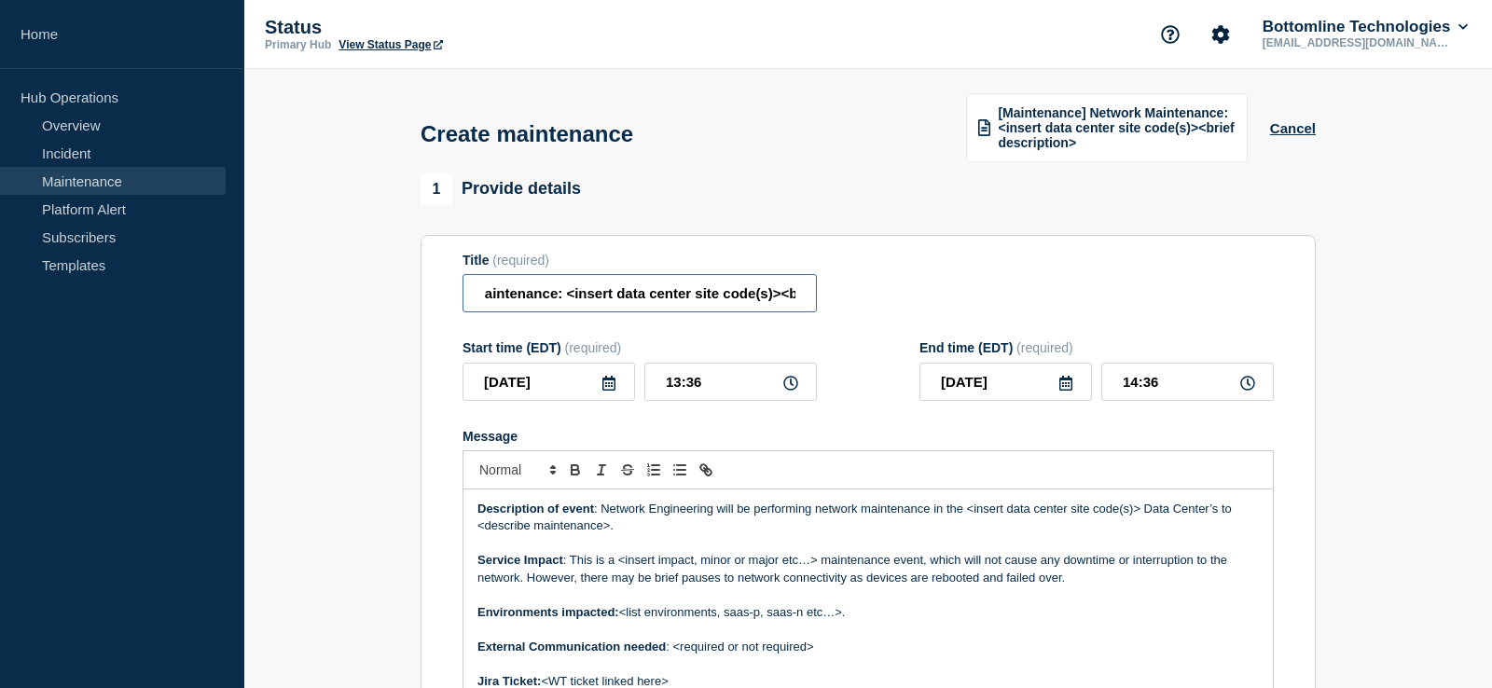
scroll to position [0, 280]
drag, startPoint x: 594, startPoint y: 298, endPoint x: 851, endPoint y: 296, distance: 257.4
click at [817, 296] on input "[Maintenance] Network Maintenance: <insert data center site code(s)><brief desc…" at bounding box center [639, 293] width 354 height 38
click at [630, 303] on input "[Maintenance] Network Maintenance: <insert data center site code(s)><brief desc…" at bounding box center [639, 293] width 354 height 38
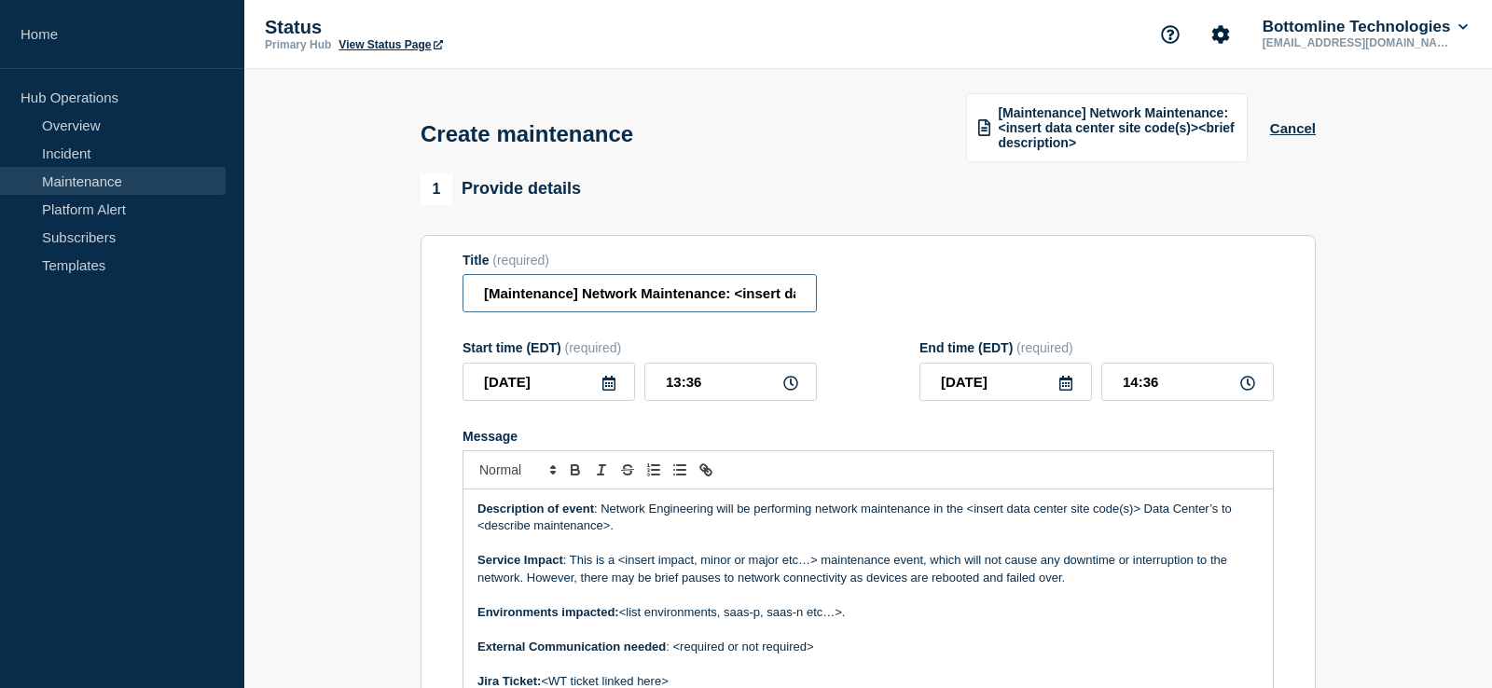
click at [542, 298] on input "[Maintenance] Network Maintenance: <insert data center site code(s)><brief desc…" at bounding box center [639, 293] width 354 height 38
click at [726, 294] on input "[Maintenance] Network Maintenance: <insert data center site code(s)><brief desc…" at bounding box center [639, 293] width 354 height 38
click at [743, 297] on input "[Maintenance] Network Maintenance: <insert data center site code(s)><brief desc…" at bounding box center [639, 293] width 354 height 38
click at [692, 294] on input "[Maintenance] Network Maintenance: <insert data center site code(s)><brief desc…" at bounding box center [639, 293] width 354 height 38
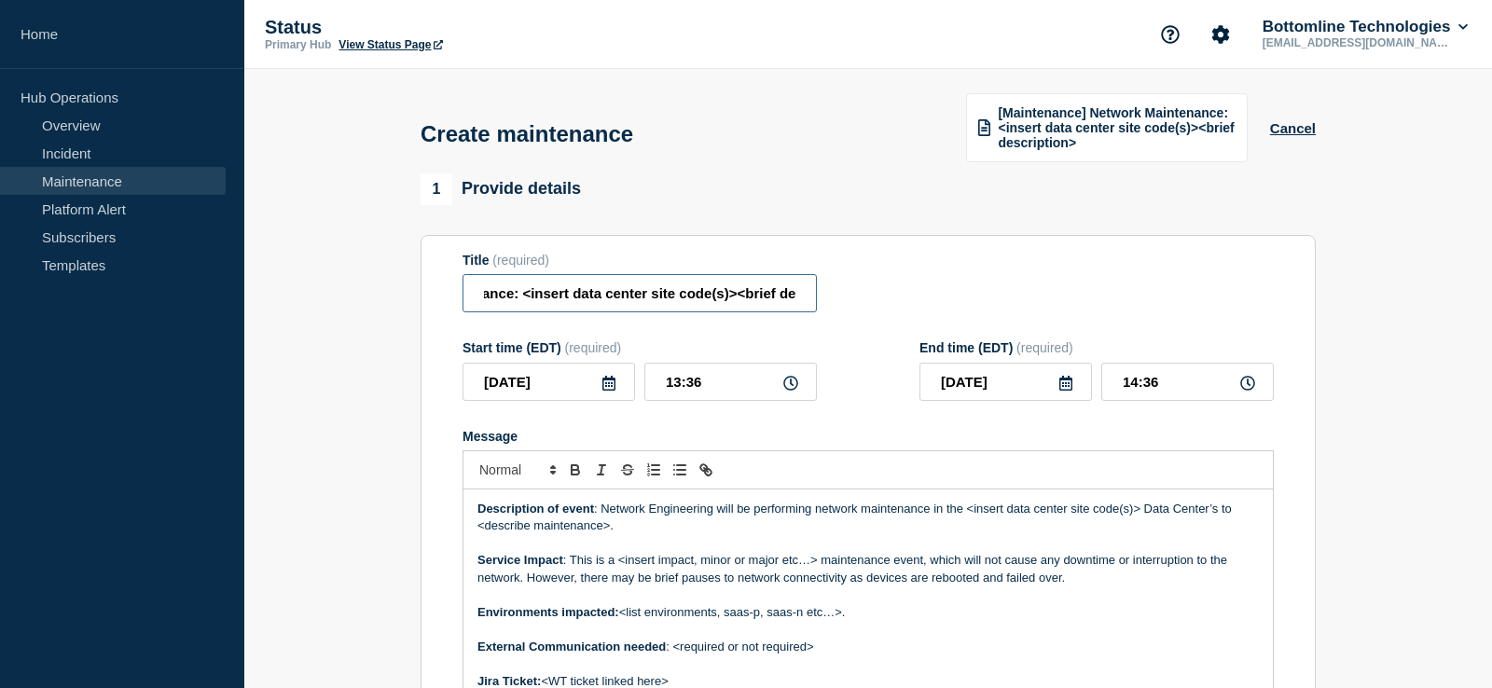
scroll to position [0, 280]
drag, startPoint x: 524, startPoint y: 299, endPoint x: 646, endPoint y: 298, distance: 122.2
click at [646, 298] on input "[Maintenance] Network Maintenance: <insert data center site code(s)><brief desc…" at bounding box center [639, 293] width 354 height 38
click at [671, 303] on input "[Maintenance] Network Maintenance: <insert data center site code(s)><brief desc…" at bounding box center [639, 293] width 354 height 38
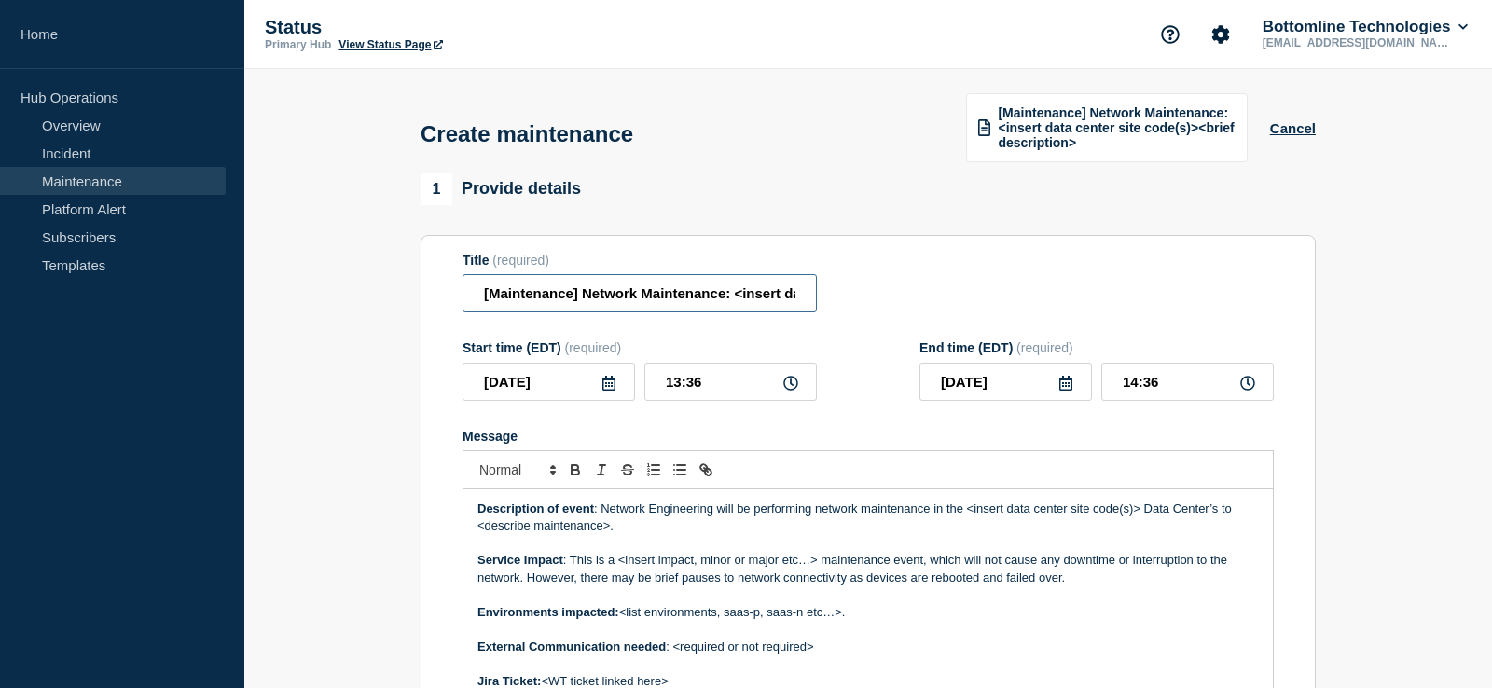
drag, startPoint x: 683, startPoint y: 304, endPoint x: 403, endPoint y: 299, distance: 280.7
click at [462, 299] on input "[Maintenance] Network Maintenance: <insert data center site code(s)><brief desc…" at bounding box center [639, 293] width 354 height 38
